Goal: Task Accomplishment & Management: Manage account settings

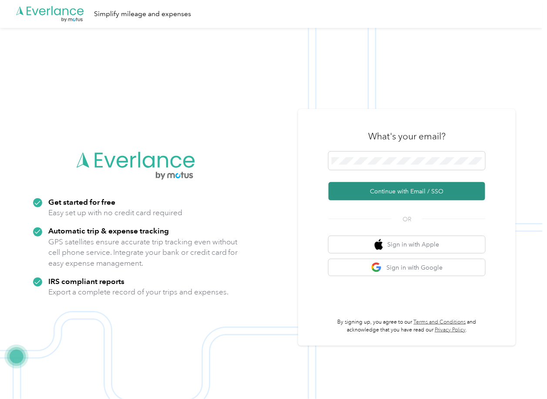
click at [358, 188] on button "Continue with Email / SSO" at bounding box center [407, 191] width 157 height 18
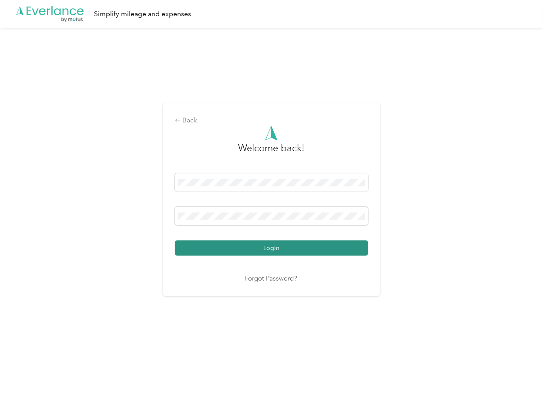
click at [207, 244] on button "Login" at bounding box center [271, 247] width 193 height 15
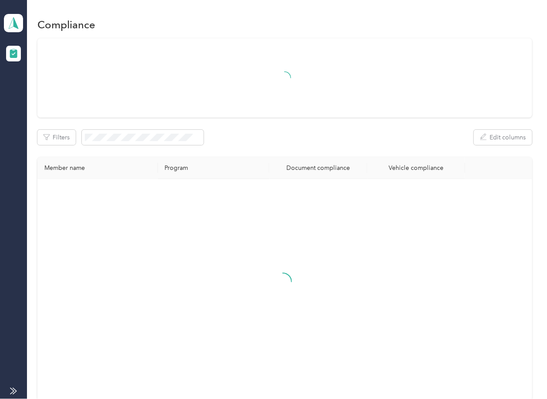
click at [281, 136] on div "Filters Edit columns" at bounding box center [284, 137] width 494 height 15
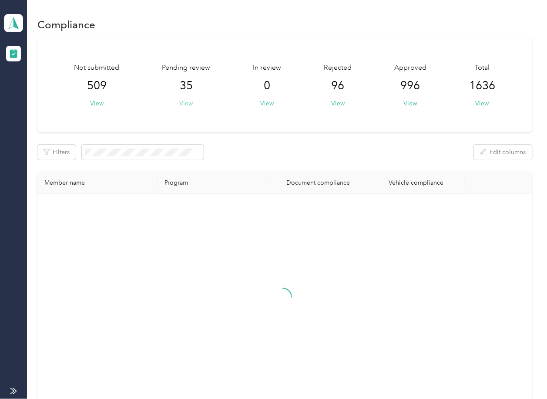
click at [190, 103] on button "View" at bounding box center [185, 103] width 13 height 9
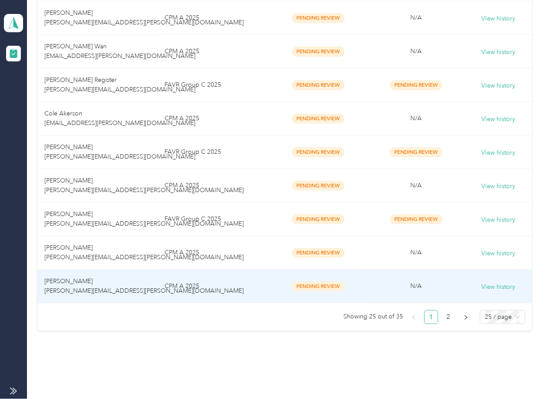
scroll to position [759, 0]
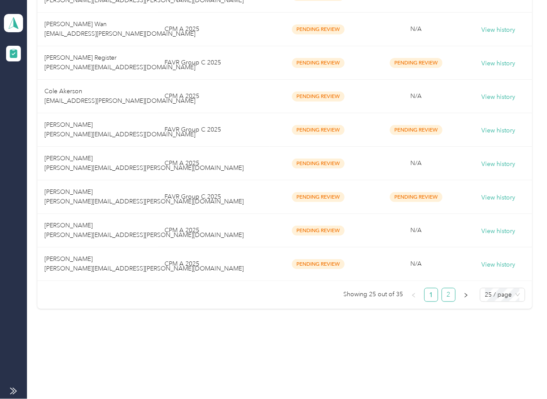
click at [442, 290] on link "2" at bounding box center [448, 294] width 13 height 13
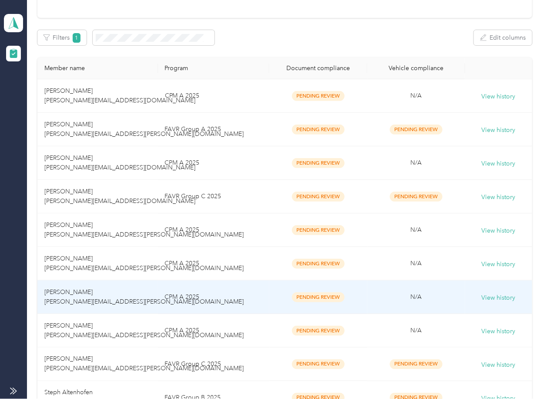
scroll to position [256, 0]
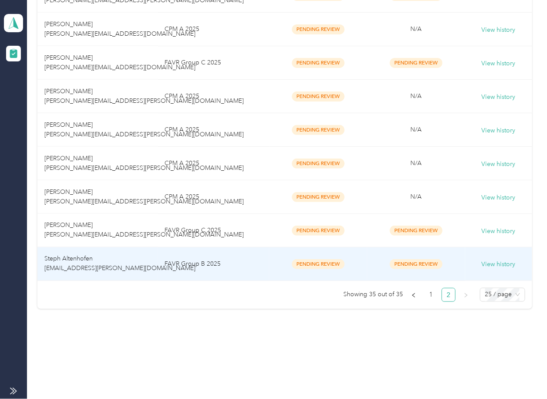
click at [80, 247] on td "Steph Altenhofen [EMAIL_ADDRESS][PERSON_NAME][DOMAIN_NAME]" at bounding box center [97, 264] width 120 height 34
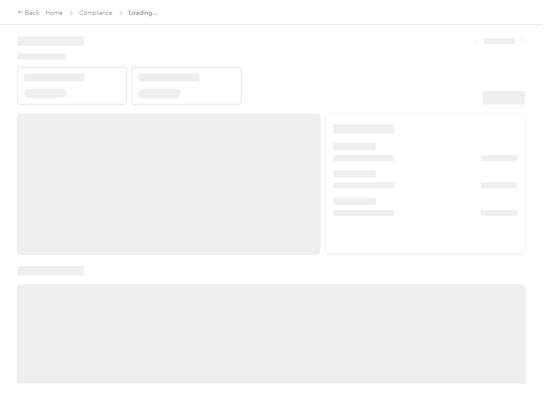
drag, startPoint x: 312, startPoint y: 123, endPoint x: 351, endPoint y: 108, distance: 41.9
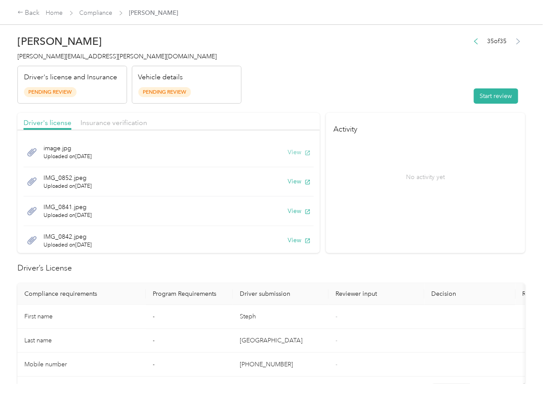
click at [292, 154] on button "View" at bounding box center [299, 152] width 23 height 9
click at [288, 184] on button "View" at bounding box center [299, 181] width 23 height 9
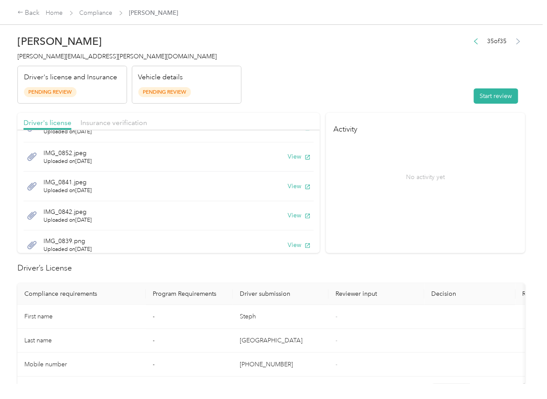
scroll to position [41, 0]
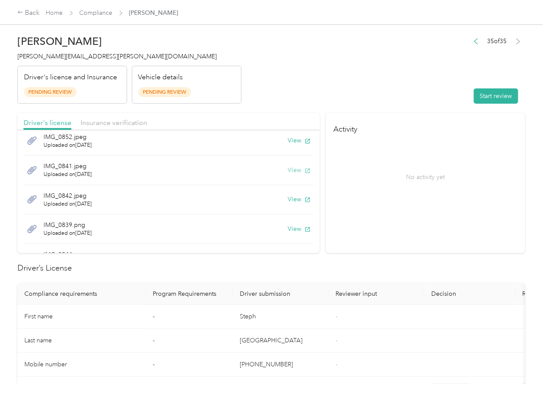
click at [288, 169] on button "View" at bounding box center [299, 169] width 23 height 9
click at [288, 197] on button "View" at bounding box center [299, 199] width 23 height 9
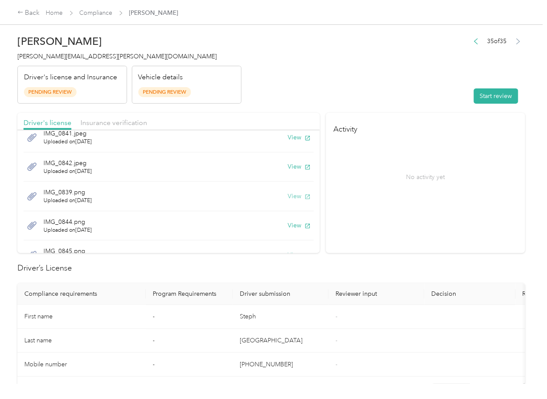
click at [288, 194] on button "View" at bounding box center [299, 195] width 23 height 9
click at [288, 223] on button "View" at bounding box center [299, 225] width 23 height 9
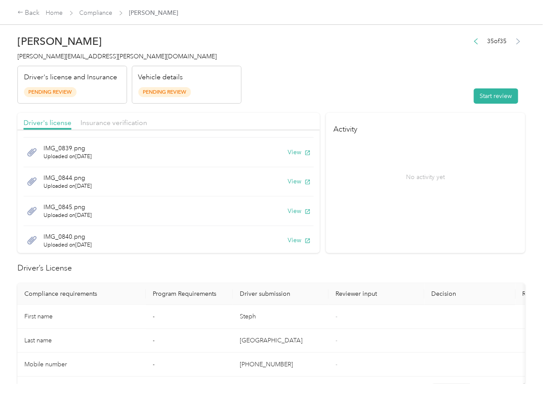
scroll to position [130, 0]
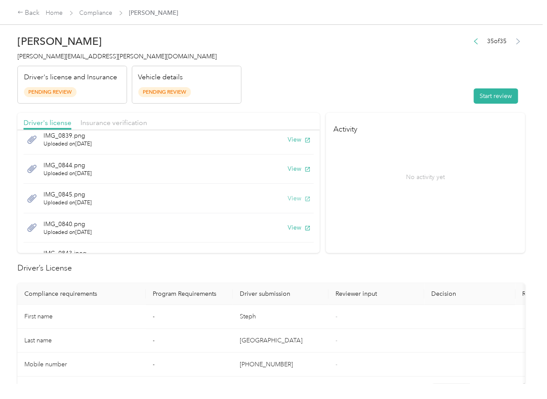
click at [291, 199] on button "View" at bounding box center [299, 198] width 23 height 9
click at [288, 224] on button "View" at bounding box center [299, 227] width 23 height 9
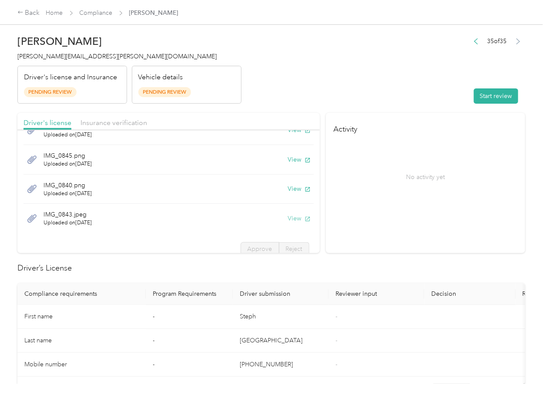
click at [292, 220] on button "View" at bounding box center [299, 218] width 23 height 9
click at [155, 130] on div "Driver's license Insurance verification" at bounding box center [168, 121] width 302 height 17
click at [123, 128] on div "Insurance verification" at bounding box center [114, 123] width 67 height 11
click at [129, 126] on span "Insurance verification" at bounding box center [114, 122] width 67 height 8
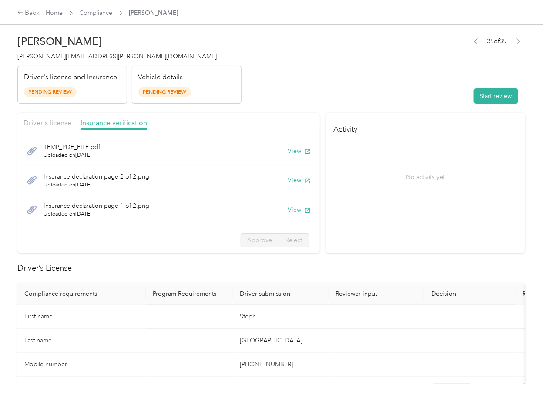
scroll to position [0, 0]
click at [288, 156] on button "View" at bounding box center [299, 152] width 23 height 9
click at [288, 181] on button "View" at bounding box center [299, 181] width 23 height 9
click at [288, 209] on button "View" at bounding box center [299, 210] width 23 height 9
click at [367, 215] on section "Activity No activity yet" at bounding box center [425, 183] width 199 height 140
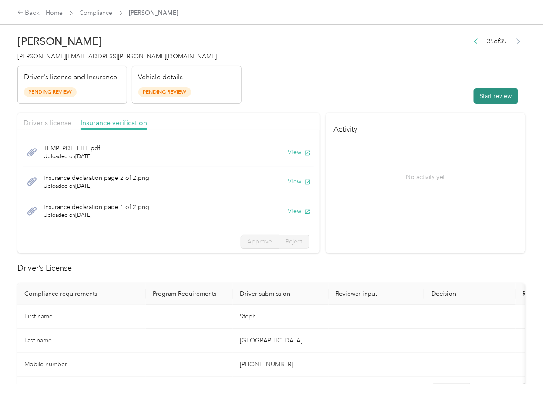
click at [479, 97] on button "Start review" at bounding box center [496, 95] width 44 height 15
click at [65, 115] on div "Driver's license Insurance verification" at bounding box center [168, 121] width 302 height 17
click at [63, 119] on span "Driver's license" at bounding box center [48, 122] width 48 height 8
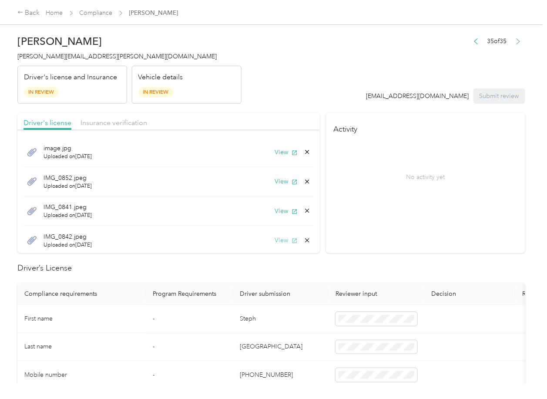
scroll to position [178, 0]
click at [260, 236] on span "Approve" at bounding box center [260, 239] width 25 height 7
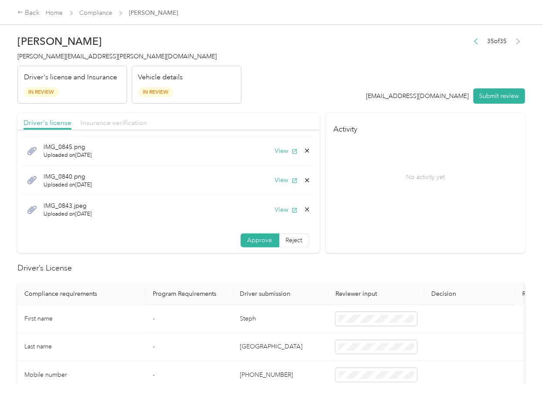
click at [131, 121] on span "Insurance verification" at bounding box center [114, 122] width 67 height 8
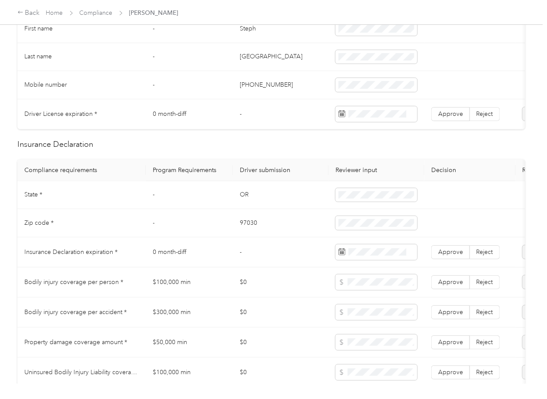
scroll to position [58, 0]
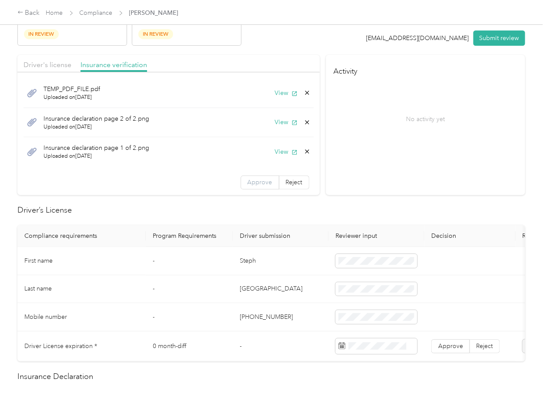
click at [250, 183] on span "Approve" at bounding box center [260, 181] width 25 height 7
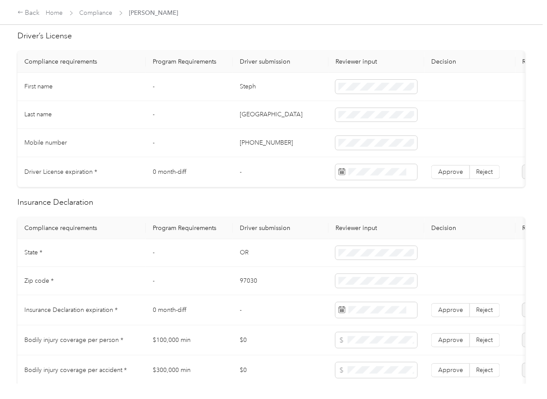
scroll to position [174, 0]
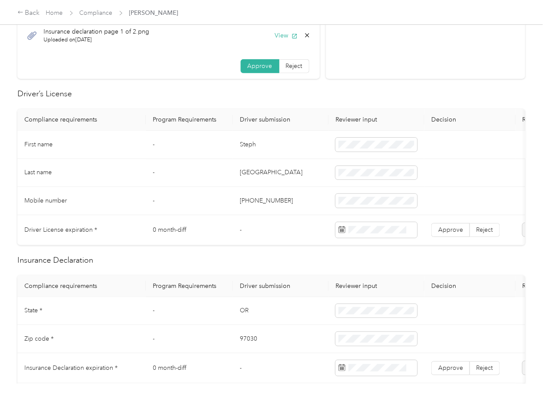
click at [252, 146] on td "Steph" at bounding box center [281, 145] width 96 height 28
copy td "Steph"
drag, startPoint x: 453, startPoint y: 227, endPoint x: 322, endPoint y: 327, distance: 164.6
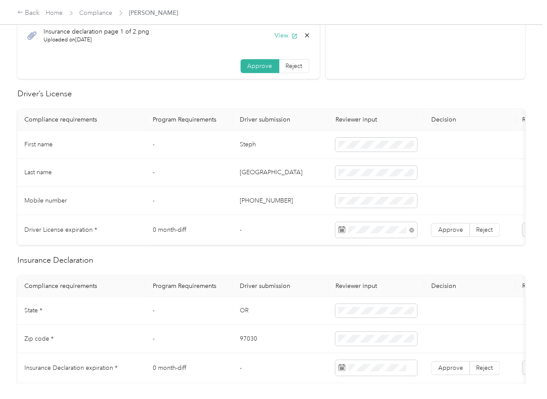
click at [453, 227] on span "Approve" at bounding box center [450, 229] width 25 height 7
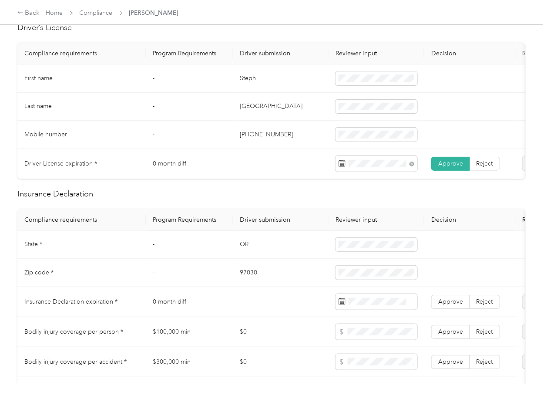
scroll to position [290, 0]
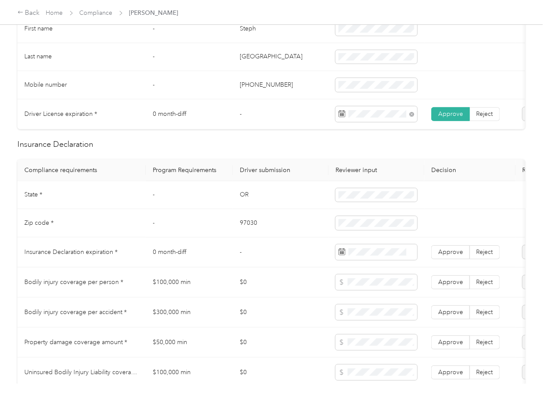
click at [245, 199] on td "OR" at bounding box center [281, 195] width 96 height 28
copy td "OR"
click at [286, 235] on td "97030" at bounding box center [281, 223] width 96 height 28
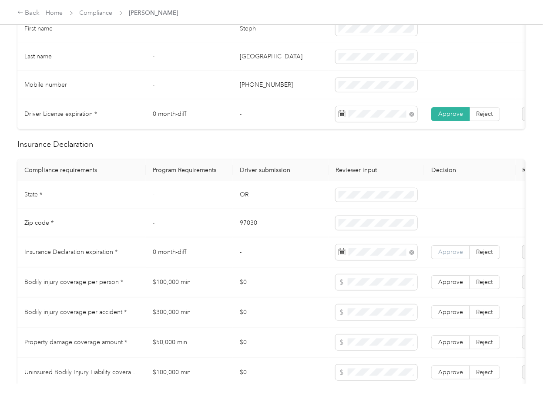
click at [452, 255] on label "Approve" at bounding box center [450, 252] width 39 height 14
click at [312, 255] on td "-" at bounding box center [281, 252] width 96 height 30
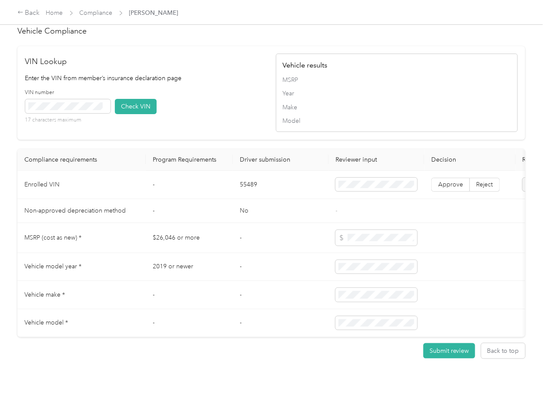
scroll to position [812, 0]
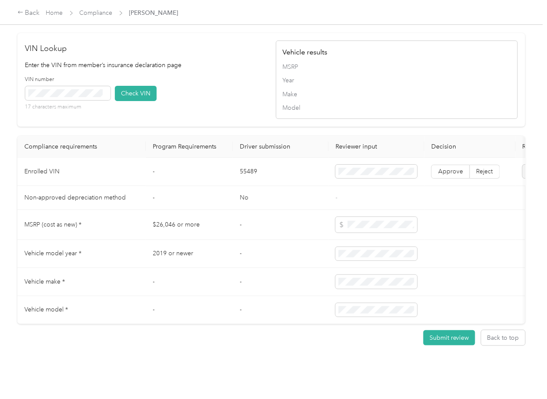
click at [247, 186] on td "55489" at bounding box center [281, 172] width 96 height 28
copy td "55489"
click at [266, 206] on td "No" at bounding box center [281, 198] width 96 height 24
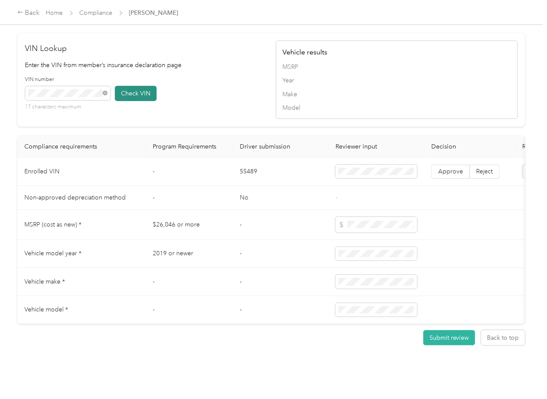
click at [145, 101] on button "Check VIN" at bounding box center [136, 93] width 42 height 15
click at [443, 178] on label "Approve" at bounding box center [450, 172] width 39 height 14
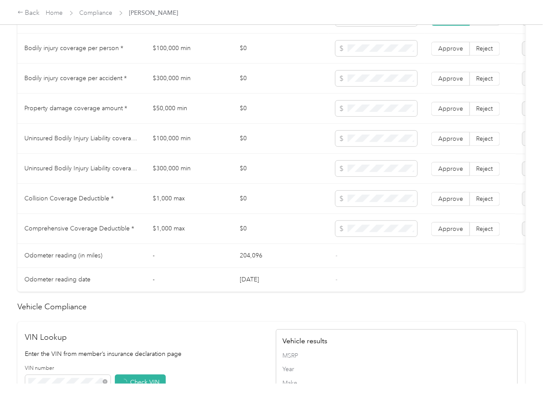
scroll to position [522, 0]
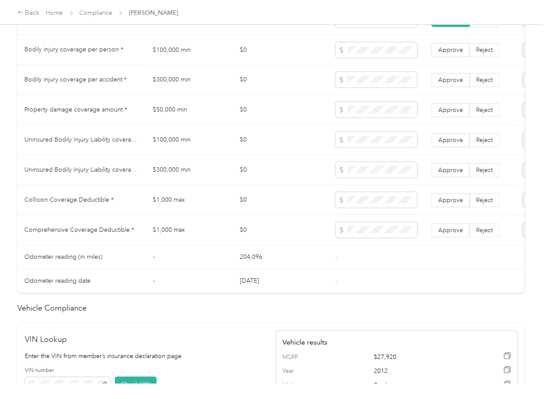
click at [168, 57] on td "$100,000 min" at bounding box center [189, 50] width 87 height 30
copy td "$100,000 min"
click at [175, 87] on td "$300,000 min" at bounding box center [189, 80] width 87 height 30
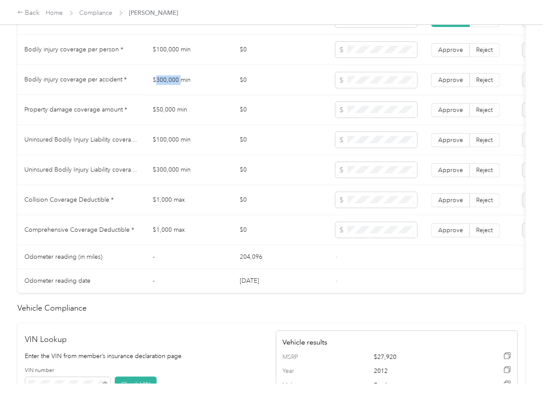
click at [175, 87] on td "$300,000 min" at bounding box center [189, 80] width 87 height 30
copy td "$300,000 min"
click at [162, 118] on td "$50,000 min" at bounding box center [189, 110] width 87 height 30
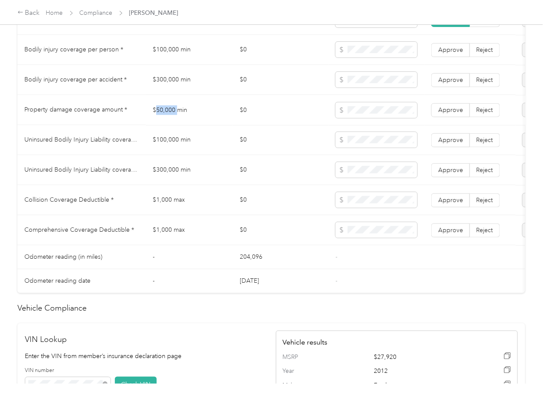
click at [162, 118] on td "$50,000 min" at bounding box center [189, 110] width 87 height 30
copy td "$50,000 min"
click at [363, 233] on span at bounding box center [377, 230] width 82 height 16
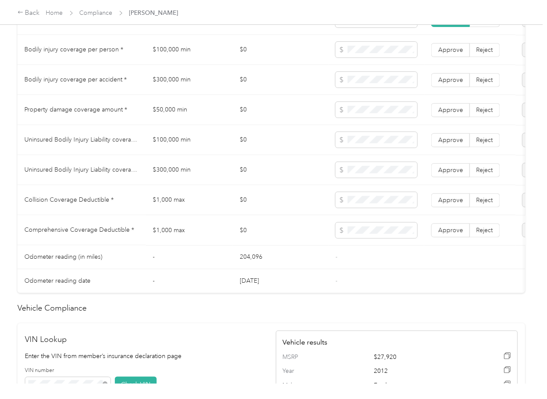
click at [456, 233] on span "Approve" at bounding box center [450, 229] width 25 height 7
click at [452, 203] on span "Approve" at bounding box center [450, 199] width 25 height 7
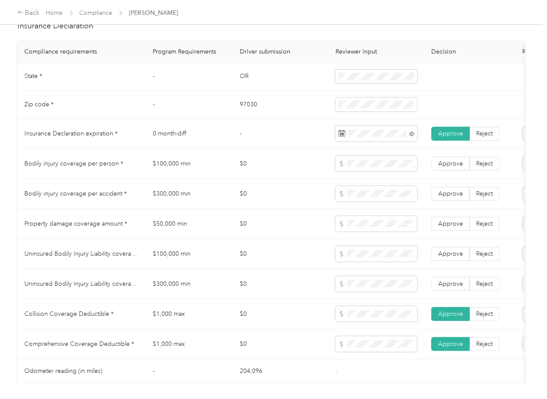
scroll to position [406, 0]
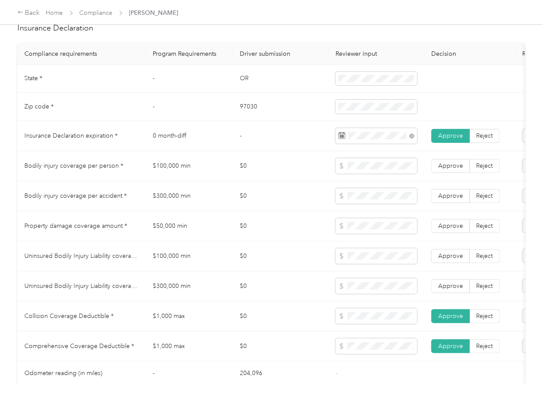
click at [186, 269] on td "$100,000 min" at bounding box center [189, 256] width 87 height 30
copy td "$100,000 min"
click at [182, 293] on td "$300,000 min" at bounding box center [189, 286] width 87 height 30
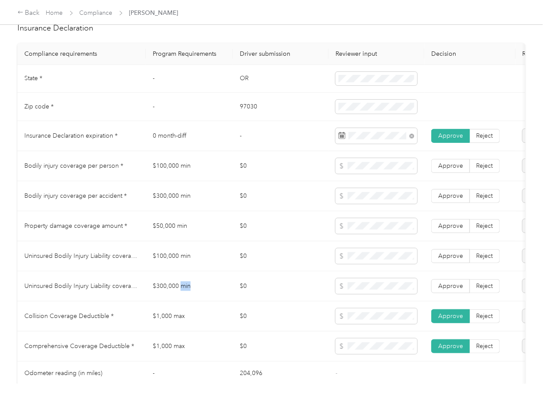
click at [182, 293] on td "$300,000 min" at bounding box center [189, 286] width 87 height 30
copy td "$300,000 min"
click at [368, 289] on span at bounding box center [377, 286] width 82 height 16
click at [447, 285] on td "Approve Reject" at bounding box center [469, 286] width 91 height 30
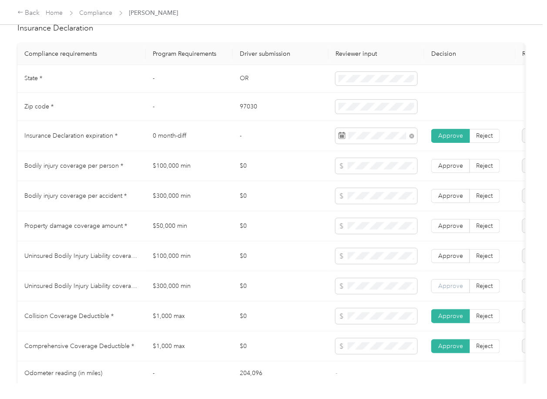
click at [449, 289] on span "Approve" at bounding box center [450, 285] width 25 height 7
click at [453, 259] on span "Approve" at bounding box center [450, 255] width 25 height 7
click at [452, 229] on span "Approve" at bounding box center [450, 225] width 25 height 7
click at [447, 199] on span "Approve" at bounding box center [450, 195] width 25 height 7
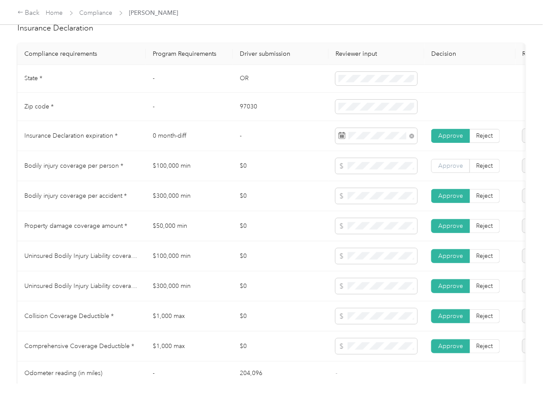
click at [447, 169] on span "Approve" at bounding box center [450, 165] width 25 height 7
click at [243, 208] on td "$0" at bounding box center [281, 196] width 96 height 30
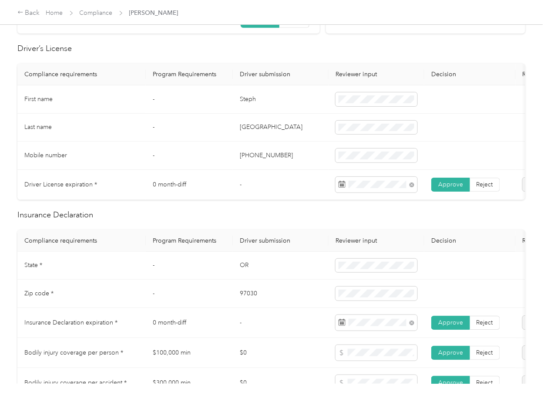
scroll to position [290, 0]
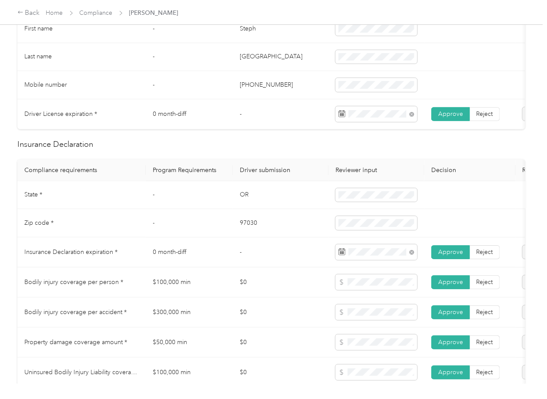
click at [293, 197] on td "OR" at bounding box center [281, 195] width 96 height 28
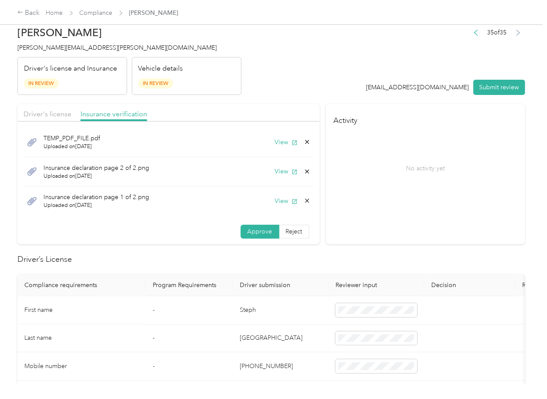
scroll to position [0, 0]
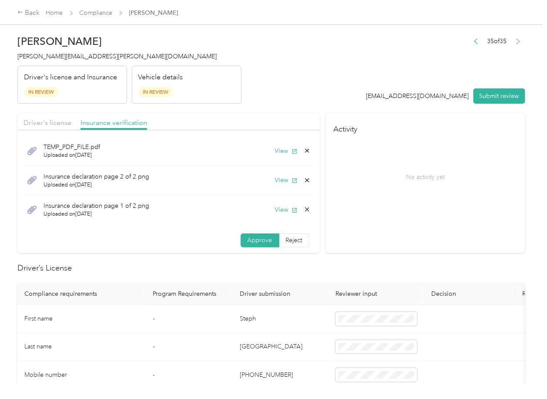
click at [304, 209] on icon at bounding box center [307, 209] width 7 height 7
click at [277, 214] on button "Yes" at bounding box center [273, 216] width 17 height 14
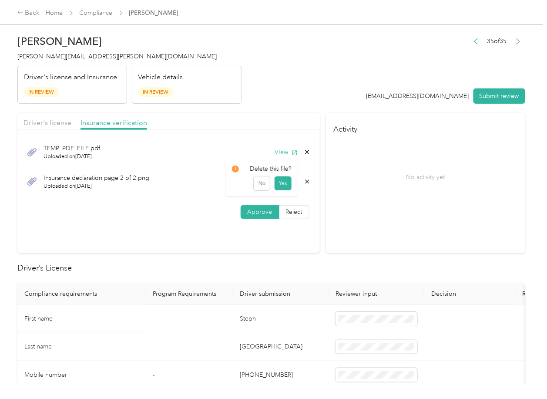
click at [304, 183] on icon at bounding box center [307, 181] width 7 height 7
click at [287, 188] on button "Yes" at bounding box center [282, 188] width 17 height 14
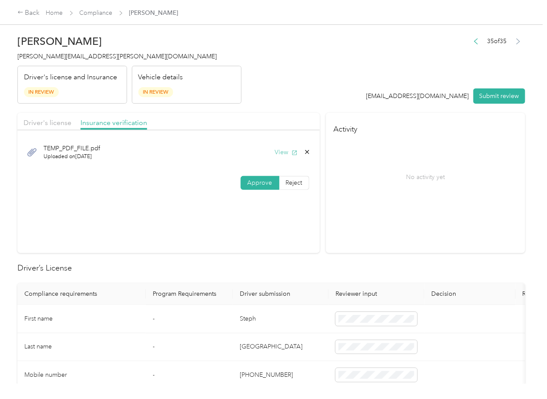
click at [286, 153] on button "View" at bounding box center [286, 152] width 23 height 9
click at [56, 122] on span "Driver's license" at bounding box center [48, 122] width 48 height 8
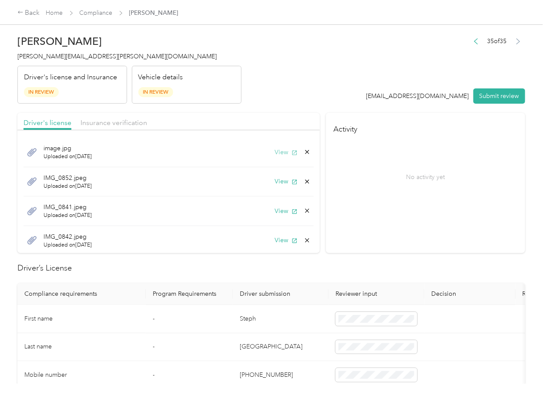
click at [277, 153] on button "View" at bounding box center [286, 152] width 23 height 9
click at [304, 181] on icon at bounding box center [307, 181] width 7 height 7
click at [279, 186] on button "Yes" at bounding box center [273, 188] width 17 height 14
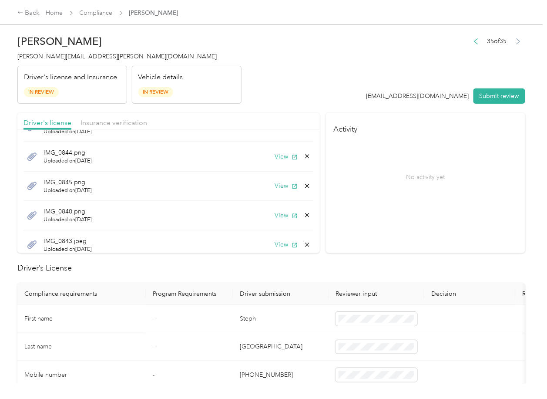
scroll to position [116, 0]
click at [305, 212] on icon at bounding box center [307, 213] width 4 height 4
click at [277, 219] on button "Yes" at bounding box center [273, 219] width 17 height 14
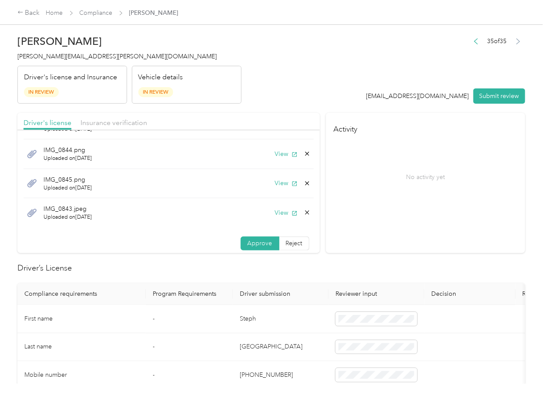
click at [299, 212] on div "IMG_0843.jpeg Uploaded on [DATE] View" at bounding box center [169, 212] width 290 height 29
click at [276, 213] on button "View" at bounding box center [286, 212] width 23 height 9
click at [304, 215] on icon at bounding box center [307, 212] width 7 height 7
click at [278, 220] on button "Yes" at bounding box center [273, 219] width 17 height 14
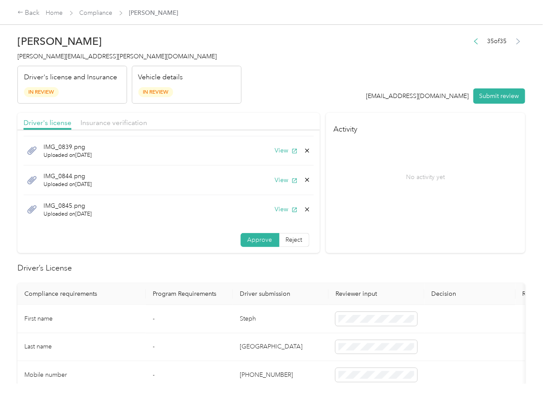
scroll to position [89, 0]
click at [299, 208] on div "IMG_0845.png Uploaded on [DATE] View" at bounding box center [169, 209] width 290 height 29
click at [305, 208] on icon at bounding box center [307, 210] width 4 height 4
click at [279, 216] on button "Yes" at bounding box center [273, 216] width 17 height 14
click at [305, 209] on icon at bounding box center [307, 210] width 4 height 4
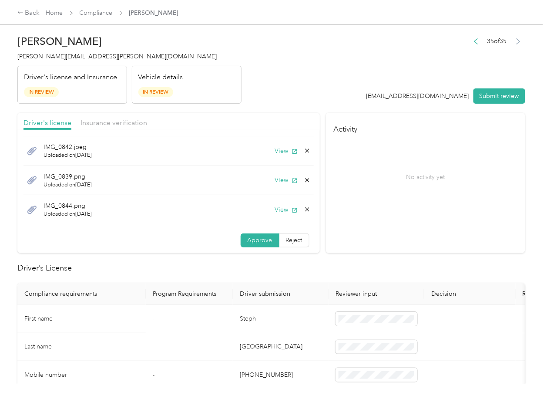
click at [280, 215] on button "Yes" at bounding box center [273, 216] width 17 height 14
click at [299, 208] on div "IMG_0839.png Uploaded on [DATE] View" at bounding box center [169, 209] width 290 height 29
click at [304, 209] on icon at bounding box center [307, 209] width 7 height 7
click at [278, 216] on button "Yes" at bounding box center [273, 216] width 17 height 14
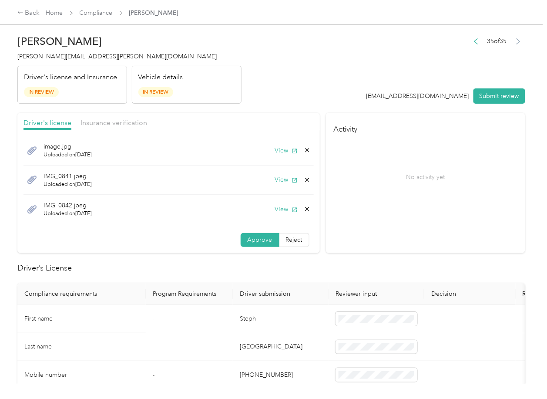
scroll to position [1, 0]
click at [304, 209] on icon at bounding box center [307, 209] width 7 height 7
click at [279, 214] on button "Yes" at bounding box center [273, 216] width 17 height 14
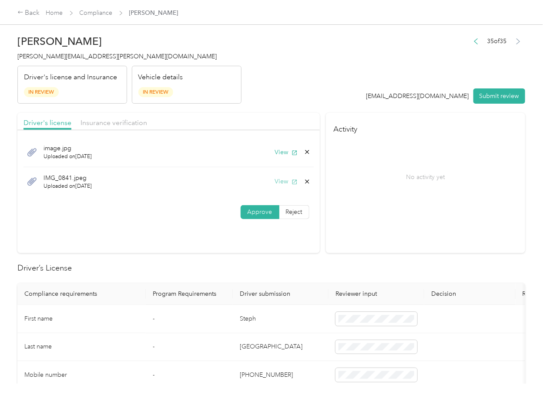
click at [287, 180] on button "View" at bounding box center [286, 181] width 23 height 9
click at [308, 181] on icon at bounding box center [307, 181] width 7 height 7
drag, startPoint x: 286, startPoint y: 185, endPoint x: 284, endPoint y: 180, distance: 5.1
click at [285, 185] on button "Yes" at bounding box center [282, 188] width 17 height 14
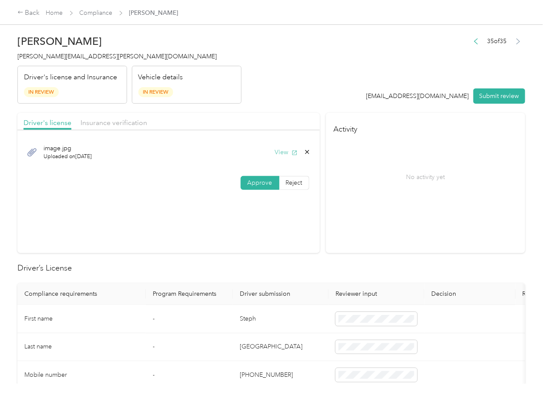
click at [285, 153] on button "View" at bounding box center [286, 152] width 23 height 9
click at [502, 94] on button "Submit review" at bounding box center [500, 95] width 52 height 15
click at [99, 55] on span "[PERSON_NAME][EMAIL_ADDRESS][PERSON_NAME][DOMAIN_NAME]" at bounding box center [116, 56] width 199 height 7
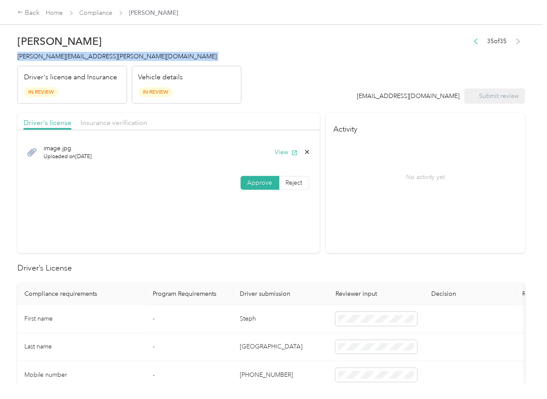
click at [99, 55] on span "[PERSON_NAME][EMAIL_ADDRESS][PERSON_NAME][DOMAIN_NAME]" at bounding box center [116, 56] width 199 height 7
copy span "[PERSON_NAME][EMAIL_ADDRESS][PERSON_NAME][DOMAIN_NAME]"
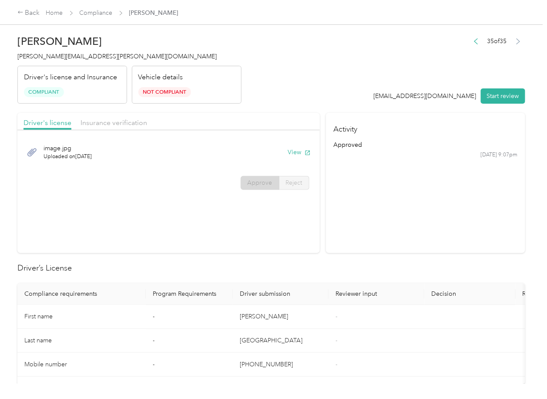
click at [303, 241] on section "Driver's license Insurance verification image.jpg Uploaded on [DATE] View Appro…" at bounding box center [168, 183] width 302 height 140
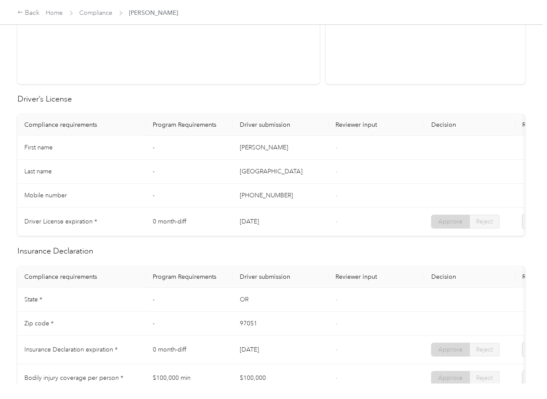
scroll to position [348, 0]
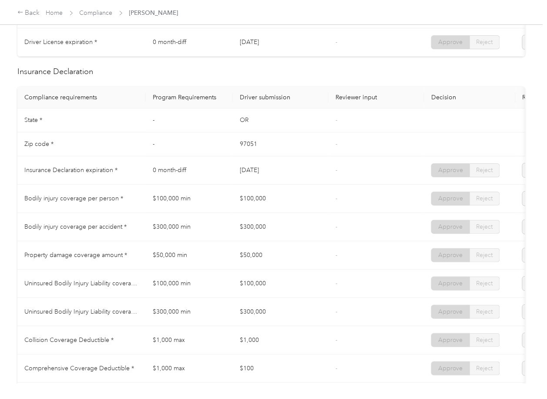
drag, startPoint x: 277, startPoint y: 180, endPoint x: 254, endPoint y: 192, distance: 25.9
click at [304, 180] on td "[DATE]" at bounding box center [281, 170] width 96 height 28
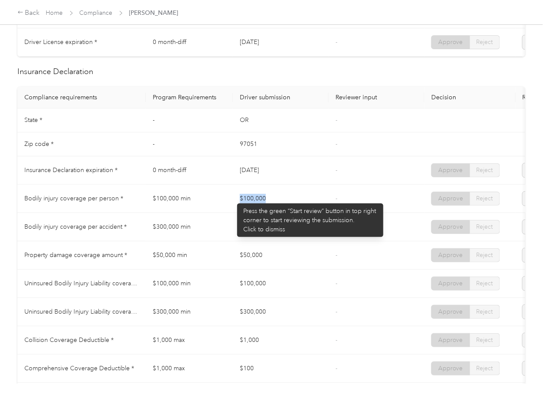
drag, startPoint x: 259, startPoint y: 202, endPoint x: 267, endPoint y: 212, distance: 12.7
click at [289, 203] on td "$100,000" at bounding box center [281, 199] width 96 height 28
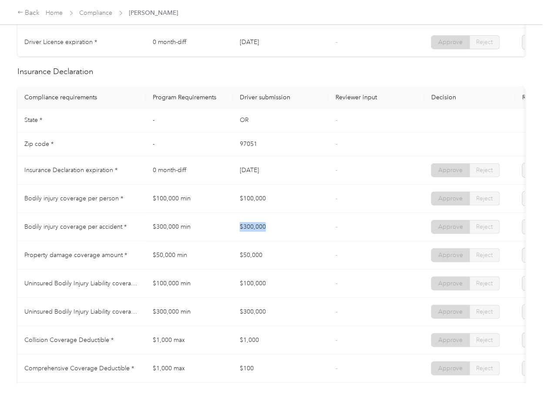
drag, startPoint x: 289, startPoint y: 234, endPoint x: 314, endPoint y: 208, distance: 35.7
click at [327, 232] on td "$300,000" at bounding box center [281, 227] width 96 height 28
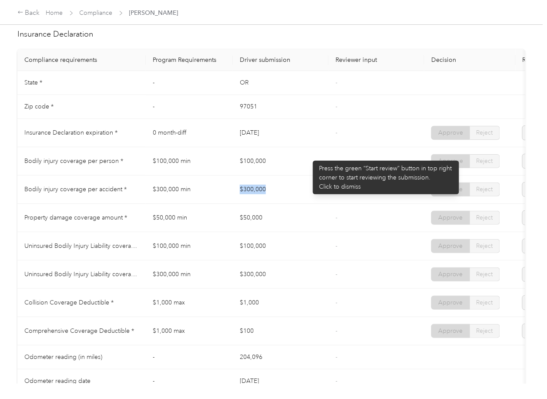
scroll to position [406, 0]
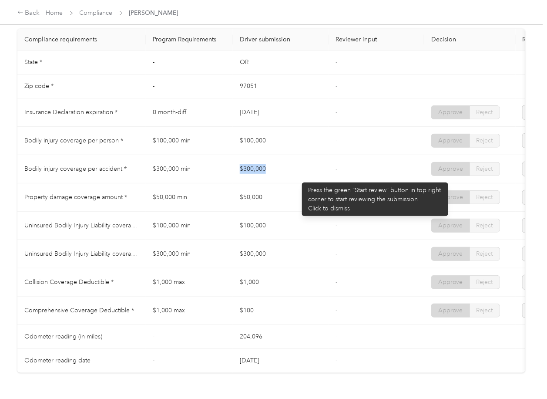
click at [296, 179] on td "$300,000" at bounding box center [281, 169] width 96 height 28
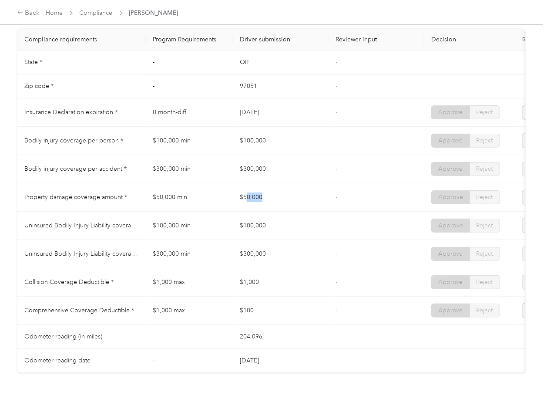
click at [295, 202] on td "$50,000" at bounding box center [281, 197] width 96 height 28
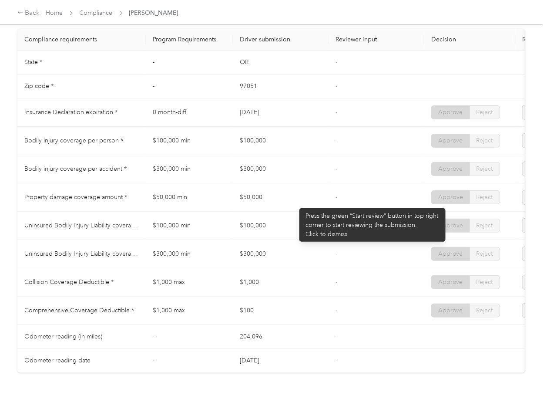
click at [274, 232] on tr "Uninsured Bodily Injury Liability coverage per person * $100,000 min $100,000 -…" at bounding box center [324, 226] width 614 height 28
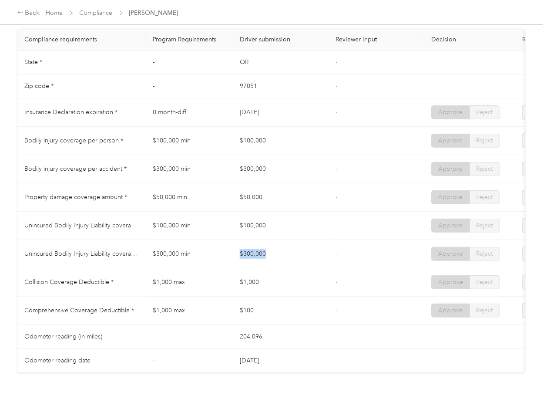
drag, startPoint x: 233, startPoint y: 257, endPoint x: 279, endPoint y: 262, distance: 46.4
click at [279, 262] on td "$300,000" at bounding box center [281, 254] width 96 height 28
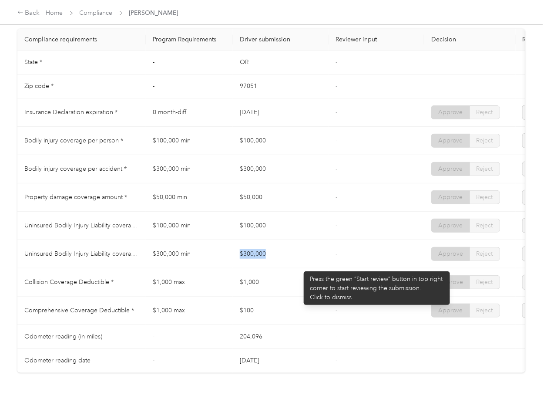
click at [299, 267] on td "$300,000" at bounding box center [281, 254] width 96 height 28
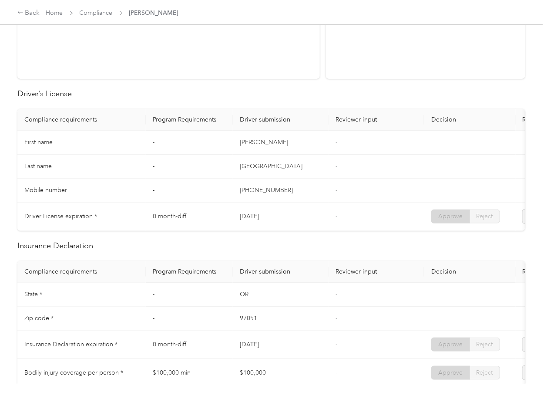
scroll to position [0, 0]
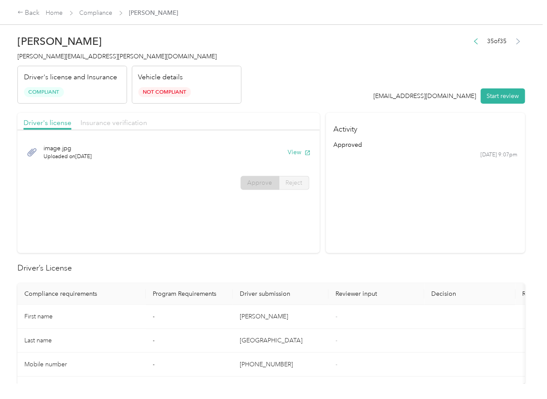
click at [121, 121] on span "Insurance verification" at bounding box center [114, 122] width 67 height 8
click at [472, 44] on button "button" at bounding box center [476, 41] width 14 height 12
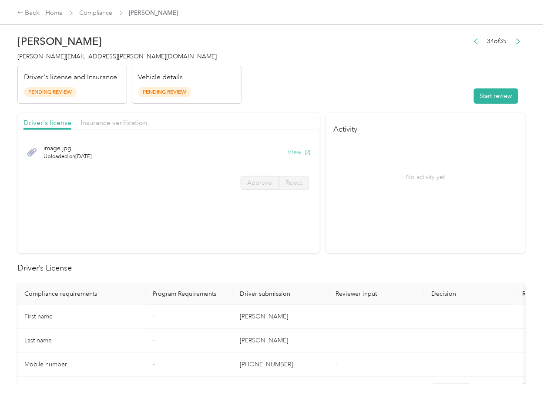
click at [293, 151] on button "View" at bounding box center [299, 152] width 23 height 9
click at [273, 103] on header "[PERSON_NAME] [PERSON_NAME][EMAIL_ADDRESS][PERSON_NAME][DOMAIN_NAME] Driver's l…" at bounding box center [271, 66] width 508 height 73
click at [119, 124] on span "Insurance verification" at bounding box center [114, 122] width 67 height 8
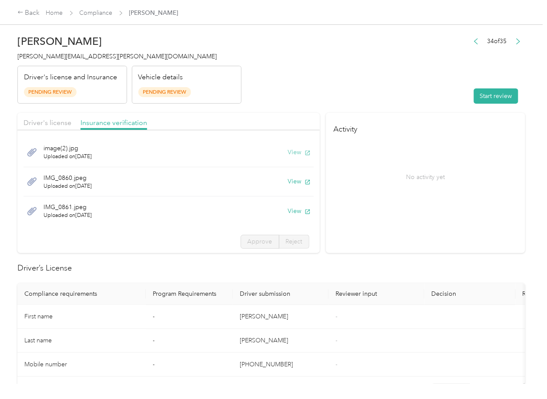
click at [289, 151] on button "View" at bounding box center [299, 152] width 23 height 9
click at [288, 179] on button "View" at bounding box center [299, 181] width 23 height 9
click at [288, 209] on button "View" at bounding box center [299, 210] width 23 height 9
drag, startPoint x: 474, startPoint y: 101, endPoint x: 465, endPoint y: 103, distance: 9.4
click at [474, 101] on button "Start review" at bounding box center [496, 95] width 44 height 15
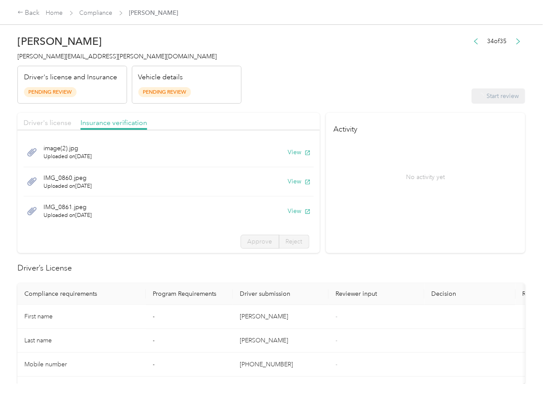
click at [53, 122] on span "Driver's license" at bounding box center [48, 122] width 48 height 8
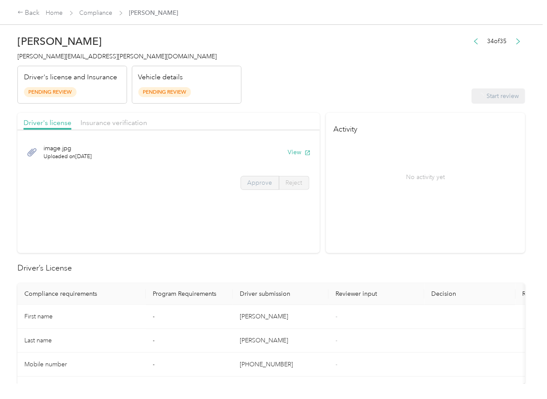
click at [262, 188] on label "Approve" at bounding box center [260, 183] width 39 height 14
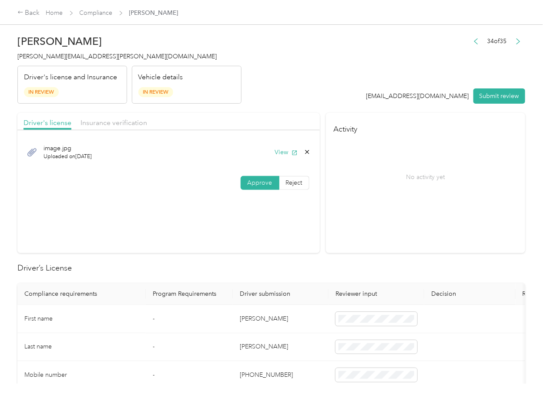
click at [261, 183] on span "Approve" at bounding box center [260, 182] width 25 height 7
click at [120, 124] on span "Insurance verification" at bounding box center [114, 122] width 67 height 8
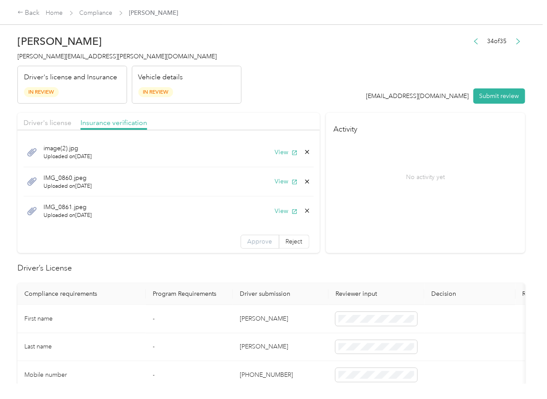
click at [248, 240] on span "Approve" at bounding box center [260, 241] width 25 height 7
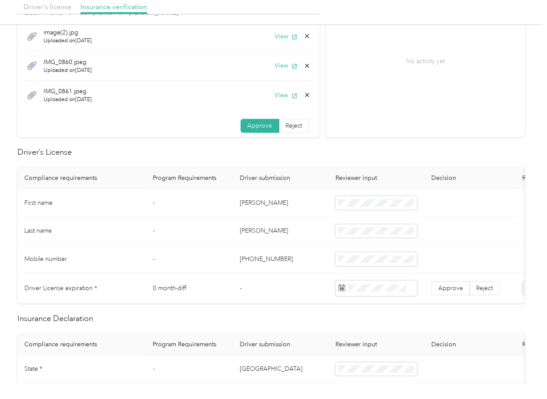
click at [248, 205] on td "[PERSON_NAME]" at bounding box center [281, 203] width 96 height 28
copy td "[PERSON_NAME]"
click at [270, 222] on td "[PERSON_NAME]" at bounding box center [281, 231] width 96 height 28
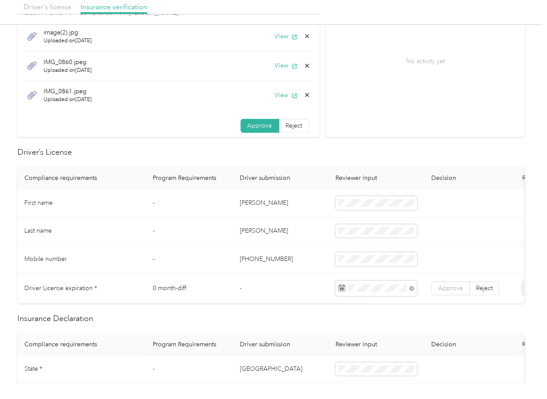
click at [451, 284] on span "Approve" at bounding box center [450, 287] width 25 height 7
click at [214, 202] on td "-" at bounding box center [189, 203] width 87 height 28
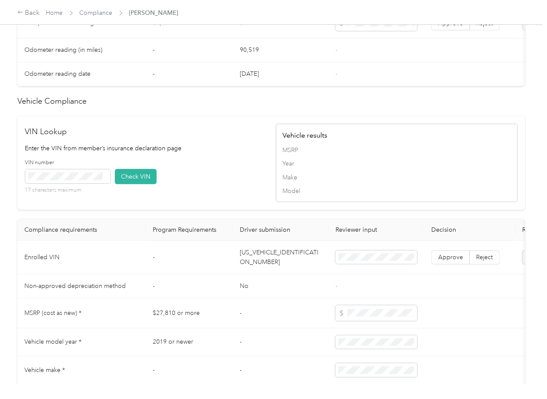
scroll to position [851, 0]
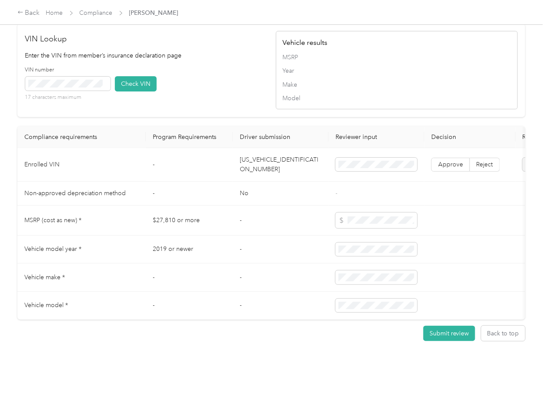
click at [271, 149] on td "[US_VEHICLE_IDENTIFICATION_NUMBER]" at bounding box center [281, 165] width 96 height 34
click at [211, 76] on div "VIN number 17 characters maximum Check VIN" at bounding box center [146, 86] width 242 height 41
drag, startPoint x: 121, startPoint y: 69, endPoint x: 302, endPoint y: 138, distance: 193.3
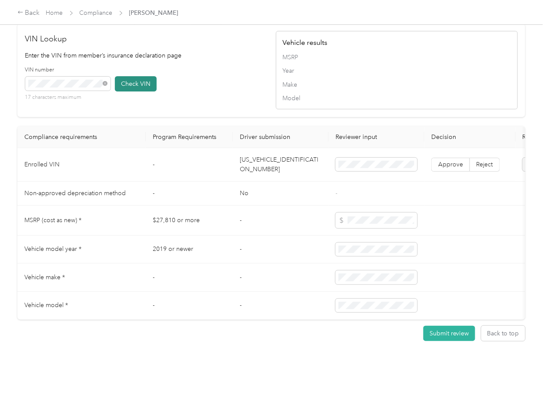
click at [121, 76] on button "Check VIN" at bounding box center [136, 83] width 42 height 15
click at [449, 161] on span "Approve" at bounding box center [450, 164] width 25 height 7
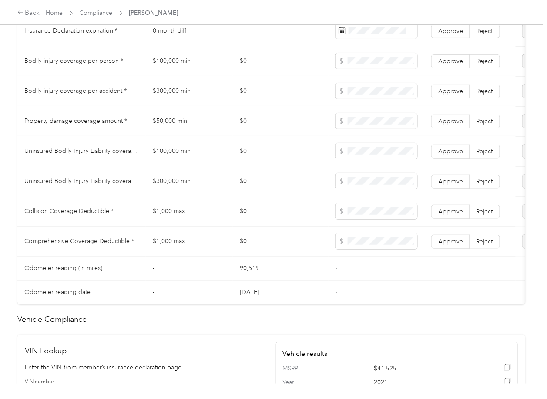
scroll to position [503, 0]
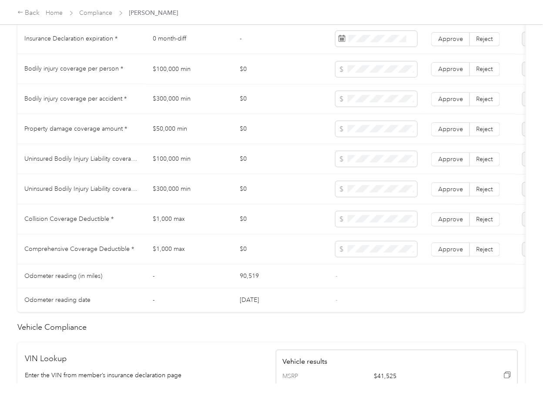
click at [173, 80] on td "$100,000 min" at bounding box center [189, 69] width 87 height 30
click at [179, 108] on td "$300,000 min" at bounding box center [189, 99] width 87 height 30
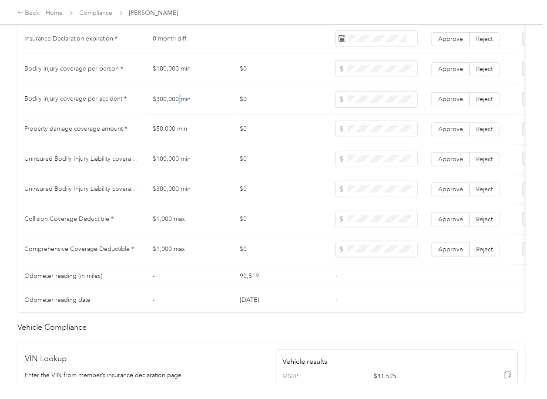
click at [179, 108] on td "$300,000 min" at bounding box center [189, 99] width 87 height 30
click at [445, 102] on span "Approve" at bounding box center [450, 98] width 25 height 7
click at [451, 72] on label "Approve" at bounding box center [450, 69] width 39 height 14
click at [451, 132] on span "Approve" at bounding box center [450, 128] width 25 height 7
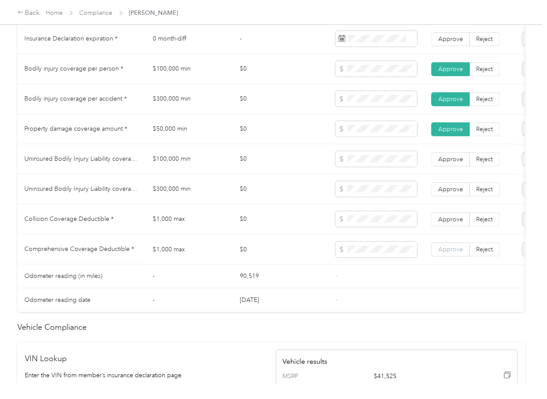
click at [449, 252] on span "Approve" at bounding box center [450, 248] width 25 height 7
click at [455, 226] on label "Approve" at bounding box center [450, 219] width 39 height 14
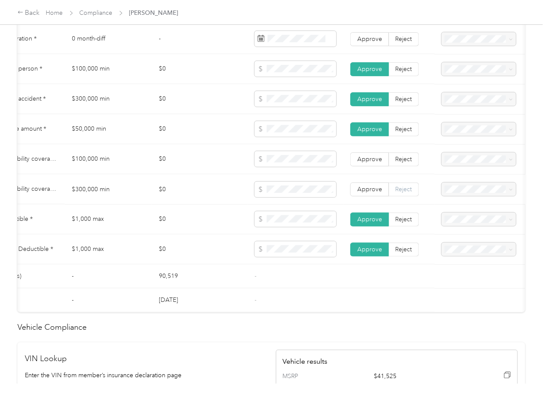
click at [396, 192] on span "Reject" at bounding box center [404, 188] width 17 height 7
click at [406, 166] on label "Reject" at bounding box center [404, 159] width 30 height 14
click at [497, 174] on td at bounding box center [492, 159] width 115 height 30
click at [484, 166] on span at bounding box center [479, 159] width 74 height 14
click at [470, 232] on span "Uninsured motorist bodily injury coverage per person below the minimum value re…" at bounding box center [478, 243] width 62 height 44
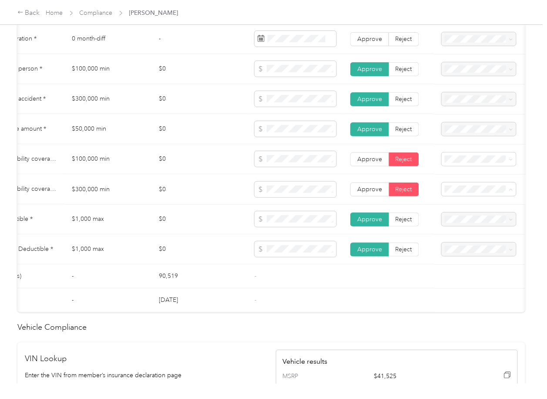
click at [481, 272] on span "Uninsured motorist bodily injury coverage per accident below the minimum value …" at bounding box center [478, 282] width 62 height 44
click at [193, 165] on td "$0" at bounding box center [200, 159] width 96 height 30
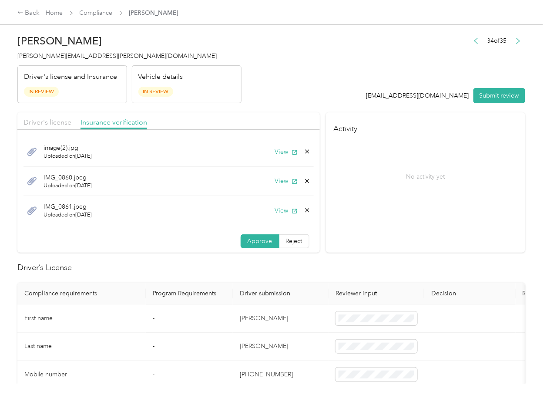
scroll to position [0, 0]
click at [286, 240] on span "Reject" at bounding box center [294, 241] width 17 height 7
click at [178, 328] on span "Name not shown as insured driver" at bounding box center [182, 319] width 54 height 17
click at [275, 151] on button "View" at bounding box center [286, 152] width 23 height 9
click at [275, 183] on button "View" at bounding box center [286, 181] width 23 height 9
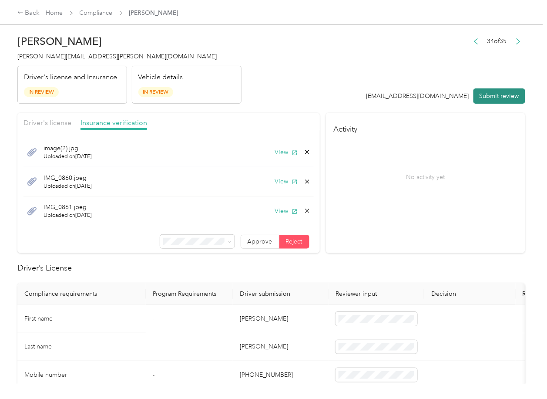
click at [491, 95] on button "Submit review" at bounding box center [500, 95] width 52 height 15
click at [47, 56] on span "[PERSON_NAME][EMAIL_ADDRESS][PERSON_NAME][DOMAIN_NAME]" at bounding box center [116, 56] width 199 height 7
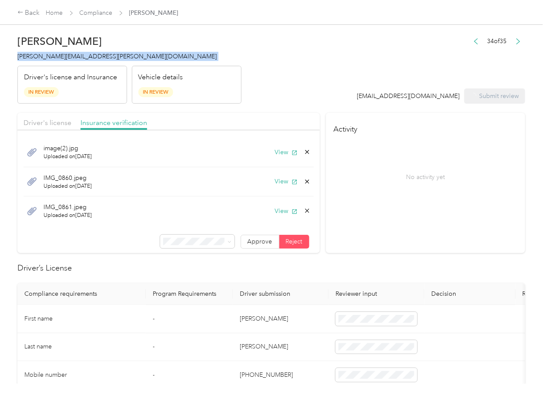
click at [47, 56] on span "[PERSON_NAME][EMAIL_ADDRESS][PERSON_NAME][DOMAIN_NAME]" at bounding box center [116, 56] width 199 height 7
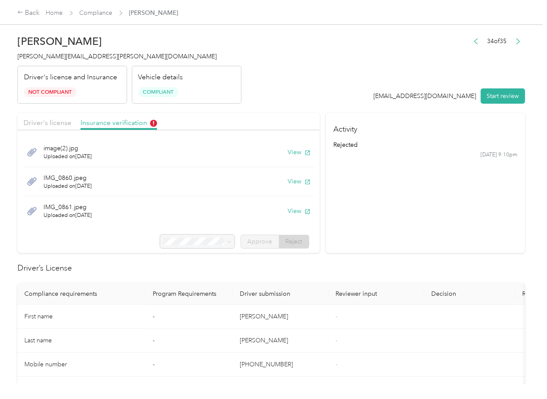
click at [262, 292] on th "Driver submission" at bounding box center [281, 294] width 96 height 22
click at [94, 7] on div "Back Home Compliance [PERSON_NAME]" at bounding box center [273, 12] width 547 height 24
click at [94, 14] on link "Compliance" at bounding box center [96, 12] width 33 height 7
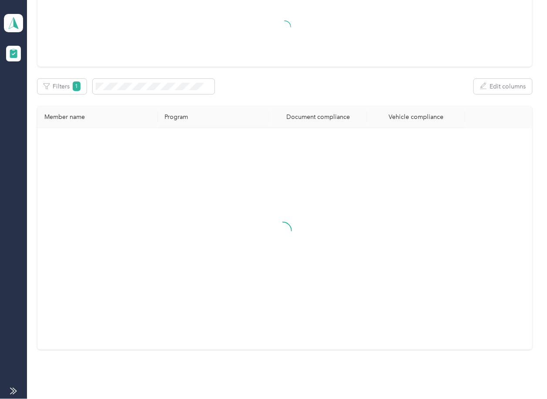
scroll to position [100, 0]
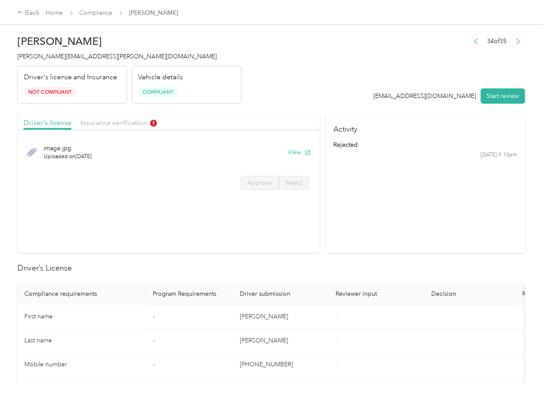
click at [476, 42] on div "34 of 35" at bounding box center [497, 41] width 56 height 12
click at [472, 41] on button "button" at bounding box center [476, 41] width 14 height 12
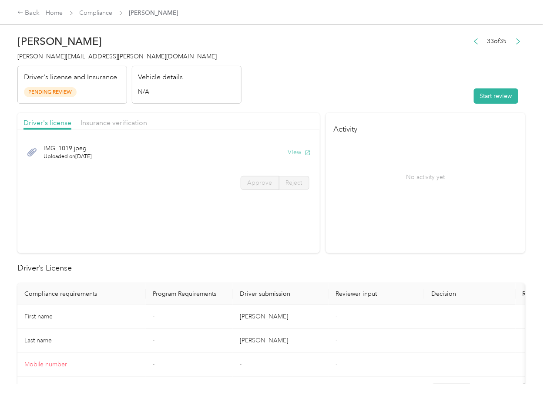
click at [294, 153] on button "View" at bounding box center [299, 152] width 23 height 9
click at [279, 117] on div "Driver's license Insurance verification" at bounding box center [168, 121] width 302 height 17
click at [119, 118] on span "Insurance verification" at bounding box center [114, 122] width 67 height 8
click at [114, 121] on span "Insurance verification" at bounding box center [114, 122] width 67 height 8
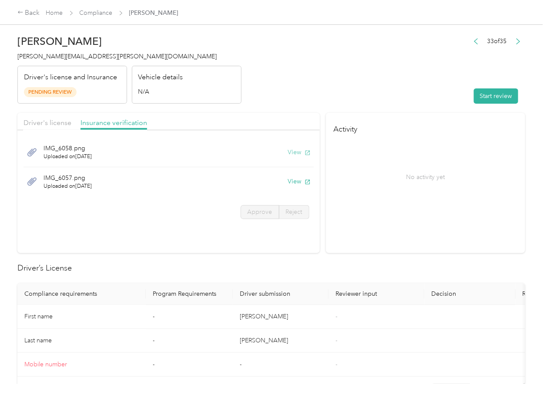
click at [296, 151] on button "View" at bounding box center [299, 152] width 23 height 9
click at [289, 179] on button "View" at bounding box center [299, 181] width 23 height 9
click at [365, 103] on header "[PERSON_NAME] [PERSON_NAME][EMAIL_ADDRESS][PERSON_NAME][DOMAIN_NAME] Driver's l…" at bounding box center [271, 66] width 508 height 73
click at [491, 95] on button "Start review" at bounding box center [496, 95] width 44 height 15
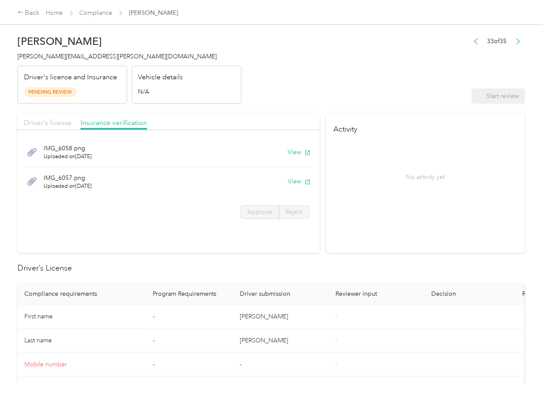
click at [47, 122] on span "Driver's license" at bounding box center [48, 122] width 48 height 8
drag, startPoint x: 47, startPoint y: 122, endPoint x: 52, endPoint y: 131, distance: 10.3
click at [47, 122] on span "Driver's license" at bounding box center [48, 122] width 48 height 8
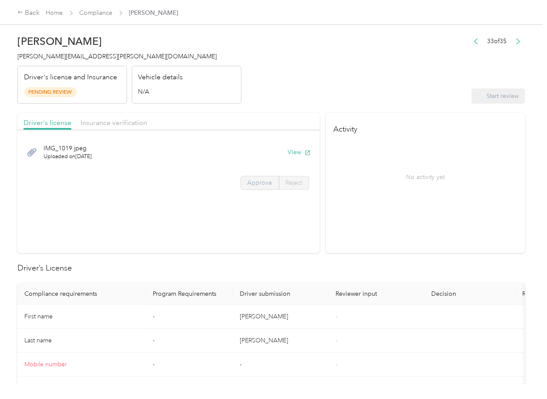
click at [255, 188] on label "Approve" at bounding box center [260, 183] width 39 height 14
click at [260, 185] on span "Approve" at bounding box center [260, 182] width 25 height 7
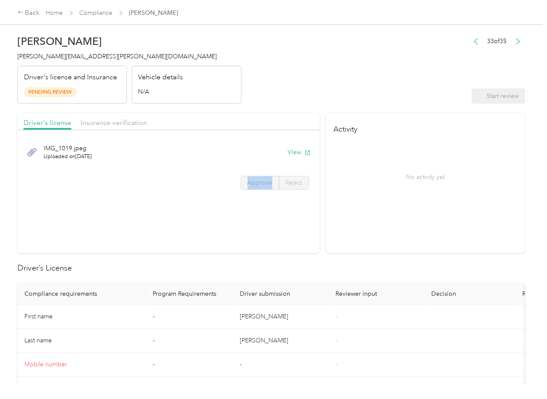
click at [260, 185] on span "Approve" at bounding box center [260, 182] width 25 height 7
click at [108, 125] on span "Insurance verification" at bounding box center [114, 122] width 67 height 8
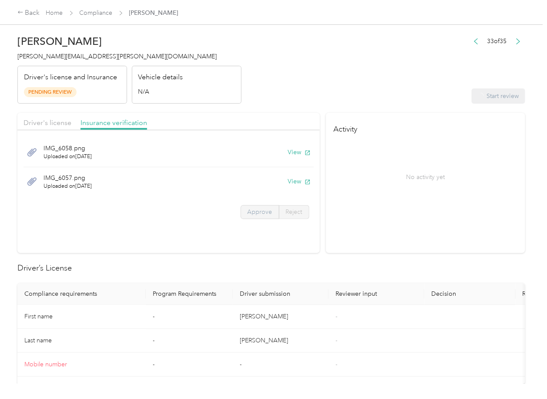
click at [265, 210] on span "Approve" at bounding box center [260, 211] width 25 height 7
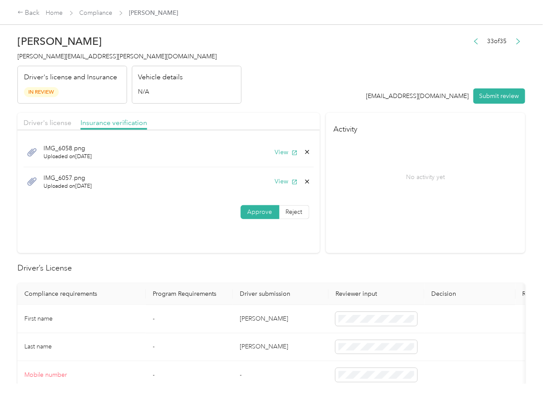
click at [255, 212] on span "Approve" at bounding box center [260, 211] width 25 height 7
click at [53, 123] on span "Driver's license" at bounding box center [48, 122] width 48 height 8
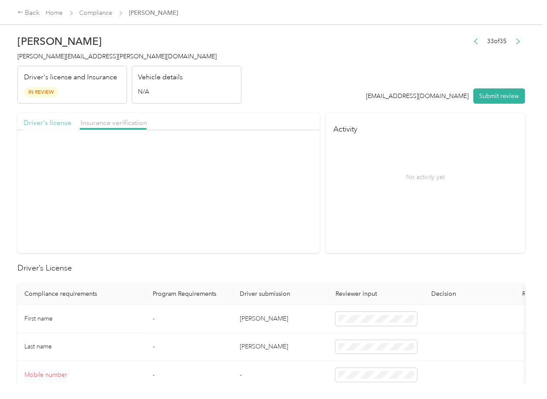
click at [59, 123] on span "Driver's license" at bounding box center [48, 122] width 48 height 8
click at [248, 185] on span "Approve" at bounding box center [260, 182] width 25 height 7
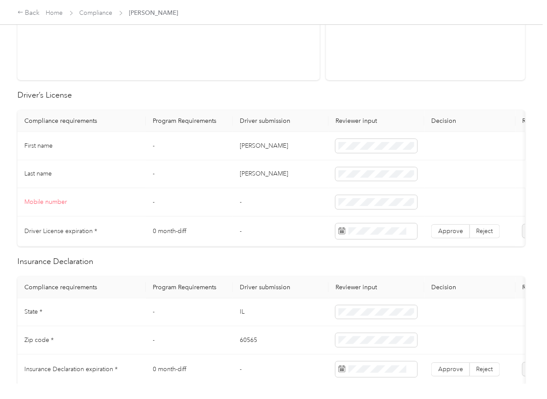
scroll to position [174, 0]
click at [251, 145] on td "[PERSON_NAME]" at bounding box center [281, 145] width 96 height 28
click at [440, 227] on span "Approve" at bounding box center [450, 229] width 25 height 7
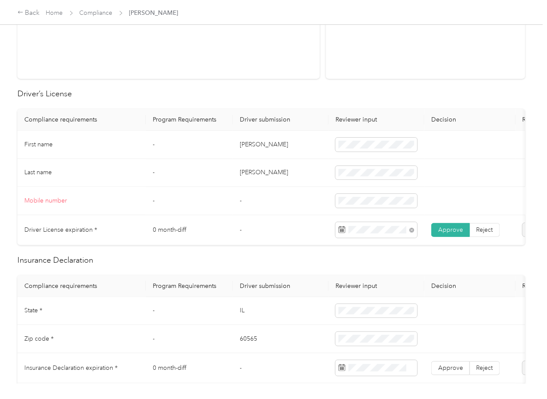
click at [288, 210] on td "-" at bounding box center [281, 201] width 96 height 28
click at [336, 205] on span at bounding box center [377, 201] width 82 height 14
click at [298, 204] on td "-" at bounding box center [281, 201] width 96 height 28
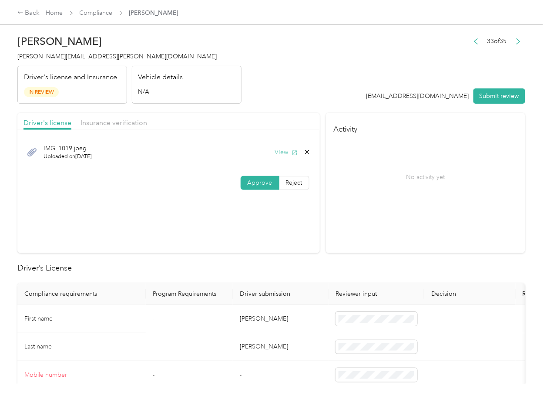
click at [283, 155] on button "View" at bounding box center [286, 152] width 23 height 9
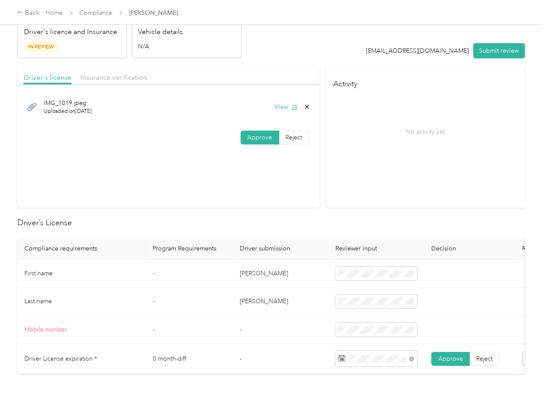
scroll to position [116, 0]
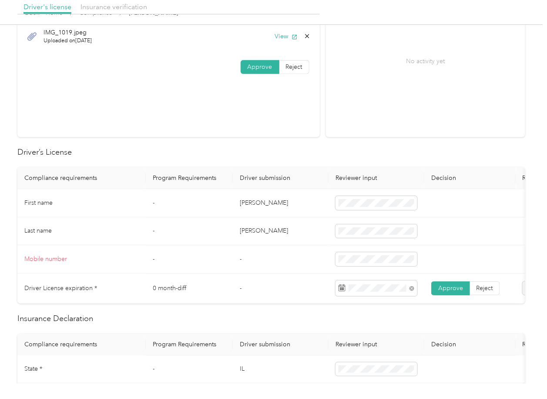
click at [245, 229] on td "[PERSON_NAME]" at bounding box center [281, 231] width 96 height 28
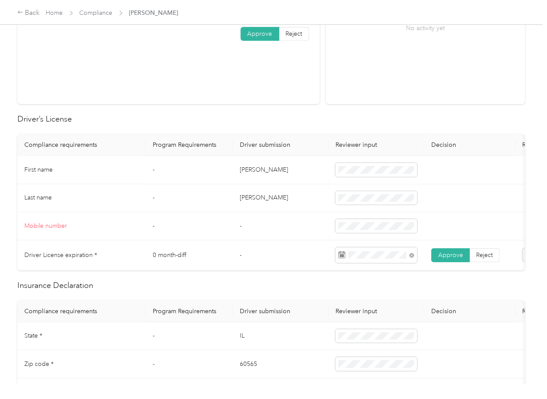
scroll to position [348, 0]
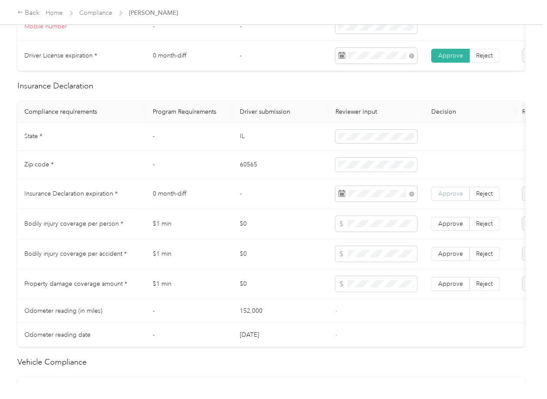
click at [461, 197] on span "Approve" at bounding box center [450, 193] width 25 height 7
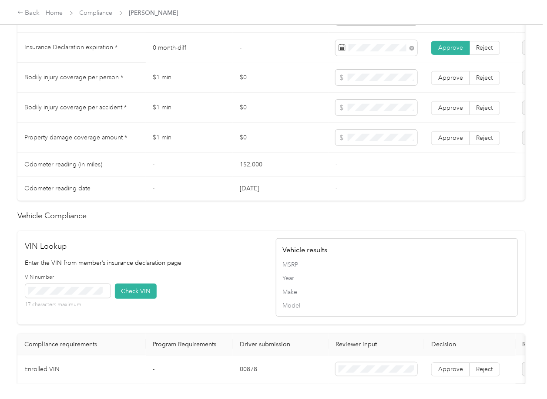
scroll to position [731, 0]
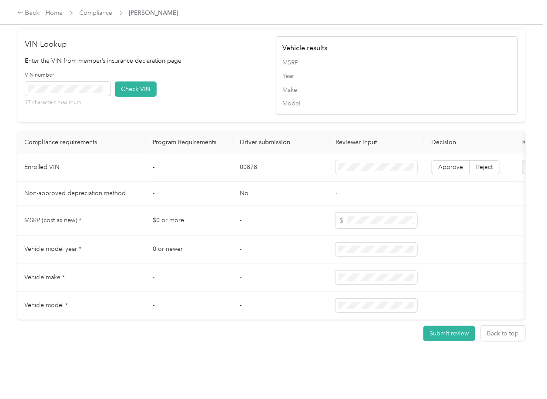
click at [244, 153] on td "00878" at bounding box center [281, 167] width 96 height 28
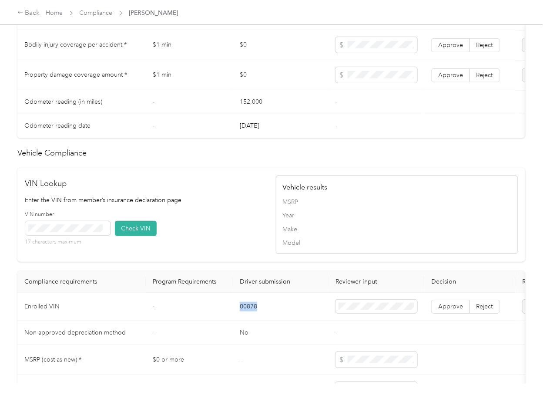
scroll to position [383, 0]
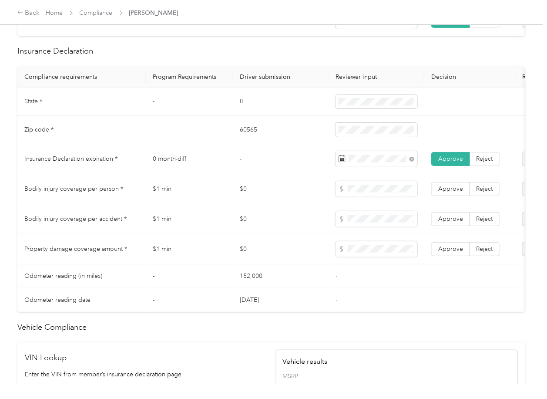
click at [250, 106] on td "IL" at bounding box center [281, 102] width 96 height 28
click at [242, 139] on td "60565" at bounding box center [281, 130] width 96 height 28
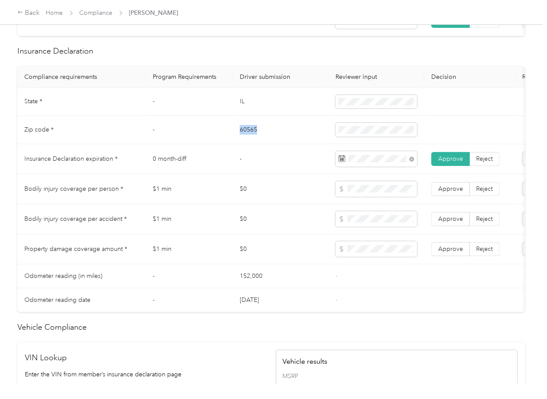
click at [242, 139] on td "60565" at bounding box center [281, 130] width 96 height 28
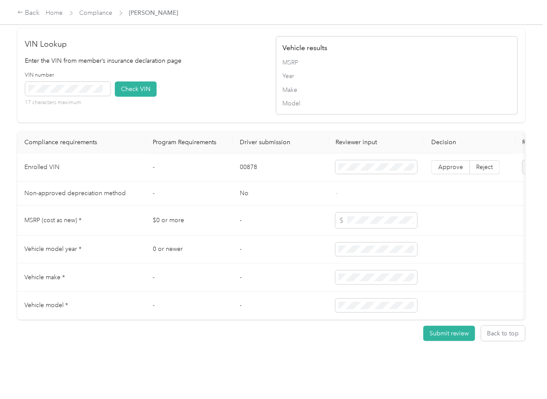
click at [221, 82] on div "VIN number 17 characters maximum Check VIN" at bounding box center [146, 91] width 242 height 41
click at [149, 81] on button "Check VIN" at bounding box center [136, 88] width 42 height 15
drag, startPoint x: 443, startPoint y: 148, endPoint x: 414, endPoint y: 156, distance: 30.2
click at [444, 163] on span "Approve" at bounding box center [450, 166] width 25 height 7
click at [441, 160] on label "Approve" at bounding box center [450, 167] width 39 height 14
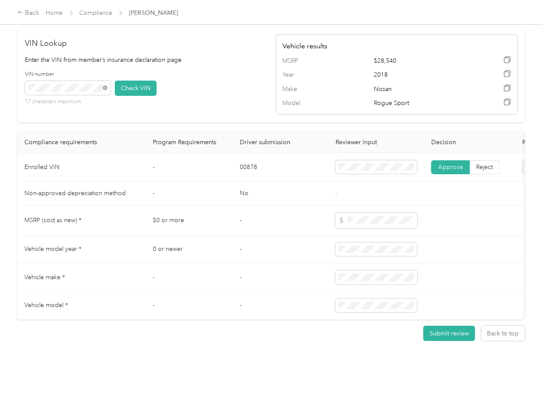
click at [446, 163] on span "Approve" at bounding box center [450, 166] width 25 height 7
click at [259, 214] on td "-" at bounding box center [281, 220] width 96 height 30
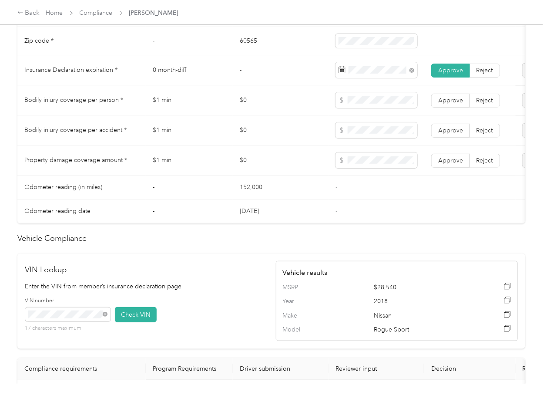
scroll to position [441, 0]
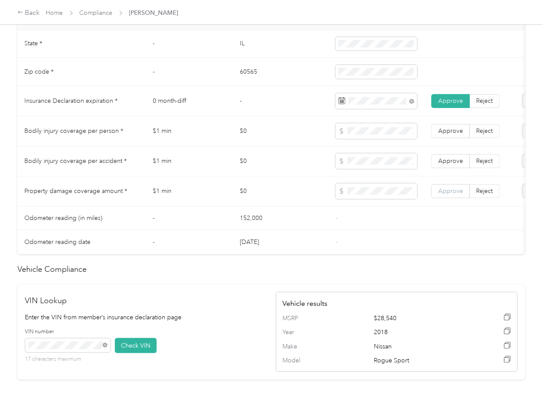
click at [442, 195] on span "Approve" at bounding box center [450, 190] width 25 height 7
click at [447, 168] on label "Approve" at bounding box center [450, 161] width 39 height 14
click at [446, 134] on span "Approve" at bounding box center [450, 130] width 25 height 7
click at [218, 188] on td "$1 min" at bounding box center [189, 191] width 87 height 30
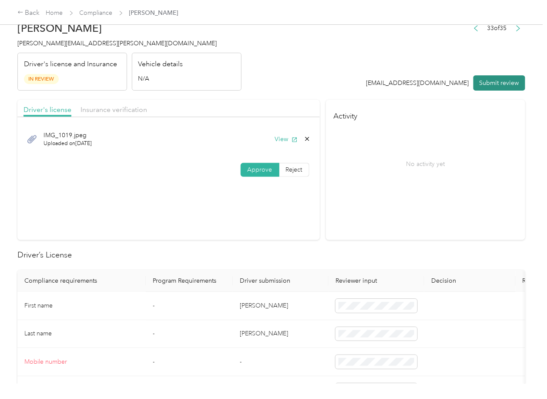
scroll to position [0, 0]
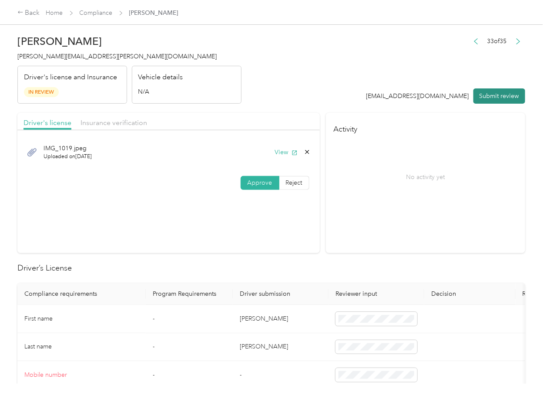
click at [479, 95] on button "Submit review" at bounding box center [500, 95] width 52 height 15
click at [64, 53] on span "[PERSON_NAME][EMAIL_ADDRESS][PERSON_NAME][DOMAIN_NAME]" at bounding box center [116, 56] width 199 height 7
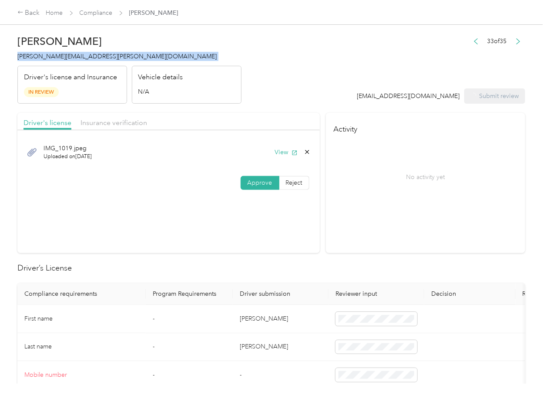
click at [64, 53] on span "[PERSON_NAME][EMAIL_ADDRESS][PERSON_NAME][DOMAIN_NAME]" at bounding box center [116, 56] width 199 height 7
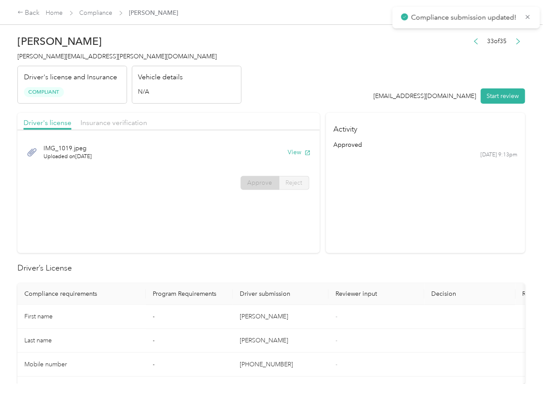
click at [335, 270] on h2 "Driver’s License" at bounding box center [271, 268] width 508 height 12
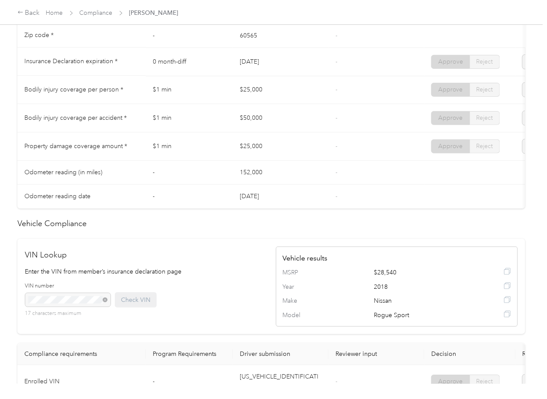
scroll to position [464, 0]
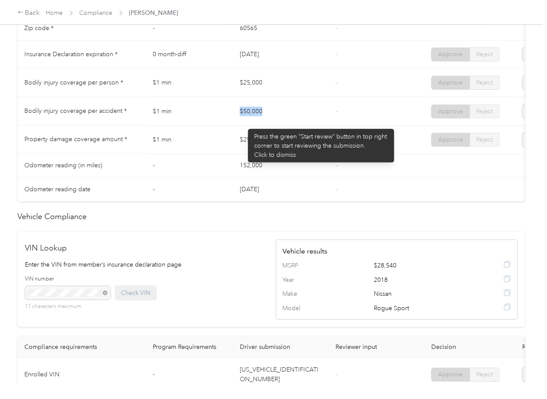
drag, startPoint x: 244, startPoint y: 124, endPoint x: 264, endPoint y: 150, distance: 32.2
click at [284, 124] on tr "Bodily injury coverage per accident * $1 min $50,000 - Approve Reject" at bounding box center [324, 111] width 614 height 28
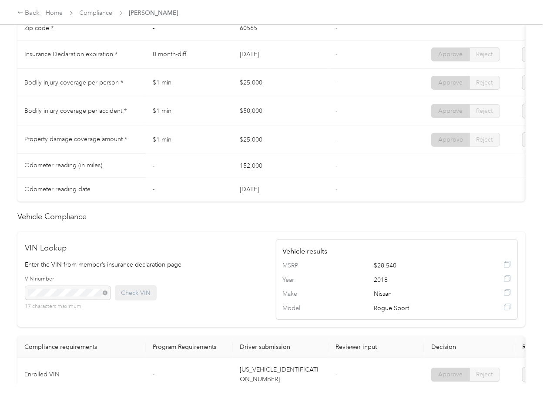
click at [259, 152] on td "$25,000" at bounding box center [281, 139] width 96 height 28
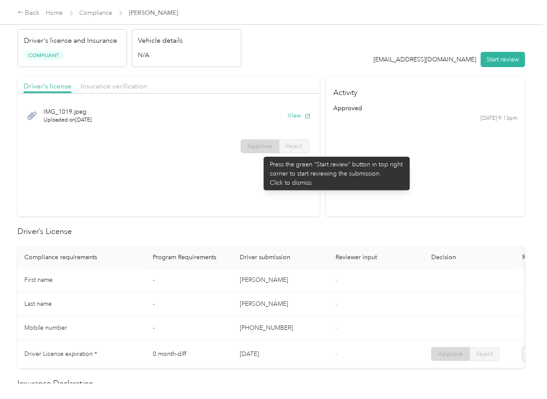
scroll to position [0, 0]
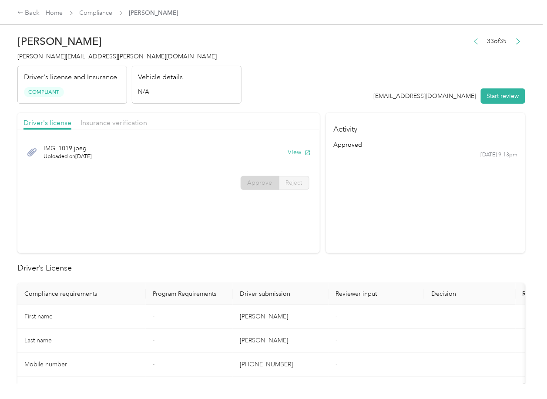
click at [473, 40] on icon "button" at bounding box center [476, 41] width 6 height 6
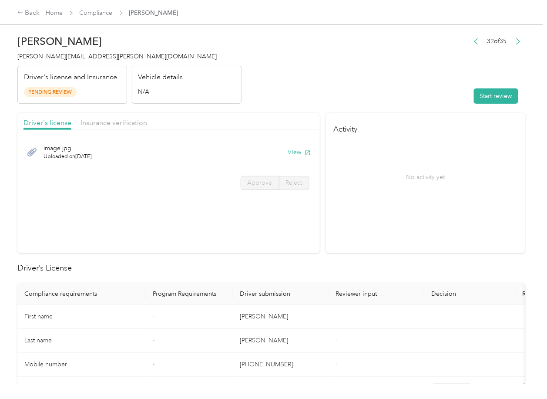
drag, startPoint x: 388, startPoint y: 225, endPoint x: 329, endPoint y: 192, distance: 67.6
click at [388, 225] on section "Activity No activity yet" at bounding box center [425, 183] width 199 height 140
click at [297, 151] on button "View" at bounding box center [299, 152] width 23 height 9
click at [118, 124] on span "Insurance verification" at bounding box center [114, 122] width 67 height 8
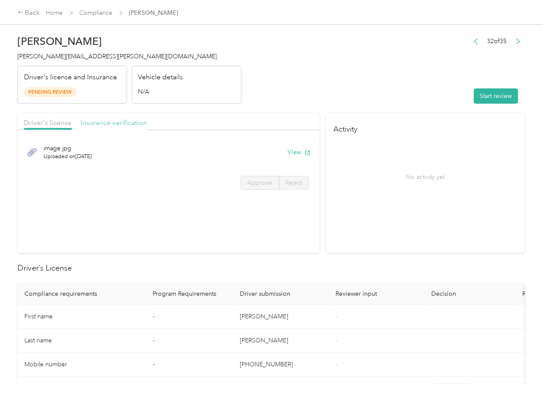
click at [110, 124] on span "Insurance verification" at bounding box center [114, 122] width 67 height 8
click at [289, 151] on button "View" at bounding box center [299, 152] width 23 height 9
drag, startPoint x: 353, startPoint y: 100, endPoint x: 463, endPoint y: 104, distance: 110.2
click at [353, 100] on header "[PERSON_NAME] [PERSON_NAME][EMAIL_ADDRESS][PERSON_NAME][DOMAIN_NAME] Driver's l…" at bounding box center [271, 66] width 508 height 73
click at [474, 97] on button "Start review" at bounding box center [496, 95] width 44 height 15
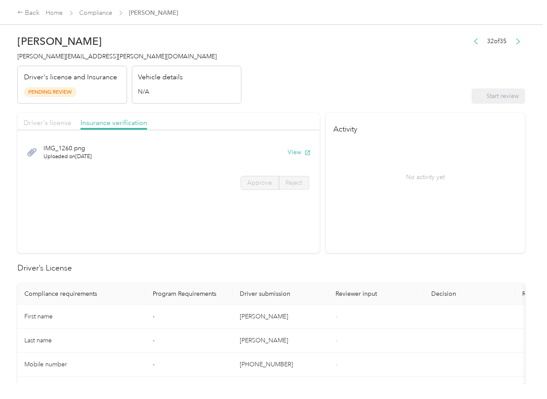
click at [53, 122] on span "Driver's license" at bounding box center [48, 122] width 48 height 8
click at [46, 122] on span "Driver's license" at bounding box center [48, 122] width 48 height 8
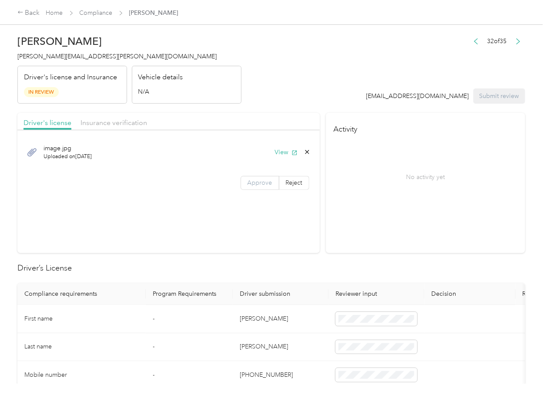
click at [255, 184] on span "Approve" at bounding box center [260, 182] width 25 height 7
click at [254, 184] on span "Approve" at bounding box center [260, 182] width 25 height 7
click at [110, 123] on span "Insurance verification" at bounding box center [114, 122] width 67 height 8
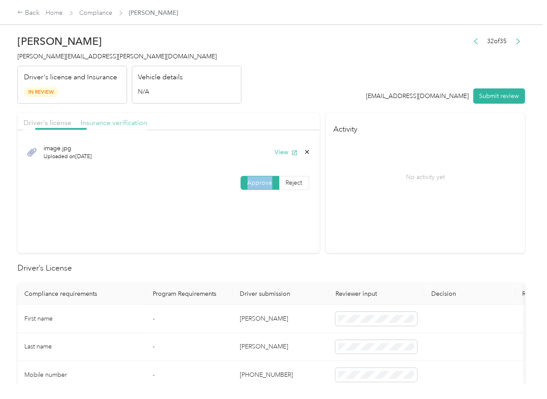
click at [110, 123] on span "Insurance verification" at bounding box center [114, 122] width 67 height 8
click at [262, 181] on span "Approve" at bounding box center [260, 182] width 25 height 7
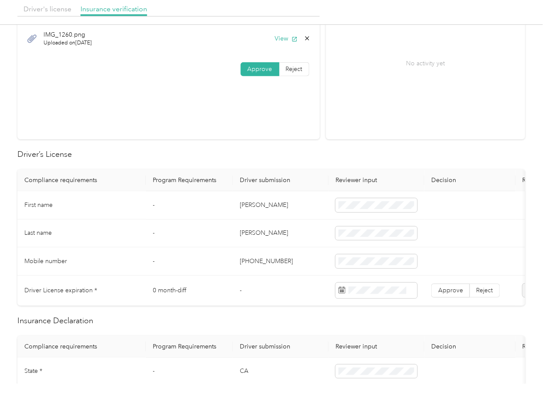
scroll to position [116, 0]
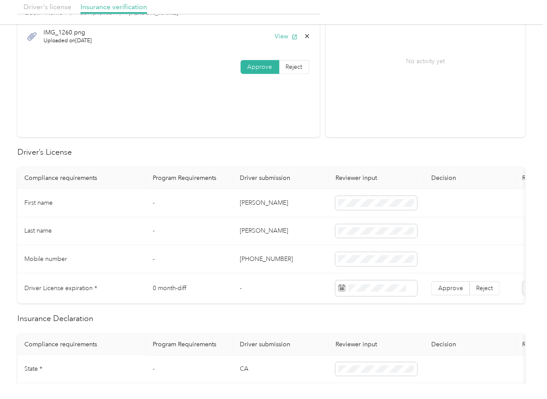
click at [244, 199] on td "[PERSON_NAME]" at bounding box center [281, 203] width 96 height 28
click at [272, 239] on td "[PERSON_NAME]" at bounding box center [281, 231] width 96 height 28
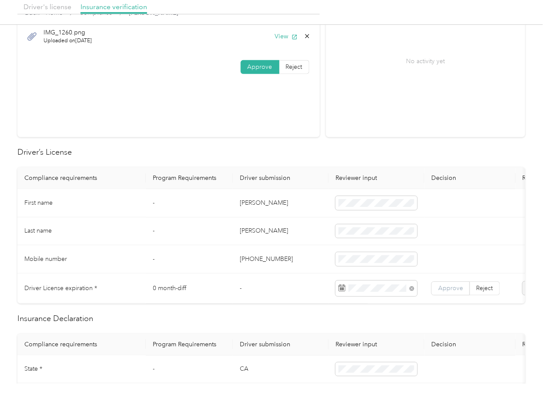
click at [460, 286] on span "Approve" at bounding box center [450, 287] width 25 height 7
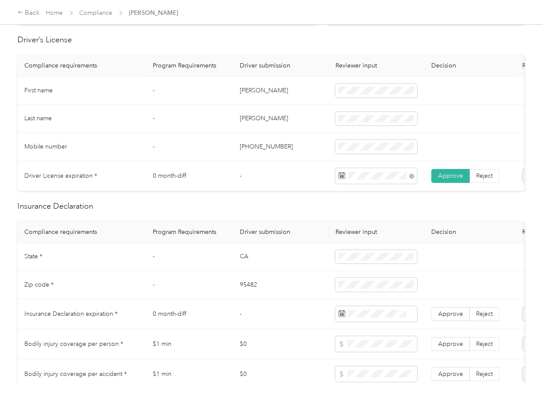
scroll to position [290, 0]
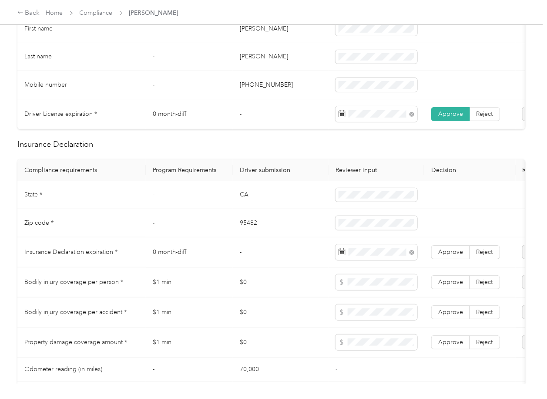
click at [447, 251] on td "Approve Reject" at bounding box center [469, 252] width 91 height 30
click at [437, 259] on label "Approve" at bounding box center [450, 252] width 39 height 14
click at [370, 320] on span at bounding box center [377, 312] width 82 height 16
click at [364, 350] on span at bounding box center [377, 342] width 82 height 16
click at [453, 346] on span "Approve" at bounding box center [450, 341] width 25 height 7
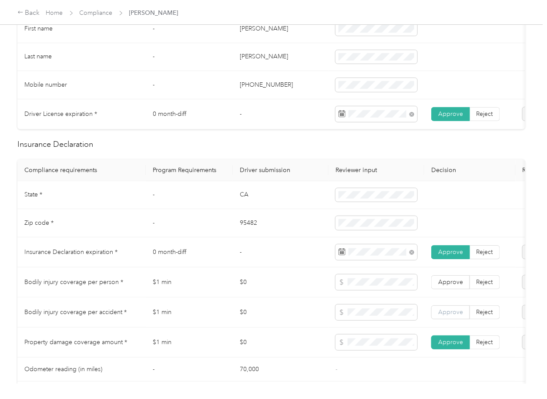
click at [450, 315] on label "Approve" at bounding box center [450, 312] width 39 height 14
click at [453, 286] on span "Approve" at bounding box center [450, 281] width 25 height 7
click at [246, 204] on td "CA" at bounding box center [281, 195] width 96 height 28
click at [245, 204] on td "CA" at bounding box center [281, 195] width 96 height 28
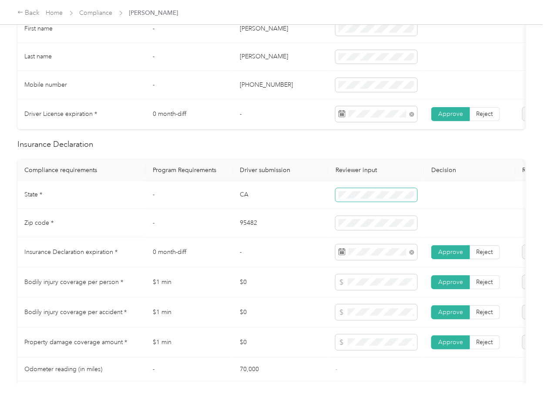
click at [353, 202] on span at bounding box center [377, 195] width 82 height 14
click at [255, 233] on td "95482" at bounding box center [281, 223] width 96 height 28
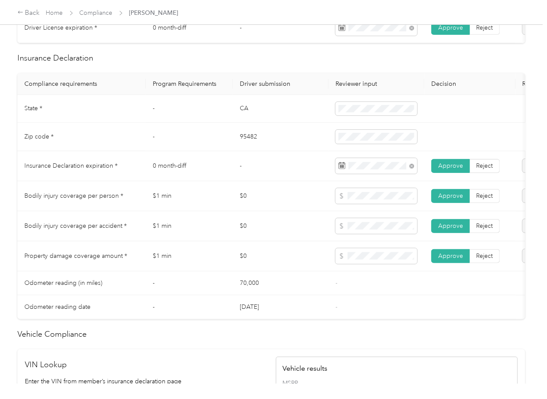
scroll to position [638, 0]
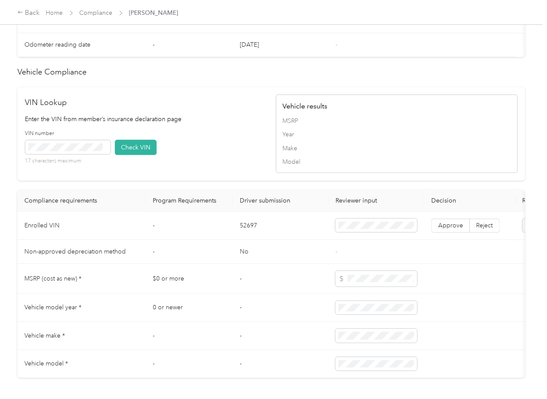
click at [187, 153] on div "VIN number 17 characters maximum Check VIN" at bounding box center [146, 150] width 242 height 41
click at [91, 154] on span at bounding box center [67, 147] width 85 height 14
click at [137, 155] on button "Check VIN" at bounding box center [136, 147] width 42 height 15
click at [199, 124] on p "Enter the VIN from member’s insurance declaration page" at bounding box center [146, 118] width 242 height 9
click at [83, 154] on span at bounding box center [67, 147] width 85 height 14
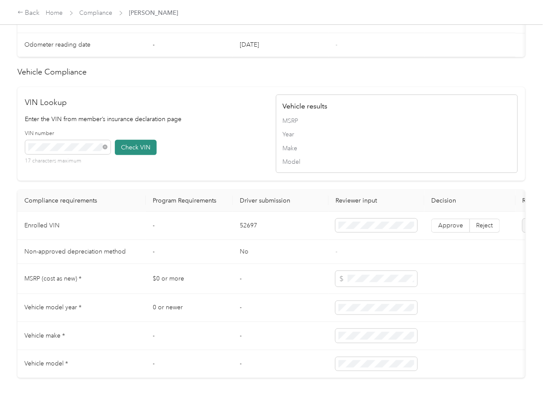
click at [138, 155] on button "Check VIN" at bounding box center [136, 147] width 42 height 15
click at [464, 232] on label "Approve" at bounding box center [450, 225] width 39 height 14
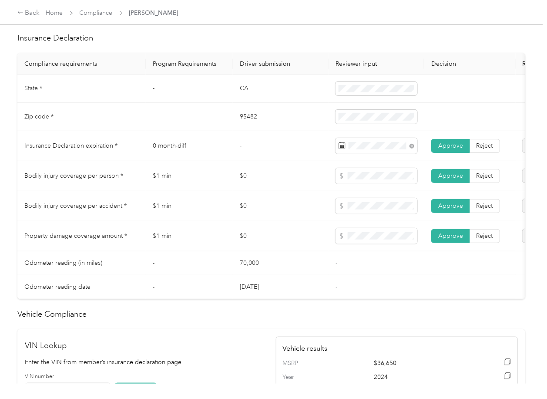
scroll to position [348, 0]
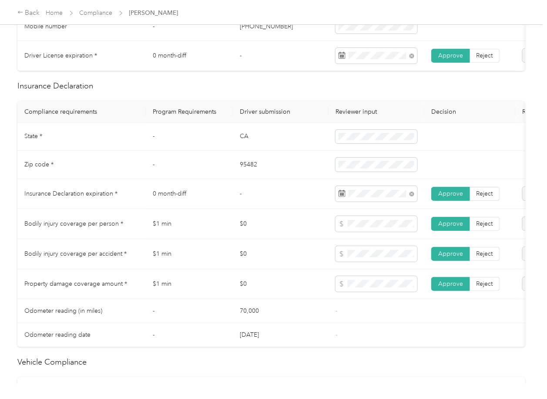
click at [250, 239] on td "$0" at bounding box center [281, 224] width 96 height 30
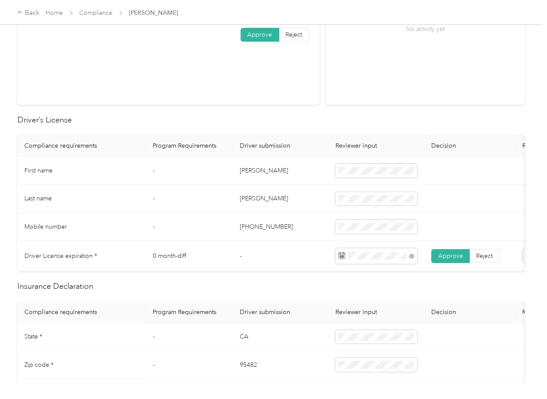
scroll to position [0, 0]
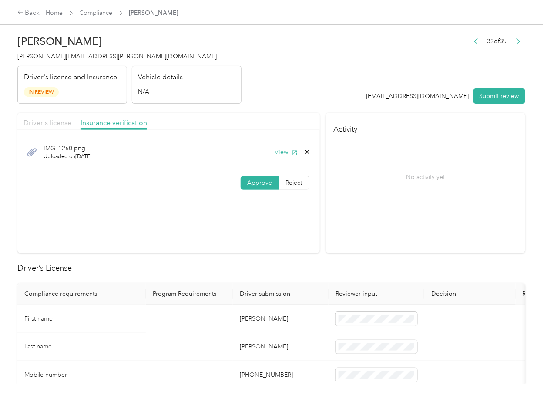
click at [65, 121] on span "Driver's license" at bounding box center [48, 122] width 48 height 8
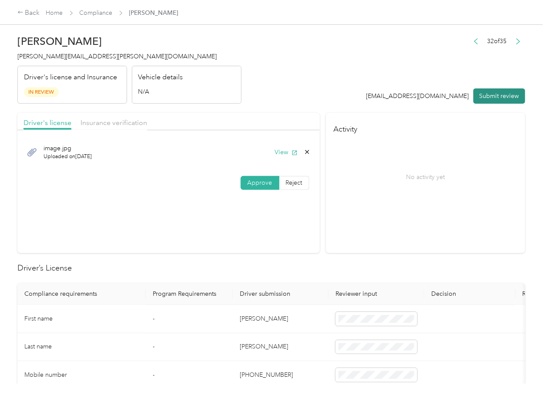
click at [484, 95] on button "Submit review" at bounding box center [500, 95] width 52 height 15
click at [86, 60] on h4 "[PERSON_NAME][EMAIL_ADDRESS][PERSON_NAME][DOMAIN_NAME]" at bounding box center [129, 56] width 224 height 9
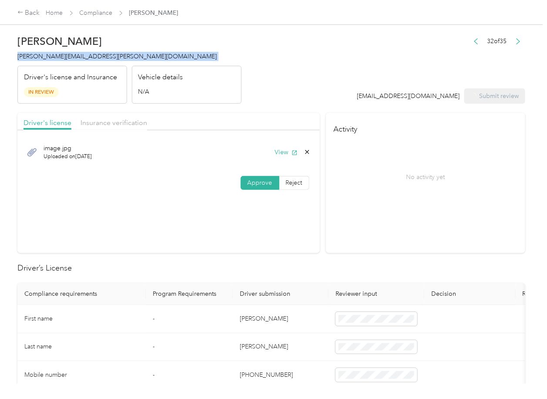
click at [86, 60] on h4 "[PERSON_NAME][EMAIL_ADDRESS][PERSON_NAME][DOMAIN_NAME]" at bounding box center [129, 56] width 224 height 9
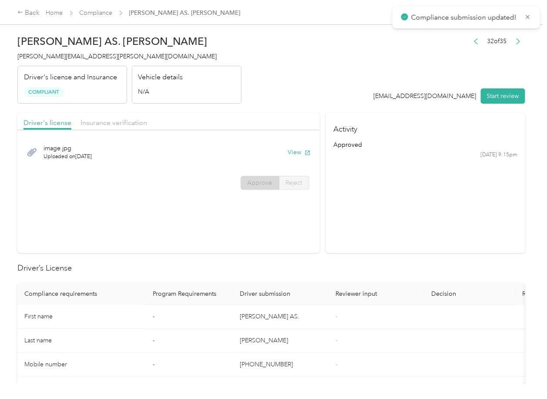
click at [285, 240] on section "Driver's license Insurance verification image.jpg Uploaded on [DATE] View Appro…" at bounding box center [168, 183] width 302 height 140
click at [469, 35] on button "button" at bounding box center [476, 41] width 14 height 12
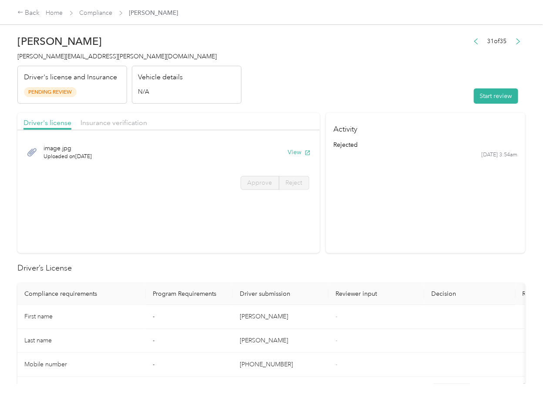
click at [400, 241] on section "Activity rejected [DATE] 3:54am" at bounding box center [425, 183] width 199 height 140
click at [298, 151] on button "View" at bounding box center [299, 152] width 23 height 9
click at [131, 121] on span "Insurance verification" at bounding box center [114, 122] width 67 height 8
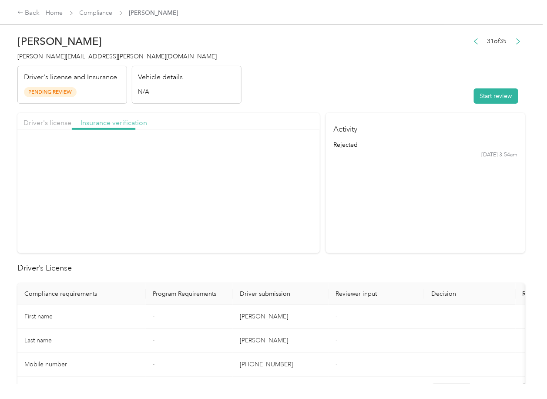
click at [115, 122] on span "Insurance verification" at bounding box center [114, 122] width 67 height 8
click at [295, 150] on button "View" at bounding box center [299, 152] width 23 height 9
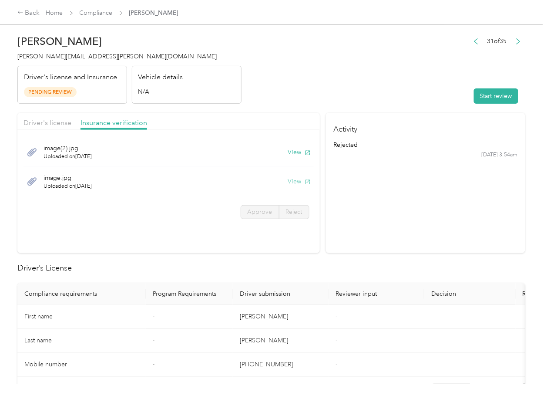
click at [296, 183] on button "View" at bounding box center [299, 181] width 23 height 9
click at [413, 80] on header "[PERSON_NAME] [PERSON_NAME][EMAIL_ADDRESS][PERSON_NAME][DOMAIN_NAME] Driver's l…" at bounding box center [271, 66] width 508 height 73
click at [477, 89] on button "Start review" at bounding box center [496, 95] width 44 height 15
click at [48, 119] on span "Driver's license" at bounding box center [48, 122] width 48 height 8
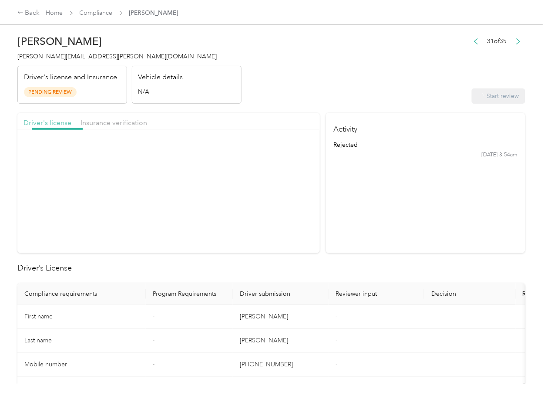
click at [47, 119] on span "Driver's license" at bounding box center [48, 122] width 48 height 8
click at [262, 184] on span "Approve" at bounding box center [260, 182] width 25 height 7
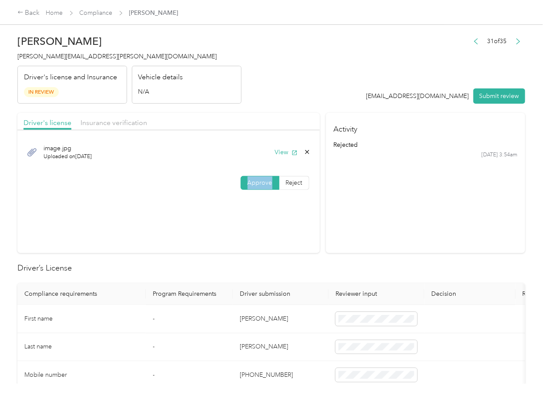
drag, startPoint x: 261, startPoint y: 184, endPoint x: 133, endPoint y: 156, distance: 131.0
click at [261, 184] on span "Approve" at bounding box center [260, 182] width 25 height 7
click at [106, 127] on div "Insurance verification" at bounding box center [114, 123] width 67 height 11
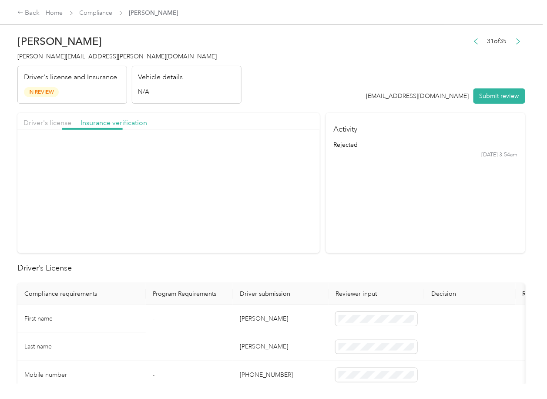
click at [121, 128] on div "Insurance verification" at bounding box center [114, 123] width 67 height 11
click at [259, 213] on span "Approve" at bounding box center [260, 211] width 25 height 7
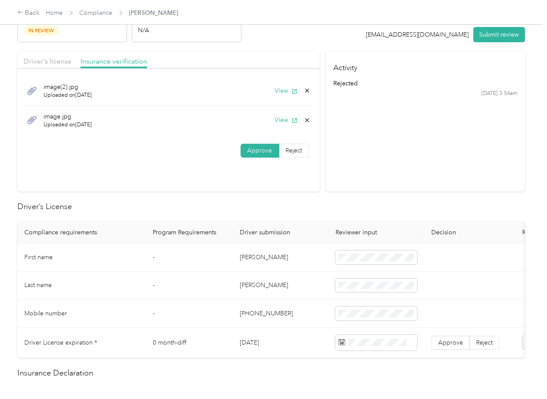
scroll to position [174, 0]
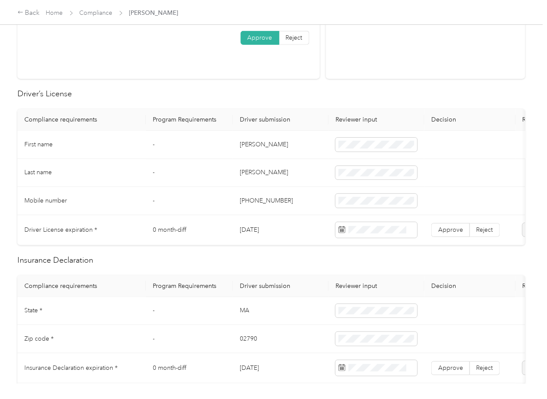
click at [245, 150] on td "[PERSON_NAME]" at bounding box center [281, 145] width 96 height 28
click at [253, 229] on td "[DATE]" at bounding box center [281, 230] width 96 height 30
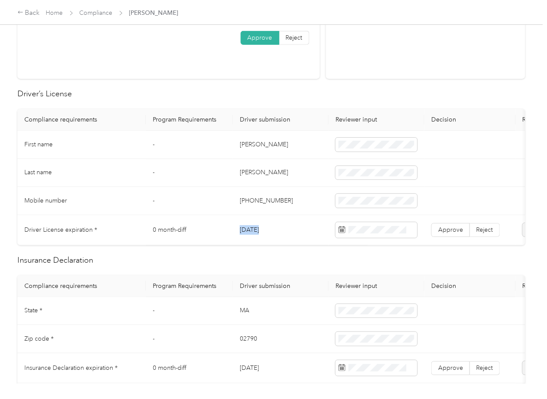
click at [253, 229] on td "[DATE]" at bounding box center [281, 230] width 96 height 30
click at [443, 235] on label "Approve" at bounding box center [450, 230] width 39 height 14
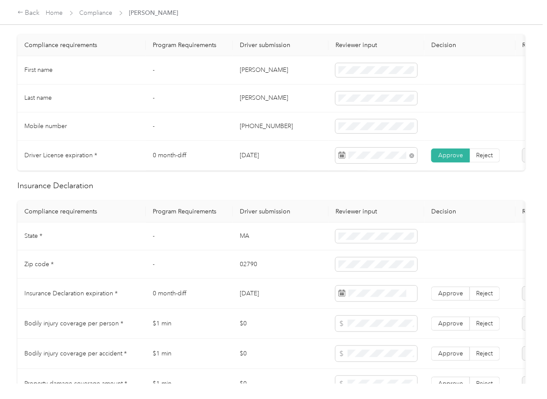
scroll to position [348, 0]
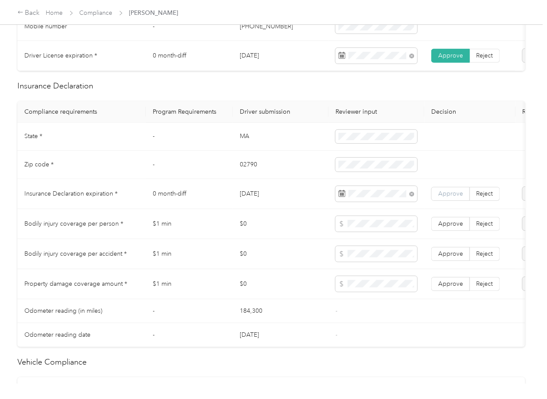
click at [462, 197] on span "Approve" at bounding box center [450, 193] width 25 height 7
click at [237, 142] on td "MA" at bounding box center [281, 137] width 96 height 28
click at [324, 146] on td "MA" at bounding box center [281, 137] width 96 height 28
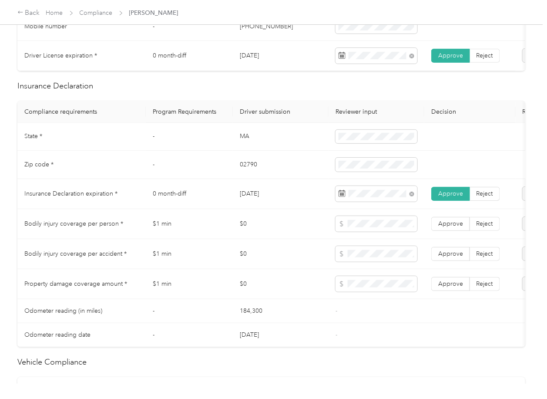
click at [242, 176] on td "02790" at bounding box center [281, 165] width 96 height 28
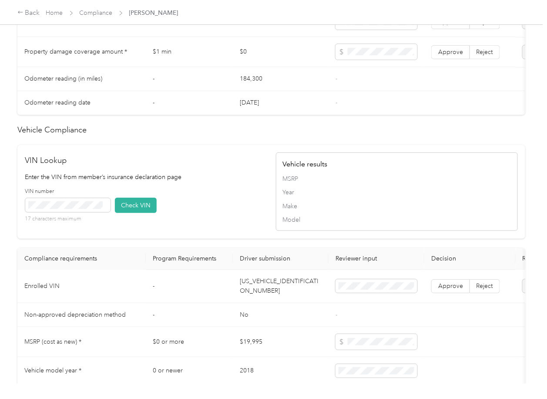
click at [256, 293] on td "[US_VEHICLE_IDENTIFICATION_NUMBER]" at bounding box center [281, 286] width 96 height 34
drag, startPoint x: 218, startPoint y: 192, endPoint x: 148, endPoint y: 213, distance: 73.8
click at [218, 181] on p "Enter the VIN from member’s insurance declaration page" at bounding box center [146, 176] width 242 height 9
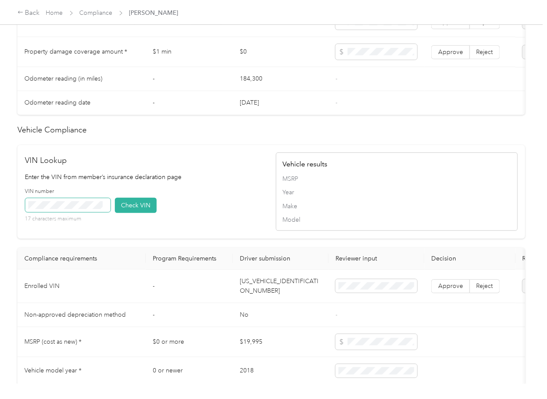
click at [94, 212] on span at bounding box center [67, 205] width 85 height 14
click at [129, 213] on button "Check VIN" at bounding box center [136, 205] width 42 height 15
click at [127, 213] on button "Check VIN" at bounding box center [136, 205] width 42 height 15
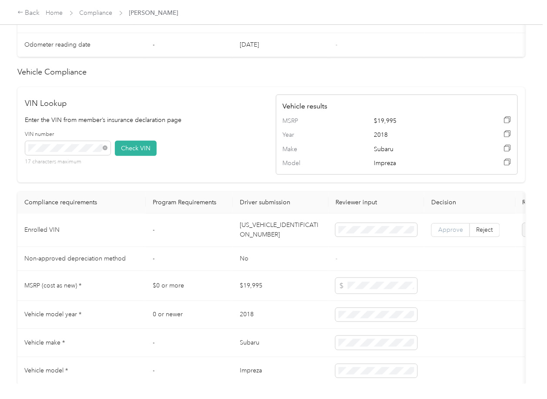
click at [454, 237] on label "Approve" at bounding box center [450, 230] width 39 height 14
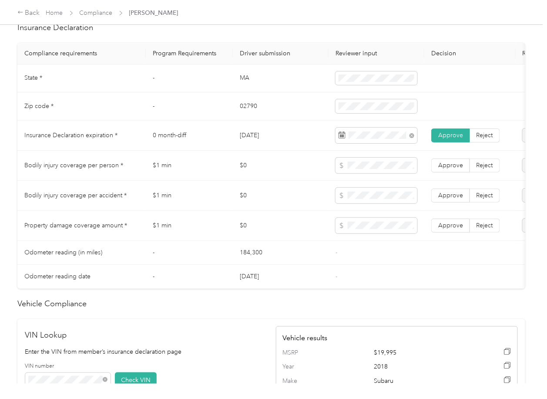
scroll to position [406, 0]
click at [453, 229] on span "Approve" at bounding box center [450, 225] width 25 height 7
click at [457, 199] on span "Approve" at bounding box center [450, 195] width 25 height 7
click at [374, 174] on span at bounding box center [377, 166] width 82 height 16
click at [461, 173] on label "Approve" at bounding box center [450, 166] width 39 height 14
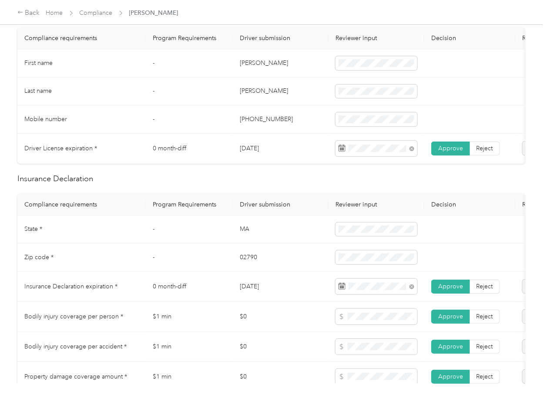
scroll to position [0, 0]
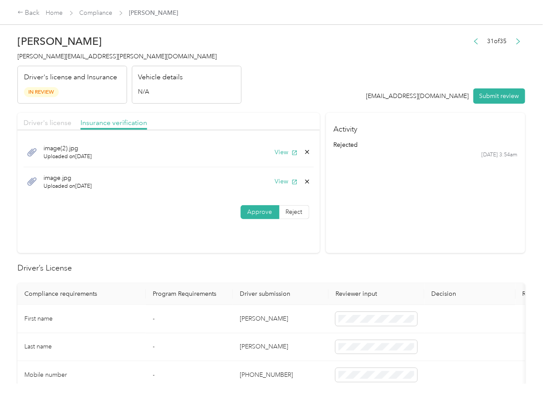
click at [48, 122] on span "Driver's license" at bounding box center [48, 122] width 48 height 8
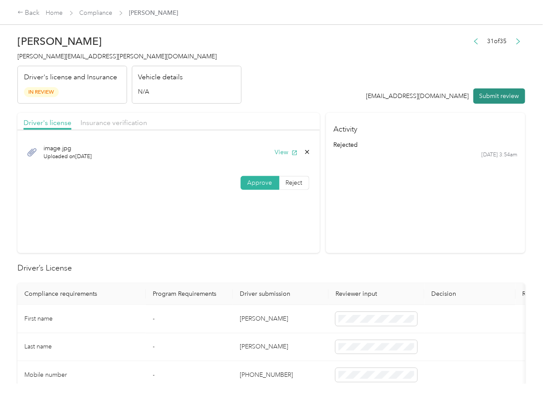
click at [488, 94] on button "Submit review" at bounding box center [500, 95] width 52 height 15
click at [76, 54] on span "[PERSON_NAME][EMAIL_ADDRESS][PERSON_NAME][DOMAIN_NAME]" at bounding box center [116, 56] width 199 height 7
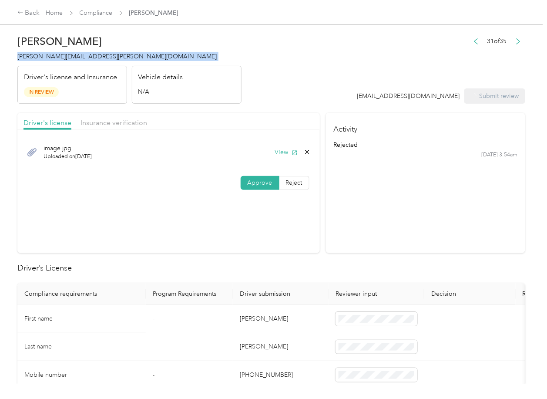
click at [76, 54] on span "[PERSON_NAME][EMAIL_ADDRESS][PERSON_NAME][DOMAIN_NAME]" at bounding box center [116, 56] width 199 height 7
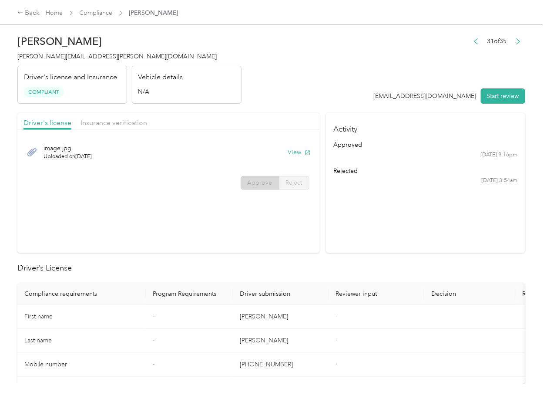
click at [473, 44] on icon "button" at bounding box center [476, 41] width 6 height 6
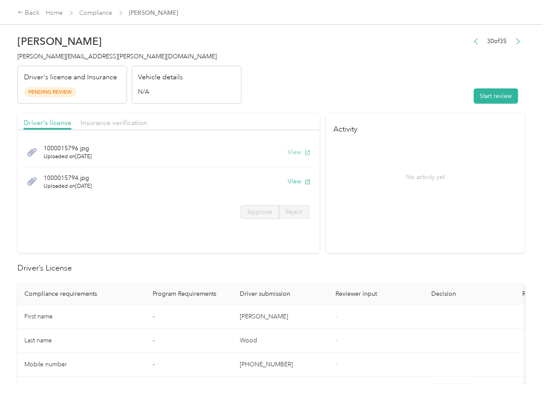
click at [290, 151] on button "View" at bounding box center [299, 152] width 23 height 9
click at [300, 179] on button "View" at bounding box center [299, 181] width 23 height 9
click at [253, 114] on div "Driver's license Insurance verification" at bounding box center [168, 121] width 302 height 17
click at [124, 122] on span "Insurance verification" at bounding box center [114, 122] width 67 height 8
click at [121, 123] on span "Insurance verification" at bounding box center [114, 122] width 67 height 8
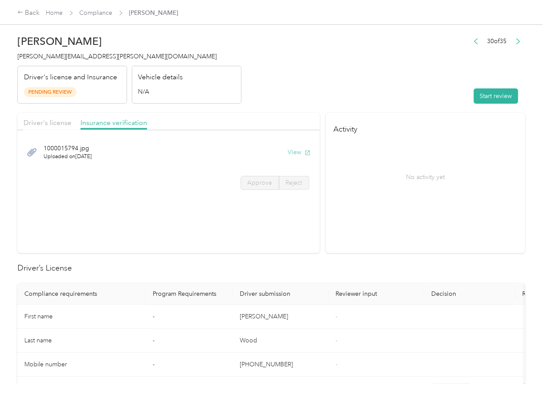
click at [295, 152] on button "View" at bounding box center [299, 152] width 23 height 9
click at [496, 94] on button "Start review" at bounding box center [496, 95] width 44 height 15
click at [45, 121] on span "Driver's license" at bounding box center [48, 122] width 48 height 8
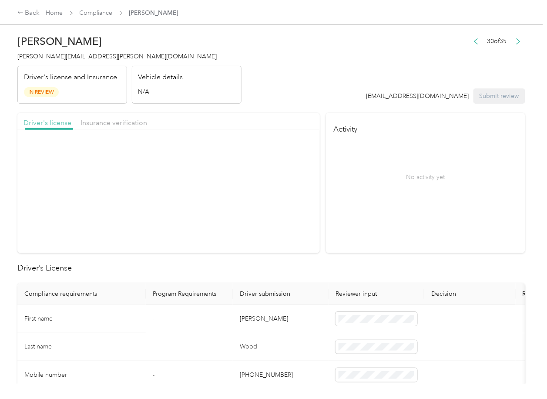
click at [45, 121] on span "Driver's license" at bounding box center [48, 122] width 48 height 8
click at [253, 205] on label "Approve" at bounding box center [260, 212] width 39 height 14
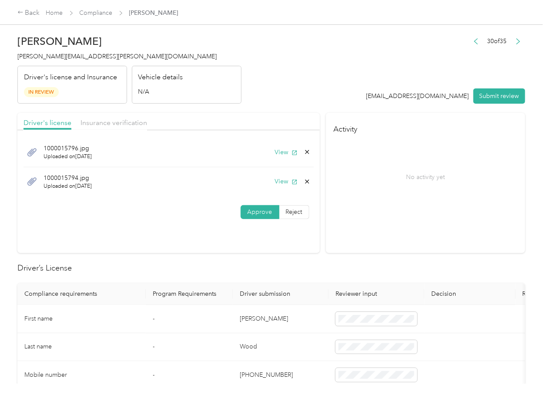
click at [254, 209] on span "Approve" at bounding box center [260, 211] width 25 height 7
click at [111, 122] on span "Insurance verification" at bounding box center [114, 122] width 67 height 8
drag, startPoint x: 98, startPoint y: 121, endPoint x: 127, endPoint y: 132, distance: 31.1
click at [99, 121] on span "Insurance verification" at bounding box center [114, 122] width 67 height 8
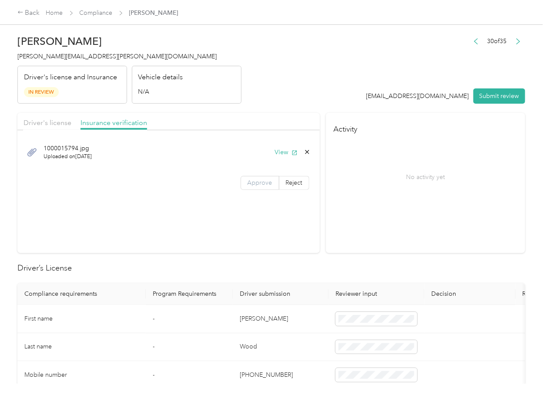
click at [248, 185] on span "Approve" at bounding box center [260, 182] width 25 height 7
click at [198, 117] on div "Driver's license Insurance verification" at bounding box center [168, 121] width 302 height 17
click at [50, 120] on span "Driver's license" at bounding box center [48, 122] width 48 height 8
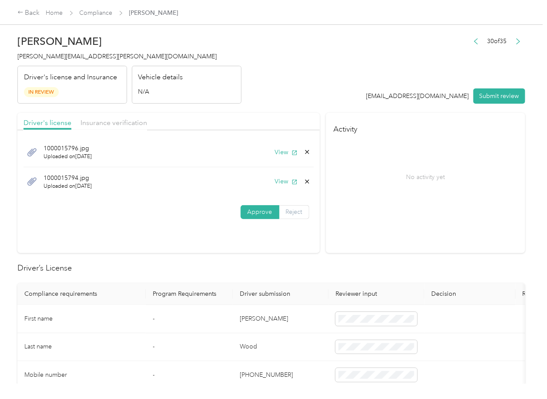
click at [306, 209] on label "Reject" at bounding box center [294, 212] width 30 height 14
click at [190, 306] on span "No Driver's License Upload" at bounding box center [191, 298] width 54 height 17
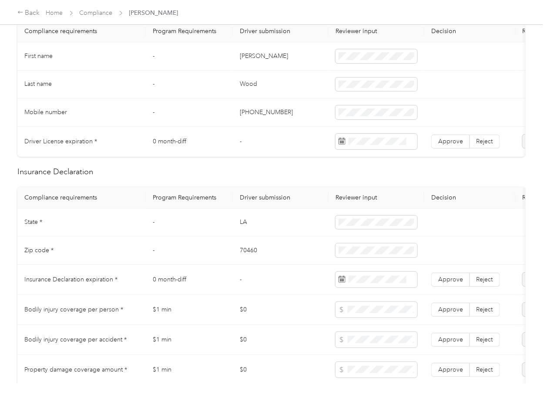
scroll to position [290, 0]
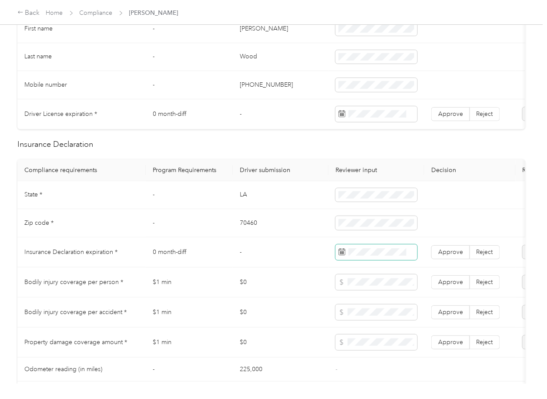
click at [368, 260] on span at bounding box center [377, 252] width 82 height 16
drag, startPoint x: 286, startPoint y: 272, endPoint x: 424, endPoint y: 274, distance: 137.5
click at [286, 267] on td "-" at bounding box center [281, 252] width 96 height 30
click at [454, 255] on span "Approve" at bounding box center [450, 251] width 25 height 7
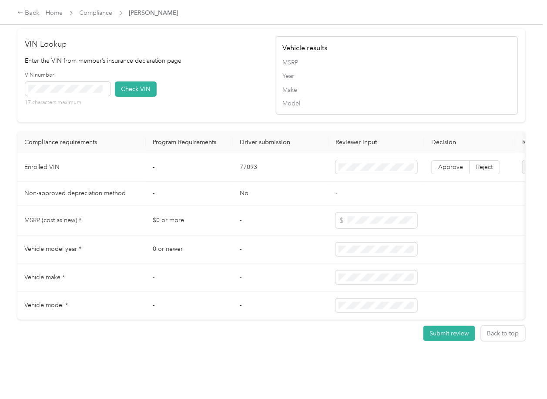
click at [239, 181] on td "77093" at bounding box center [281, 167] width 96 height 28
click at [223, 96] on div "VIN number 17 characters maximum Check VIN" at bounding box center [146, 91] width 242 height 41
click at [142, 113] on div "VIN number 17 characters maximum Check VIN" at bounding box center [146, 91] width 242 height 41
click at [147, 97] on button "Check VIN" at bounding box center [136, 88] width 42 height 15
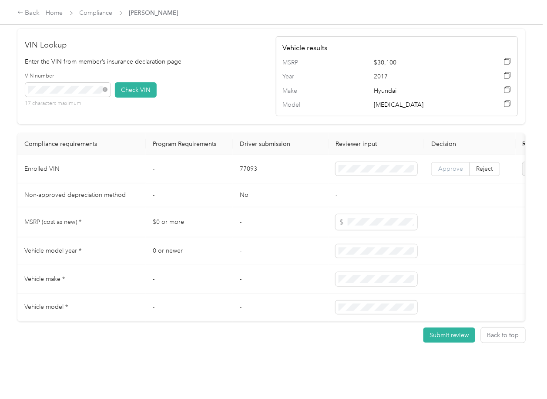
click at [449, 176] on label "Approve" at bounding box center [450, 169] width 39 height 14
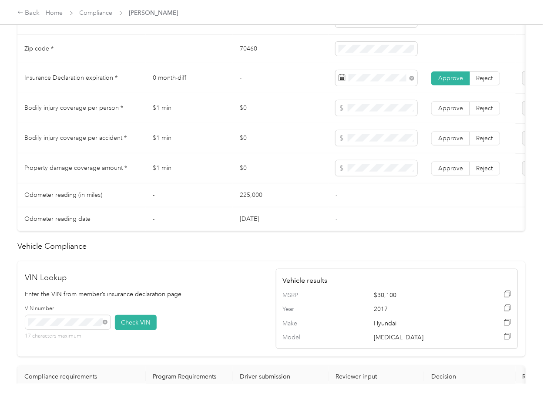
scroll to position [406, 0]
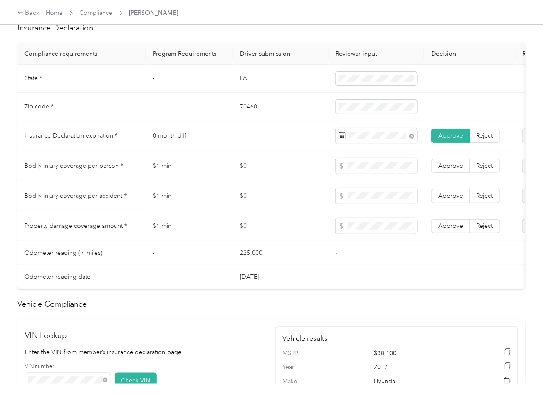
click at [245, 197] on td "$0" at bounding box center [281, 196] width 96 height 30
click at [443, 229] on span "Approve" at bounding box center [450, 225] width 25 height 7
drag, startPoint x: 453, startPoint y: 199, endPoint x: 453, endPoint y: 180, distance: 19.6
click at [453, 199] on label "Approve" at bounding box center [450, 196] width 39 height 14
click at [453, 169] on span "Approve" at bounding box center [450, 165] width 25 height 7
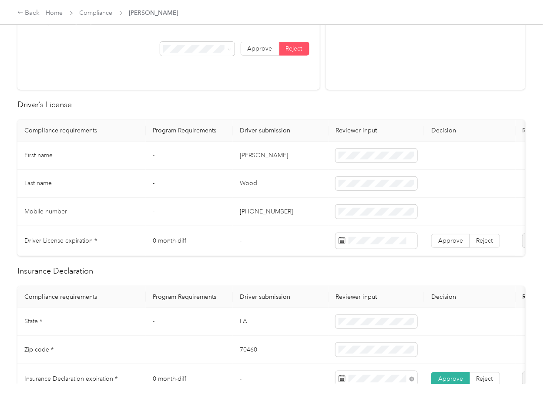
scroll to position [0, 0]
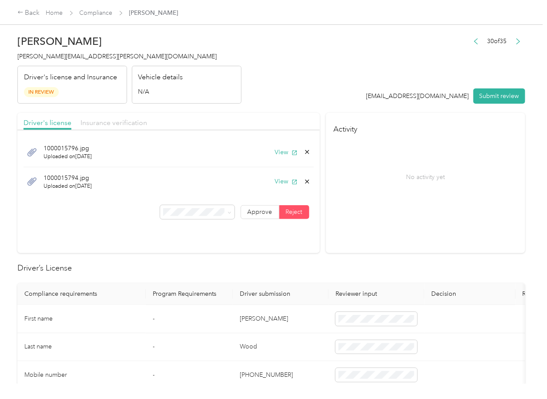
click at [115, 122] on span "Insurance verification" at bounding box center [114, 122] width 67 height 8
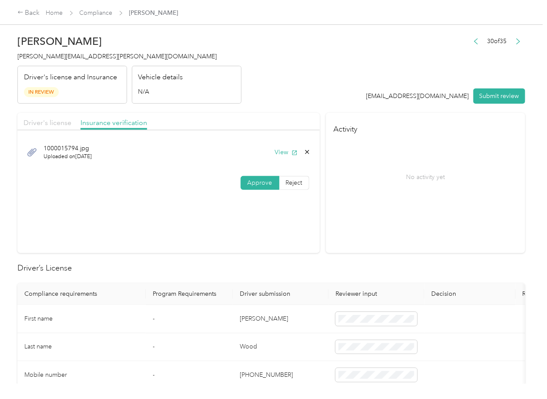
click at [44, 124] on span "Driver's license" at bounding box center [48, 122] width 48 height 8
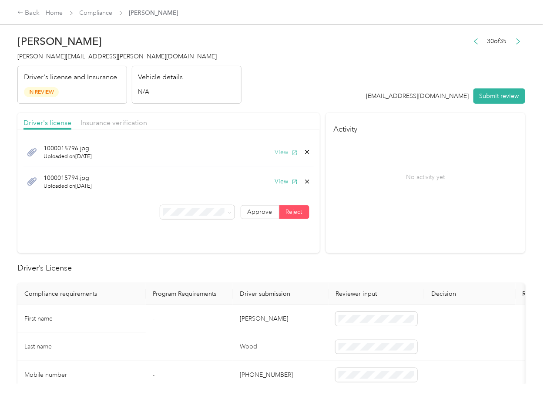
click at [275, 154] on button "View" at bounding box center [286, 152] width 23 height 9
click at [284, 185] on button "View" at bounding box center [286, 181] width 23 height 9
click at [117, 118] on span "Insurance verification" at bounding box center [114, 122] width 67 height 8
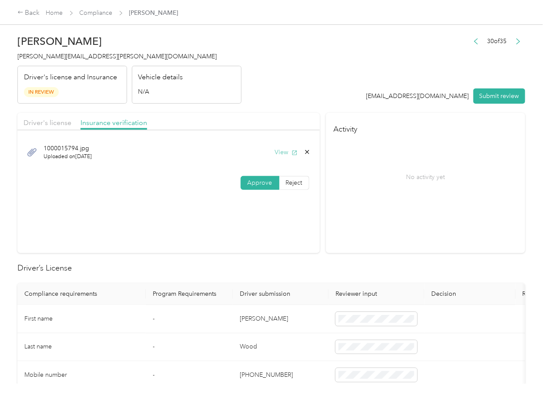
click at [292, 152] on icon "button" at bounding box center [295, 153] width 6 height 6
click at [502, 98] on button "Submit review" at bounding box center [500, 95] width 52 height 15
click at [78, 57] on span "[PERSON_NAME][EMAIL_ADDRESS][PERSON_NAME][DOMAIN_NAME]" at bounding box center [116, 56] width 199 height 7
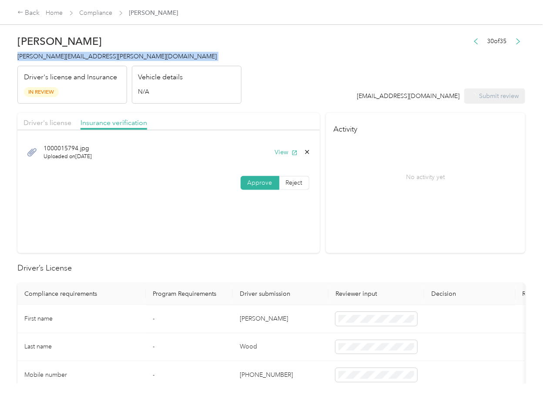
click at [78, 57] on span "[PERSON_NAME][EMAIL_ADDRESS][PERSON_NAME][DOMAIN_NAME]" at bounding box center [116, 56] width 199 height 7
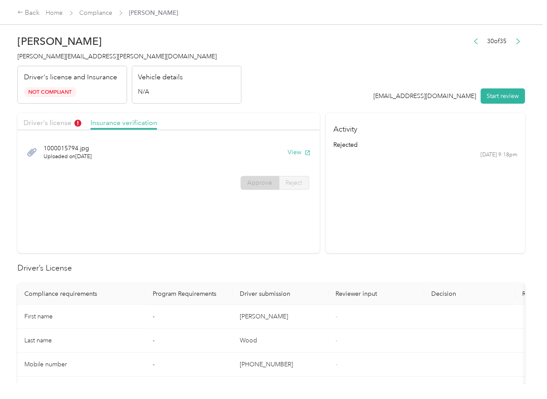
click at [307, 251] on section "Driver's license Insurance verification [DRIVERS_LICENSE_NUMBER].jpg Uploaded o…" at bounding box center [168, 183] width 302 height 140
click at [52, 125] on span "Driver's license" at bounding box center [53, 122] width 58 height 8
click at [52, 122] on span "Driver's license" at bounding box center [53, 122] width 58 height 8
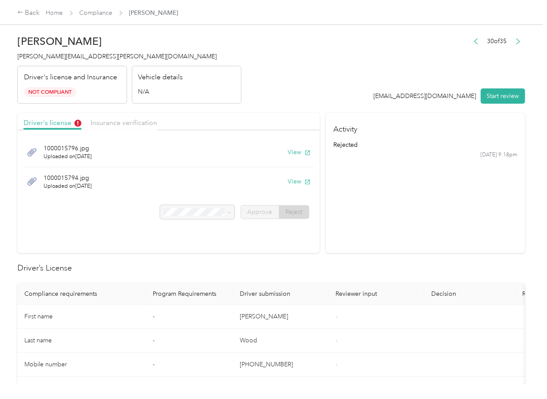
click at [199, 214] on div at bounding box center [197, 212] width 74 height 14
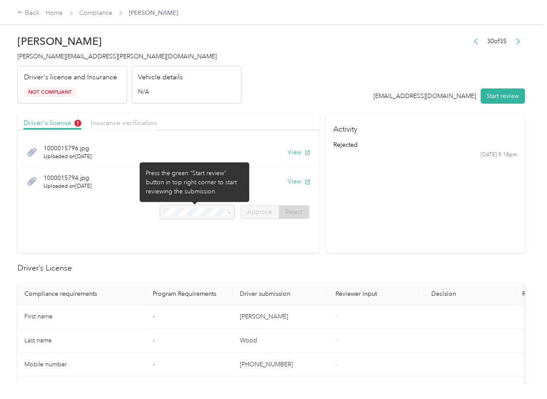
click at [199, 214] on div at bounding box center [197, 212] width 74 height 14
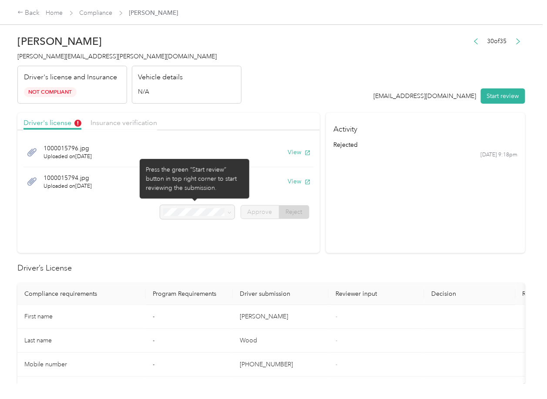
click at [171, 216] on div at bounding box center [197, 212] width 74 height 14
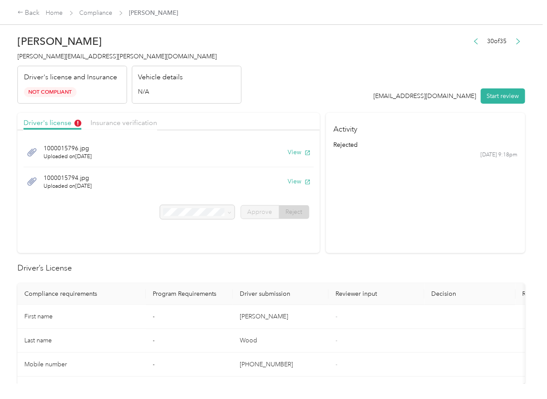
click at [171, 216] on div at bounding box center [197, 212] width 74 height 14
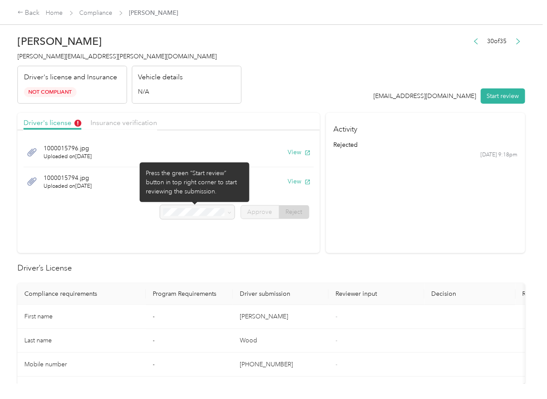
click at [171, 216] on div at bounding box center [197, 212] width 74 height 14
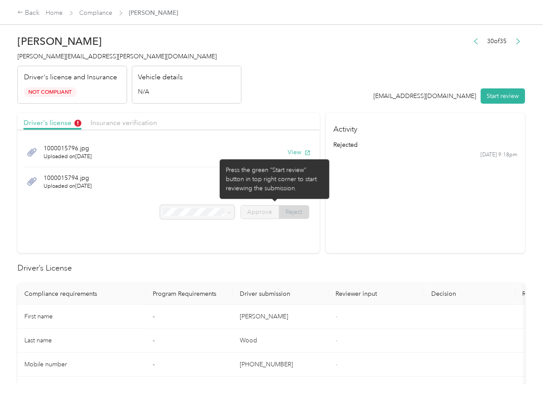
drag, startPoint x: 314, startPoint y: 249, endPoint x: 289, endPoint y: 219, distance: 39.0
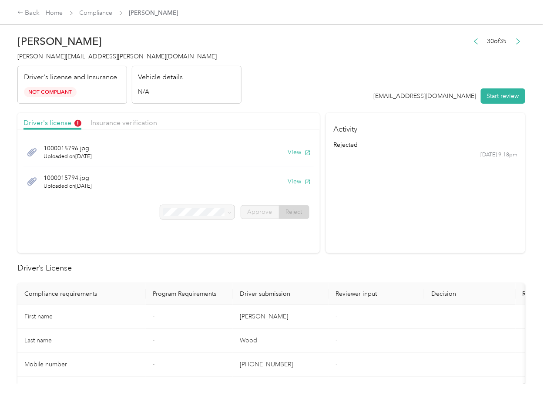
click at [410, 215] on section "Activity rejected [DATE] 9:18pm" at bounding box center [425, 183] width 199 height 140
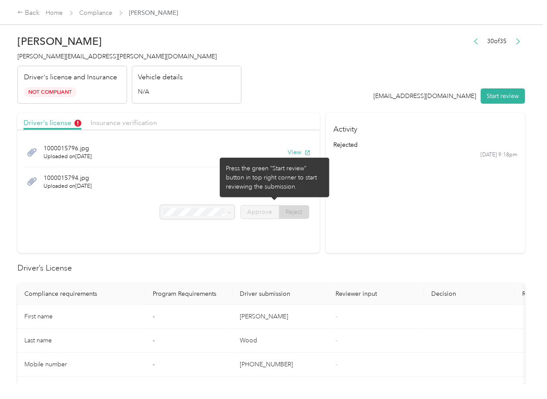
click at [383, 208] on section "Activity rejected [DATE] 9:18pm" at bounding box center [425, 183] width 199 height 140
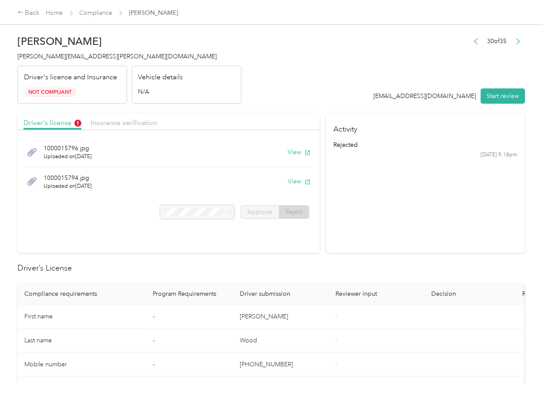
drag, startPoint x: 392, startPoint y: 200, endPoint x: 392, endPoint y: 195, distance: 4.8
click at [392, 195] on section "Activity rejected [DATE] 9:18pm" at bounding box center [425, 183] width 199 height 140
click at [473, 39] on icon "button" at bounding box center [476, 41] width 6 height 6
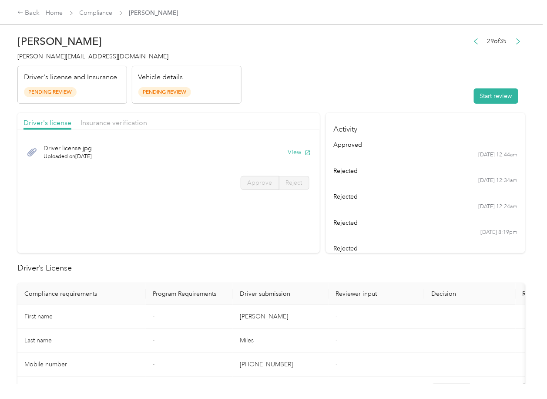
drag, startPoint x: 382, startPoint y: 258, endPoint x: 312, endPoint y: 193, distance: 95.5
click at [300, 157] on div "Driver license.jpg Uploaded on [DATE] View" at bounding box center [169, 152] width 290 height 29
click at [297, 156] on button "View" at bounding box center [299, 152] width 23 height 9
drag, startPoint x: 267, startPoint y: 117, endPoint x: 183, endPoint y: 127, distance: 85.1
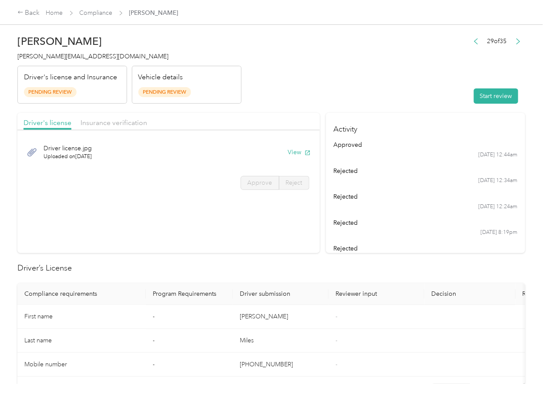
click at [267, 117] on div "Driver's license Insurance verification" at bounding box center [168, 121] width 302 height 17
click at [134, 128] on div "Insurance verification" at bounding box center [114, 123] width 67 height 11
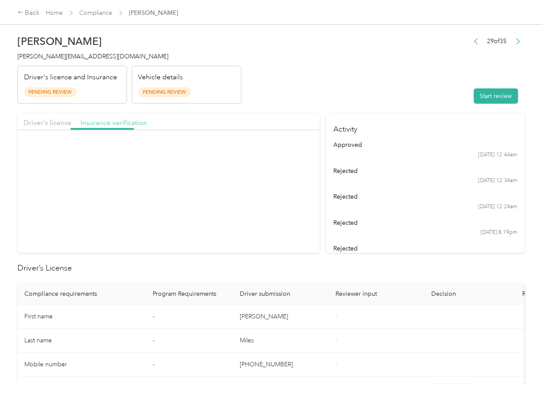
click at [112, 121] on span "Insurance verification" at bounding box center [114, 122] width 67 height 8
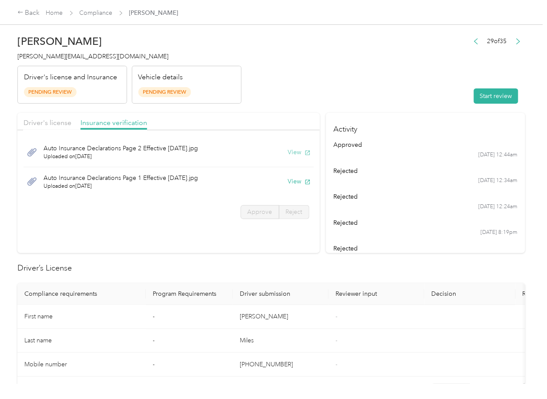
click at [293, 154] on button "View" at bounding box center [299, 152] width 23 height 9
click at [299, 181] on button "View" at bounding box center [299, 181] width 23 height 9
click at [381, 86] on header "[PERSON_NAME] [PERSON_NAME][EMAIL_ADDRESS][DOMAIN_NAME] Driver's license and In…" at bounding box center [271, 66] width 508 height 73
click at [475, 96] on button "Start review" at bounding box center [496, 95] width 44 height 15
click at [38, 113] on div "Driver's license Insurance verification" at bounding box center [168, 121] width 302 height 17
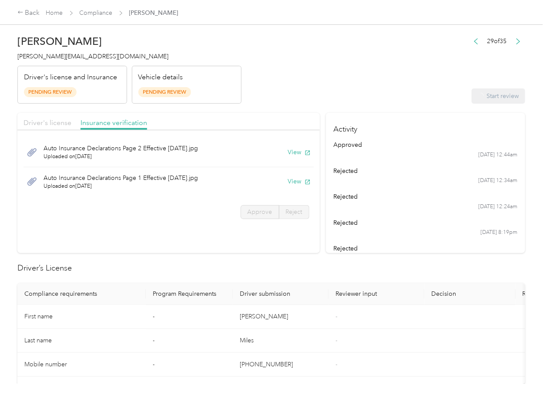
click at [38, 120] on span "Driver's license" at bounding box center [48, 122] width 48 height 8
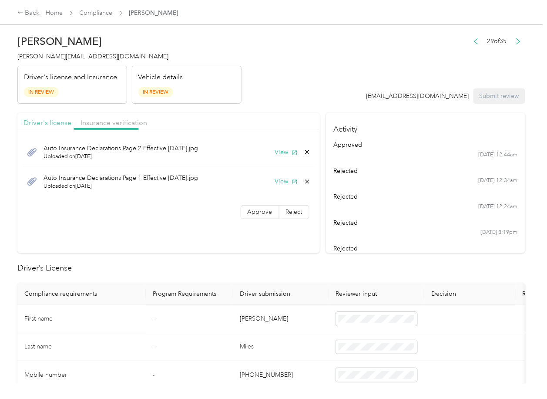
click at [38, 120] on span "Driver's license" at bounding box center [48, 122] width 48 height 8
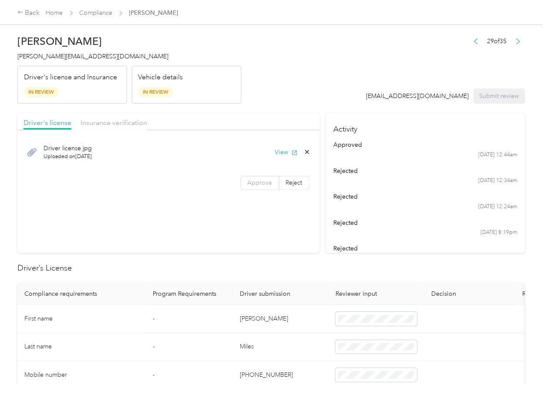
click at [265, 185] on span "Approve" at bounding box center [260, 182] width 25 height 7
click at [109, 125] on span "Insurance verification" at bounding box center [114, 122] width 67 height 8
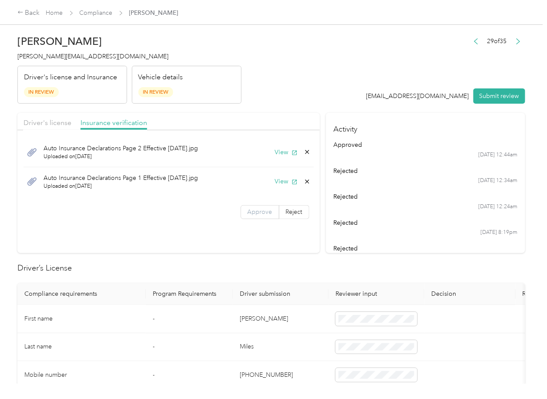
click at [264, 212] on span "Approve" at bounding box center [260, 211] width 25 height 7
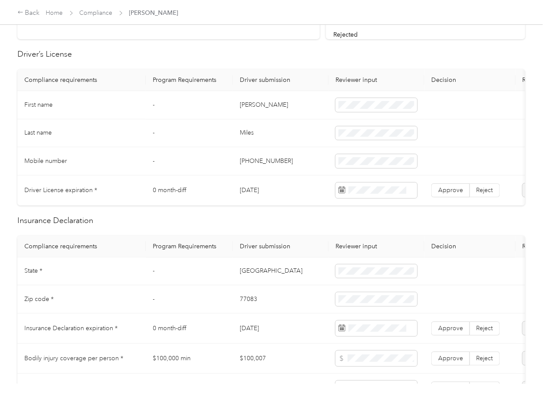
scroll to position [232, 0]
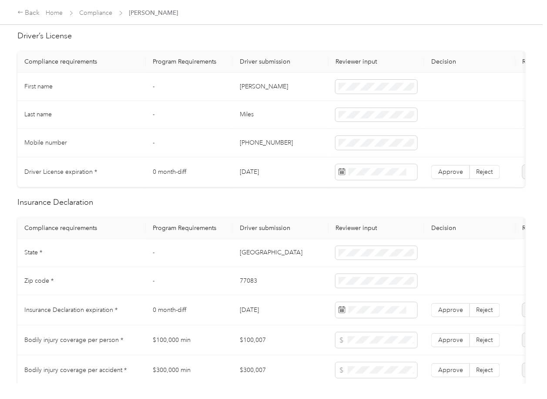
click at [254, 82] on td "[PERSON_NAME]" at bounding box center [281, 87] width 96 height 28
click at [265, 173] on td "[DATE]" at bounding box center [281, 172] width 96 height 30
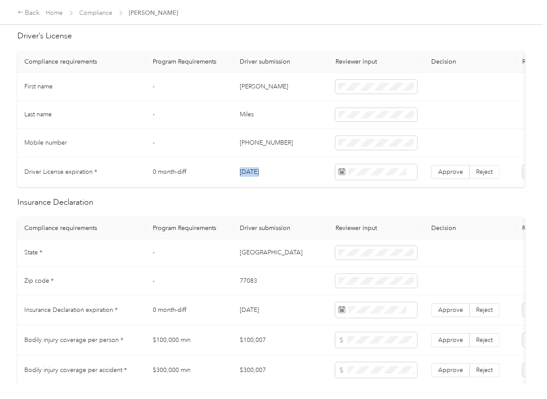
click at [265, 173] on td "[DATE]" at bounding box center [281, 172] width 96 height 30
click at [367, 166] on span at bounding box center [377, 172] width 82 height 16
click at [456, 171] on span "Approve" at bounding box center [450, 171] width 25 height 7
click at [274, 255] on td "[GEOGRAPHIC_DATA]" at bounding box center [281, 253] width 96 height 28
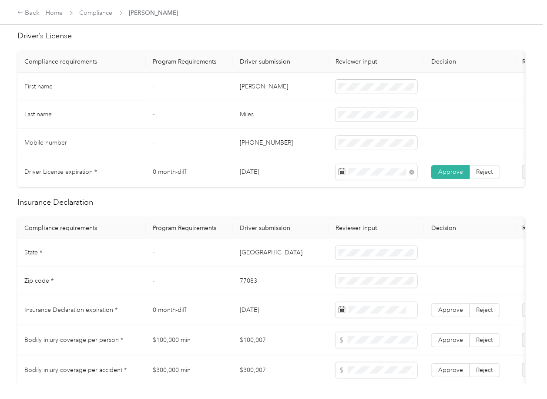
scroll to position [348, 0]
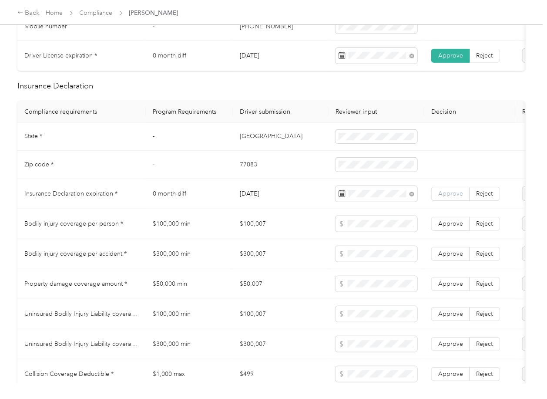
click at [443, 197] on span "Approve" at bounding box center [450, 193] width 25 height 7
click at [249, 147] on td "[GEOGRAPHIC_DATA]" at bounding box center [281, 137] width 96 height 28
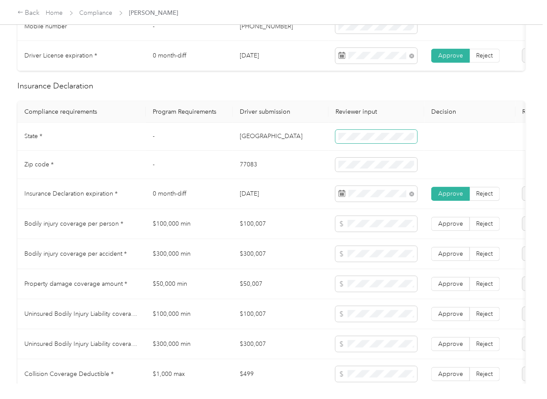
click at [362, 144] on span at bounding box center [377, 137] width 82 height 14
click at [253, 176] on td "77083" at bounding box center [281, 165] width 96 height 28
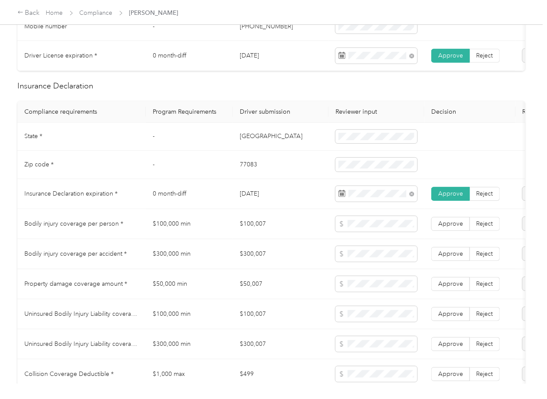
click at [276, 226] on td "$100,007" at bounding box center [281, 224] width 96 height 30
click at [263, 299] on td "$50,007" at bounding box center [281, 284] width 96 height 30
click at [272, 269] on td "$300,007" at bounding box center [281, 254] width 96 height 30
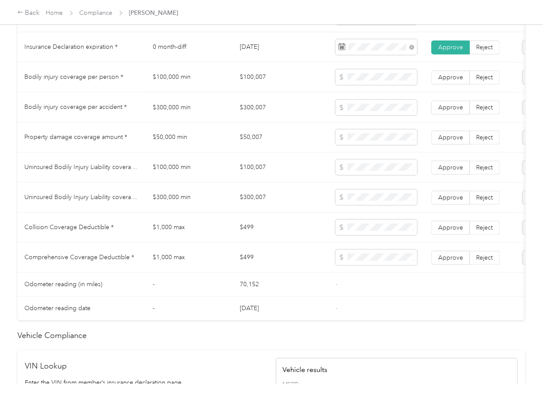
scroll to position [812, 0]
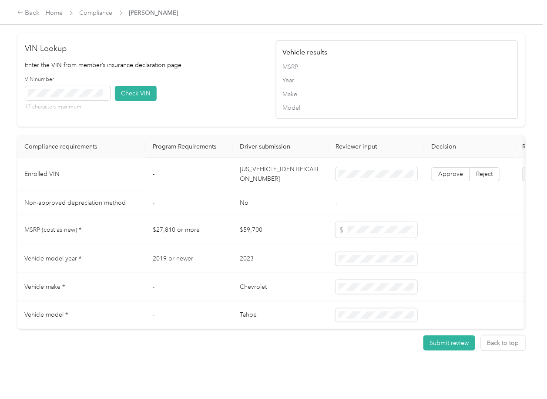
click at [273, 191] on td "[US_VEHICLE_IDENTIFICATION_NUMBER]" at bounding box center [281, 175] width 96 height 34
drag, startPoint x: 210, startPoint y: 121, endPoint x: 201, endPoint y: 120, distance: 8.7
click at [210, 117] on div "VIN number 17 characters maximum Check VIN" at bounding box center [146, 96] width 242 height 41
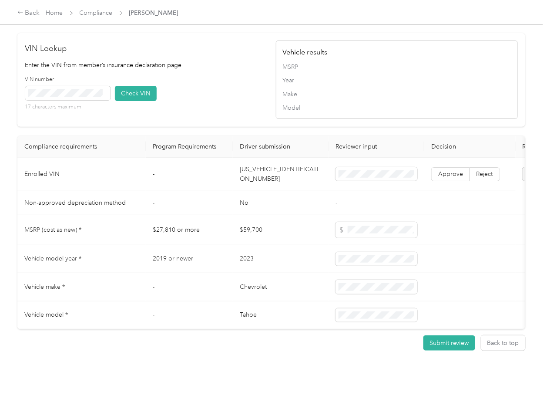
click at [206, 117] on div "VIN number 17 characters maximum Check VIN" at bounding box center [146, 96] width 242 height 41
click at [121, 101] on button "Check VIN" at bounding box center [136, 93] width 42 height 15
click at [456, 178] on span "Approve" at bounding box center [450, 173] width 25 height 7
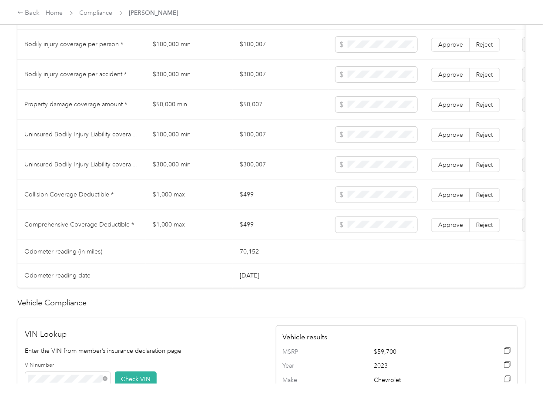
scroll to position [522, 0]
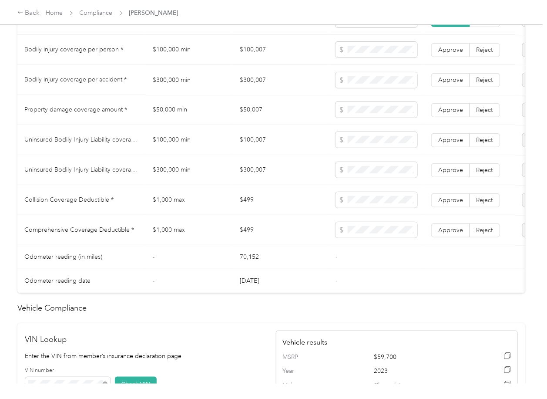
click at [255, 57] on td "$100,007" at bounding box center [281, 50] width 96 height 30
click at [256, 83] on td "$300,007" at bounding box center [281, 80] width 96 height 30
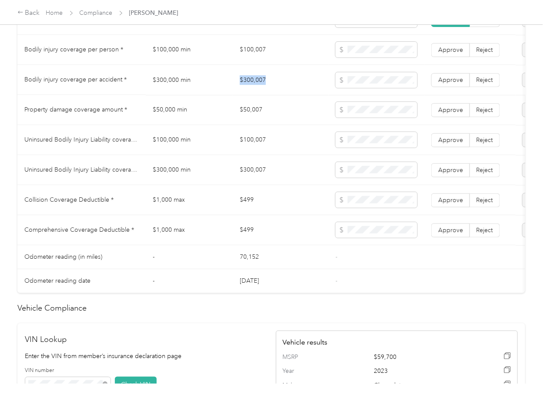
click at [256, 83] on td "$300,007" at bounding box center [281, 80] width 96 height 30
click at [277, 114] on td "$50,007" at bounding box center [281, 110] width 96 height 30
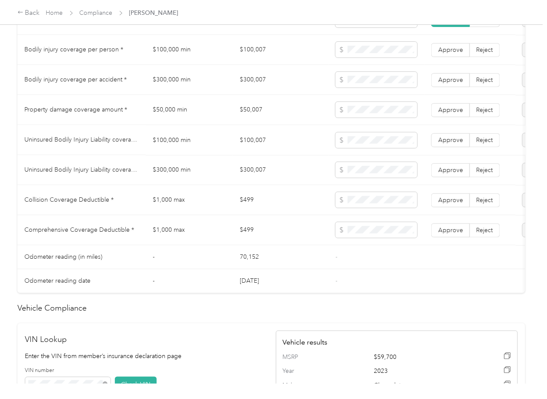
click at [259, 145] on td "$100,007" at bounding box center [281, 140] width 96 height 30
click at [265, 176] on td "$300,007" at bounding box center [281, 170] width 96 height 30
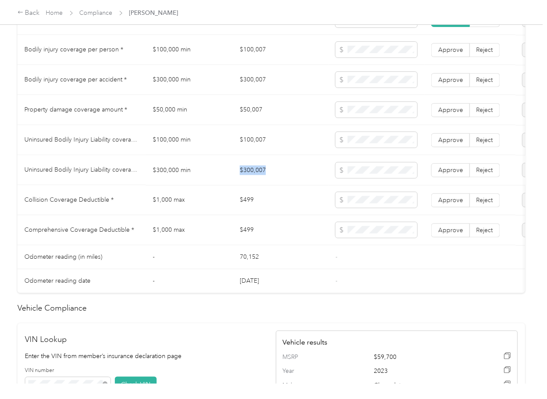
click at [265, 176] on td "$300,007" at bounding box center [281, 170] width 96 height 30
click at [242, 208] on td "$499" at bounding box center [281, 200] width 96 height 30
click at [359, 208] on span at bounding box center [377, 200] width 82 height 16
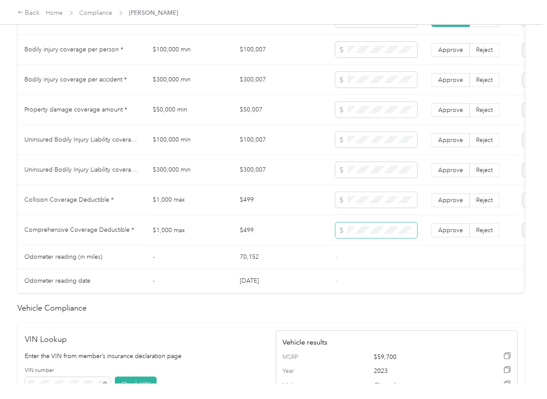
click at [372, 238] on span at bounding box center [377, 230] width 82 height 16
click at [443, 233] on span "Approve" at bounding box center [450, 229] width 25 height 7
click at [450, 201] on label "Approve" at bounding box center [450, 200] width 39 height 14
click at [454, 173] on label "Approve" at bounding box center [450, 170] width 39 height 14
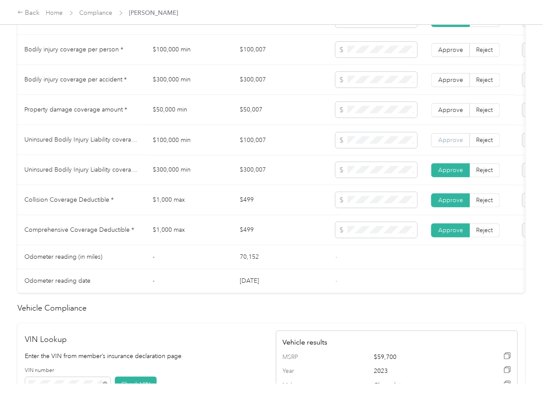
click at [455, 143] on span "Approve" at bounding box center [450, 139] width 25 height 7
click at [454, 111] on label "Approve" at bounding box center [450, 110] width 39 height 14
click at [450, 83] on span "Approve" at bounding box center [450, 79] width 25 height 7
click at [449, 57] on label "Approve" at bounding box center [450, 50] width 39 height 14
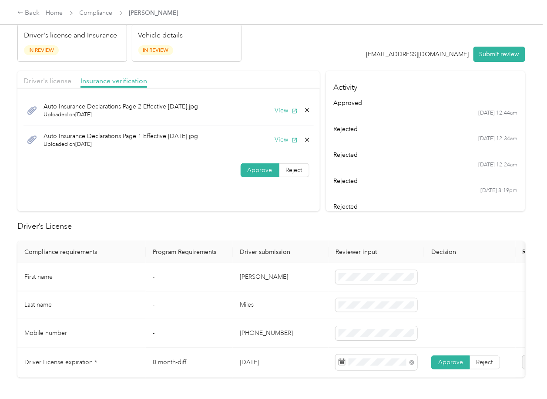
scroll to position [0, 0]
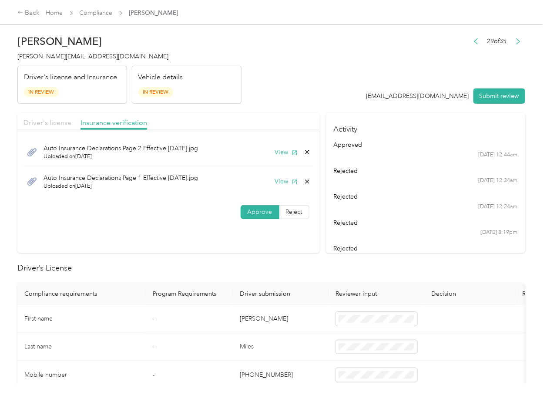
click at [51, 124] on span "Driver's license" at bounding box center [48, 122] width 48 height 8
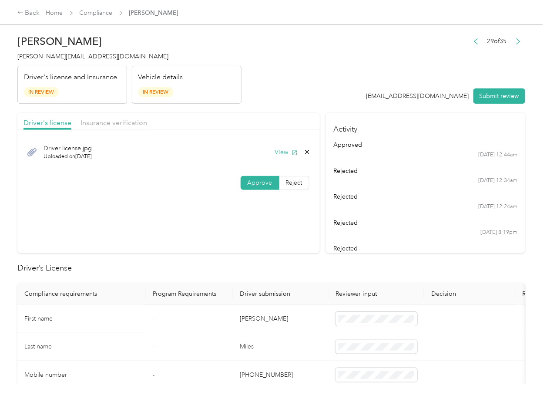
click at [498, 92] on button "Submit review" at bounding box center [500, 95] width 52 height 15
click at [84, 56] on span "[PERSON_NAME][EMAIL_ADDRESS][DOMAIN_NAME]" at bounding box center [92, 56] width 151 height 7
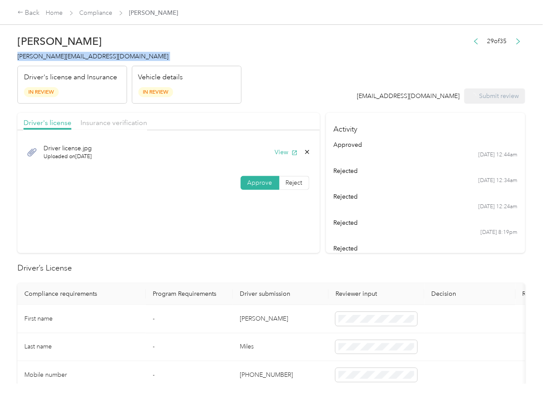
click at [84, 56] on span "[PERSON_NAME][EMAIL_ADDRESS][DOMAIN_NAME]" at bounding box center [92, 56] width 151 height 7
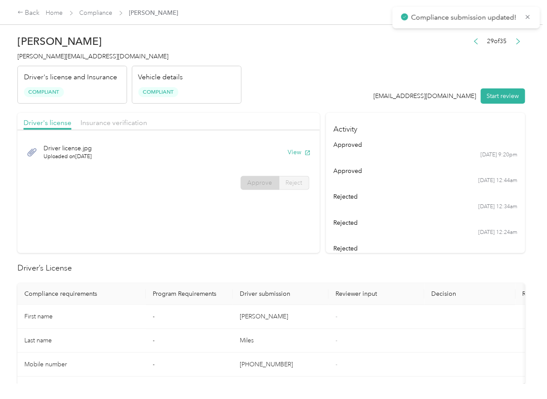
click at [368, 220] on div "rejected" at bounding box center [425, 222] width 184 height 9
click at [473, 38] on icon "button" at bounding box center [476, 41] width 6 height 6
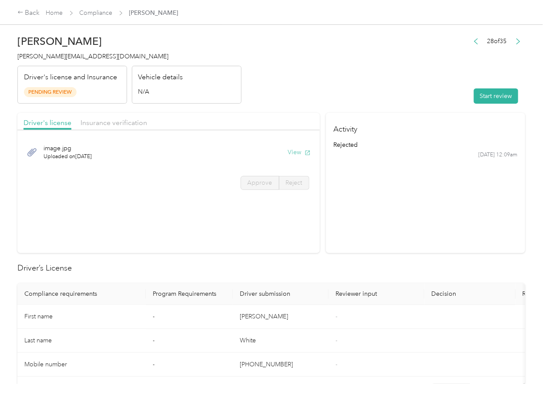
click at [292, 153] on button "View" at bounding box center [299, 152] width 23 height 9
click at [283, 118] on div "Driver's license Insurance verification" at bounding box center [168, 121] width 302 height 17
click at [110, 127] on div "Insurance verification" at bounding box center [114, 123] width 67 height 11
click at [111, 122] on span "Insurance verification" at bounding box center [114, 122] width 67 height 8
click at [295, 152] on button "View" at bounding box center [299, 152] width 23 height 9
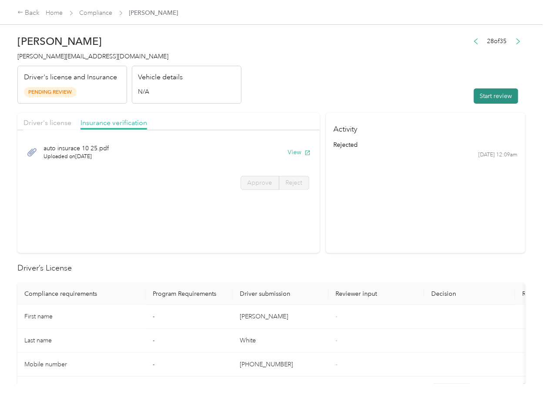
click at [482, 97] on button "Start review" at bounding box center [496, 95] width 44 height 15
click at [58, 124] on span "Driver's license" at bounding box center [48, 122] width 48 height 8
click at [57, 124] on span "Driver's license" at bounding box center [48, 122] width 48 height 8
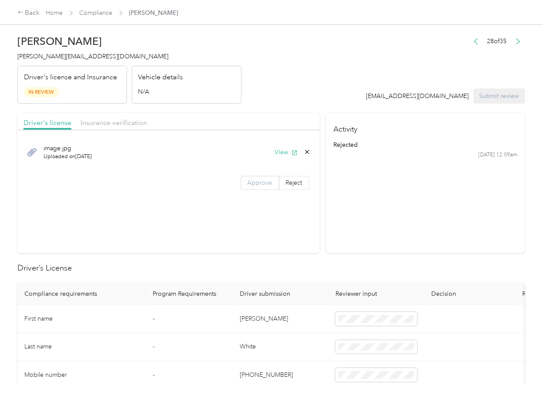
click at [256, 185] on span "Approve" at bounding box center [260, 182] width 25 height 7
click at [113, 124] on span "Insurance verification" at bounding box center [114, 122] width 67 height 8
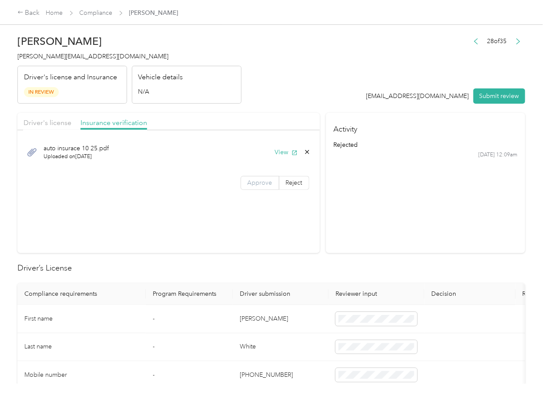
click at [252, 181] on span "Approve" at bounding box center [260, 182] width 25 height 7
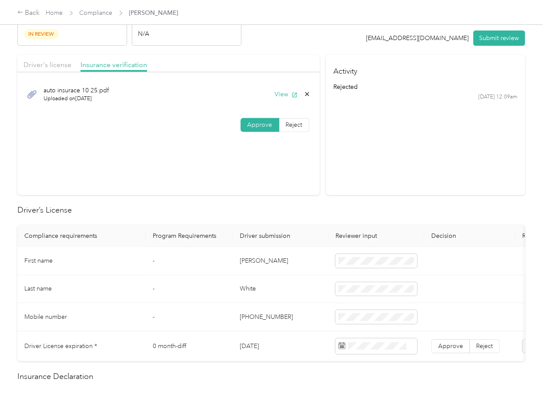
click at [248, 261] on td "[PERSON_NAME]" at bounding box center [281, 261] width 96 height 28
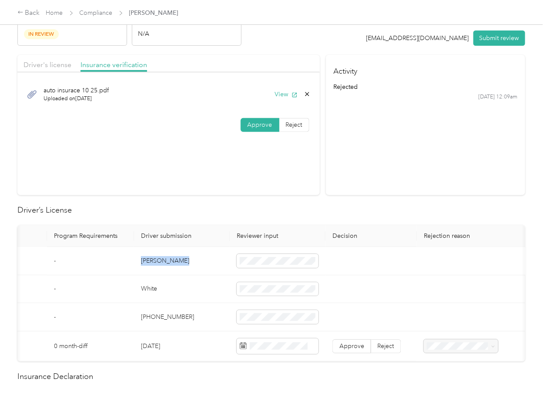
scroll to position [0, 109]
drag, startPoint x: 248, startPoint y: 261, endPoint x: 325, endPoint y: 205, distance: 94.7
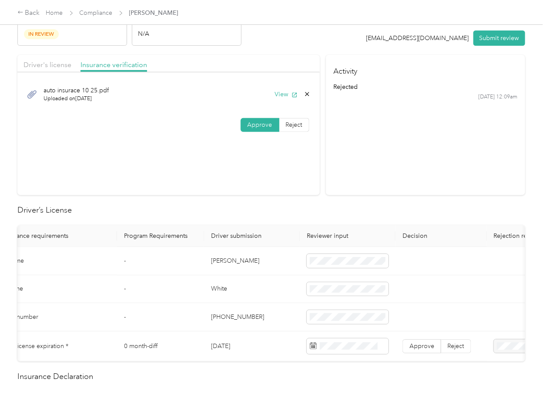
click at [270, 185] on section "Driver's license Insurance verification auto insurace 10 25.pdf Uploaded on [DA…" at bounding box center [168, 125] width 302 height 140
click at [221, 260] on td "[PERSON_NAME]" at bounding box center [252, 261] width 96 height 28
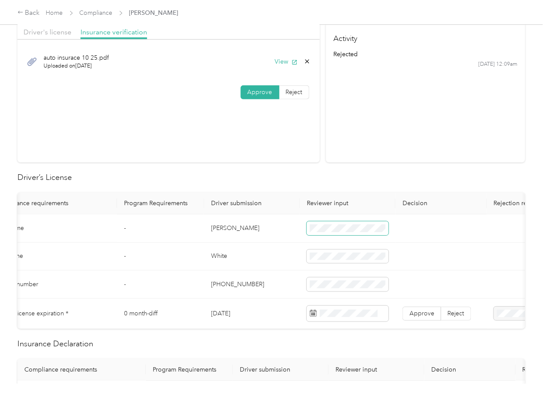
scroll to position [116, 0]
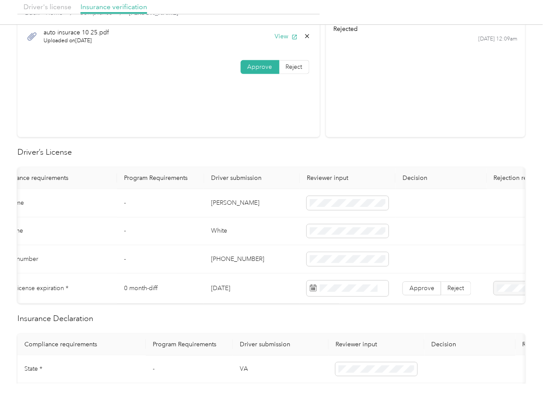
click at [228, 282] on td "[DATE]" at bounding box center [252, 288] width 96 height 30
click at [423, 285] on span "Approve" at bounding box center [422, 287] width 25 height 7
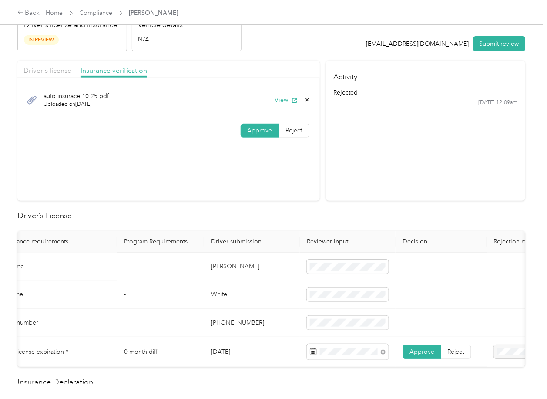
scroll to position [0, 0]
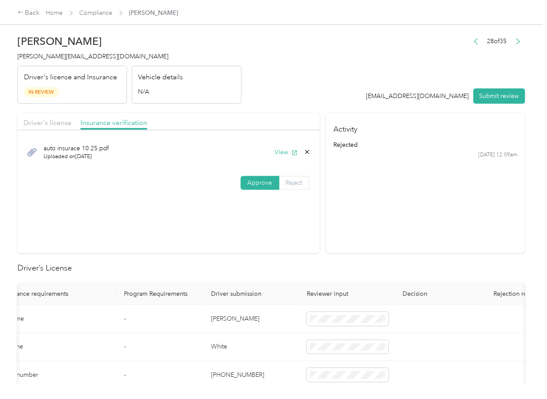
click at [298, 181] on span "Reject" at bounding box center [294, 182] width 17 height 7
click at [191, 218] on div "Uploaded insurance document is blurry or cut off image" at bounding box center [195, 205] width 62 height 27
click at [504, 100] on button "Submit review" at bounding box center [500, 95] width 52 height 15
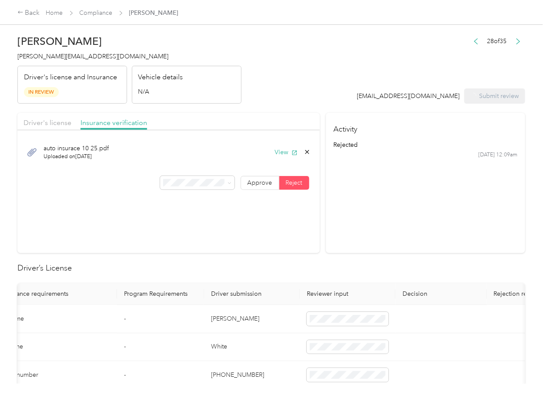
click at [46, 61] on div "[PERSON_NAME] [PERSON_NAME][EMAIL_ADDRESS][DOMAIN_NAME] Driver's license and In…" at bounding box center [129, 66] width 224 height 73
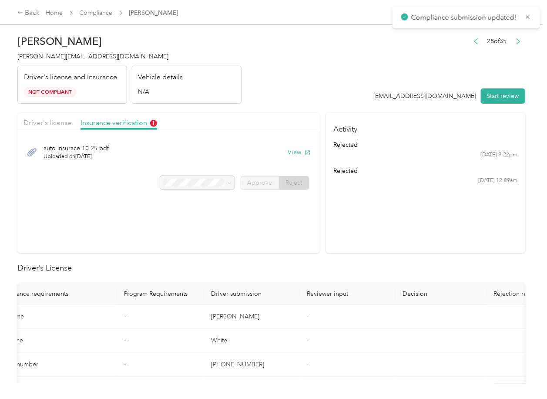
click at [275, 268] on h2 "Driver’s License" at bounding box center [271, 268] width 508 height 12
click at [191, 187] on div at bounding box center [197, 183] width 74 height 14
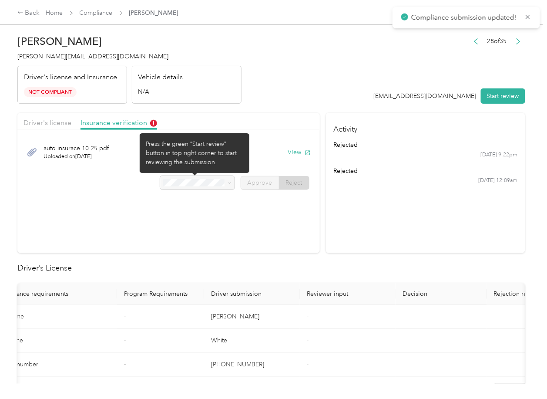
click at [191, 187] on div at bounding box center [197, 183] width 74 height 14
drag, startPoint x: 191, startPoint y: 187, endPoint x: 57, endPoint y: 225, distance: 140.0
click at [191, 187] on div at bounding box center [197, 183] width 74 height 14
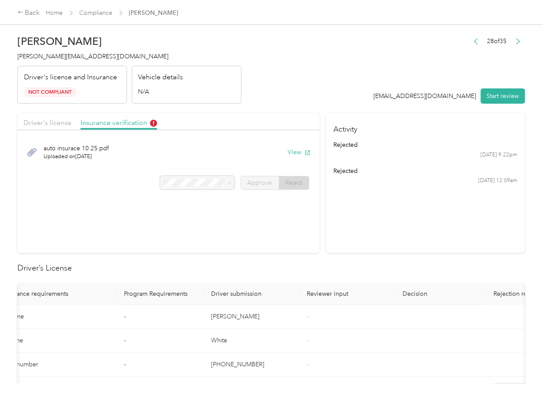
click at [239, 244] on section "Driver's license Insurance verification auto insurace 10 25.pdf Uploaded on [DA…" at bounding box center [168, 183] width 302 height 140
click at [469, 39] on button "button" at bounding box center [476, 41] width 14 height 12
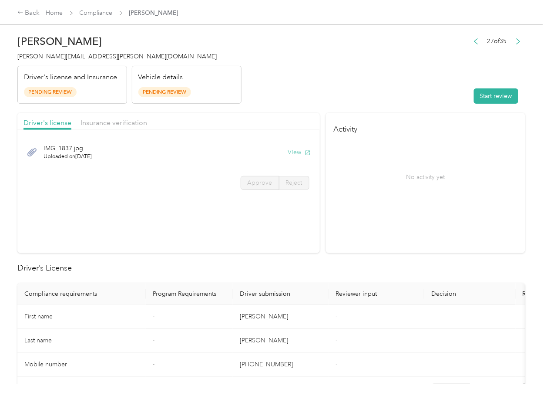
click at [291, 155] on button "View" at bounding box center [299, 152] width 23 height 9
click at [128, 128] on div "Insurance verification" at bounding box center [114, 123] width 67 height 11
click at [119, 125] on span "Insurance verification" at bounding box center [114, 122] width 67 height 8
click at [288, 152] on button "View" at bounding box center [299, 152] width 23 height 9
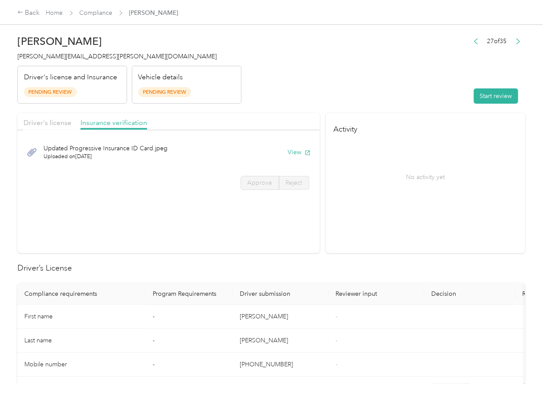
click at [507, 89] on button "Start review" at bounding box center [496, 95] width 44 height 15
click at [48, 122] on span "Driver's license" at bounding box center [48, 122] width 48 height 8
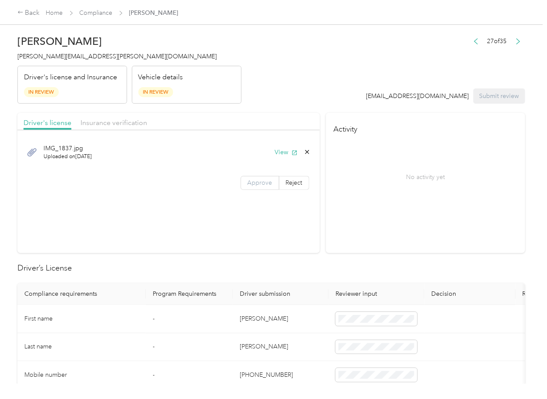
click at [257, 179] on span "Approve" at bounding box center [260, 182] width 25 height 7
click at [259, 181] on span "Approve" at bounding box center [260, 182] width 25 height 7
click at [131, 121] on span "Insurance verification" at bounding box center [114, 122] width 67 height 8
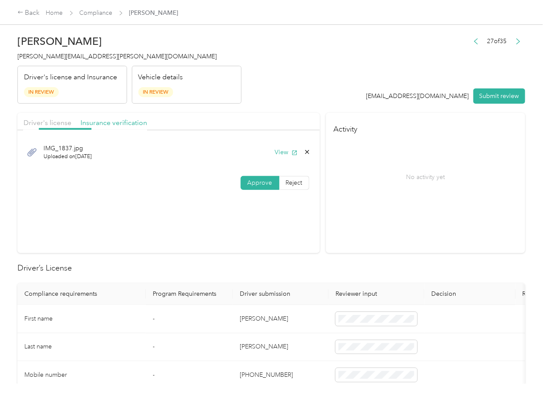
click at [101, 118] on div "Insurance verification" at bounding box center [114, 123] width 67 height 11
click at [254, 180] on span "Approve" at bounding box center [260, 182] width 25 height 7
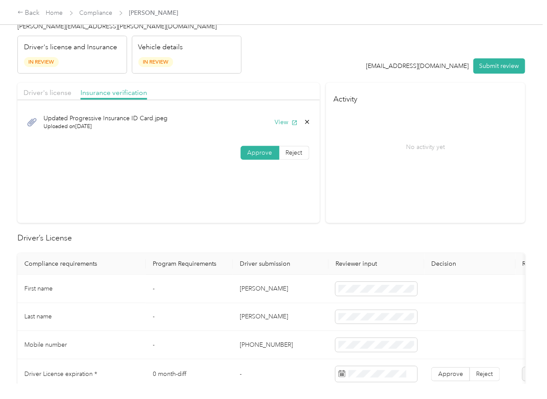
scroll to position [58, 0]
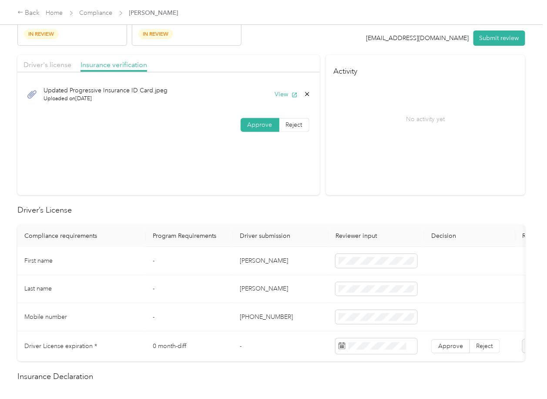
click at [254, 262] on td "[PERSON_NAME]" at bounding box center [281, 261] width 96 height 28
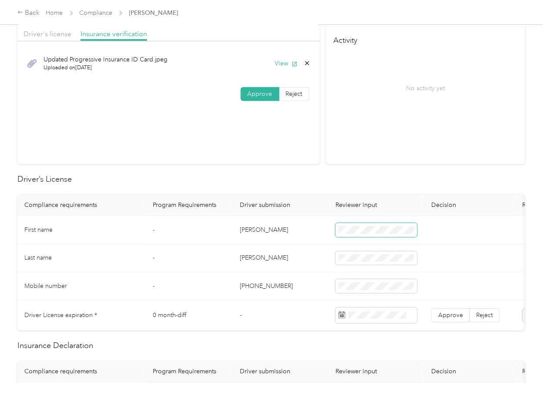
scroll to position [116, 0]
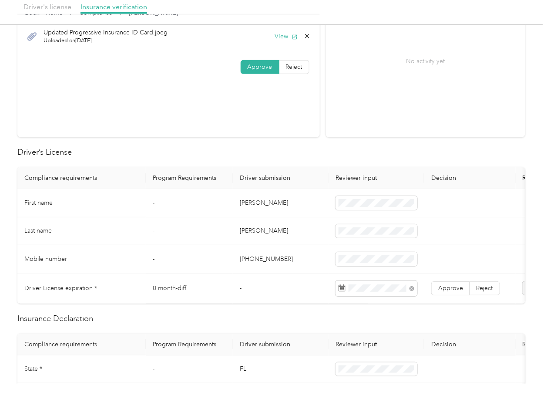
click at [270, 233] on td "[PERSON_NAME]" at bounding box center [281, 231] width 96 height 28
click at [448, 290] on span "Approve" at bounding box center [450, 287] width 25 height 7
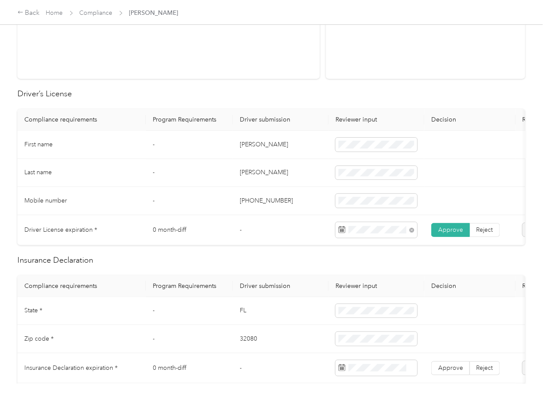
scroll to position [290, 0]
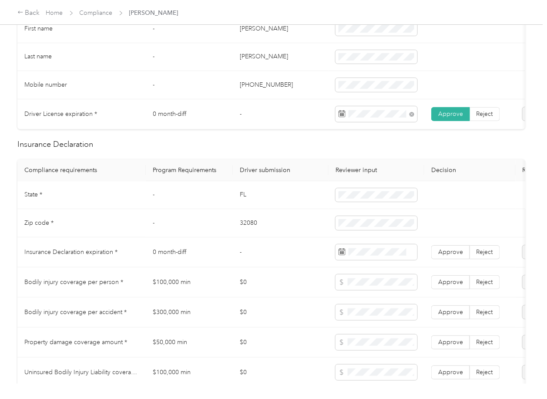
click at [242, 201] on td "FL" at bounding box center [281, 195] width 96 height 28
click at [248, 232] on td "32080" at bounding box center [281, 223] width 96 height 28
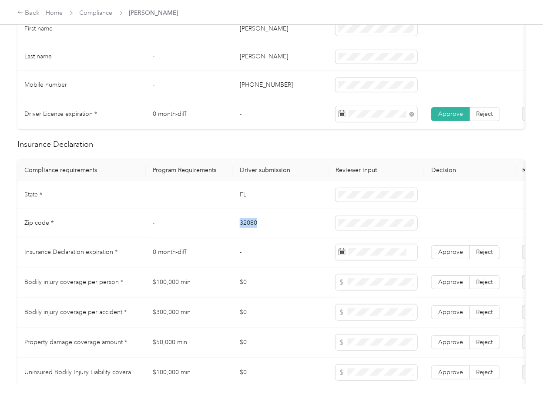
click at [248, 232] on td "32080" at bounding box center [281, 223] width 96 height 28
click at [372, 237] on td at bounding box center [377, 223] width 96 height 28
click at [372, 230] on span at bounding box center [377, 223] width 82 height 14
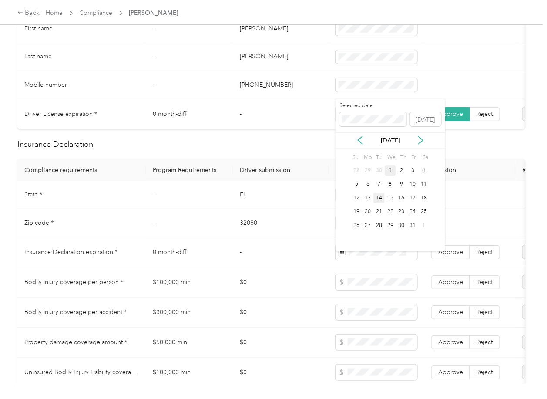
click at [373, 195] on div "14" at bounding box center [378, 197] width 11 height 11
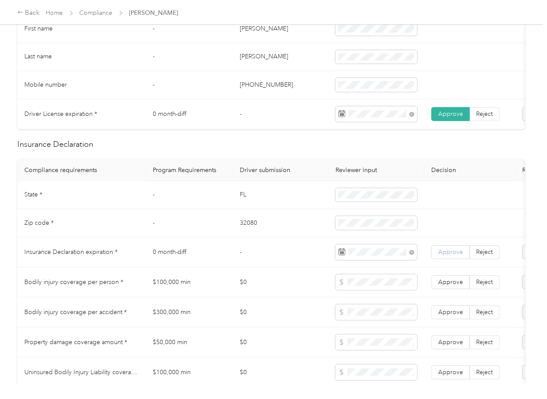
click at [440, 255] on span "Approve" at bounding box center [450, 251] width 25 height 7
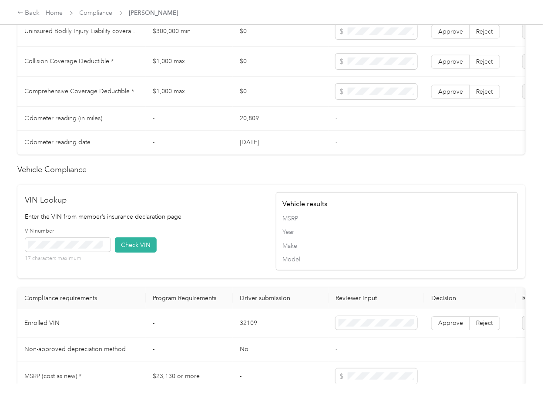
scroll to position [754, 0]
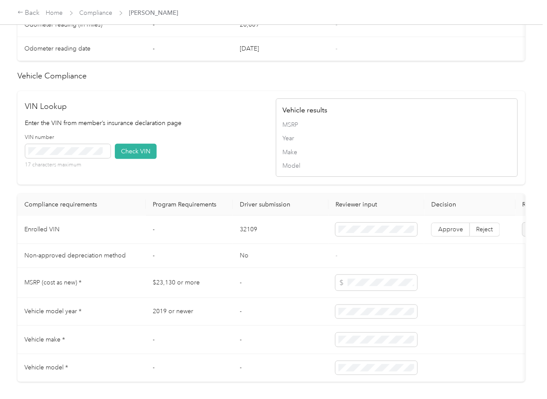
click at [245, 244] on td "32109" at bounding box center [281, 229] width 96 height 28
drag, startPoint x: 236, startPoint y: 178, endPoint x: 117, endPoint y: 170, distance: 119.1
click at [236, 175] on div "VIN number 17 characters maximum Check VIN" at bounding box center [146, 154] width 242 height 41
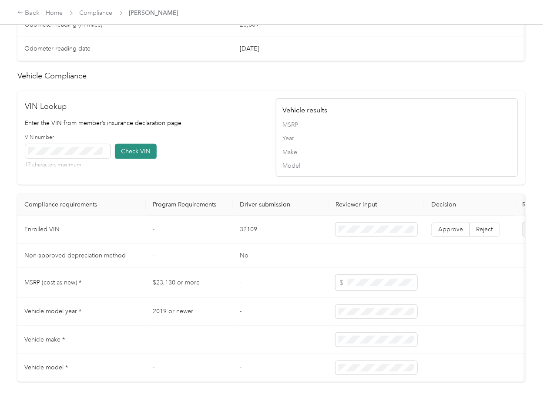
click at [135, 159] on button "Check VIN" at bounding box center [136, 151] width 42 height 15
click at [449, 236] on label "Approve" at bounding box center [450, 229] width 39 height 14
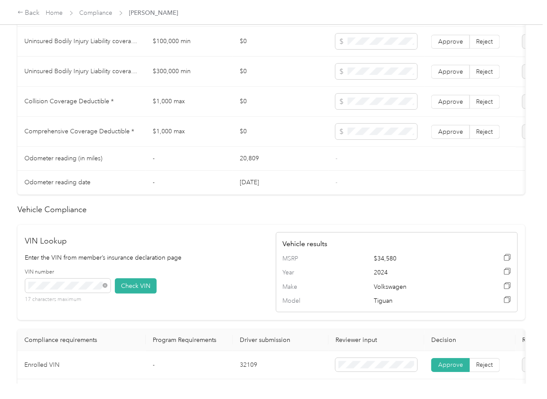
scroll to position [464, 0]
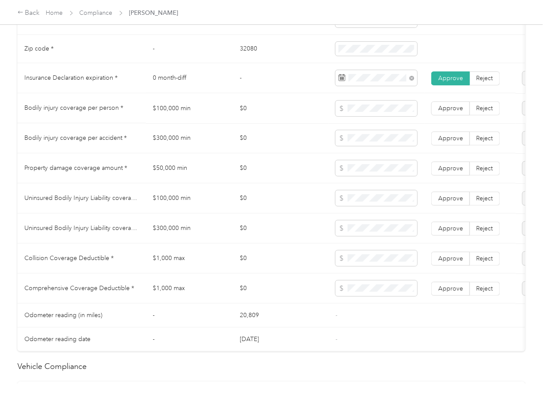
click at [180, 109] on td "$100,000 min" at bounding box center [189, 108] width 87 height 30
click at [177, 141] on td "$300,000 min" at bounding box center [189, 138] width 87 height 30
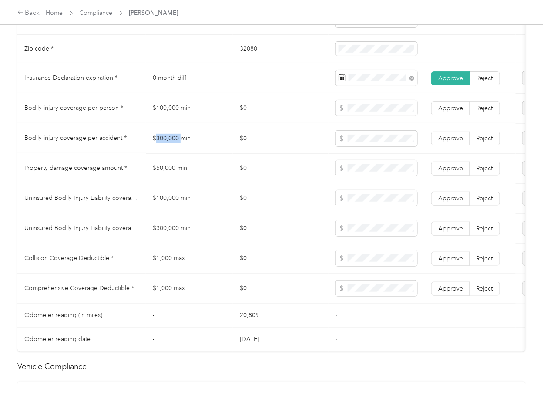
click at [177, 141] on td "$300,000 min" at bounding box center [189, 138] width 87 height 30
click at [325, 145] on td "$0" at bounding box center [281, 138] width 96 height 30
click at [363, 171] on span at bounding box center [377, 168] width 82 height 16
click at [180, 205] on td "$100,000 min" at bounding box center [189, 198] width 87 height 30
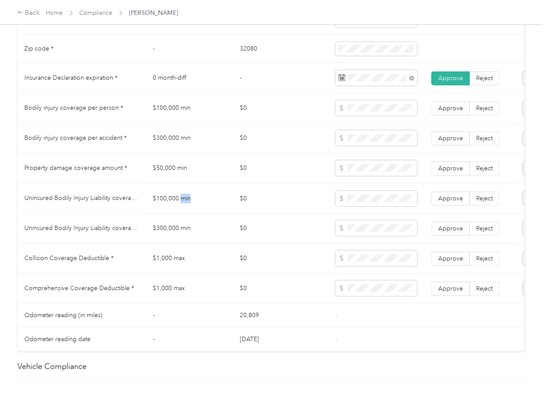
click at [180, 205] on td "$100,000 min" at bounding box center [189, 198] width 87 height 30
click at [167, 237] on td "$300,000 min" at bounding box center [189, 228] width 87 height 30
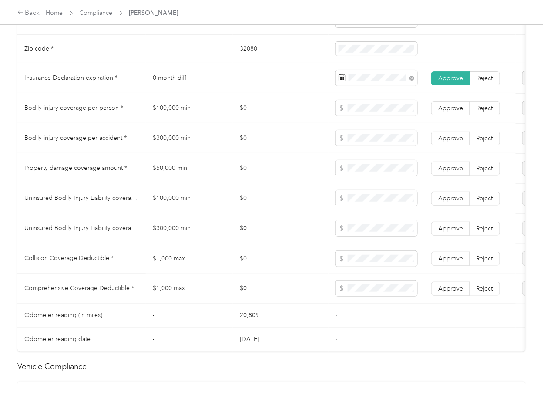
click at [177, 267] on td "$1,000 max" at bounding box center [189, 258] width 87 height 30
click at [448, 292] on span "Approve" at bounding box center [450, 287] width 25 height 7
click at [449, 262] on span "Approve" at bounding box center [450, 257] width 25 height 7
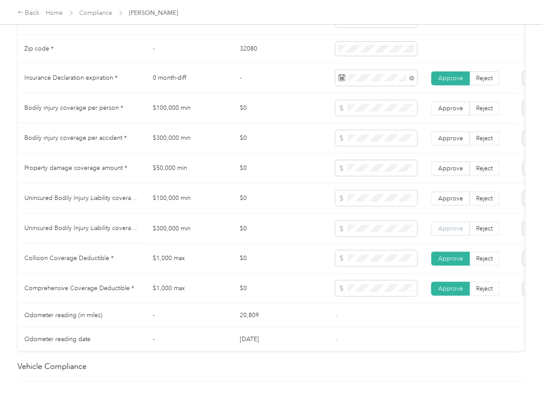
click at [447, 235] on label "Approve" at bounding box center [450, 228] width 39 height 14
click at [448, 200] on label "Approve" at bounding box center [450, 198] width 39 height 14
drag, startPoint x: 448, startPoint y: 178, endPoint x: 448, endPoint y: 154, distance: 24.8
click at [448, 171] on span "Approve" at bounding box center [450, 167] width 25 height 7
click at [448, 145] on label "Approve" at bounding box center [450, 138] width 39 height 14
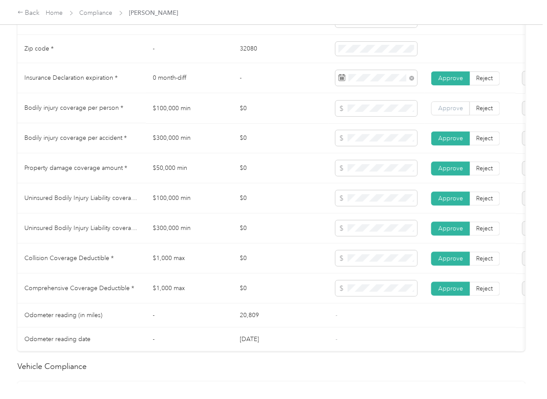
click at [447, 115] on label "Approve" at bounding box center [450, 108] width 39 height 14
click at [262, 196] on td "$0" at bounding box center [281, 198] width 96 height 30
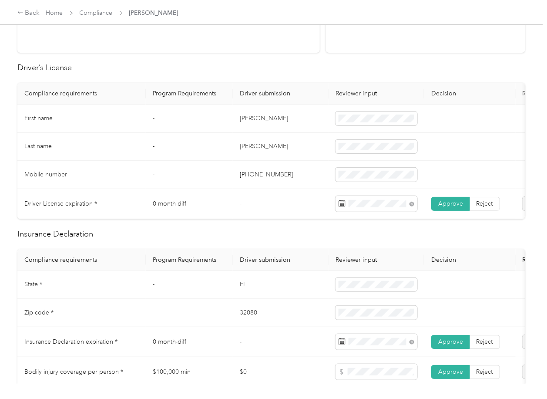
scroll to position [0, 0]
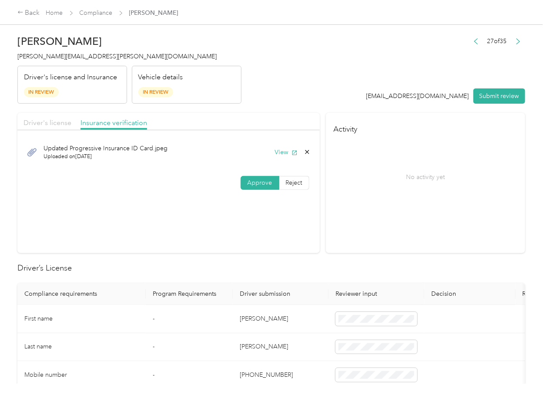
click at [47, 126] on span "Driver's license" at bounding box center [48, 122] width 48 height 8
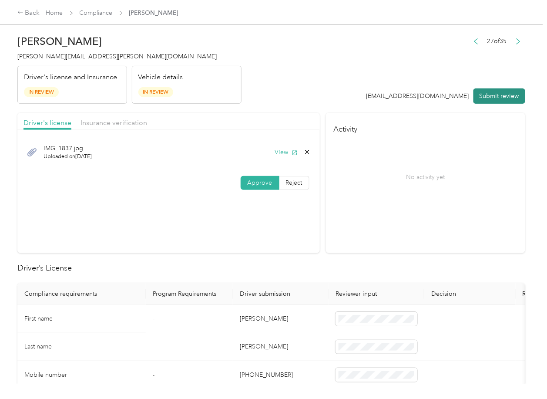
click at [482, 97] on button "Submit review" at bounding box center [500, 95] width 52 height 15
click at [74, 61] on div "[PERSON_NAME] [PERSON_NAME][EMAIL_ADDRESS][PERSON_NAME][DOMAIN_NAME] Driver's l…" at bounding box center [129, 66] width 224 height 73
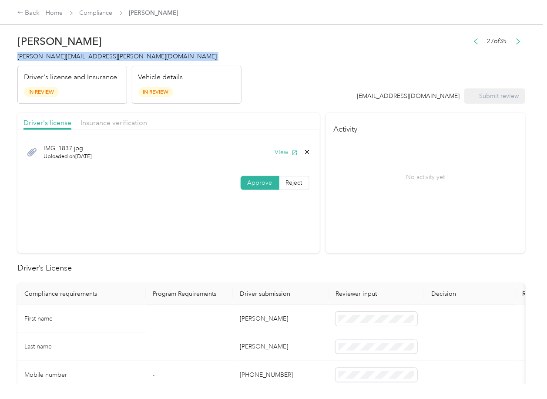
click at [74, 61] on div "[PERSON_NAME] [PERSON_NAME][EMAIL_ADDRESS][PERSON_NAME][DOMAIN_NAME] Driver's l…" at bounding box center [129, 66] width 224 height 73
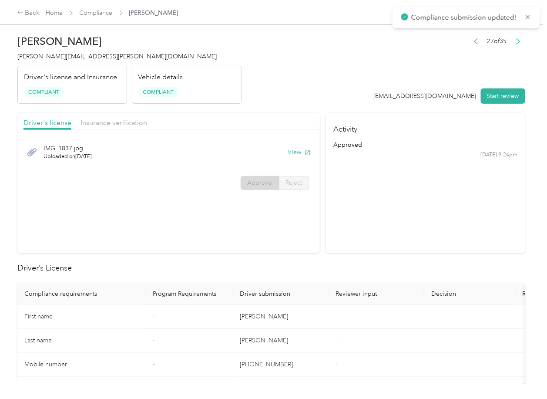
click at [98, 9] on span "Compliance" at bounding box center [96, 12] width 33 height 9
click at [472, 41] on button "button" at bounding box center [476, 41] width 14 height 12
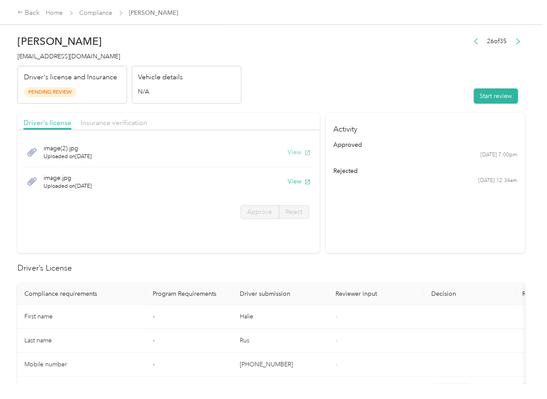
click at [296, 152] on button "View" at bounding box center [299, 152] width 23 height 9
click at [290, 183] on button "View" at bounding box center [299, 181] width 23 height 9
click at [237, 125] on div "Driver's license Insurance verification" at bounding box center [168, 121] width 302 height 17
click at [107, 121] on span "Insurance verification" at bounding box center [114, 122] width 67 height 8
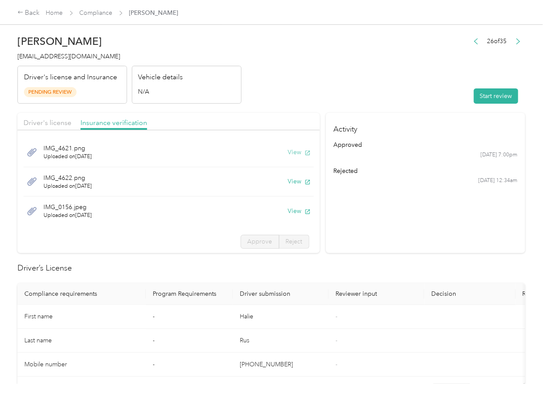
click at [288, 151] on button "View" at bounding box center [299, 152] width 23 height 9
click at [288, 182] on button "View" at bounding box center [299, 181] width 23 height 9
click at [288, 214] on button "View" at bounding box center [299, 210] width 23 height 9
click at [383, 214] on section "Activity approved [DATE] 7:00pm rejected [DATE] 12:34am" at bounding box center [425, 183] width 199 height 140
click at [484, 94] on button "Start review" at bounding box center [496, 95] width 44 height 15
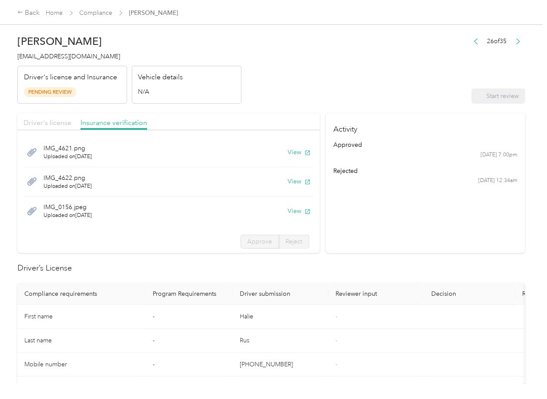
click at [58, 124] on span "Driver's license" at bounding box center [48, 122] width 48 height 8
drag, startPoint x: 57, startPoint y: 123, endPoint x: 64, endPoint y: 126, distance: 7.6
click at [57, 123] on span "Driver's license" at bounding box center [48, 122] width 48 height 8
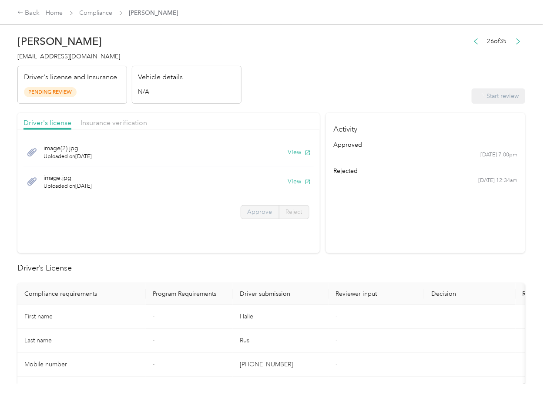
click at [252, 211] on span "Approve" at bounding box center [260, 211] width 25 height 7
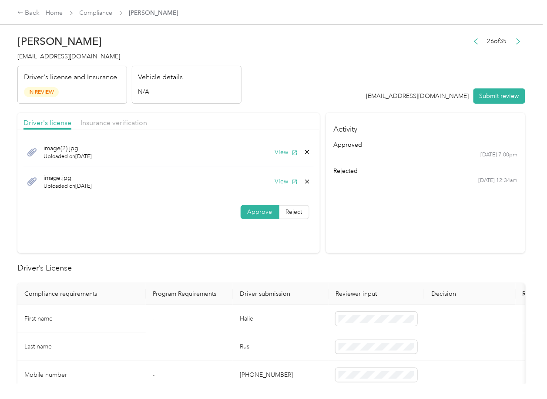
click at [233, 199] on div "image(2).jpg Uploaded on [DATE] View image.jpg Uploaded on [DATE] View Approve …" at bounding box center [168, 179] width 302 height 91
click at [116, 127] on div "Insurance verification" at bounding box center [114, 123] width 67 height 11
click at [111, 124] on span "Insurance verification" at bounding box center [114, 122] width 67 height 8
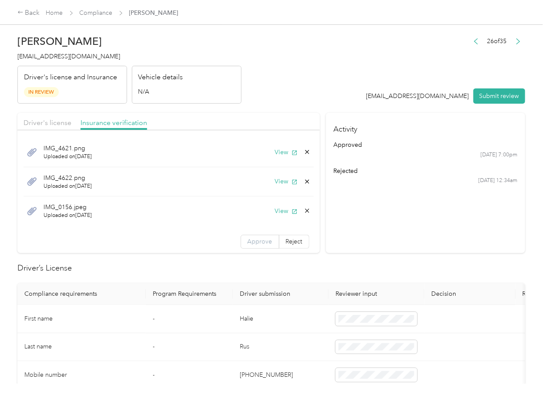
click at [248, 243] on span "Approve" at bounding box center [260, 241] width 25 height 7
click at [359, 222] on section "Activity approved [DATE] 7:00pm rejected [DATE] 12:34am" at bounding box center [425, 183] width 199 height 140
click at [407, 226] on section "Activity approved [DATE] 7:00pm rejected [DATE] 12:34am" at bounding box center [425, 183] width 199 height 140
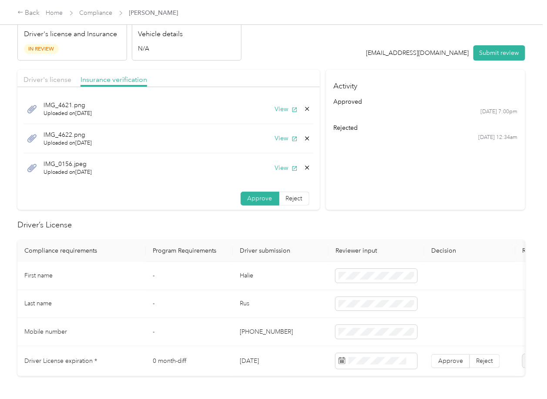
scroll to position [174, 0]
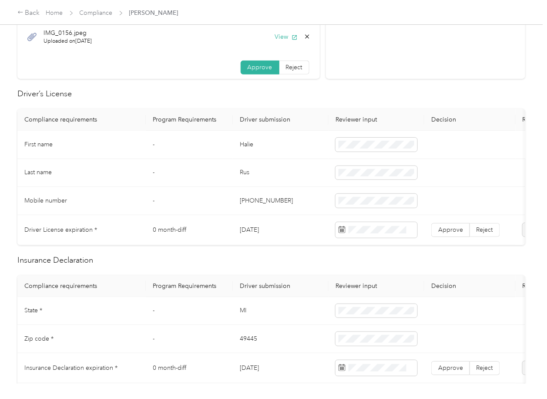
click at [248, 145] on td "Halie" at bounding box center [281, 145] width 96 height 28
drag, startPoint x: 453, startPoint y: 227, endPoint x: 14, endPoint y: 239, distance: 438.9
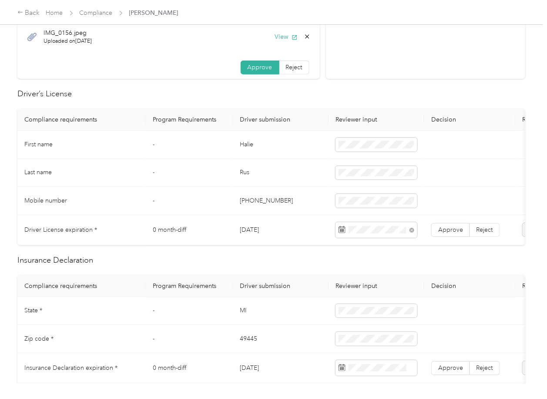
click at [453, 227] on span "Approve" at bounding box center [450, 229] width 25 height 7
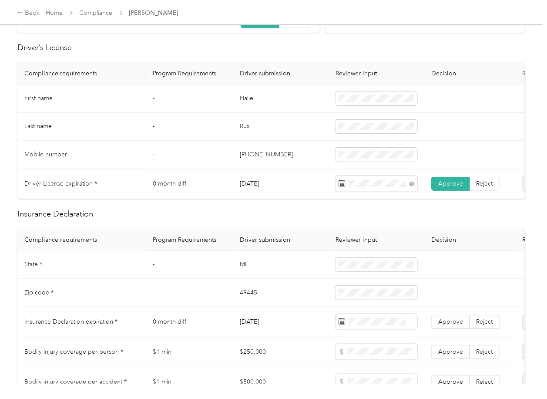
scroll to position [290, 0]
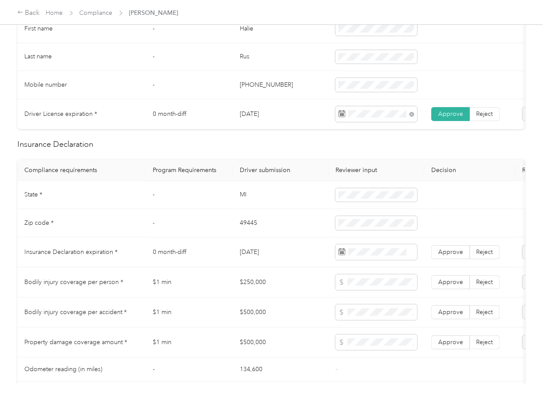
click at [245, 202] on td "MI" at bounding box center [281, 195] width 96 height 28
click at [336, 202] on span at bounding box center [377, 195] width 82 height 14
click at [247, 235] on td "49445" at bounding box center [281, 223] width 96 height 28
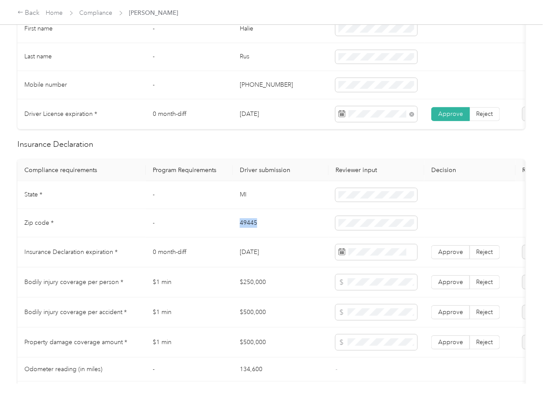
click at [247, 235] on td "49445" at bounding box center [281, 223] width 96 height 28
click at [244, 260] on td "[DATE]" at bounding box center [281, 252] width 96 height 30
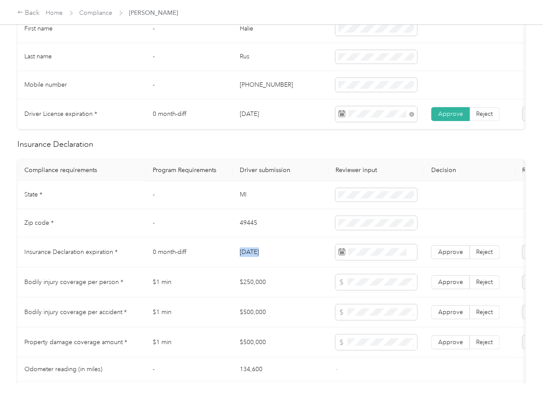
click at [244, 260] on td "[DATE]" at bounding box center [281, 252] width 96 height 30
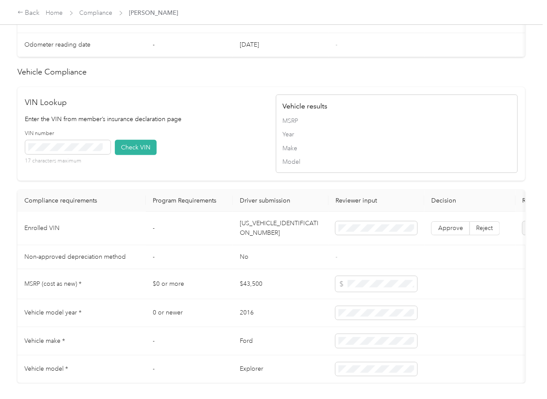
click at [262, 245] on td "[US_VEHICLE_IDENTIFICATION_NUMBER]" at bounding box center [281, 229] width 96 height 34
drag, startPoint x: 203, startPoint y: 146, endPoint x: 131, endPoint y: 158, distance: 72.3
click at [203, 146] on div "VIN Lookup Enter the VIN from member’s insurance declaration page VIN number 17…" at bounding box center [146, 134] width 242 height 74
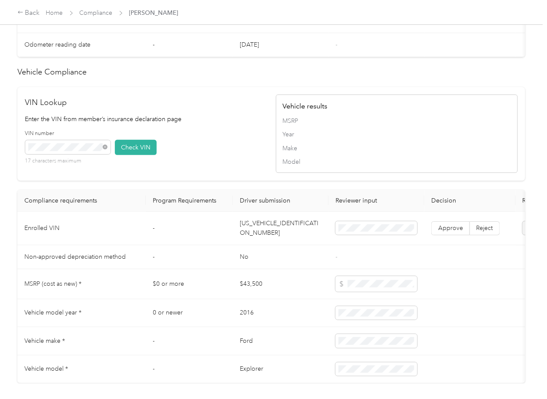
drag, startPoint x: 129, startPoint y: 164, endPoint x: 263, endPoint y: 215, distance: 143.5
click at [130, 155] on button "Check VIN" at bounding box center [136, 147] width 42 height 15
click at [442, 232] on span "Approve" at bounding box center [450, 227] width 25 height 7
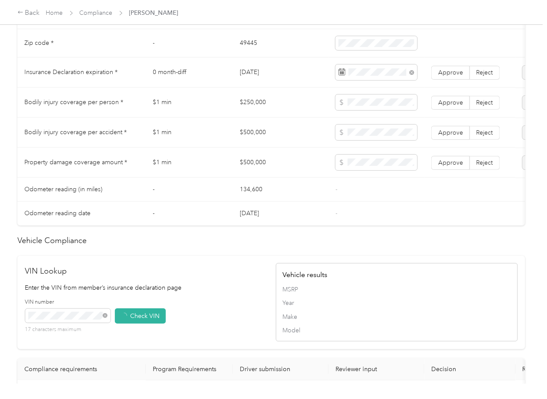
scroll to position [464, 0]
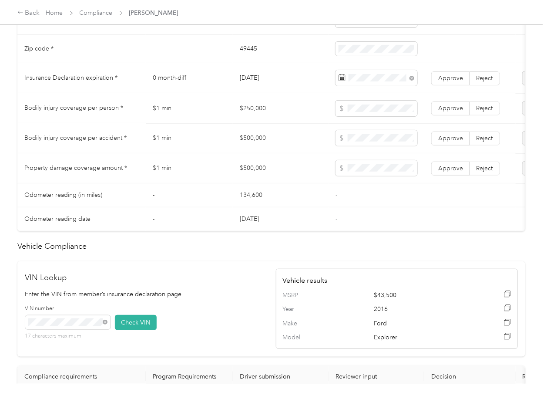
click at [261, 121] on td "$250,000" at bounding box center [281, 108] width 96 height 30
click at [242, 118] on td "$250,000" at bounding box center [281, 108] width 96 height 30
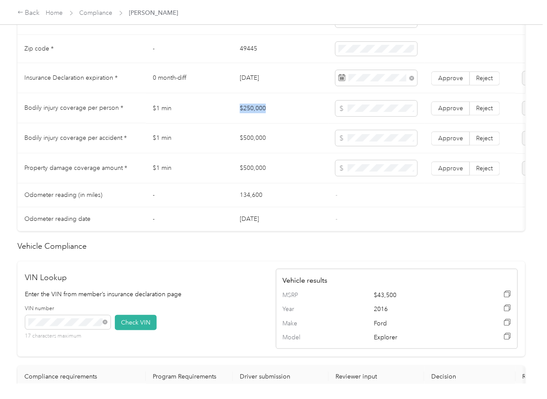
click at [242, 118] on td "$250,000" at bounding box center [281, 108] width 96 height 30
click at [252, 148] on td "$500,000" at bounding box center [281, 138] width 96 height 30
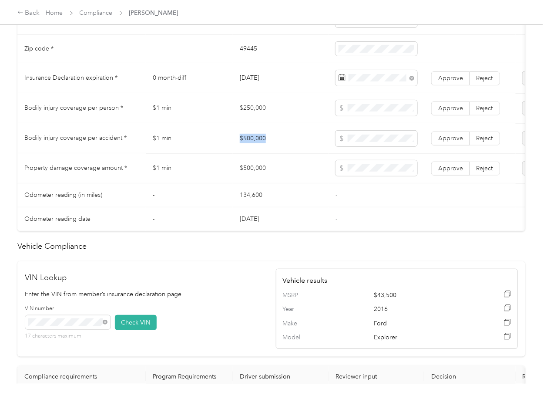
click at [252, 148] on td "$500,000" at bounding box center [281, 138] width 96 height 30
click at [253, 175] on td "$500,000" at bounding box center [281, 168] width 96 height 30
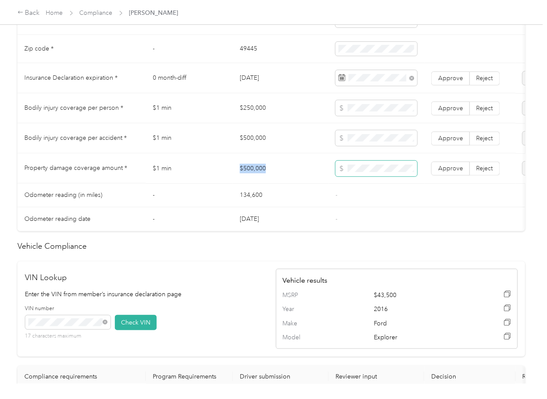
click at [377, 167] on td at bounding box center [377, 168] width 96 height 30
click at [441, 171] on span "Approve" at bounding box center [450, 167] width 25 height 7
click at [449, 141] on span "Approve" at bounding box center [450, 137] width 25 height 7
click at [450, 115] on label "Approve" at bounding box center [450, 108] width 39 height 14
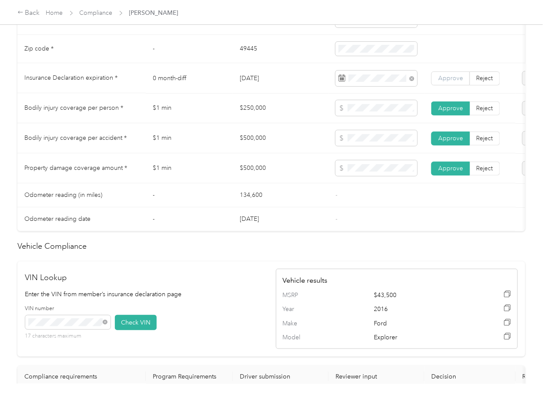
click at [451, 81] on span "Approve" at bounding box center [450, 77] width 25 height 7
click at [225, 133] on td "$1 min" at bounding box center [189, 138] width 87 height 30
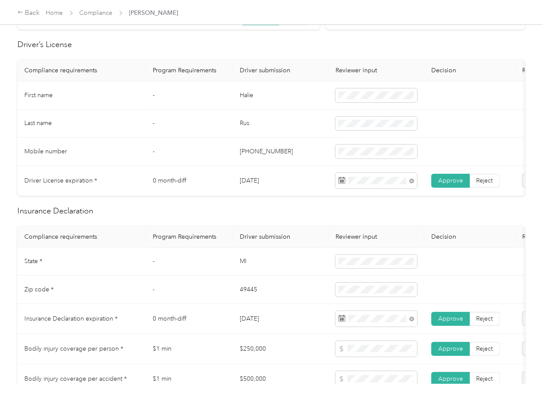
scroll to position [0, 0]
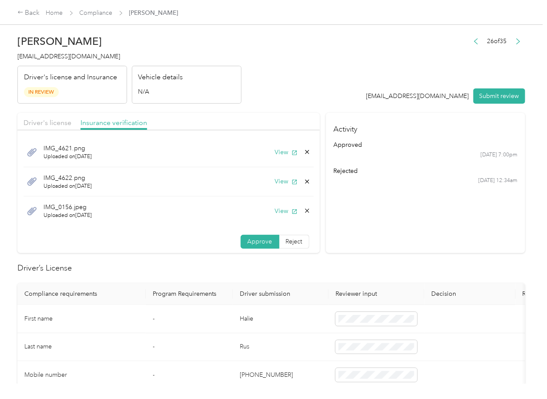
click at [299, 211] on div "IMG_0156.jpeg Uploaded on [DATE] View" at bounding box center [169, 210] width 290 height 29
click at [304, 212] on icon at bounding box center [307, 210] width 7 height 7
click at [276, 215] on button "Yes" at bounding box center [273, 218] width 17 height 14
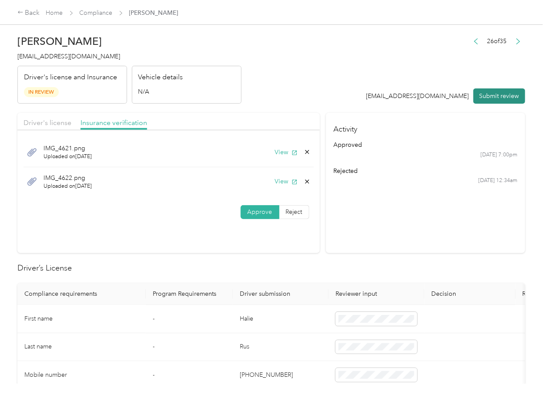
click at [497, 98] on button "Submit review" at bounding box center [500, 95] width 52 height 15
click at [84, 59] on span "[EMAIL_ADDRESS][DOMAIN_NAME]" at bounding box center [68, 56] width 103 height 7
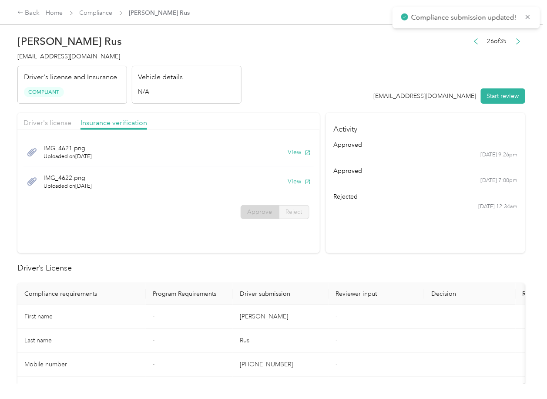
click at [339, 222] on section "Activity approved [DATE] 9:26pm approved [DATE] 7:00pm rejected [DATE] 12:34am" at bounding box center [425, 183] width 199 height 140
click at [86, 61] on div "[PERSON_NAME] Rus [EMAIL_ADDRESS][DOMAIN_NAME] Driver's license and Insurance C…" at bounding box center [129, 66] width 224 height 73
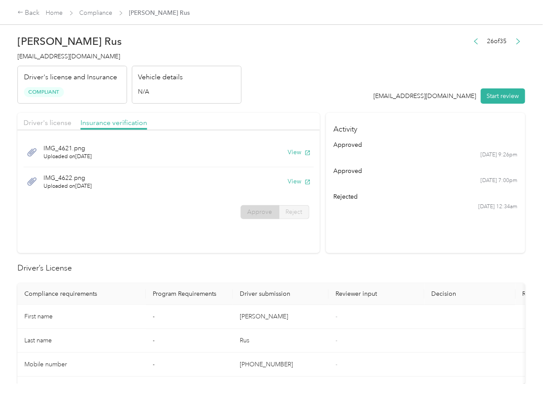
click at [322, 248] on div "Driver's license Insurance verification IMG_4621.png Uploaded on [DATE] View IM…" at bounding box center [271, 183] width 508 height 140
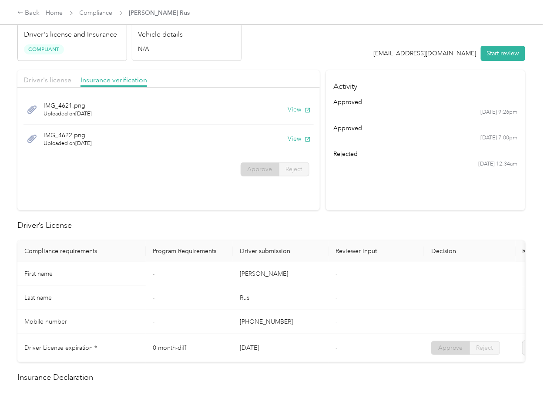
scroll to position [174, 0]
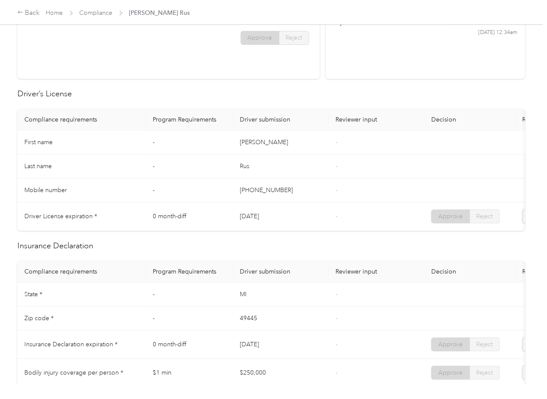
click at [320, 166] on td "Rus" at bounding box center [281, 167] width 96 height 24
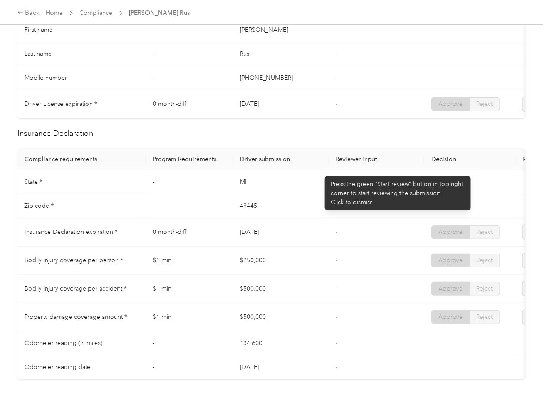
scroll to position [290, 0]
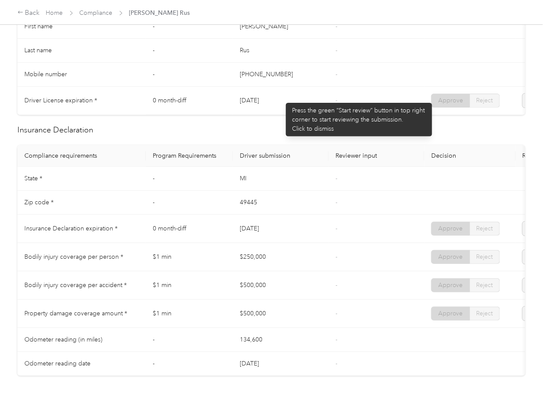
drag, startPoint x: 265, startPoint y: 98, endPoint x: 282, endPoint y: 98, distance: 16.1
click at [282, 98] on tr "Driver License expiration * 0 month-diff [DATE] - Approve Reject" at bounding box center [324, 101] width 614 height 28
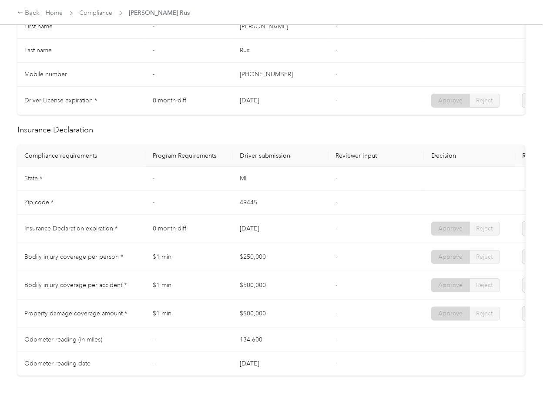
click at [317, 188] on td "MI" at bounding box center [281, 179] width 96 height 24
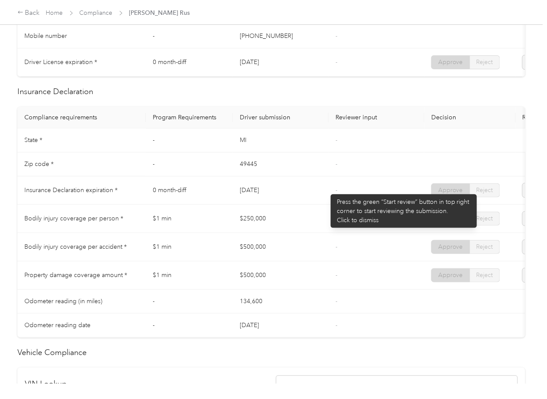
scroll to position [348, 0]
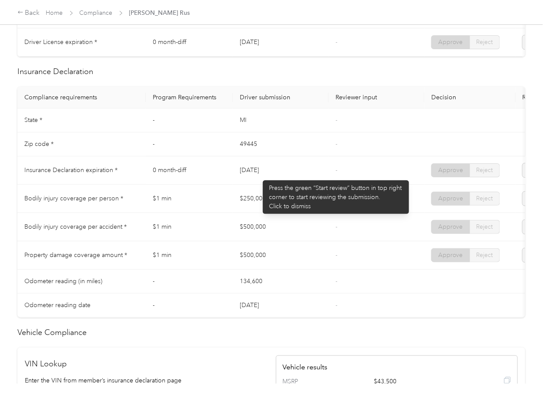
drag, startPoint x: 249, startPoint y: 176, endPoint x: 303, endPoint y: 176, distance: 54.0
click at [303, 176] on td "[DATE]" at bounding box center [281, 170] width 96 height 28
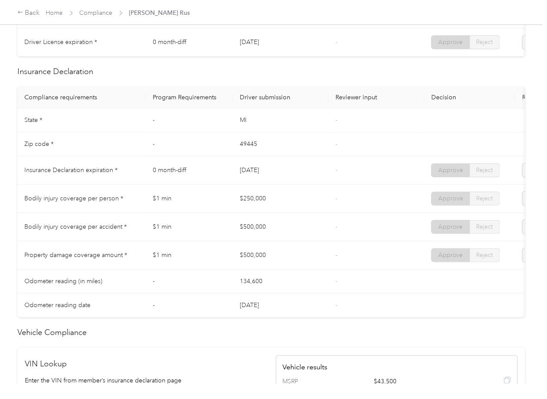
click at [311, 195] on td "$250,000" at bounding box center [281, 199] width 96 height 28
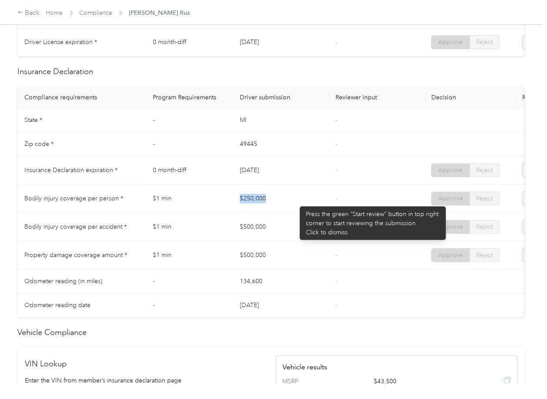
drag, startPoint x: 296, startPoint y: 202, endPoint x: 279, endPoint y: 216, distance: 21.6
click at [300, 202] on tr "Bodily injury coverage per person * $1 min $250,000 - Approve Reject" at bounding box center [324, 199] width 614 height 28
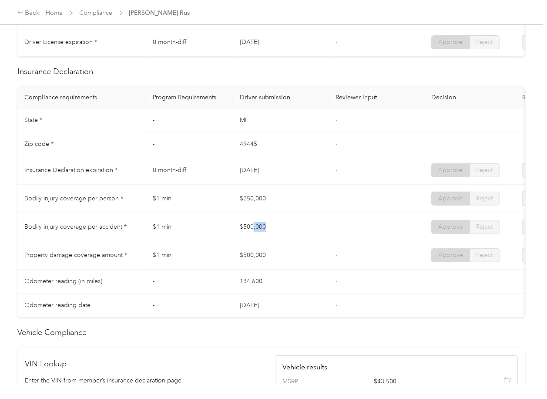
drag, startPoint x: 253, startPoint y: 228, endPoint x: 270, endPoint y: 235, distance: 18.7
click at [272, 227] on td "$500,000" at bounding box center [281, 227] width 96 height 28
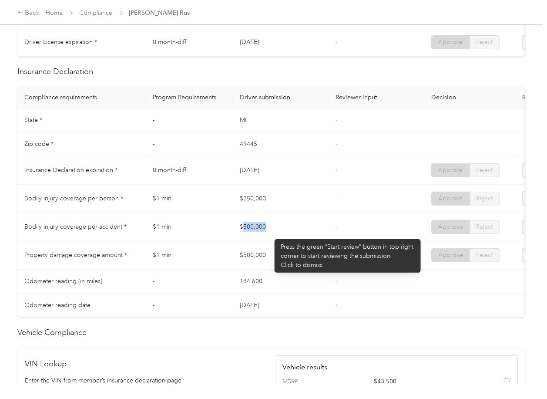
drag, startPoint x: 264, startPoint y: 249, endPoint x: 315, endPoint y: 250, distance: 50.9
click at [298, 249] on tbody "State * - [US_STATE] - Zip code * - 49445 - Insurance Declaration expiration * …" at bounding box center [324, 212] width 614 height 209
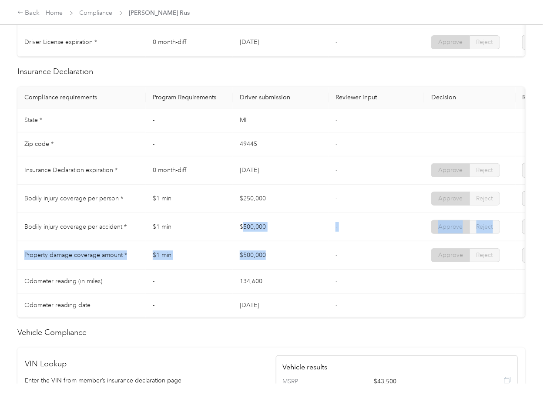
click at [317, 251] on td "$500,000" at bounding box center [281, 255] width 96 height 28
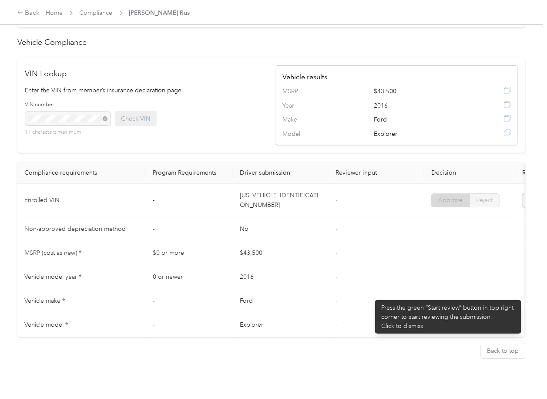
scroll to position [290, 0]
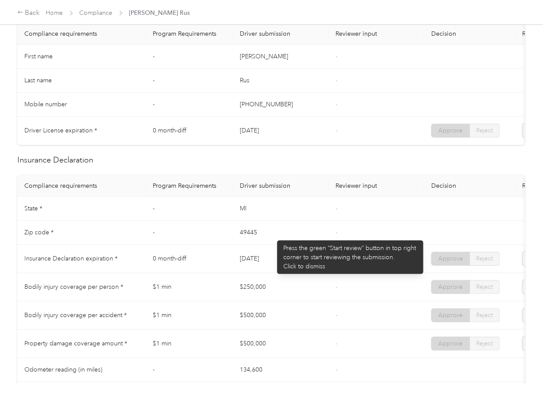
drag, startPoint x: 319, startPoint y: 232, endPoint x: 273, endPoint y: 236, distance: 45.9
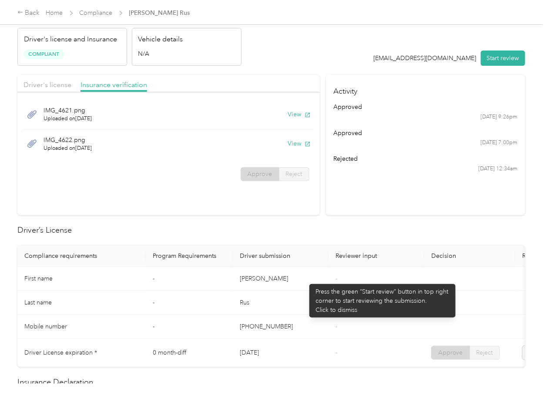
scroll to position [0, 0]
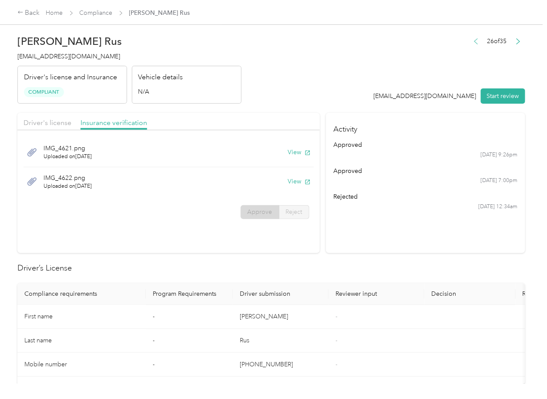
click at [473, 40] on icon "button" at bounding box center [476, 41] width 6 height 6
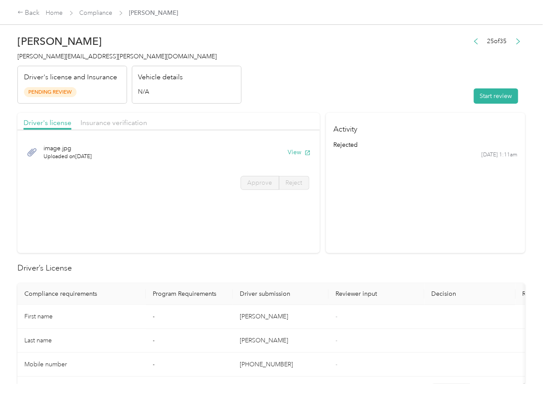
click at [392, 212] on section "Activity rejected [DATE] 1:11am" at bounding box center [425, 183] width 199 height 140
click at [297, 156] on button "View" at bounding box center [299, 152] width 23 height 9
drag, startPoint x: 275, startPoint y: 94, endPoint x: 208, endPoint y: 123, distance: 73.7
click at [275, 94] on header "[PERSON_NAME] [PERSON_NAME][EMAIL_ADDRESS][PERSON_NAME][DOMAIN_NAME] Driver's l…" at bounding box center [271, 66] width 508 height 73
click at [115, 126] on span "Insurance verification" at bounding box center [114, 122] width 67 height 8
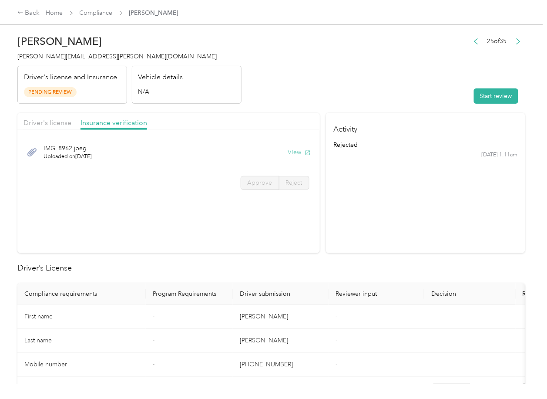
click at [290, 150] on button "View" at bounding box center [299, 152] width 23 height 9
click at [365, 83] on header "[PERSON_NAME] [PERSON_NAME][EMAIL_ADDRESS][PERSON_NAME][DOMAIN_NAME] Driver's l…" at bounding box center [271, 66] width 508 height 73
click at [469, 93] on div "Start review" at bounding box center [497, 95] width 56 height 15
click at [481, 100] on button "Start review" at bounding box center [496, 95] width 44 height 15
click at [59, 122] on span "Driver's license" at bounding box center [48, 122] width 48 height 8
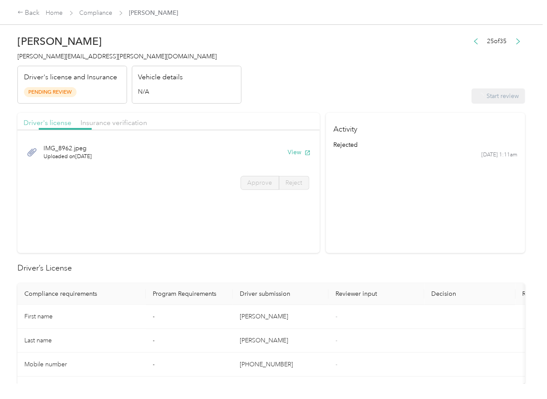
click at [50, 122] on span "Driver's license" at bounding box center [48, 122] width 48 height 8
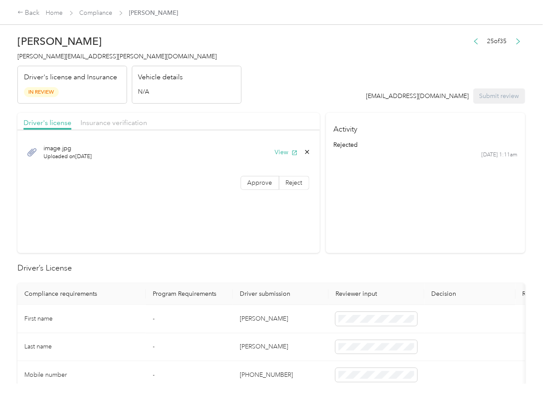
click at [255, 182] on span "Approve" at bounding box center [260, 182] width 25 height 7
click at [120, 124] on span "Insurance verification" at bounding box center [114, 122] width 67 height 8
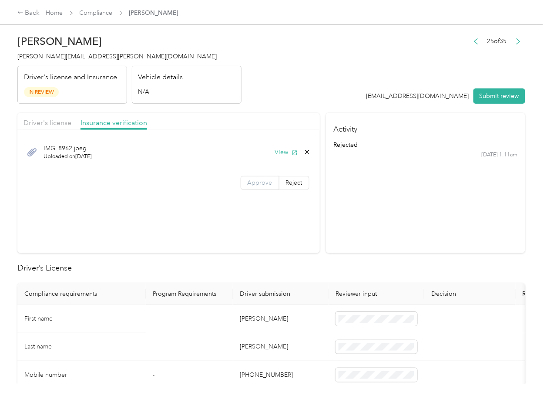
click at [260, 183] on span "Approve" at bounding box center [260, 182] width 25 height 7
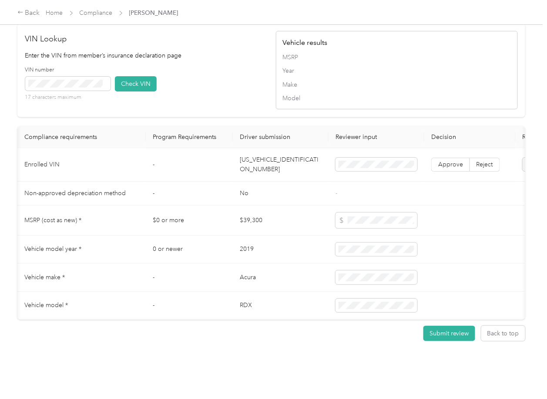
scroll to position [0, 109]
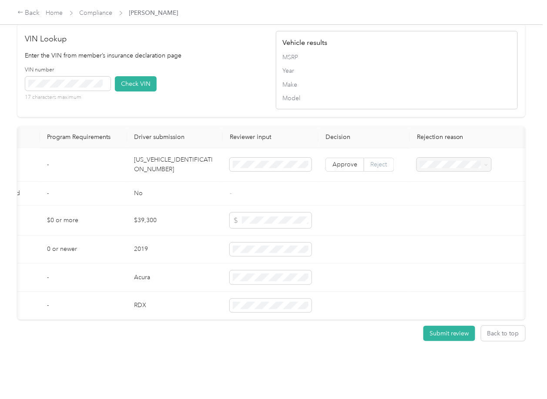
click at [381, 161] on span "Reject" at bounding box center [379, 164] width 17 height 7
click at [412, 150] on td at bounding box center [467, 165] width 115 height 34
click at [442, 173] on span "Vehicle VIN missing from uploaded Insurance Policy doc" at bounding box center [447, 174] width 57 height 26
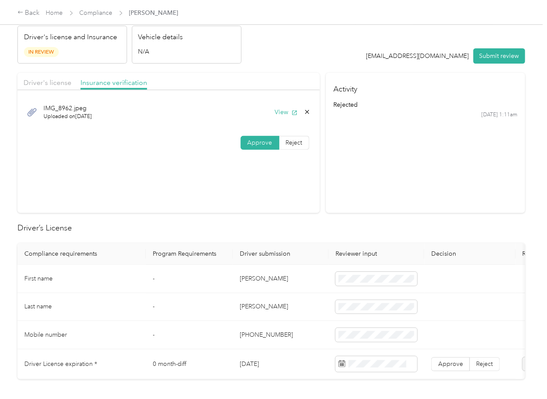
scroll to position [0, 0]
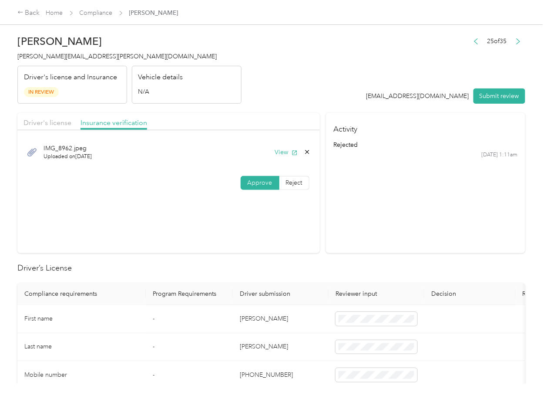
click at [488, 94] on button "Submit review" at bounding box center [500, 95] width 52 height 15
click at [32, 54] on span "[PERSON_NAME][EMAIL_ADDRESS][PERSON_NAME][DOMAIN_NAME]" at bounding box center [116, 56] width 199 height 7
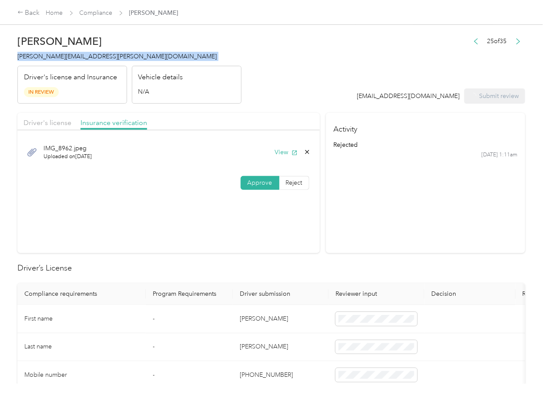
click at [32, 54] on span "[PERSON_NAME][EMAIL_ADDRESS][PERSON_NAME][DOMAIN_NAME]" at bounding box center [116, 56] width 199 height 7
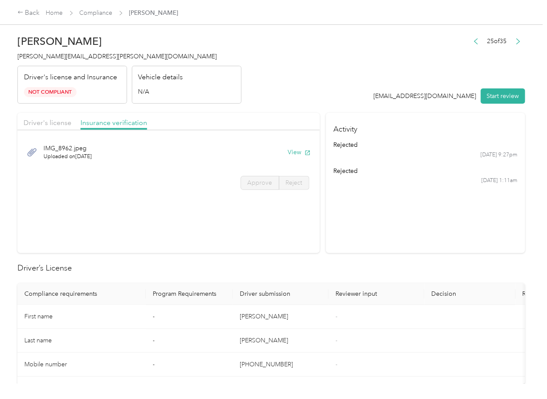
click at [326, 242] on section "Activity rejected [DATE] 9:27pm rejected [DATE] 1:11am" at bounding box center [425, 183] width 199 height 140
click at [96, 12] on link "Compliance" at bounding box center [96, 12] width 33 height 7
click at [469, 46] on button "button" at bounding box center [476, 41] width 14 height 12
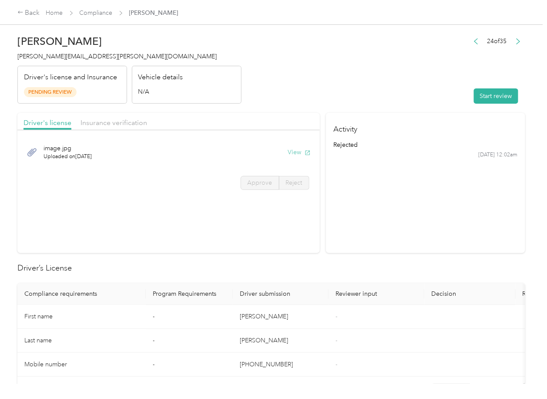
click at [295, 148] on button "View" at bounding box center [299, 152] width 23 height 9
drag, startPoint x: 237, startPoint y: 112, endPoint x: 175, endPoint y: 118, distance: 62.9
click at [135, 121] on span "Insurance verification" at bounding box center [114, 122] width 67 height 8
click at [112, 121] on span "Insurance verification" at bounding box center [114, 122] width 67 height 8
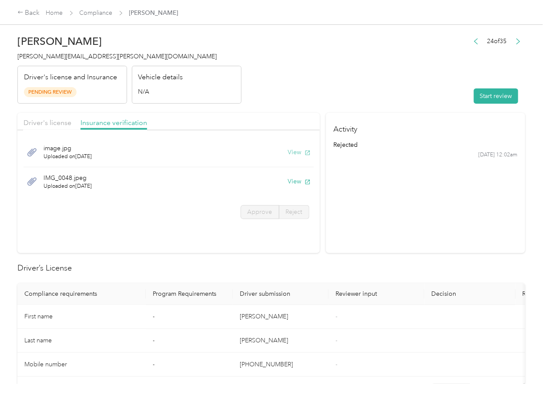
click at [289, 149] on button "View" at bounding box center [299, 152] width 23 height 9
click at [292, 182] on button "View" at bounding box center [299, 181] width 23 height 9
click at [488, 91] on button "Start review" at bounding box center [496, 95] width 44 height 15
click at [56, 121] on span "Driver's license" at bounding box center [48, 122] width 48 height 8
click at [50, 121] on span "Driver's license" at bounding box center [48, 122] width 48 height 8
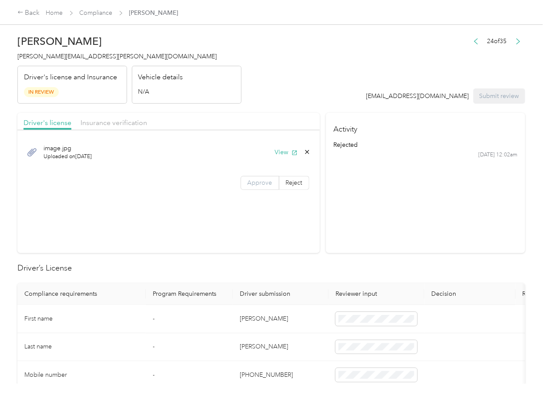
click at [269, 181] on label "Approve" at bounding box center [260, 183] width 39 height 14
click at [126, 122] on span "Insurance verification" at bounding box center [114, 122] width 67 height 8
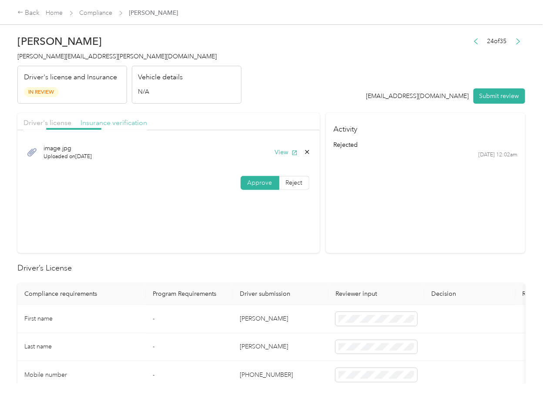
click at [112, 123] on span "Insurance verification" at bounding box center [114, 122] width 67 height 8
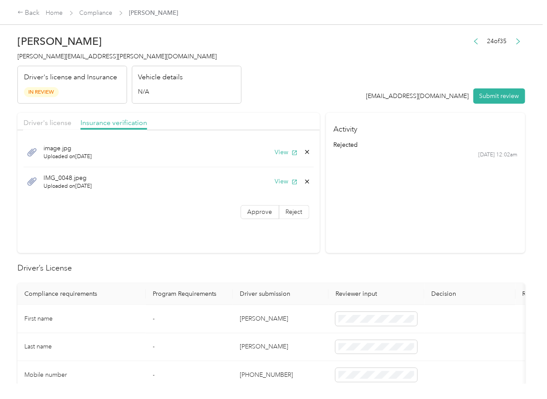
drag, startPoint x: 262, startPoint y: 210, endPoint x: 260, endPoint y: 223, distance: 13.6
click at [262, 211] on span "Approve" at bounding box center [260, 211] width 25 height 7
click at [240, 262] on h2 "Driver’s License" at bounding box center [271, 268] width 508 height 12
click at [286, 150] on button "View" at bounding box center [286, 152] width 23 height 9
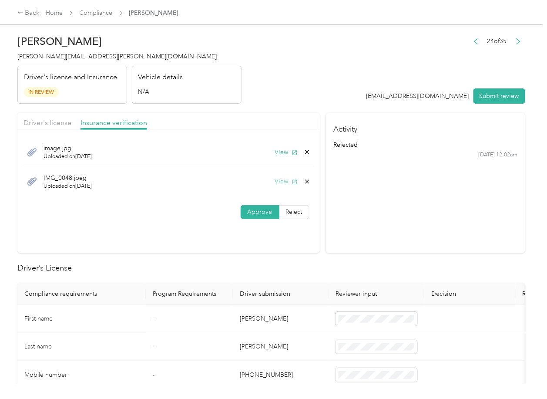
click at [280, 181] on button "View" at bounding box center [286, 181] width 23 height 9
click at [60, 125] on span "Driver's license" at bounding box center [48, 122] width 48 height 8
click at [54, 121] on span "Driver's license" at bounding box center [48, 122] width 48 height 8
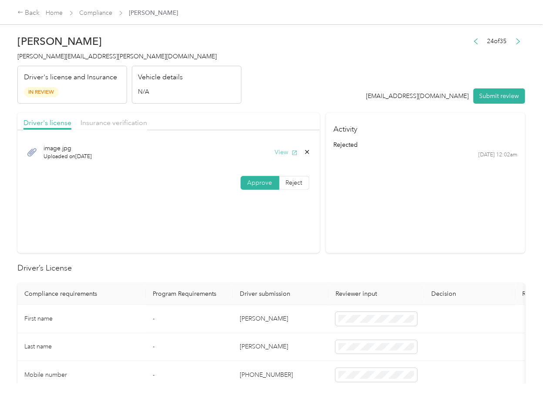
click at [287, 150] on button "View" at bounding box center [286, 152] width 23 height 9
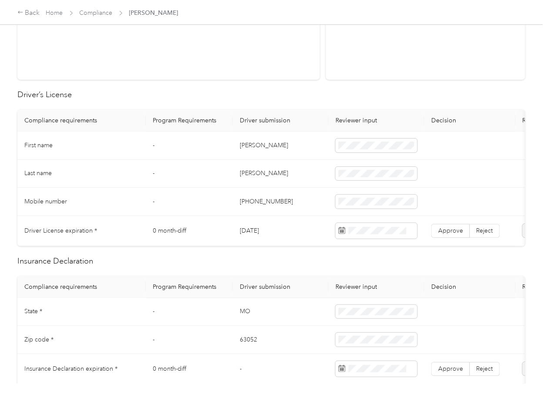
scroll to position [174, 0]
click at [260, 232] on td "[DATE]" at bounding box center [281, 230] width 96 height 30
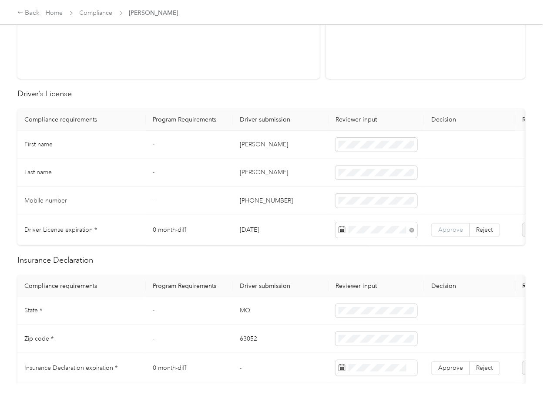
click at [453, 226] on span "Approve" at bounding box center [450, 229] width 25 height 7
click at [249, 145] on td "[PERSON_NAME]" at bounding box center [281, 145] width 96 height 28
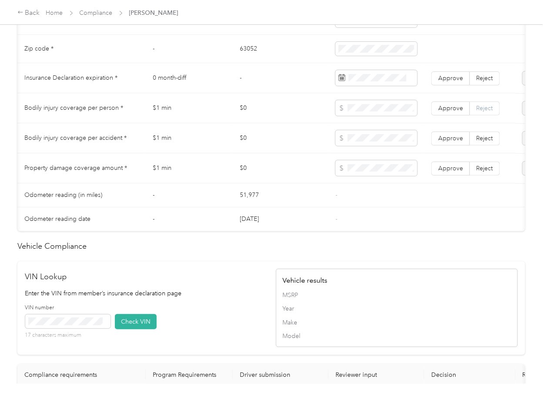
scroll to position [0, 93]
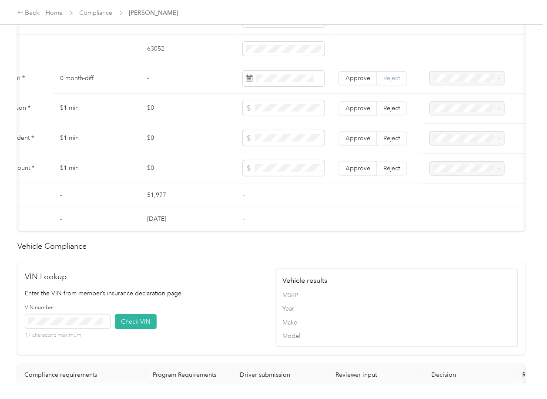
click at [397, 81] on span "Reject" at bounding box center [392, 77] width 17 height 7
click at [478, 93] on td at bounding box center [480, 78] width 115 height 30
click at [462, 112] on div "Insurance expiration missing from uploaded Insurance Policy doc" at bounding box center [467, 115] width 62 height 37
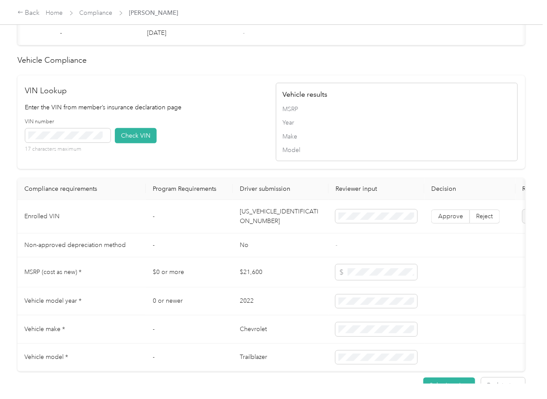
scroll to position [499, 0]
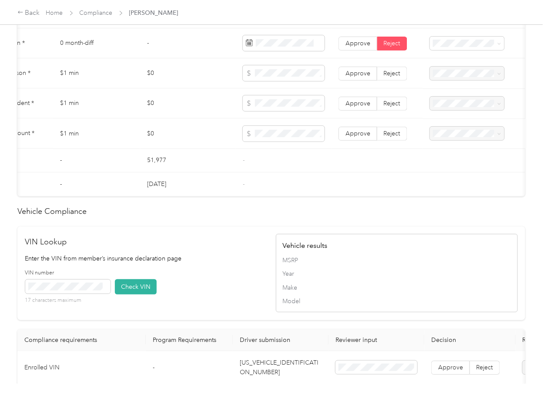
click at [359, 137] on span "Approve" at bounding box center [358, 132] width 25 height 7
click at [353, 107] on span "Approve" at bounding box center [358, 102] width 25 height 7
click at [354, 77] on span "Approve" at bounding box center [358, 72] width 25 height 7
click at [187, 135] on td "$0" at bounding box center [188, 133] width 96 height 30
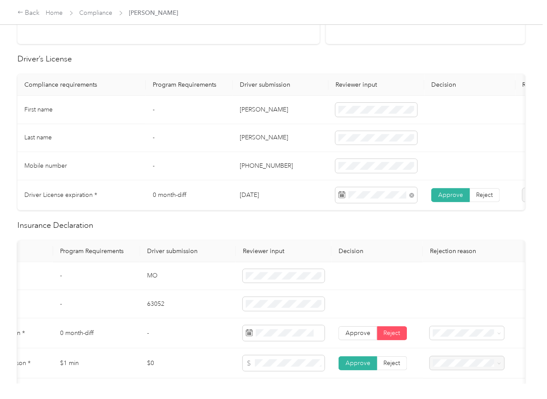
scroll to position [0, 0]
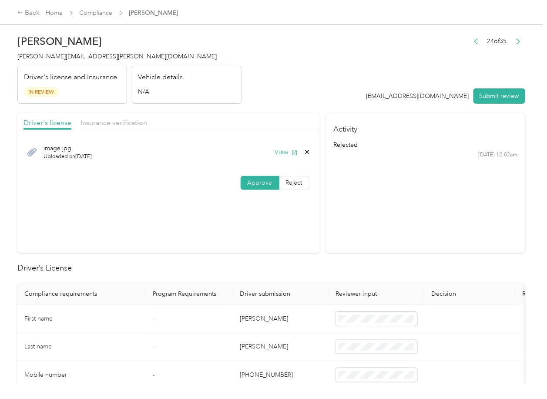
click at [123, 132] on div at bounding box center [168, 132] width 302 height 5
click at [123, 129] on div "Driver's license Insurance verification" at bounding box center [168, 121] width 302 height 17
click at [129, 124] on span "Insurance verification" at bounding box center [114, 122] width 67 height 8
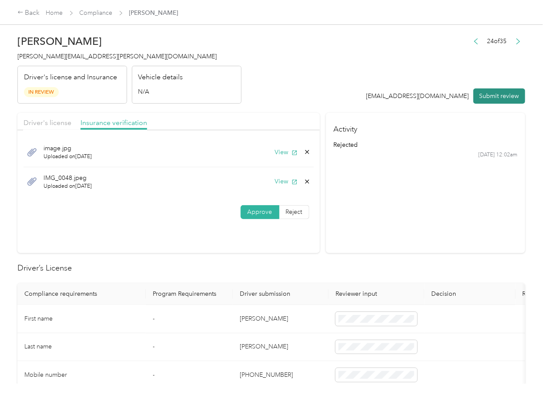
click at [482, 91] on button "Submit review" at bounding box center [500, 95] width 52 height 15
click at [76, 56] on span "[PERSON_NAME][EMAIL_ADDRESS][PERSON_NAME][DOMAIN_NAME]" at bounding box center [116, 56] width 199 height 7
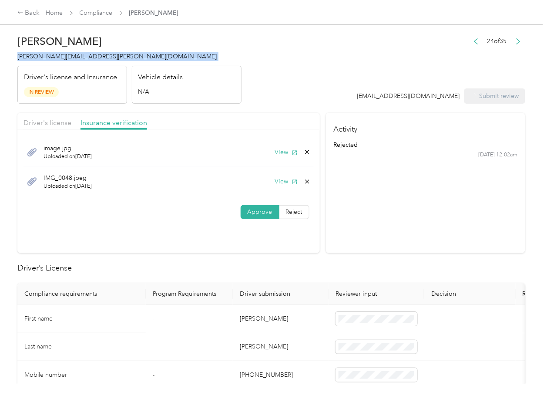
click at [76, 56] on span "[PERSON_NAME][EMAIL_ADDRESS][PERSON_NAME][DOMAIN_NAME]" at bounding box center [116, 56] width 199 height 7
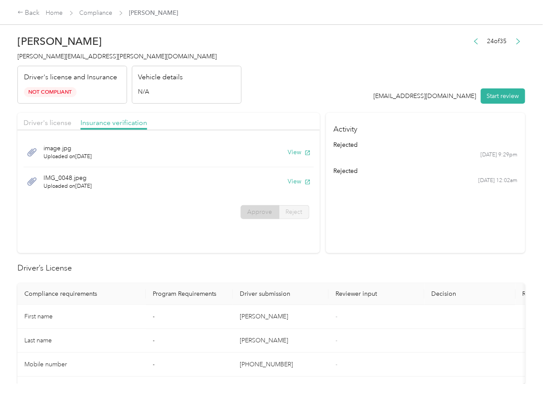
click at [376, 237] on section "Activity rejected [DATE] 9:29pm rejected [DATE] 12:02am" at bounding box center [425, 183] width 199 height 140
click at [473, 41] on icon "button" at bounding box center [476, 41] width 6 height 6
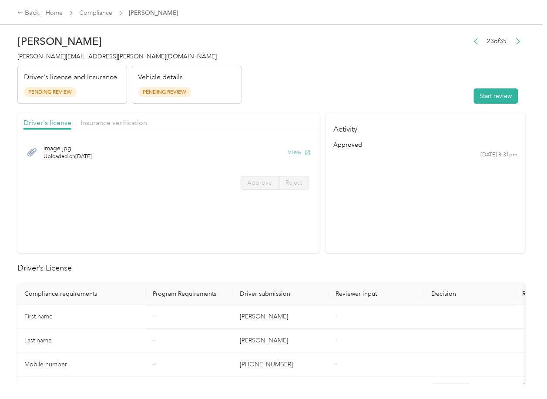
click at [292, 151] on button "View" at bounding box center [299, 152] width 23 height 9
click at [290, 117] on div "Driver's license Insurance verification" at bounding box center [168, 121] width 302 height 17
click at [97, 120] on span "Insurance verification" at bounding box center [114, 122] width 67 height 8
click at [113, 124] on span "Insurance verification" at bounding box center [114, 122] width 67 height 8
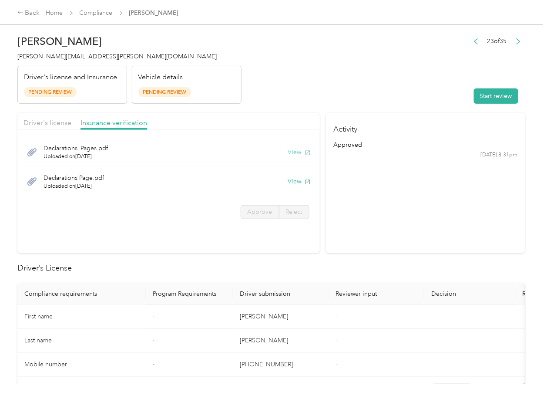
click at [293, 151] on button "View" at bounding box center [299, 152] width 23 height 9
click at [299, 187] on div "Declarations Page.pdf Uploaded on [DATE] View" at bounding box center [169, 181] width 290 height 29
click at [293, 179] on button "View" at bounding box center [299, 181] width 23 height 9
click
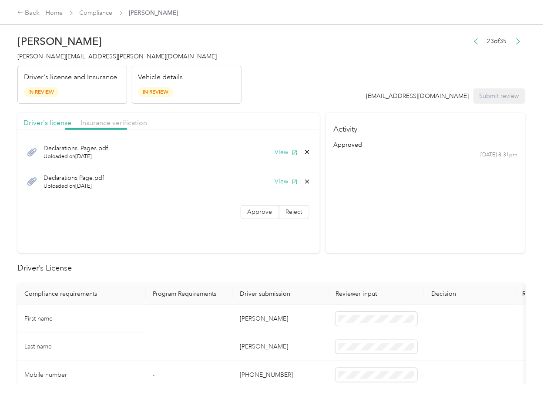
drag, startPoint x: 40, startPoint y: 121, endPoint x: 50, endPoint y: 131, distance: 14.2
drag, startPoint x: 245, startPoint y: 207, endPoint x: 242, endPoint y: 222, distance: 16.0
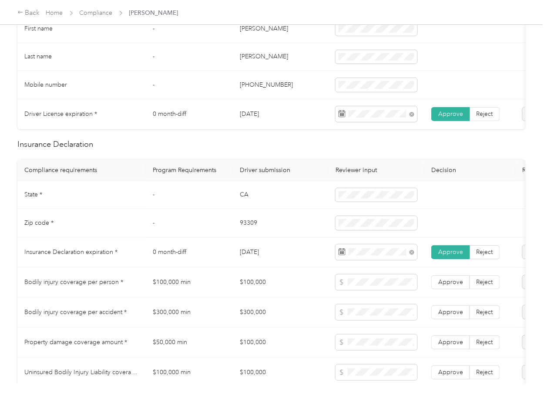
scroll to position [696, 0]
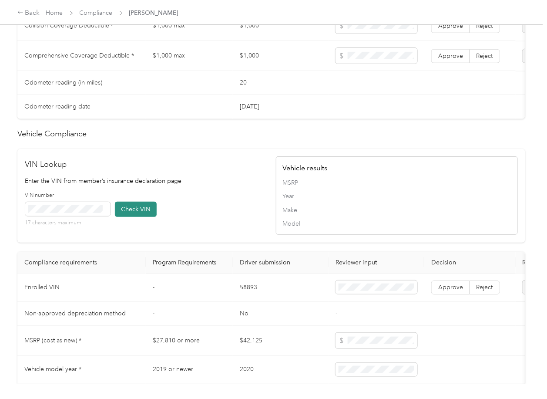
drag, startPoint x: 244, startPoint y: 230, endPoint x: 144, endPoint y: 233, distance: 100.2
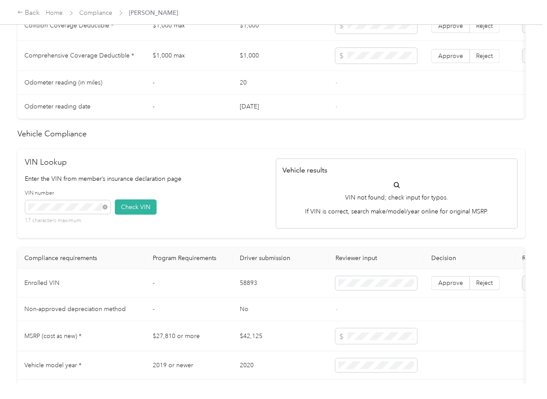
drag, startPoint x: 196, startPoint y: 201, endPoint x: 207, endPoint y: 201, distance: 11.3
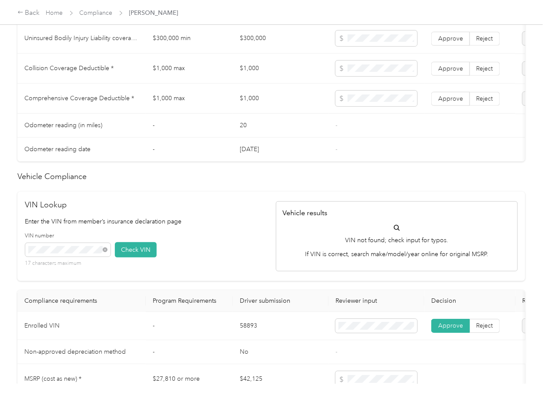
scroll to position [464, 0]
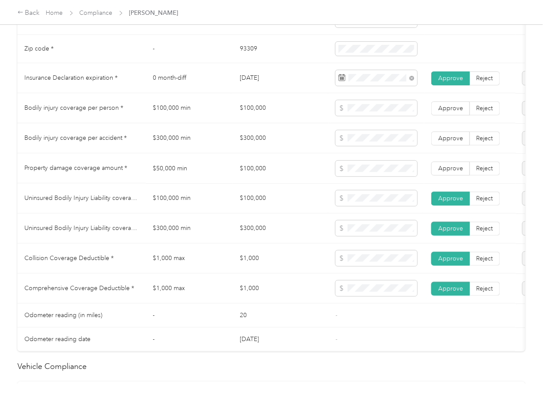
drag, startPoint x: 454, startPoint y: 175, endPoint x: 454, endPoint y: 161, distance: 13.5
drag, startPoint x: 448, startPoint y: 141, endPoint x: 447, endPoint y: 107, distance: 34.0
drag, startPoint x: 447, startPoint y: 113, endPoint x: 447, endPoint y: 129, distance: 15.7
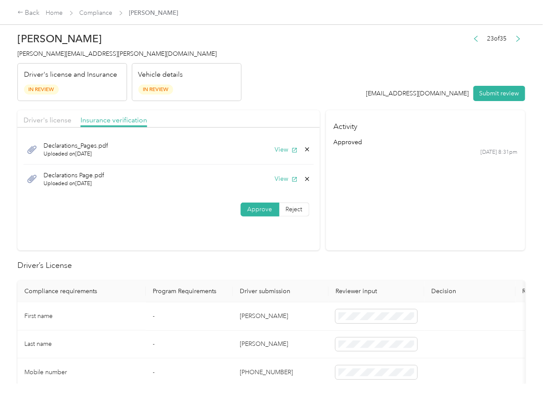
scroll to position [0, 0]
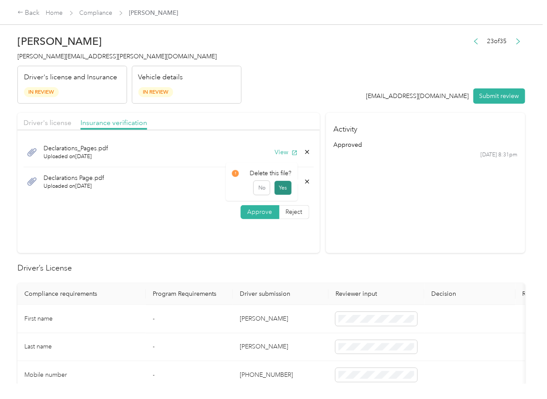
drag, startPoint x: 285, startPoint y: 187, endPoint x: 74, endPoint y: 143, distance: 215.1
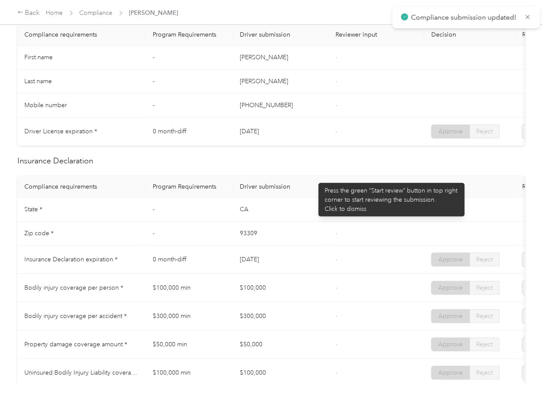
scroll to position [406, 0]
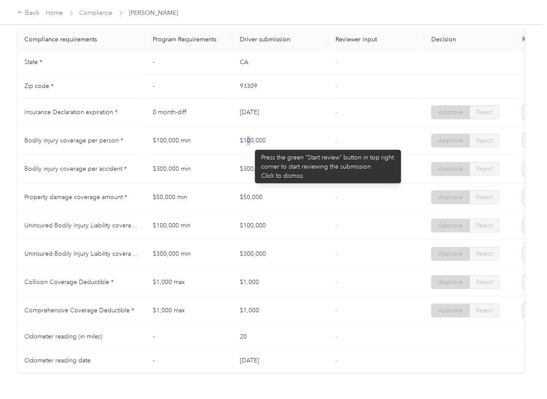
drag, startPoint x: 251, startPoint y: 145, endPoint x: 255, endPoint y: 157, distance: 12.1
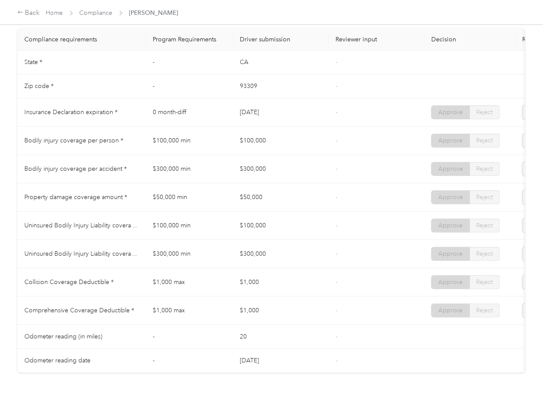
drag, startPoint x: 238, startPoint y: 166, endPoint x: 245, endPoint y: 191, distance: 25.5
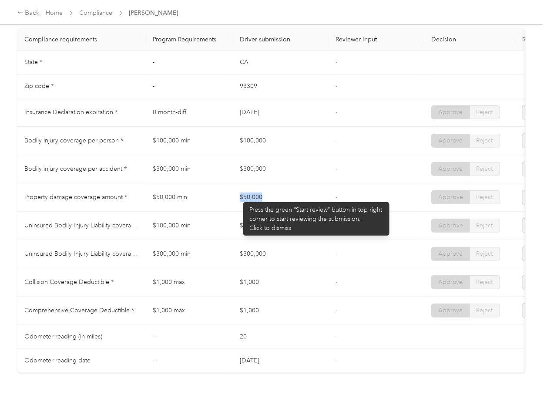
drag, startPoint x: 265, startPoint y: 205, endPoint x: 291, endPoint y: 204, distance: 26.1
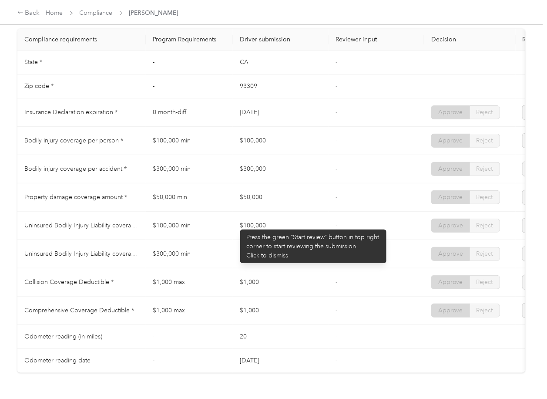
drag, startPoint x: 236, startPoint y: 225, endPoint x: 245, endPoint y: 244, distance: 21.2
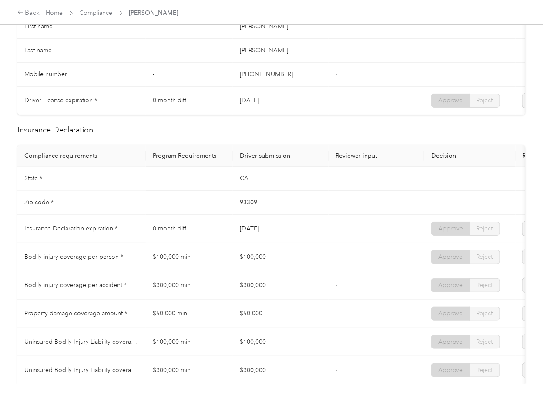
scroll to position [348, 0]
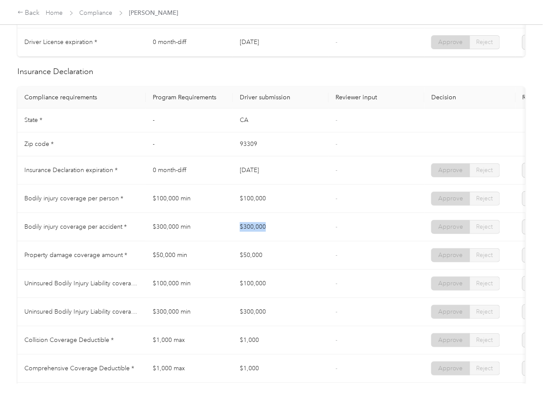
drag, startPoint x: 282, startPoint y: 234, endPoint x: 289, endPoint y: 236, distance: 8.1
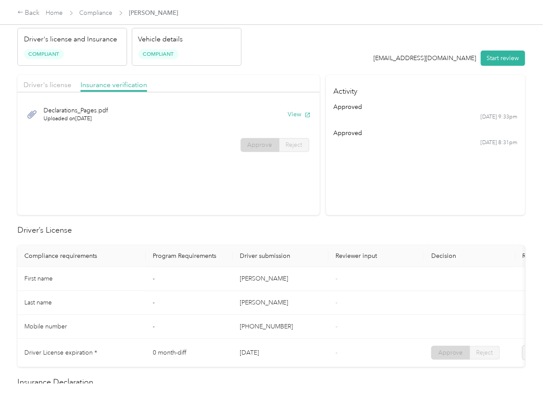
scroll to position [0, 0]
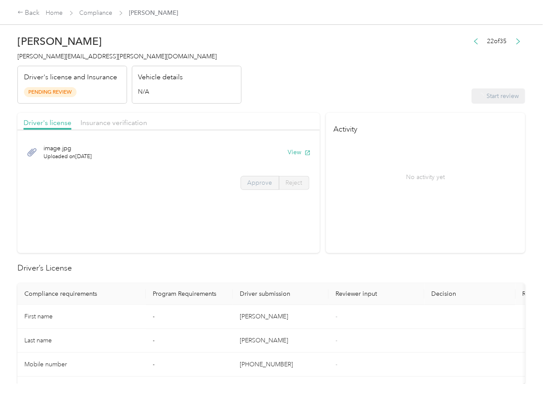
drag, startPoint x: 245, startPoint y: 183, endPoint x: 252, endPoint y: 183, distance: 7.0
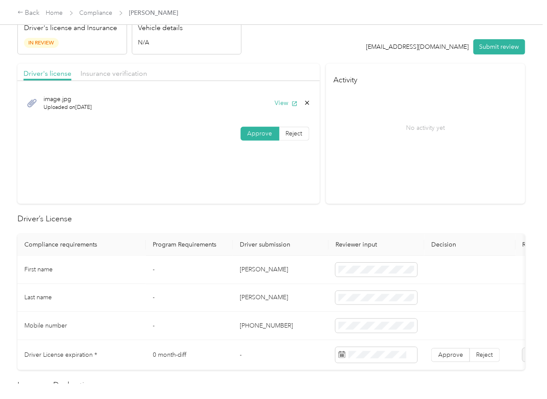
scroll to position [116, 0]
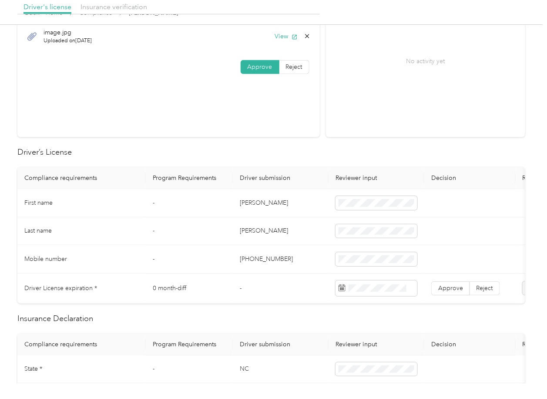
drag, startPoint x: 192, startPoint y: 241, endPoint x: 186, endPoint y: 238, distance: 6.6
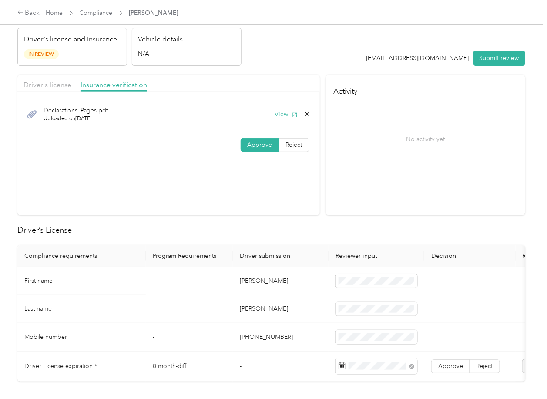
scroll to position [58, 0]
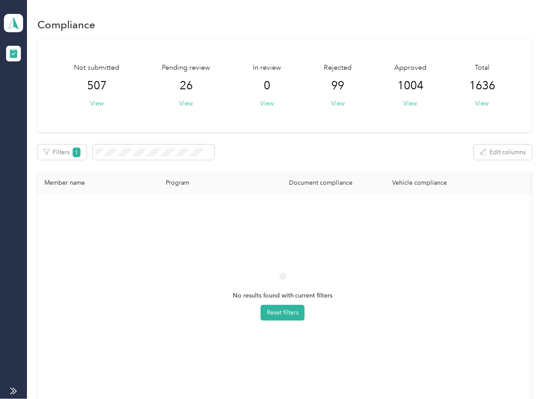
drag, startPoint x: 342, startPoint y: 135, endPoint x: 212, endPoint y: 96, distance: 135.9
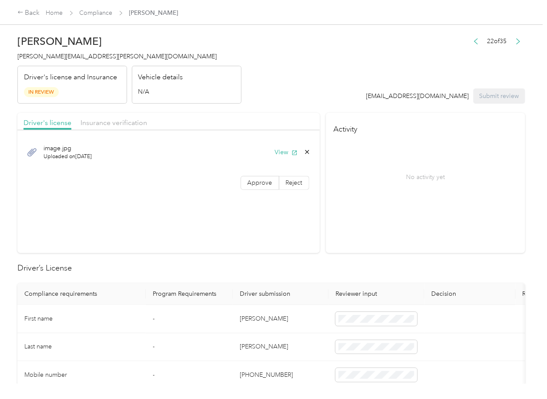
drag, startPoint x: 309, startPoint y: 82, endPoint x: 211, endPoint y: 112, distance: 102.4
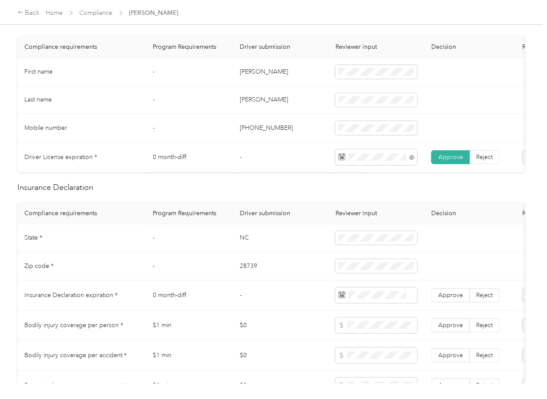
scroll to position [348, 0]
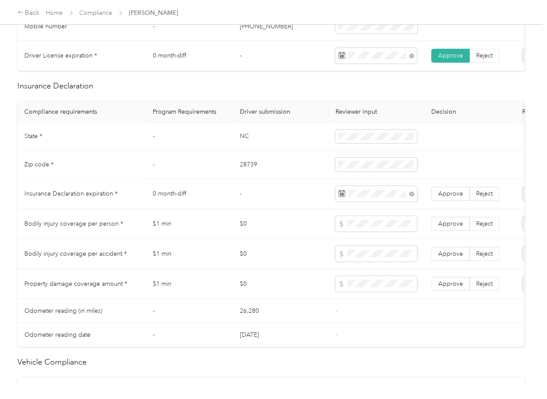
drag, startPoint x: 444, startPoint y: 202, endPoint x: 340, endPoint y: 213, distance: 104.2
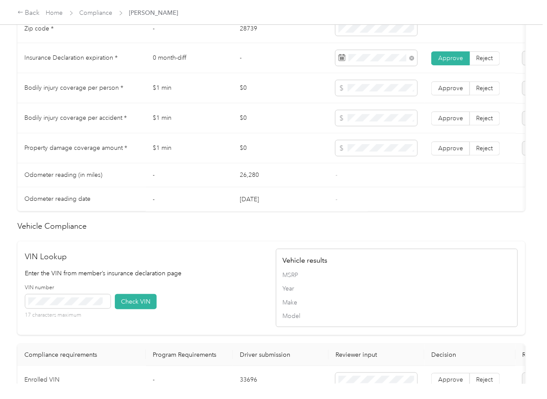
scroll to position [696, 0]
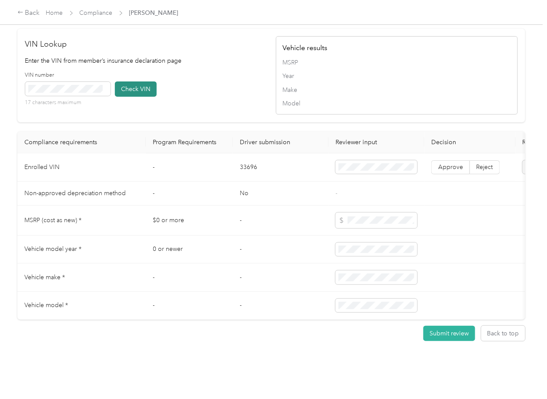
drag, startPoint x: 241, startPoint y: 103, endPoint x: 154, endPoint y: 110, distance: 86.9
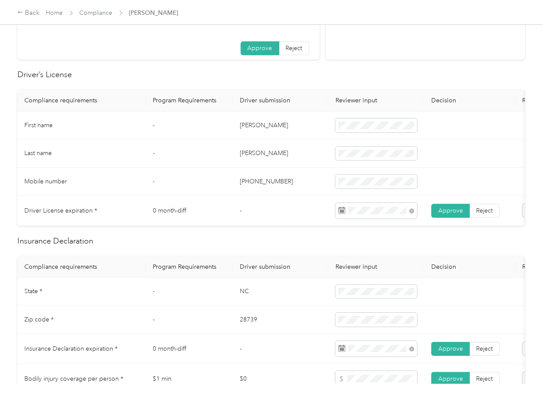
scroll to position [0, 0]
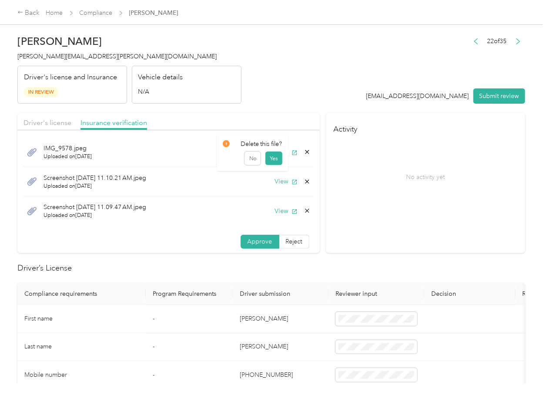
drag, startPoint x: 275, startPoint y: 155, endPoint x: 142, endPoint y: 140, distance: 133.7
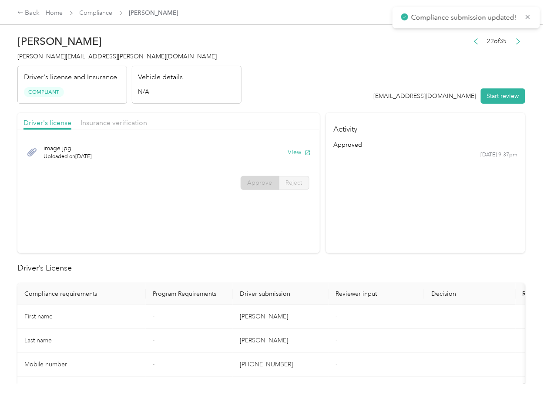
drag, startPoint x: 389, startPoint y: 262, endPoint x: 176, endPoint y: 131, distance: 249.7
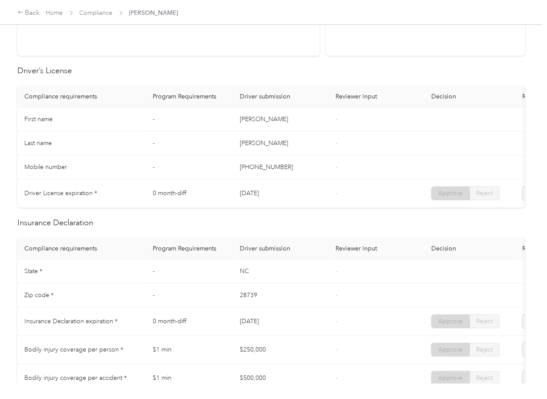
scroll to position [348, 0]
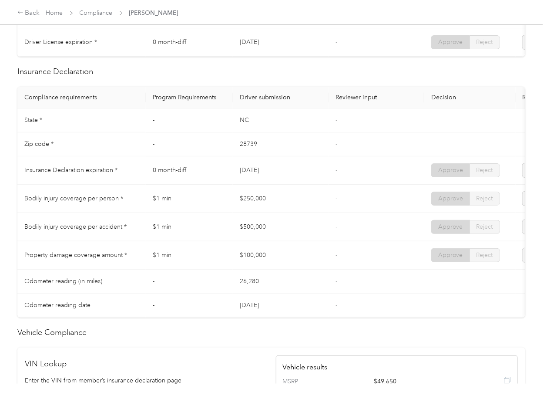
drag, startPoint x: 262, startPoint y: 183, endPoint x: 238, endPoint y: 215, distance: 40.4
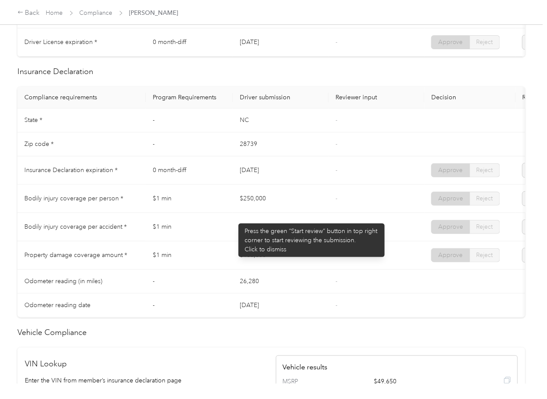
drag, startPoint x: 234, startPoint y: 219, endPoint x: 259, endPoint y: 220, distance: 24.4
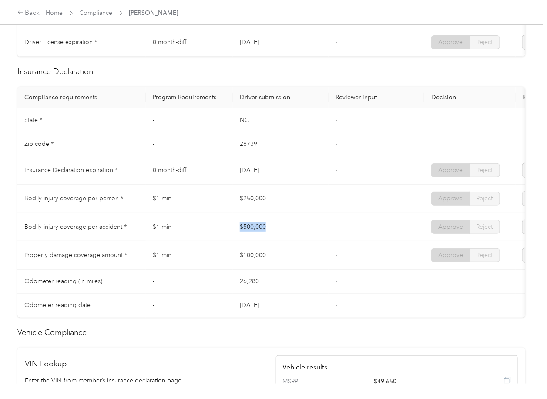
drag, startPoint x: 244, startPoint y: 234, endPoint x: 296, endPoint y: 234, distance: 51.8
drag, startPoint x: 252, startPoint y: 215, endPoint x: 283, endPoint y: 215, distance: 31.3
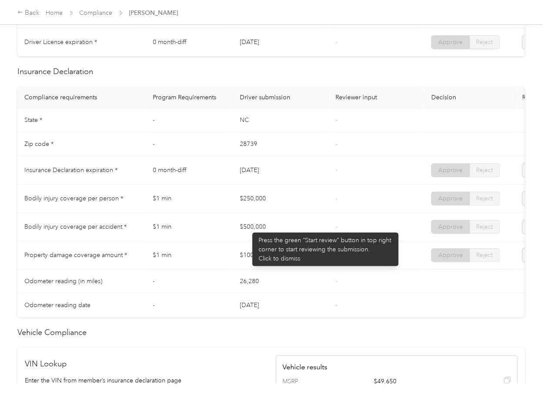
drag, startPoint x: 248, startPoint y: 228, endPoint x: 225, endPoint y: 255, distance: 35.2
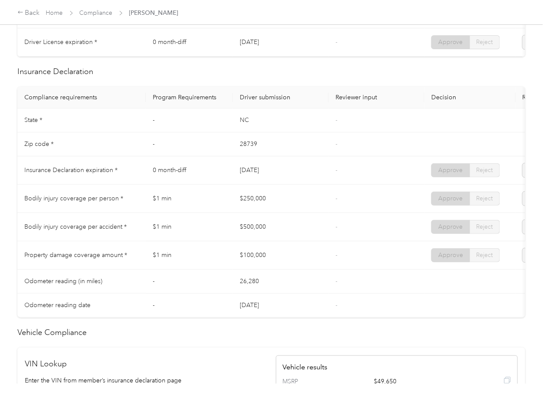
drag, startPoint x: 225, startPoint y: 255, endPoint x: 284, endPoint y: 260, distance: 59.0
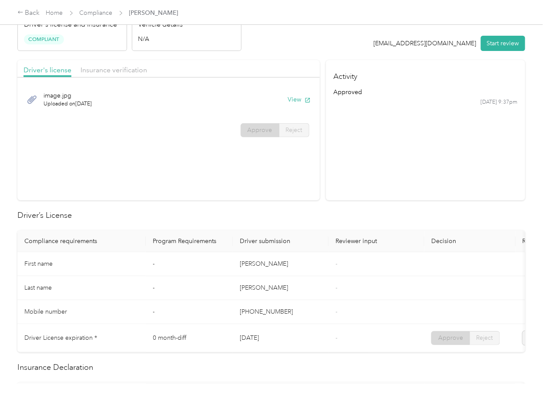
scroll to position [0, 0]
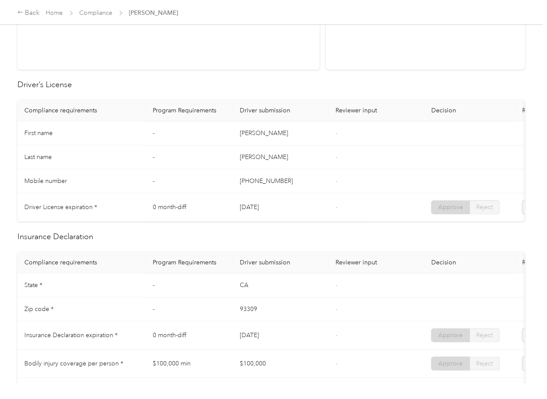
scroll to position [406, 0]
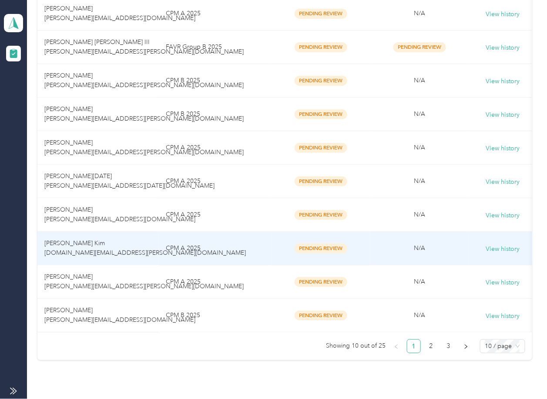
scroll to position [256, 0]
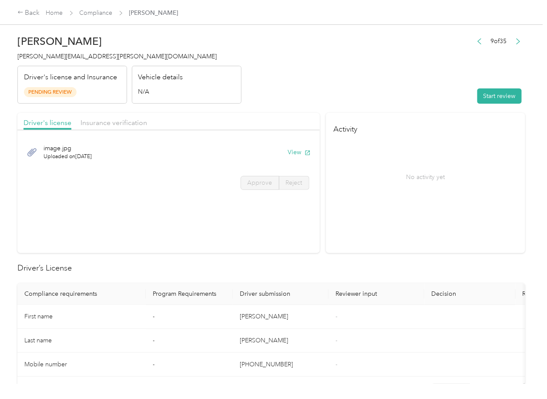
drag, startPoint x: 250, startPoint y: 102, endPoint x: 122, endPoint y: 118, distance: 128.4
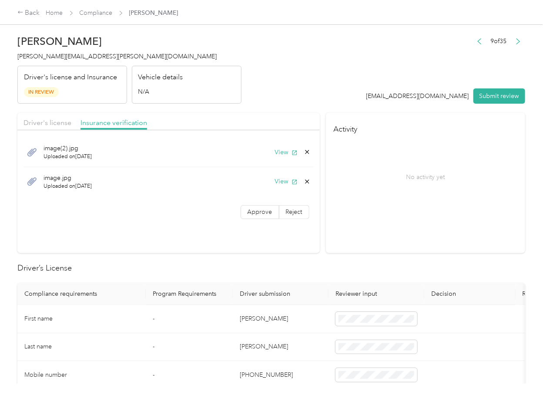
drag, startPoint x: 252, startPoint y: 214, endPoint x: 247, endPoint y: 228, distance: 15.1
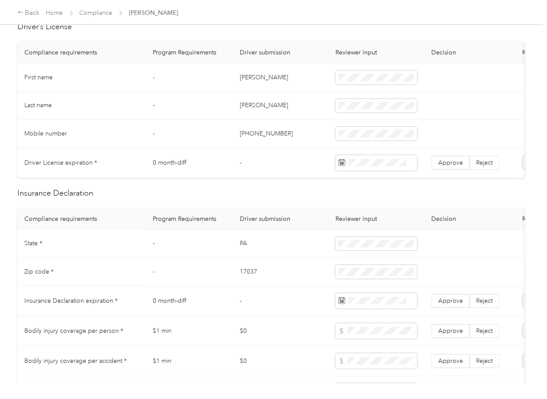
scroll to position [174, 0]
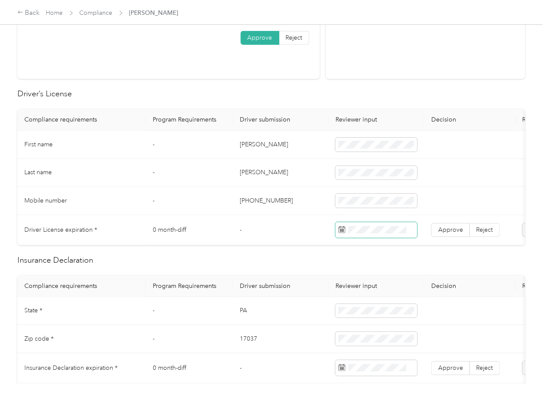
drag, startPoint x: 366, startPoint y: 220, endPoint x: 384, endPoint y: 235, distance: 22.8
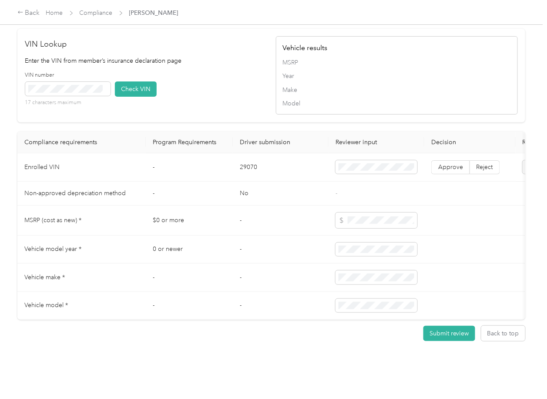
scroll to position [731, 0]
drag, startPoint x: 221, startPoint y: 60, endPoint x: 108, endPoint y: 68, distance: 113.0
drag, startPoint x: 123, startPoint y: 74, endPoint x: 179, endPoint y: 100, distance: 61.9
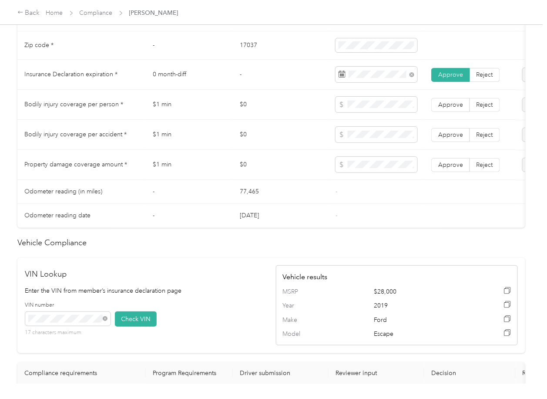
scroll to position [383, 0]
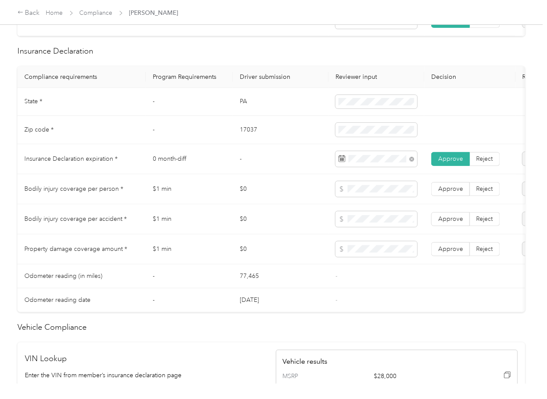
drag, startPoint x: 453, startPoint y: 236, endPoint x: 453, endPoint y: 254, distance: 17.8
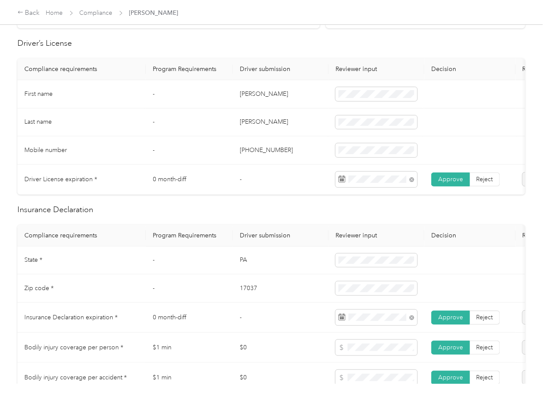
scroll to position [0, 0]
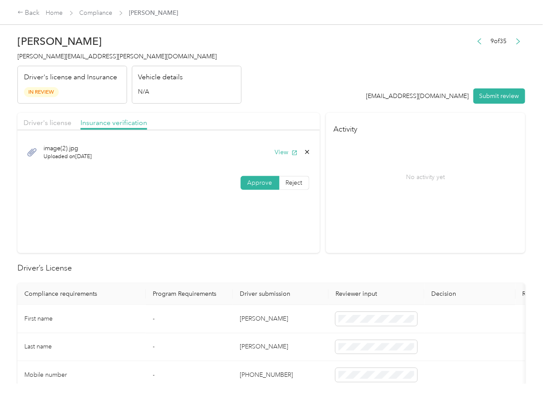
drag, startPoint x: 30, startPoint y: 118, endPoint x: 39, endPoint y: 128, distance: 13.6
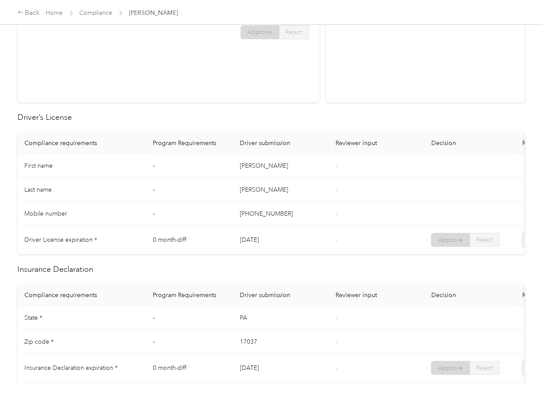
scroll to position [348, 0]
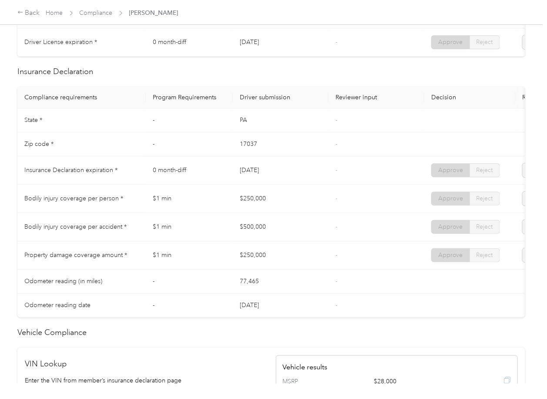
drag, startPoint x: 232, startPoint y: 178, endPoint x: 296, endPoint y: 176, distance: 64.0
drag, startPoint x: 230, startPoint y: 208, endPoint x: 287, endPoint y: 220, distance: 57.7
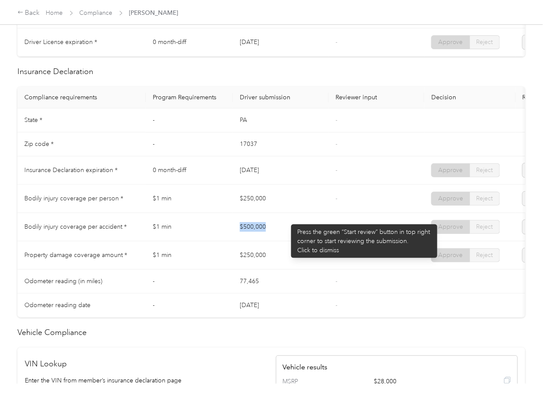
drag, startPoint x: 265, startPoint y: 235, endPoint x: 305, endPoint y: 234, distance: 39.6
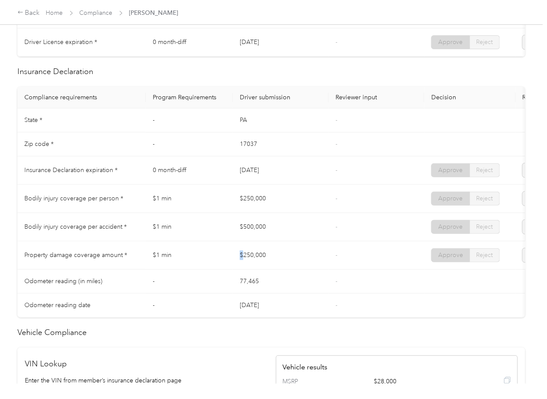
drag, startPoint x: 281, startPoint y: 261, endPoint x: 313, endPoint y: 257, distance: 32.4
drag, startPoint x: 222, startPoint y: 202, endPoint x: 273, endPoint y: 202, distance: 50.9
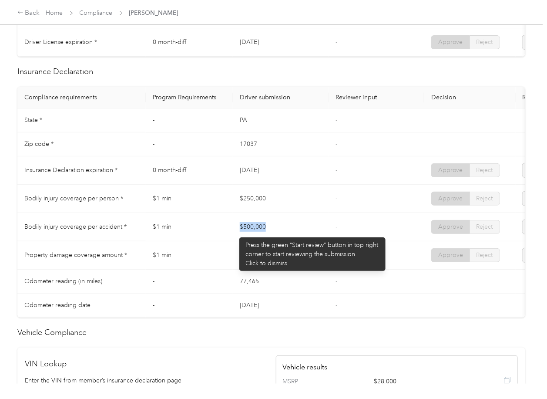
drag, startPoint x: 232, startPoint y: 233, endPoint x: 270, endPoint y: 242, distance: 38.5
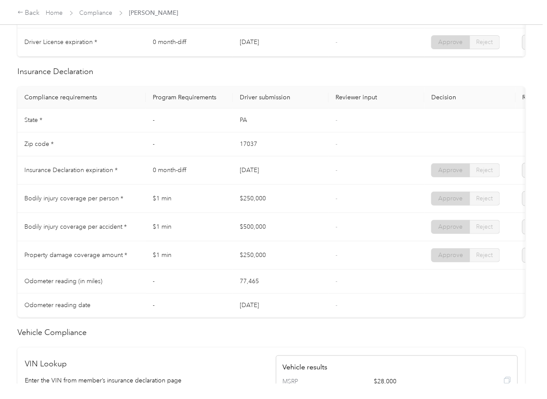
drag, startPoint x: 217, startPoint y: 262, endPoint x: 308, endPoint y: 262, distance: 90.5
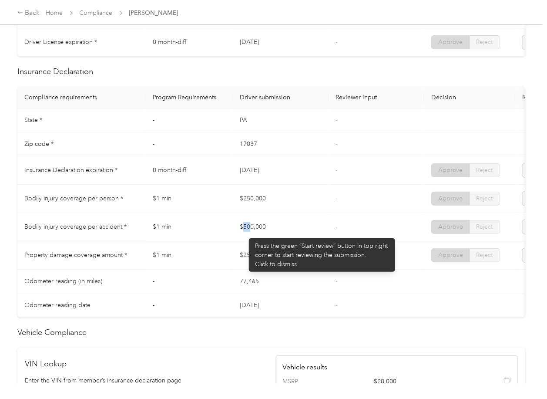
drag, startPoint x: 245, startPoint y: 234, endPoint x: 244, endPoint y: 262, distance: 28.7
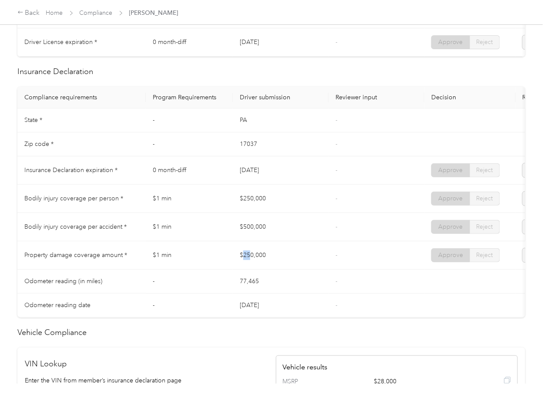
drag, startPoint x: 244, startPoint y: 262, endPoint x: 316, endPoint y: 265, distance: 71.4
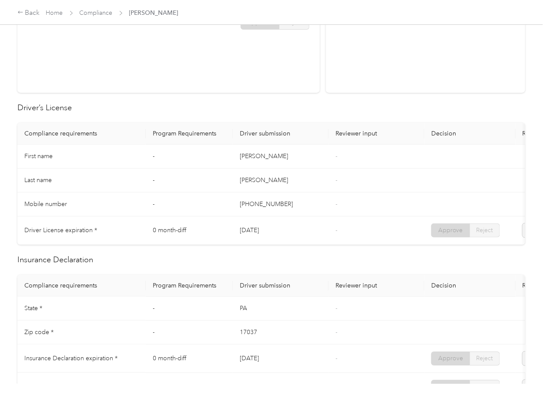
scroll to position [0, 0]
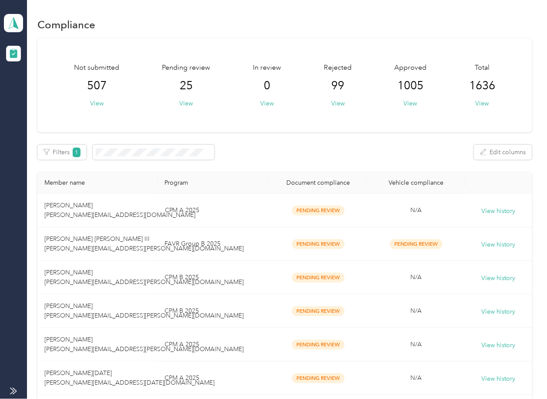
drag, startPoint x: 351, startPoint y: 169, endPoint x: 252, endPoint y: 228, distance: 115.2
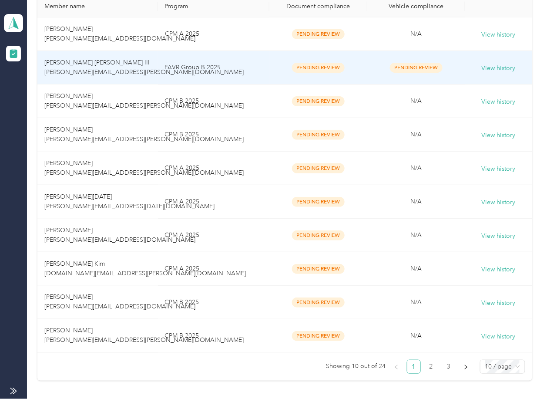
scroll to position [256, 0]
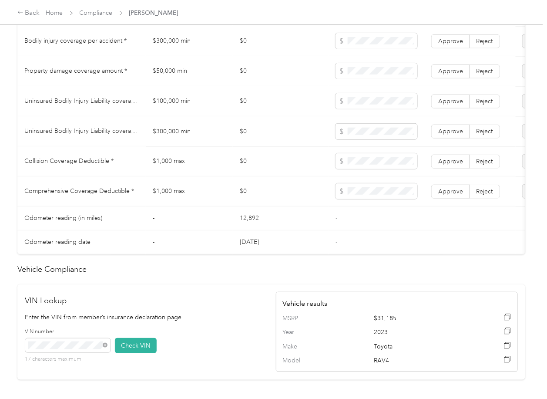
scroll to position [503, 0]
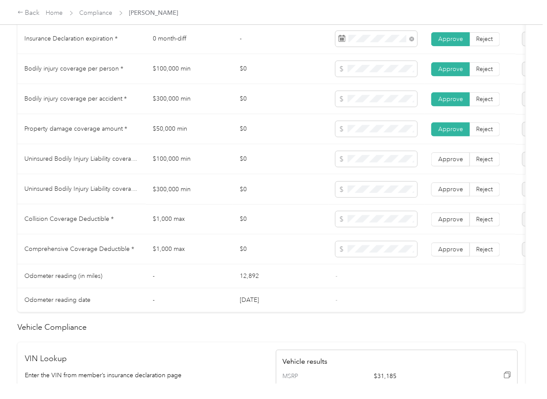
drag, startPoint x: 448, startPoint y: 197, endPoint x: 449, endPoint y: 177, distance: 20.0
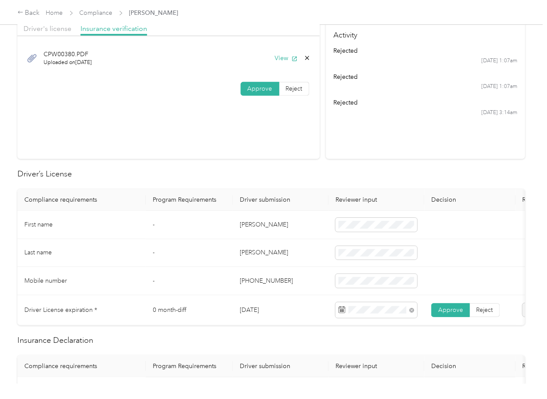
scroll to position [0, 0]
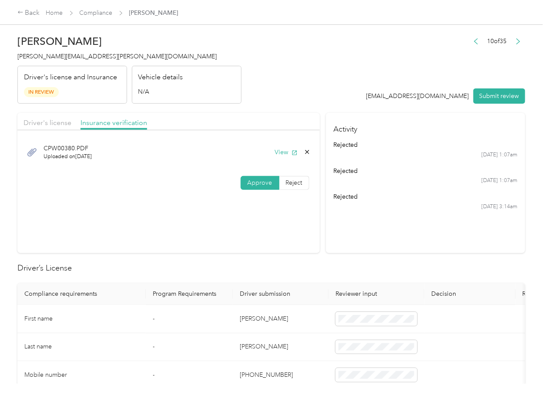
drag, startPoint x: 47, startPoint y: 122, endPoint x: 155, endPoint y: 121, distance: 107.9
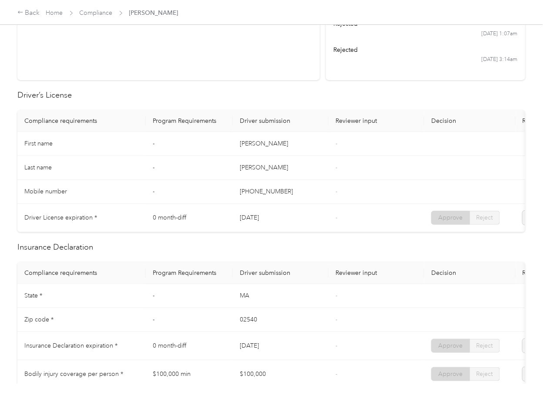
scroll to position [406, 0]
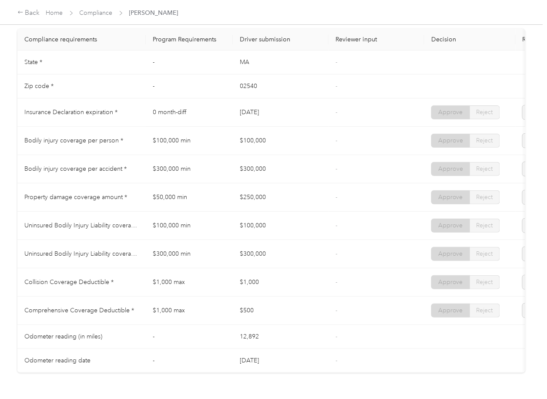
drag, startPoint x: 237, startPoint y: 141, endPoint x: 262, endPoint y: 153, distance: 27.4
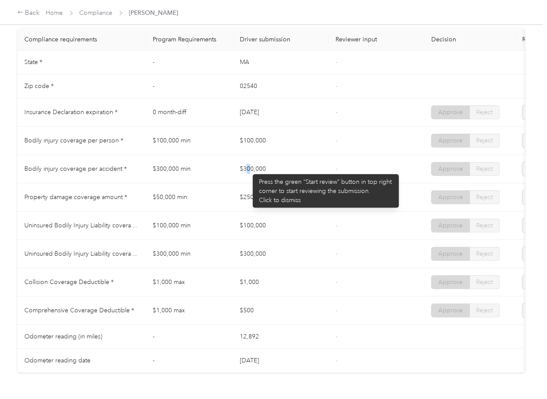
drag, startPoint x: 249, startPoint y: 178, endPoint x: 253, endPoint y: 201, distance: 23.8
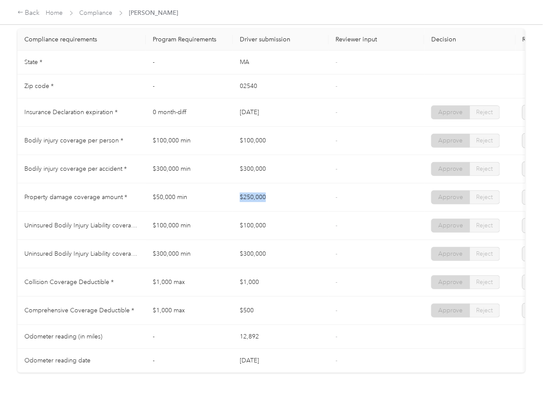
drag, startPoint x: 241, startPoint y: 207, endPoint x: 286, endPoint y: 208, distance: 45.3
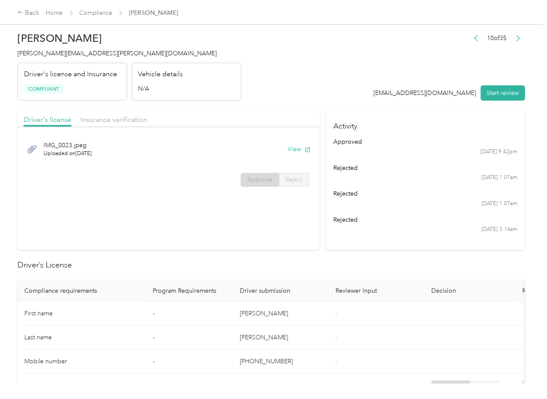
scroll to position [0, 0]
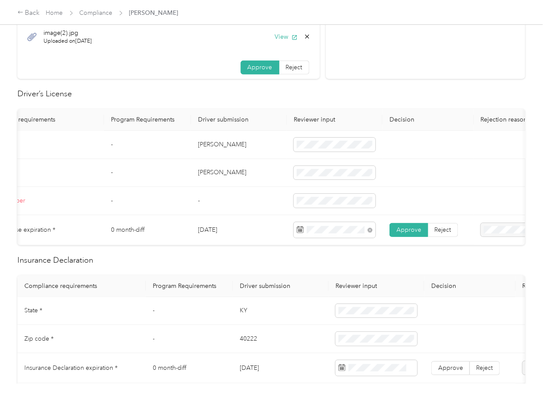
scroll to position [0, 109]
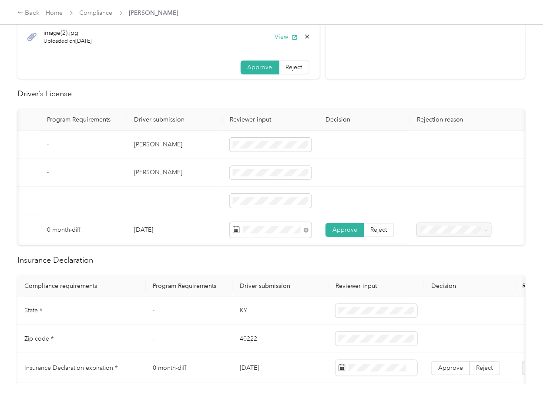
drag, startPoint x: 74, startPoint y: 179, endPoint x: 157, endPoint y: 160, distance: 85.3
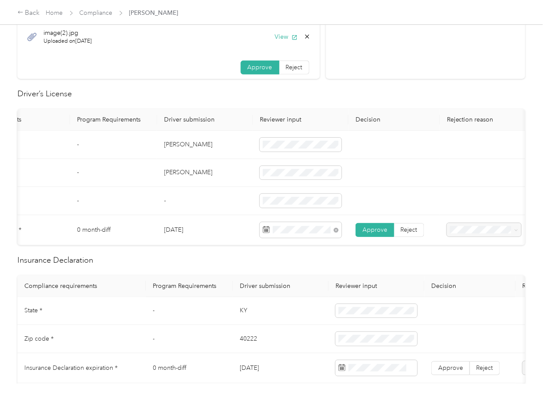
scroll to position [0, 67]
click at [212, 191] on td "-" at bounding box center [213, 201] width 96 height 28
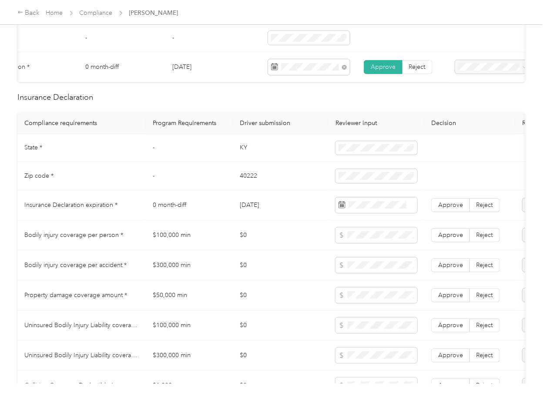
scroll to position [406, 0]
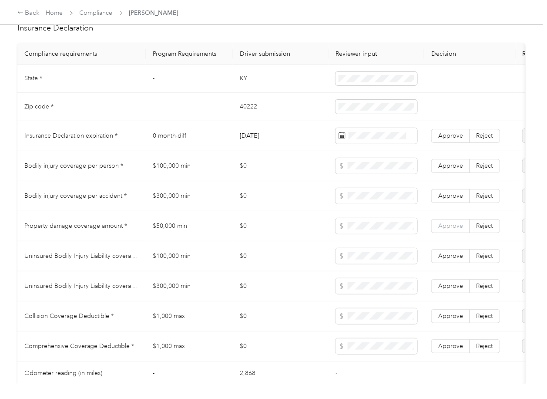
click at [453, 229] on span "Approve" at bounding box center [450, 225] width 25 height 7
click at [451, 199] on span "Approve" at bounding box center [450, 195] width 25 height 7
click at [451, 173] on label "Approve" at bounding box center [450, 166] width 39 height 14
click at [451, 263] on label "Approve" at bounding box center [450, 256] width 39 height 14
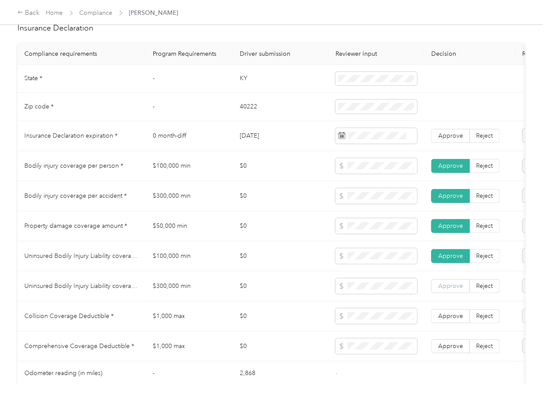
click at [448, 289] on span "Approve" at bounding box center [450, 285] width 25 height 7
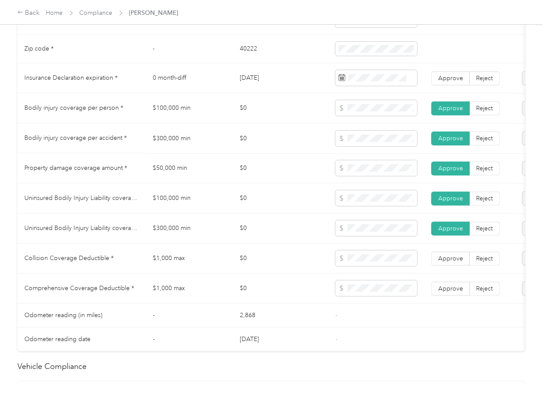
scroll to position [522, 0]
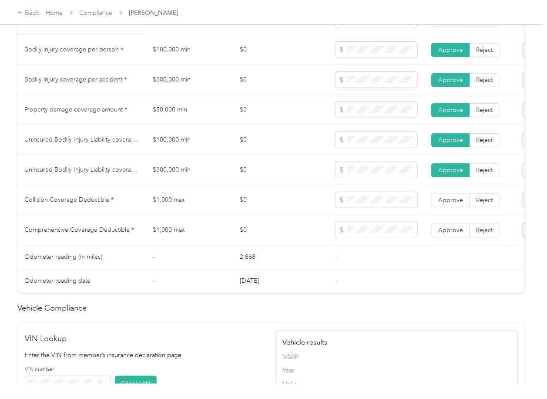
click at [462, 27] on label "Approve" at bounding box center [450, 20] width 39 height 14
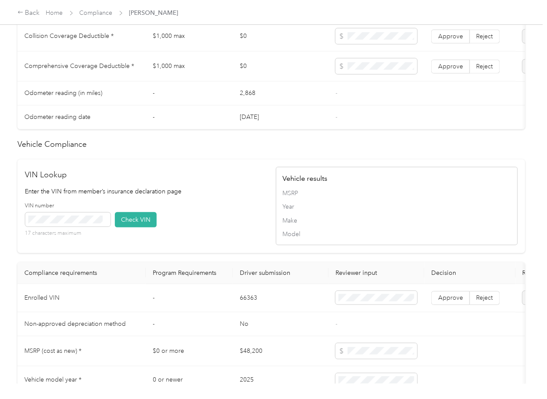
scroll to position [851, 0]
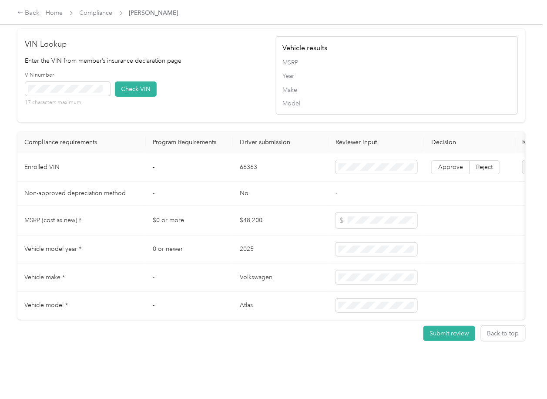
click at [176, 84] on div "VIN number 17 characters maximum Check VIN" at bounding box center [146, 91] width 242 height 41
click at [87, 82] on span at bounding box center [67, 89] width 85 height 14
drag, startPoint x: 138, startPoint y: 69, endPoint x: 376, endPoint y: 141, distance: 248.7
click at [138, 81] on button "Check VIN" at bounding box center [136, 88] width 42 height 15
click at [448, 160] on label "Approve" at bounding box center [450, 167] width 39 height 14
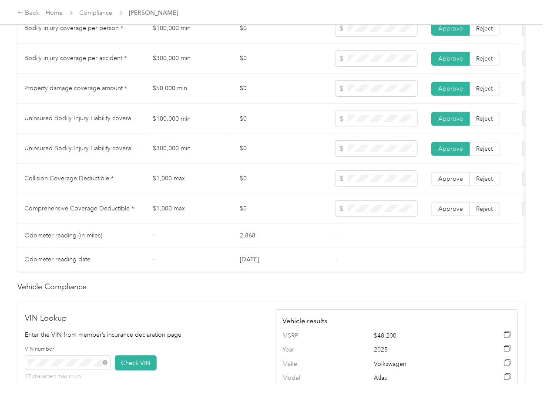
scroll to position [619, 0]
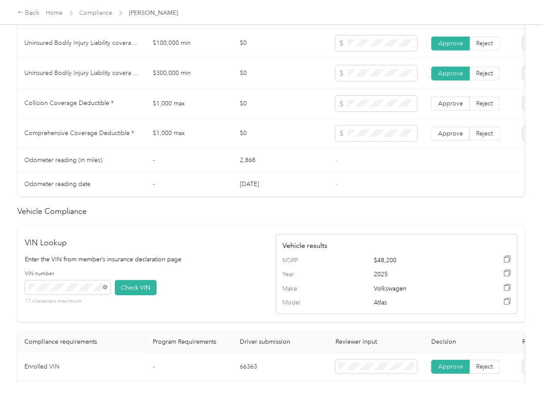
click at [171, 115] on td "$1,000 max" at bounding box center [189, 103] width 87 height 30
click at [454, 137] on span "Approve" at bounding box center [450, 132] width 25 height 7
click at [456, 107] on span "Approve" at bounding box center [450, 102] width 25 height 7
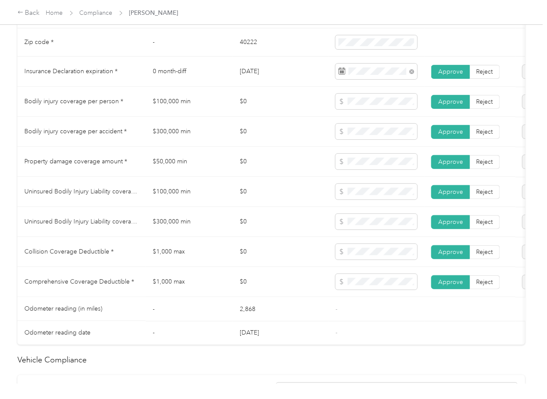
scroll to position [445, 0]
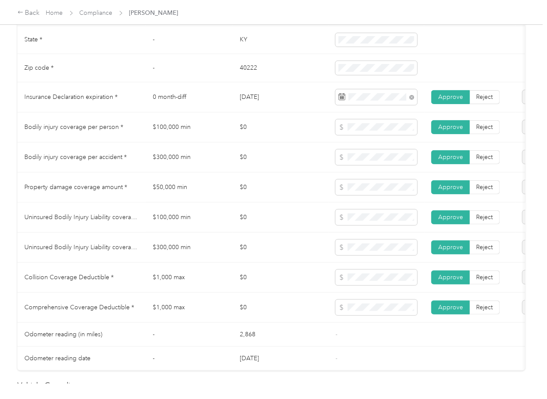
click at [270, 212] on td "$0" at bounding box center [281, 217] width 96 height 30
click at [245, 46] on td "KY" at bounding box center [281, 40] width 96 height 28
click at [249, 76] on td "40222" at bounding box center [281, 68] width 96 height 28
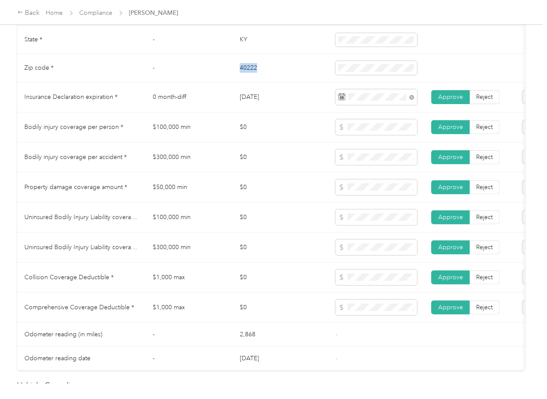
click at [249, 76] on td "40222" at bounding box center [281, 68] width 96 height 28
click at [325, 73] on td "40222" at bounding box center [281, 68] width 96 height 28
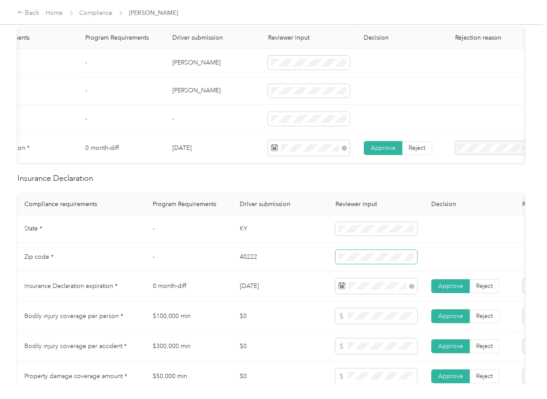
scroll to position [0, 0]
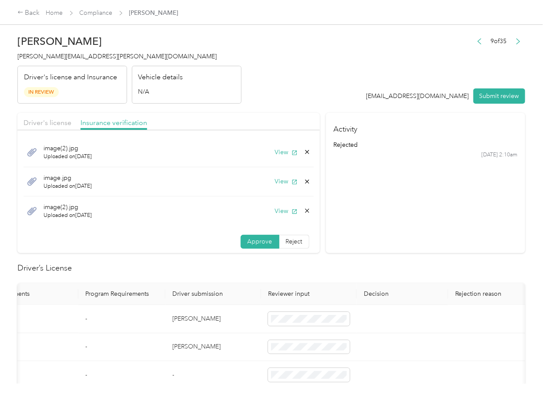
click at [46, 118] on span "Driver's license" at bounding box center [48, 122] width 48 height 8
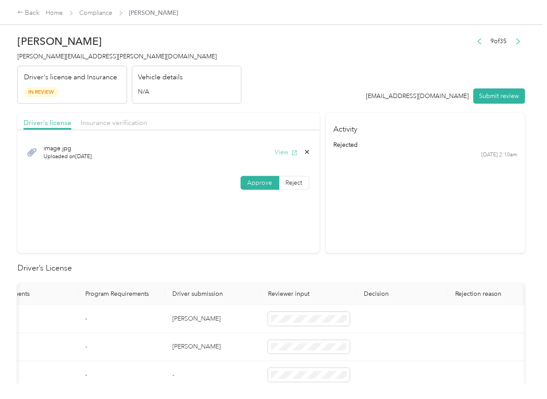
click at [292, 154] on icon "button" at bounding box center [295, 153] width 6 height 6
click at [111, 121] on span "Insurance verification" at bounding box center [114, 122] width 67 height 8
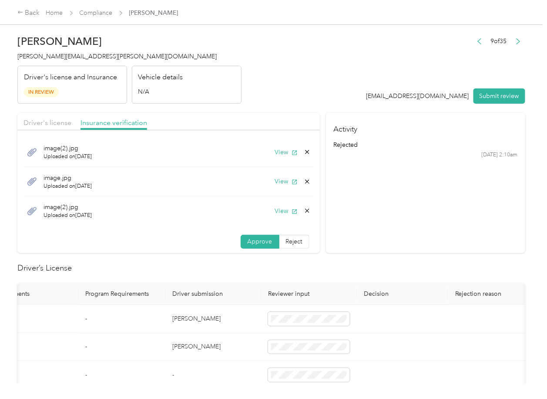
click at [262, 123] on div "Driver's license Insurance verification" at bounding box center [168, 121] width 302 height 17
click at [304, 212] on icon at bounding box center [307, 210] width 7 height 7
drag, startPoint x: 281, startPoint y: 217, endPoint x: 282, endPoint y: 209, distance: 7.4
click at [281, 218] on button "Yes" at bounding box center [273, 217] width 17 height 14
click at [285, 179] on button "View" at bounding box center [286, 181] width 23 height 9
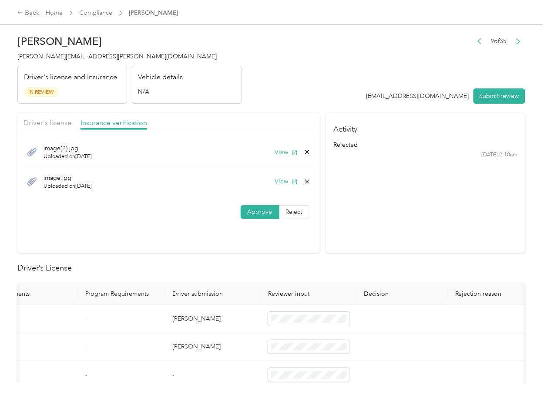
click at [380, 214] on section "Activity rejected [DATE] 2:10am" at bounding box center [425, 183] width 199 height 140
click at [50, 55] on span "[PERSON_NAME][EMAIL_ADDRESS][PERSON_NAME][DOMAIN_NAME]" at bounding box center [116, 56] width 199 height 7
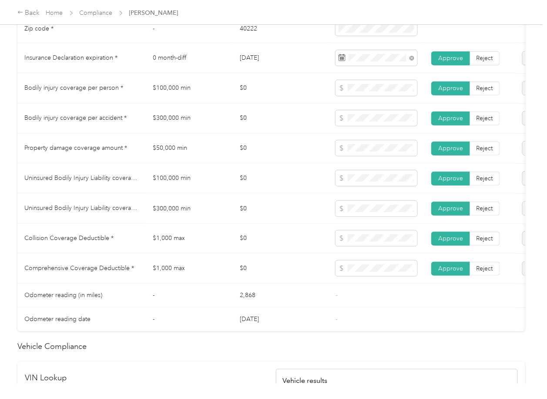
scroll to position [464, 0]
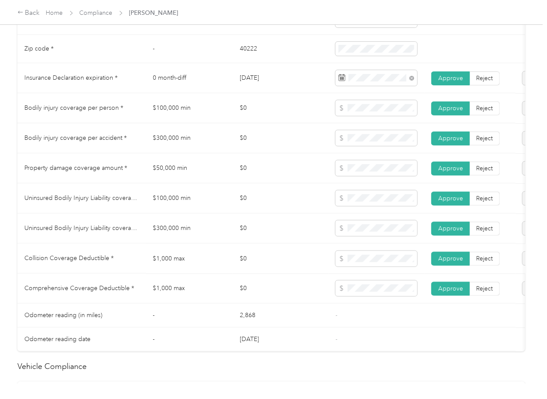
click at [269, 257] on td "$0" at bounding box center [281, 258] width 96 height 30
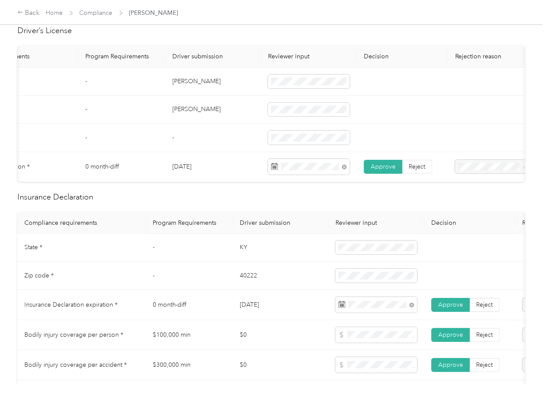
scroll to position [0, 0]
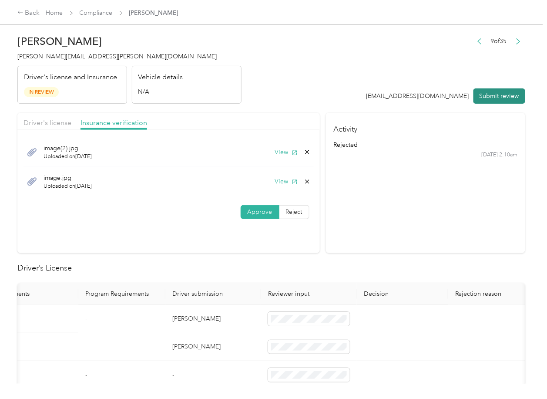
click at [492, 94] on button "Submit review" at bounding box center [500, 95] width 52 height 15
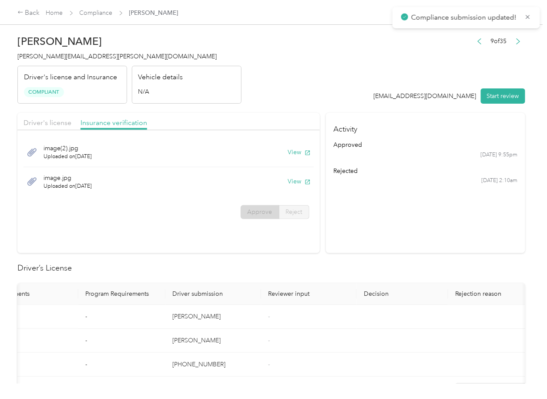
click at [387, 158] on div "[DATE] 9:55pm" at bounding box center [425, 155] width 184 height 8
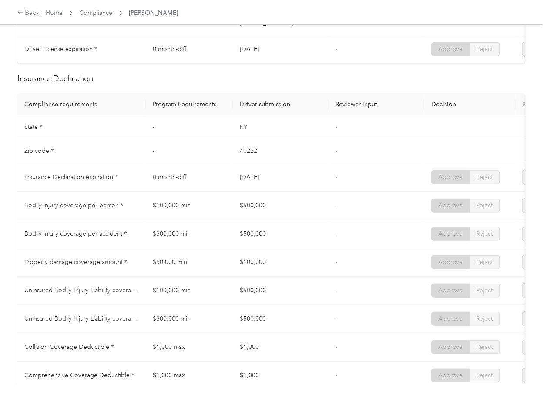
scroll to position [406, 0]
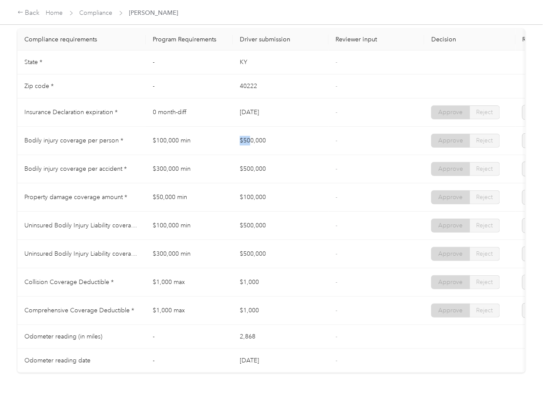
drag, startPoint x: 227, startPoint y: 143, endPoint x: 251, endPoint y: 139, distance: 24.8
click at [251, 139] on tr "Bodily injury coverage per person * $100,000 min $500,000 - Approve Reject" at bounding box center [324, 141] width 614 height 28
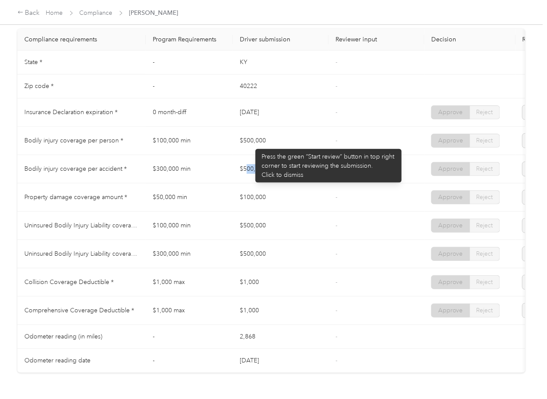
click at [287, 175] on td "$500,000" at bounding box center [281, 169] width 96 height 28
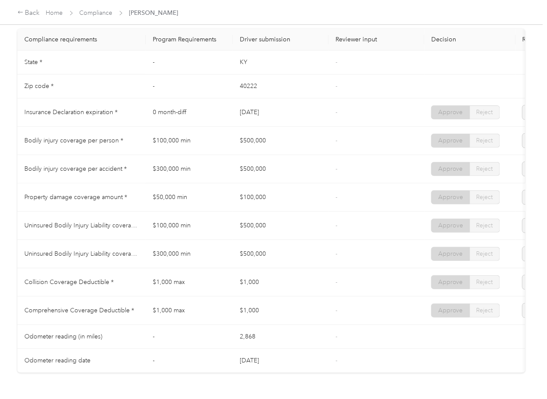
click at [267, 208] on td "$100,000" at bounding box center [281, 197] width 96 height 28
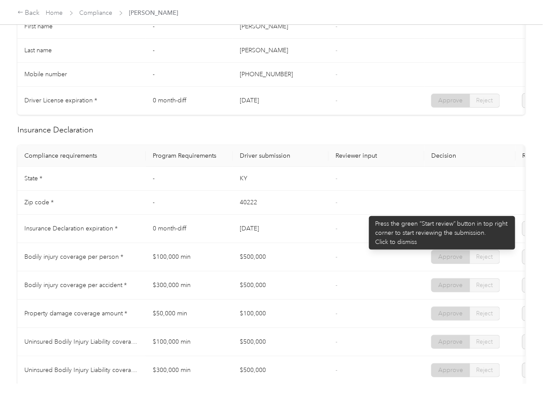
scroll to position [0, 0]
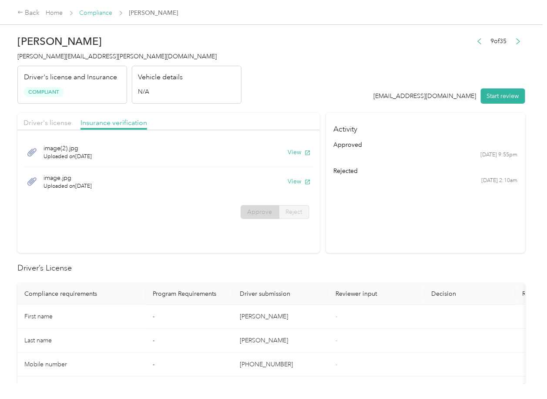
click at [100, 14] on link "Compliance" at bounding box center [96, 12] width 33 height 7
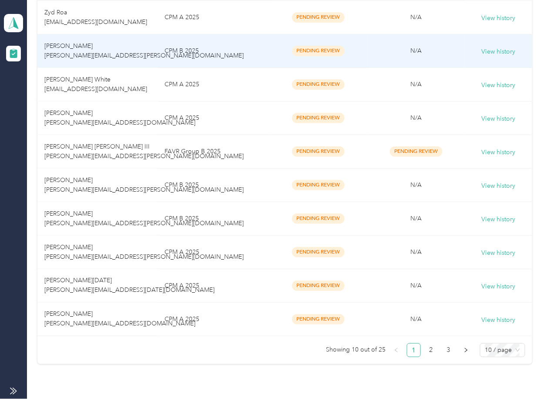
scroll to position [241, 0]
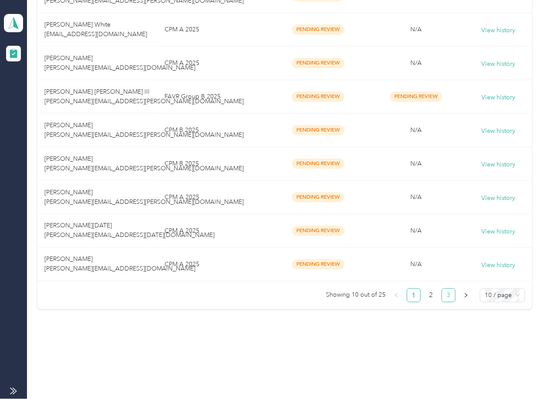
click at [446, 295] on link "3" at bounding box center [448, 295] width 13 height 13
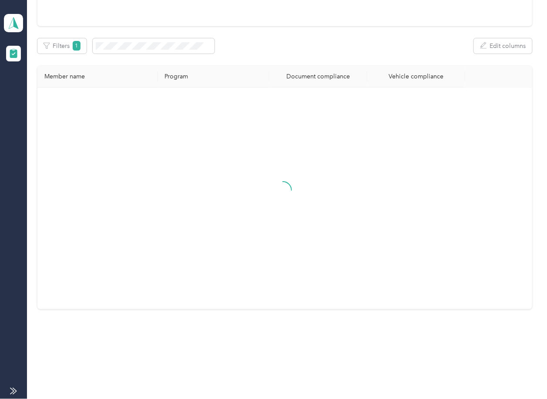
scroll to position [74, 0]
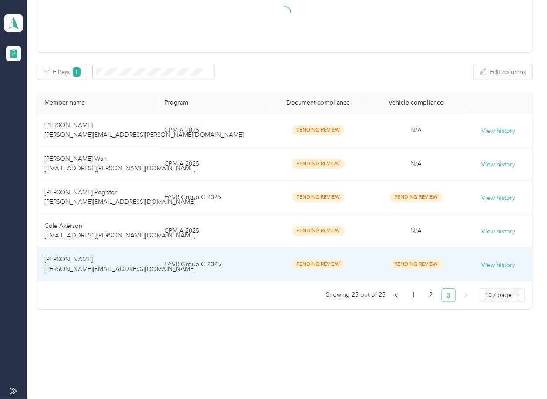
click at [93, 255] on td "[PERSON_NAME] [PERSON_NAME][EMAIL_ADDRESS][DOMAIN_NAME]" at bounding box center [97, 265] width 120 height 34
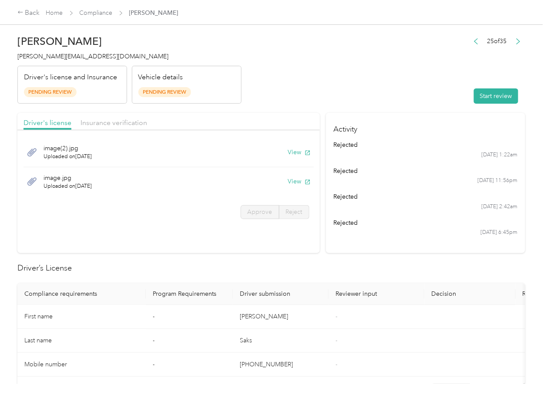
click at [385, 249] on section "Activity rejected [DATE] 1:22am rejected [DATE] 11:56pm rejected [DATE] 2:42am …" at bounding box center [425, 183] width 199 height 140
click at [298, 154] on button "View" at bounding box center [299, 152] width 23 height 9
click at [292, 181] on button "View" at bounding box center [299, 181] width 23 height 9
drag, startPoint x: 225, startPoint y: 114, endPoint x: 146, endPoint y: 121, distance: 79.5
click at [225, 114] on div "Driver's license Insurance verification" at bounding box center [168, 121] width 302 height 17
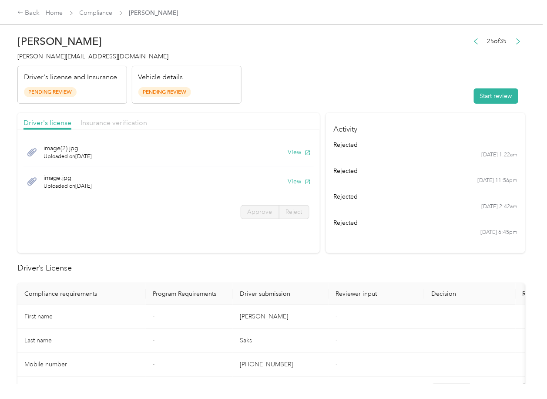
click at [114, 121] on span "Insurance verification" at bounding box center [114, 122] width 67 height 8
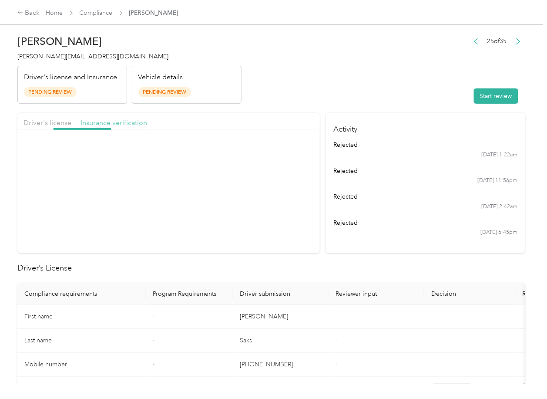
click at [114, 121] on span "Insurance verification" at bounding box center [114, 122] width 67 height 8
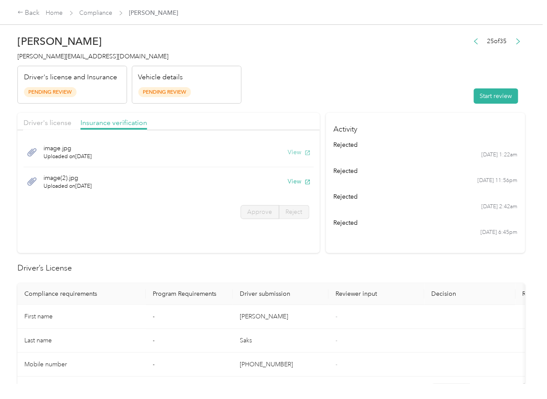
click at [296, 151] on button "View" at bounding box center [299, 152] width 23 height 9
click at [299, 181] on button "View" at bounding box center [299, 181] width 23 height 9
drag, startPoint x: 413, startPoint y: 101, endPoint x: 477, endPoint y: 97, distance: 63.7
click at [413, 101] on header "[PERSON_NAME] [PERSON_NAME][EMAIL_ADDRESS][DOMAIN_NAME] Driver's license and In…" at bounding box center [271, 66] width 508 height 73
click at [477, 96] on button "Start review" at bounding box center [496, 95] width 44 height 15
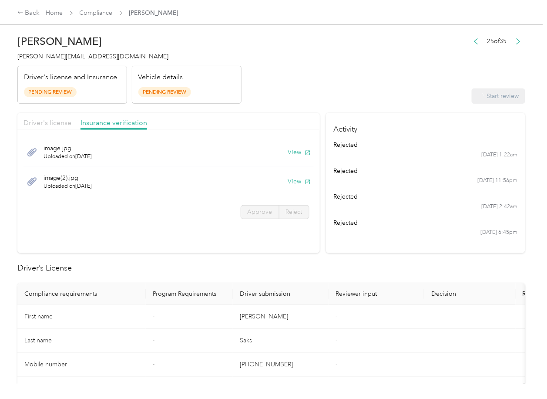
click at [50, 121] on span "Driver's license" at bounding box center [48, 122] width 48 height 8
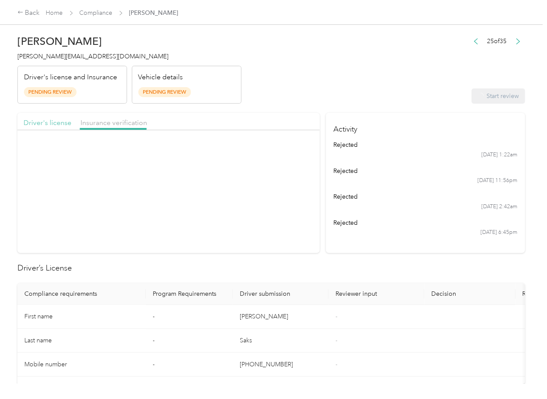
click at [50, 121] on span "Driver's license" at bounding box center [48, 122] width 48 height 8
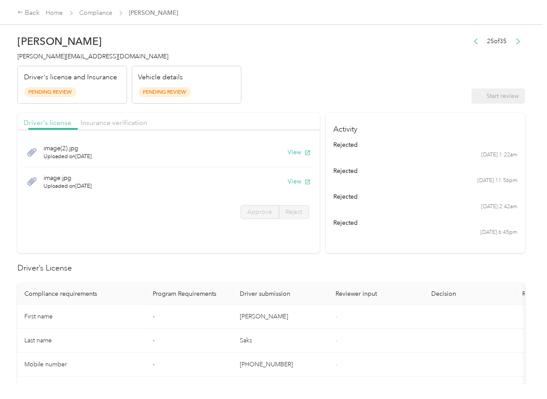
click at [50, 121] on span "Driver's license" at bounding box center [48, 122] width 48 height 8
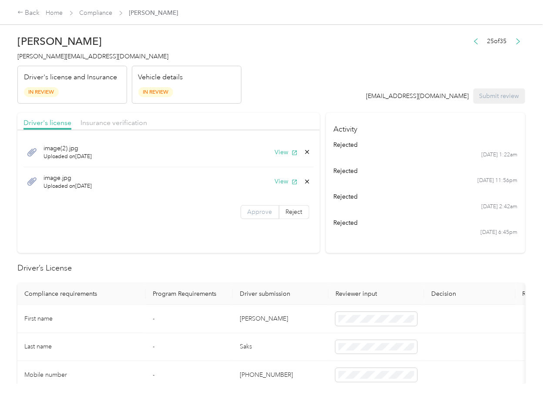
click at [252, 209] on span "Approve" at bounding box center [260, 211] width 25 height 7
click at [123, 123] on span "Insurance verification" at bounding box center [114, 122] width 67 height 8
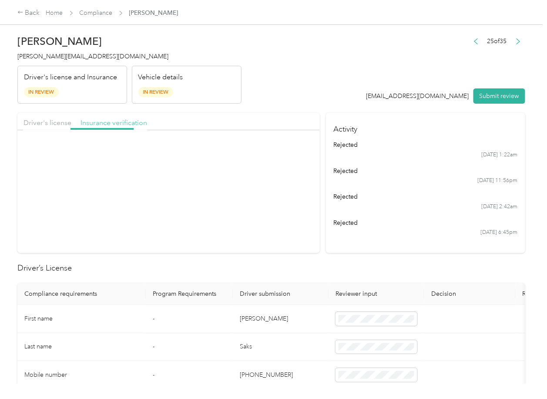
click at [109, 123] on span "Insurance verification" at bounding box center [114, 122] width 67 height 8
click at [257, 208] on span "Approve" at bounding box center [260, 211] width 25 height 7
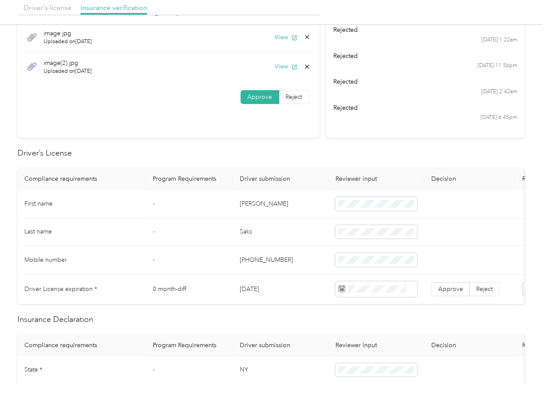
scroll to position [116, 0]
click at [255, 292] on td "[DATE]" at bounding box center [281, 288] width 96 height 30
click at [255, 293] on td "[DATE]" at bounding box center [281, 288] width 96 height 30
click at [360, 282] on span at bounding box center [377, 288] width 82 height 16
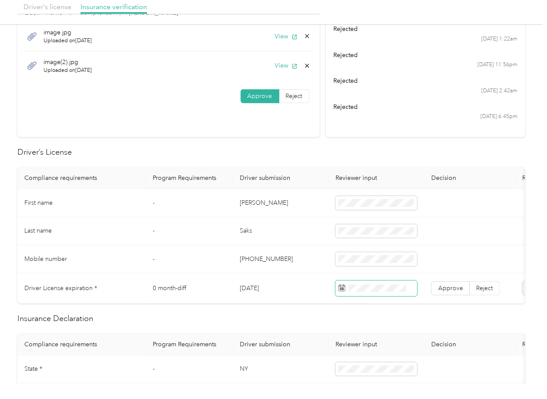
click at [361, 283] on span at bounding box center [377, 288] width 82 height 16
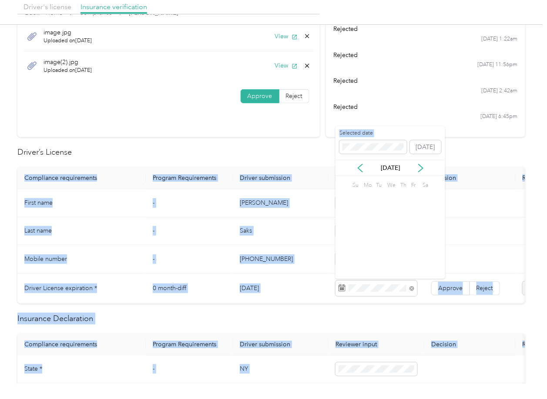
drag, startPoint x: 309, startPoint y: 163, endPoint x: 351, endPoint y: 233, distance: 82.0
click at [322, 194] on body "Back Home Compliance [PERSON_NAME] [PERSON_NAME] [PERSON_NAME][EMAIL_ADDRESS][D…" at bounding box center [271, 199] width 543 height 399
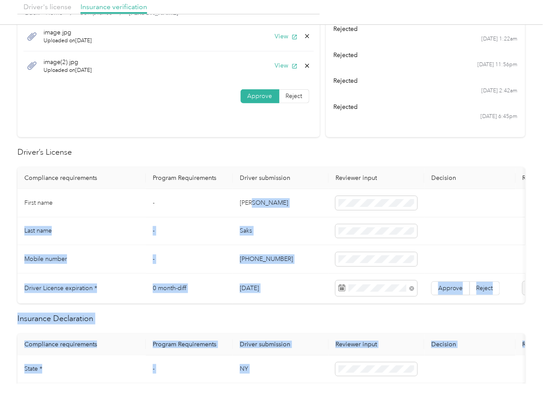
click at [296, 251] on td "[PHONE_NUMBER]" at bounding box center [281, 259] width 96 height 28
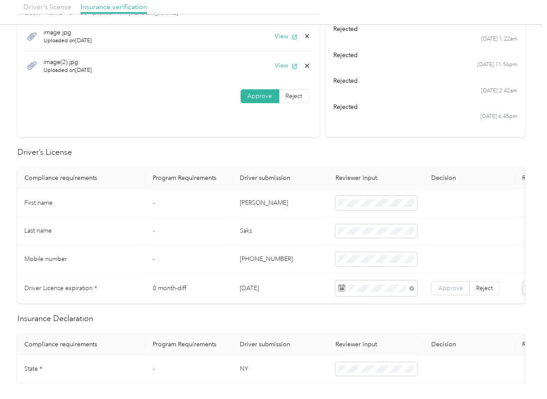
click at [447, 285] on span "Approve" at bounding box center [450, 287] width 25 height 7
click at [261, 205] on td "[PERSON_NAME]" at bounding box center [281, 203] width 96 height 28
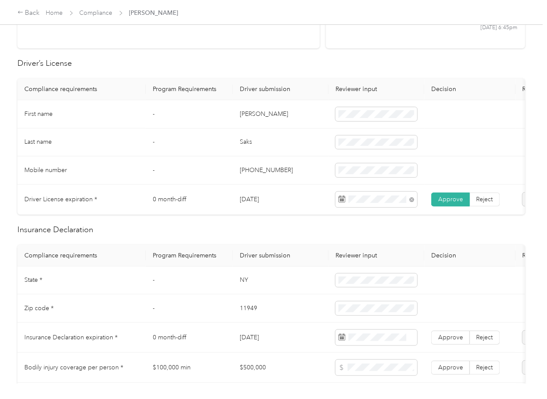
scroll to position [290, 0]
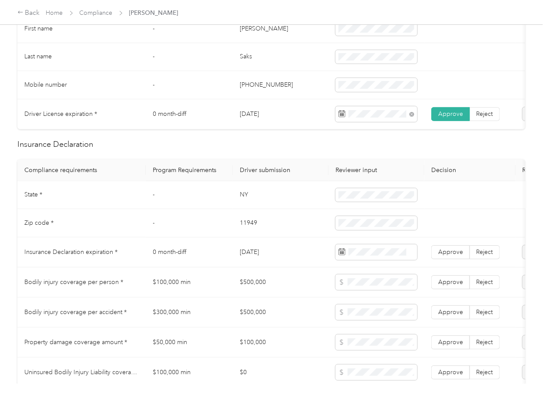
click at [238, 198] on td "NY" at bounding box center [281, 195] width 96 height 28
click at [257, 230] on td "11949" at bounding box center [281, 223] width 96 height 28
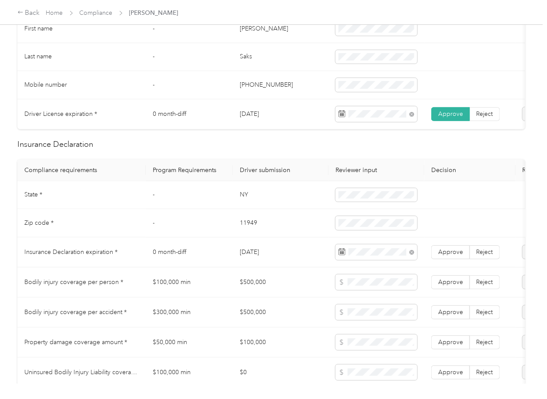
click at [247, 237] on td "11949" at bounding box center [281, 223] width 96 height 28
click at [447, 255] on span "Approve" at bounding box center [450, 251] width 25 height 7
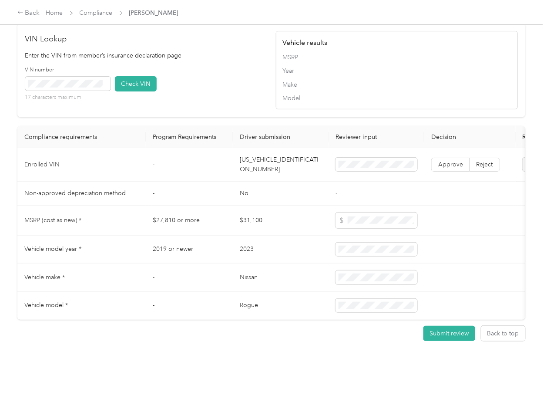
scroll to position [851, 0]
click at [277, 148] on td "[US_VEHICLE_IDENTIFICATION_NUMBER]" at bounding box center [281, 165] width 96 height 34
click at [221, 87] on div "VIN number 17 characters maximum Check VIN" at bounding box center [146, 86] width 242 height 41
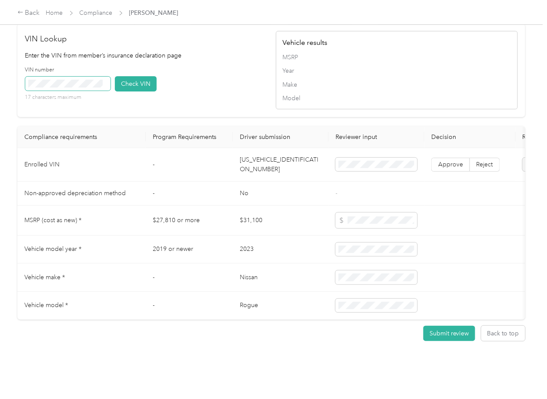
click at [83, 77] on span at bounding box center [67, 84] width 85 height 14
click at [129, 76] on button "Check VIN" at bounding box center [136, 83] width 42 height 15
click at [126, 76] on button "Check VIN" at bounding box center [136, 83] width 42 height 15
click at [445, 161] on span "Approve" at bounding box center [450, 164] width 25 height 7
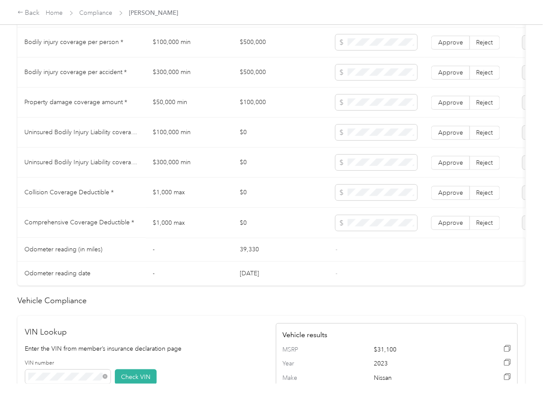
scroll to position [503, 0]
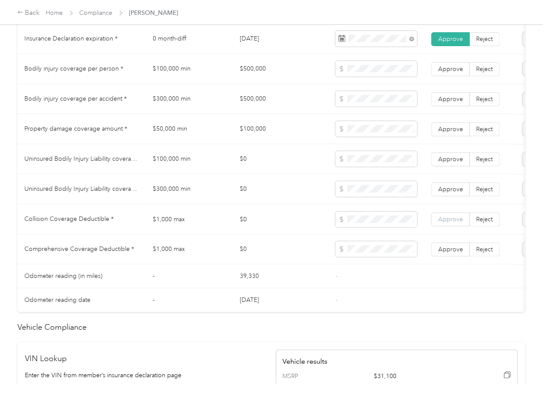
click at [454, 222] on span "Approve" at bounding box center [450, 218] width 25 height 7
click at [451, 264] on td "Approve Reject" at bounding box center [469, 249] width 91 height 30
click at [451, 256] on label "Approve" at bounding box center [450, 249] width 39 height 14
click at [171, 163] on td "$100,000 min" at bounding box center [189, 159] width 87 height 30
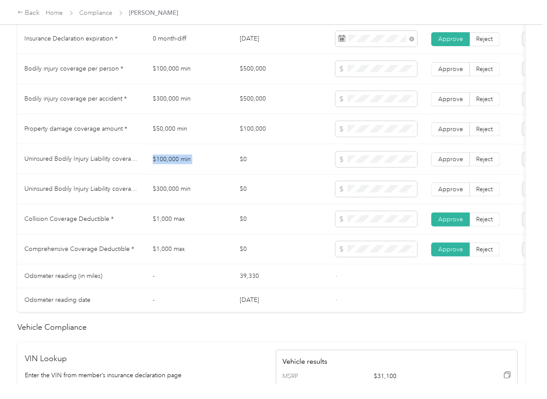
click at [171, 163] on td "$100,000 min" at bounding box center [189, 159] width 87 height 30
click at [185, 193] on td "$300,000 min" at bounding box center [189, 189] width 87 height 30
click at [440, 192] on span "Approve" at bounding box center [450, 188] width 25 height 7
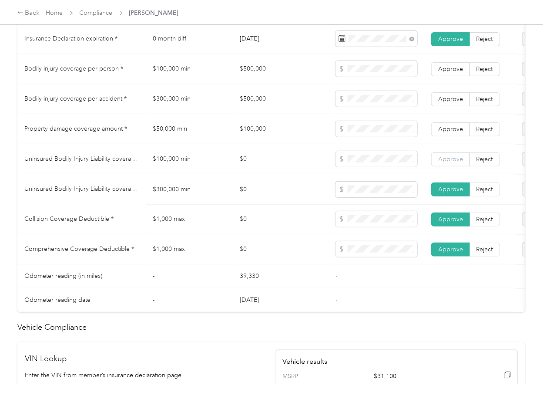
click at [441, 166] on label "Approve" at bounding box center [450, 159] width 39 height 14
click at [454, 132] on span "Approve" at bounding box center [450, 128] width 25 height 7
click at [454, 102] on span "Approve" at bounding box center [450, 98] width 25 height 7
drag, startPoint x: 454, startPoint y: 79, endPoint x: 376, endPoint y: 86, distance: 78.3
click at [454, 72] on span "Approve" at bounding box center [450, 68] width 25 height 7
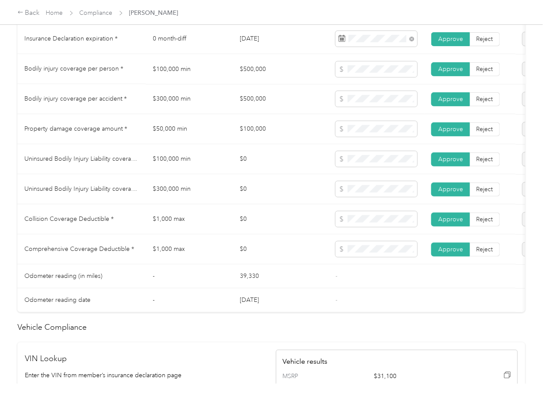
click at [249, 77] on td "$500,000" at bounding box center [281, 69] width 96 height 30
drag, startPoint x: 357, startPoint y: 101, endPoint x: 364, endPoint y: 111, distance: 12.2
click at [357, 101] on span at bounding box center [377, 99] width 82 height 16
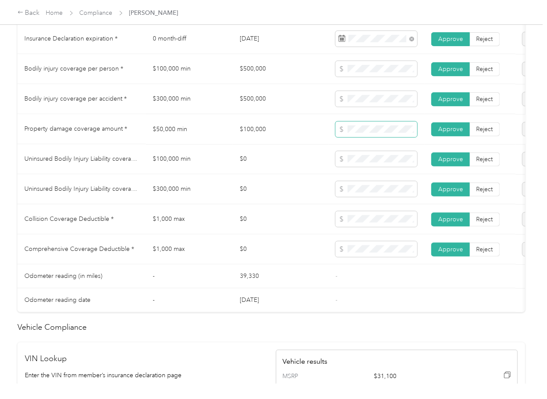
click at [329, 137] on td at bounding box center [377, 129] width 96 height 30
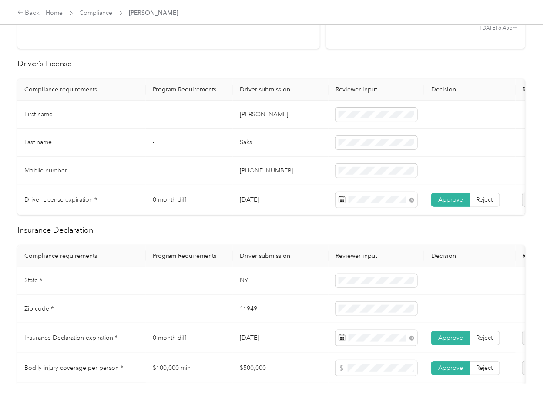
scroll to position [0, 0]
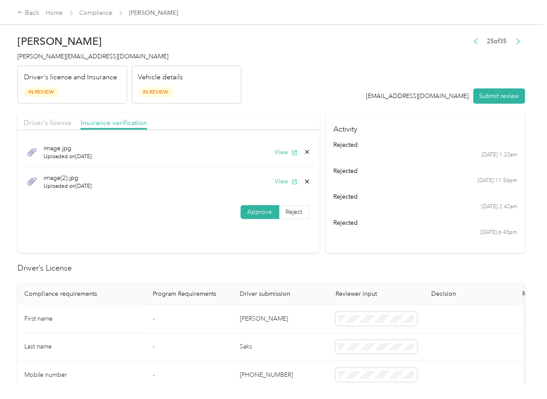
click at [54, 129] on div "Driver's license Insurance verification" at bounding box center [168, 121] width 302 height 17
click at [56, 123] on span "Driver's license" at bounding box center [48, 122] width 48 height 8
click at [284, 152] on button "View" at bounding box center [286, 152] width 23 height 9
click at [275, 183] on button "View" at bounding box center [286, 181] width 23 height 9
drag, startPoint x: 134, startPoint y: 121, endPoint x: 187, endPoint y: 159, distance: 65.5
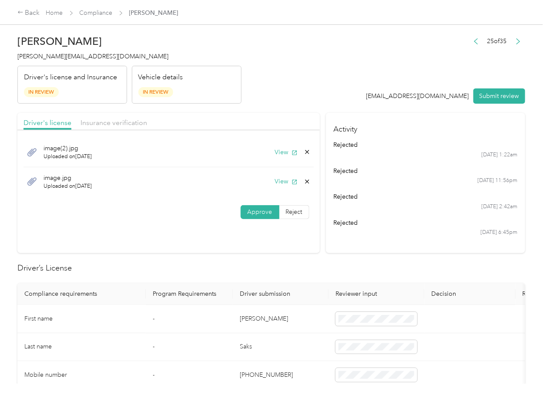
click at [134, 121] on span "Insurance verification" at bounding box center [114, 122] width 67 height 8
click at [285, 151] on button "View" at bounding box center [286, 152] width 23 height 9
click at [502, 96] on button "Submit review" at bounding box center [500, 95] width 52 height 15
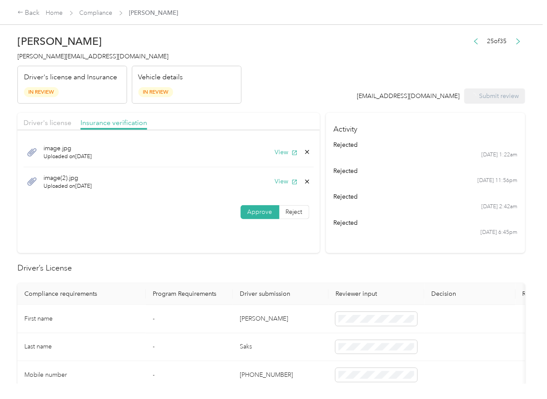
click at [70, 58] on span "[PERSON_NAME][EMAIL_ADDRESS][DOMAIN_NAME]" at bounding box center [92, 56] width 151 height 7
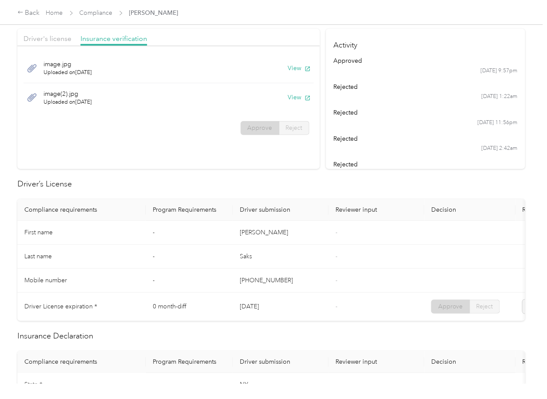
scroll to position [348, 0]
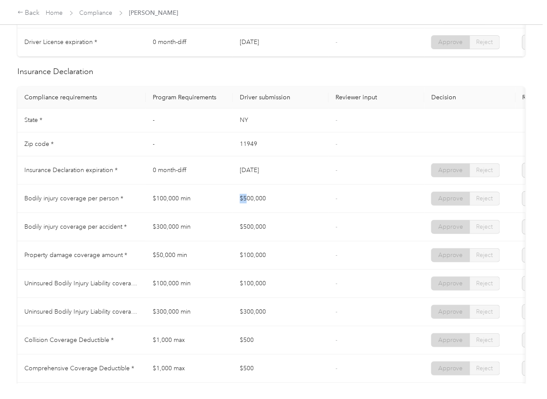
drag, startPoint x: 259, startPoint y: 207, endPoint x: 232, endPoint y: 229, distance: 35.3
click at [279, 207] on td "$500,000" at bounding box center [281, 199] width 96 height 28
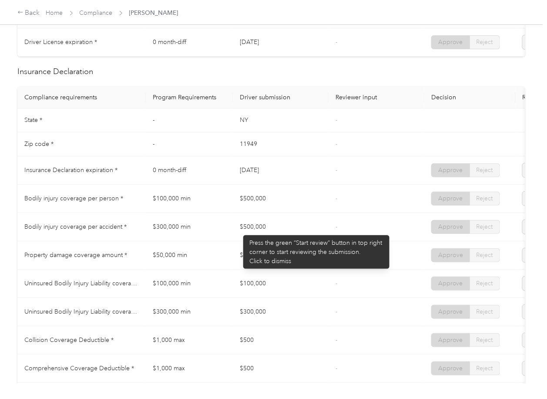
drag, startPoint x: 239, startPoint y: 231, endPoint x: 272, endPoint y: 236, distance: 33.5
click at [267, 235] on tr "Bodily injury coverage per accident * $300,000 min $500,000 - Approve Reject" at bounding box center [324, 227] width 614 height 28
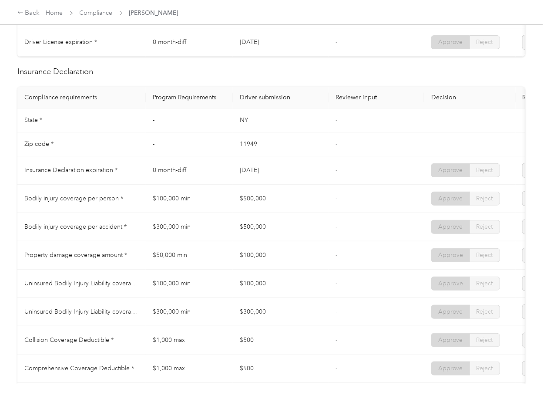
drag, startPoint x: 226, startPoint y: 252, endPoint x: 282, endPoint y: 265, distance: 57.8
click at [283, 258] on tr "Property damage coverage amount * $50,000 min $100,000 - Approve Reject" at bounding box center [324, 255] width 614 height 28
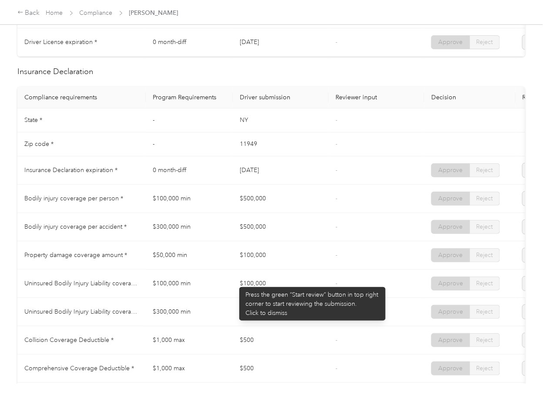
drag, startPoint x: 227, startPoint y: 285, endPoint x: 286, endPoint y: 296, distance: 59.8
click at [281, 289] on tr "Uninsured Bodily Injury Liability coverage per person * $100,000 min $100,000 -…" at bounding box center [324, 283] width 614 height 28
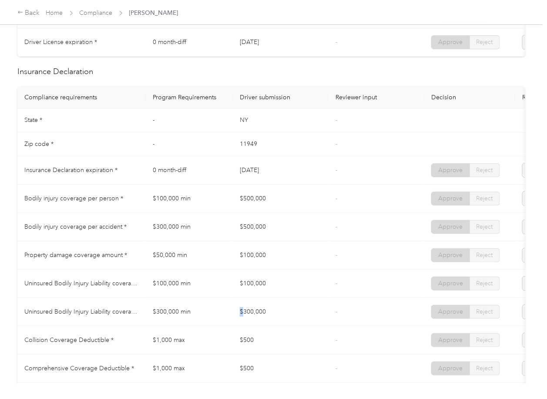
drag, startPoint x: 245, startPoint y: 319, endPoint x: 329, endPoint y: 307, distance: 85.7
click at [323, 307] on tr "Uninsured Bodily Injury Liability coverage per accident * $300,000 min $300,000…" at bounding box center [324, 312] width 614 height 28
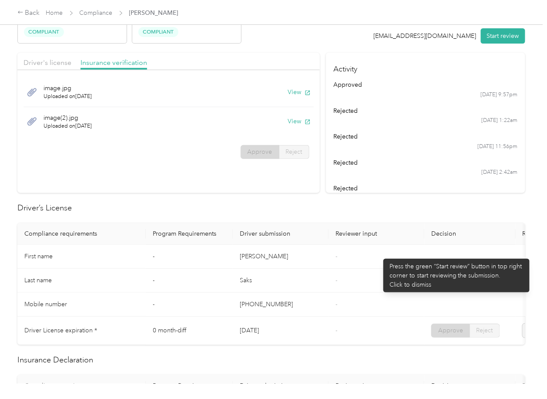
scroll to position [0, 0]
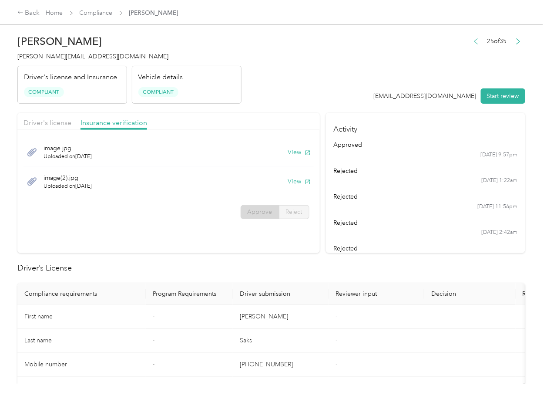
click at [473, 40] on icon "button" at bounding box center [476, 41] width 6 height 6
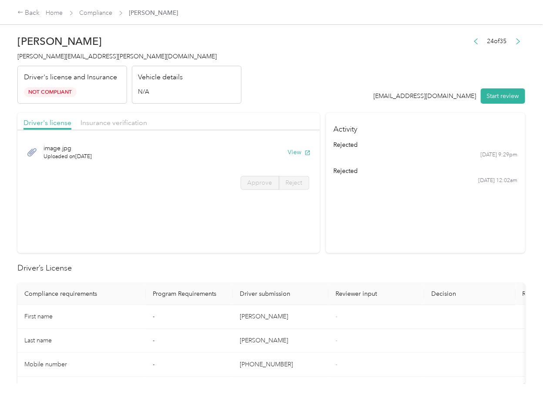
click at [396, 197] on section "Activity rejected [DATE] 9:29pm rejected [DATE] 12:02am" at bounding box center [425, 183] width 199 height 140
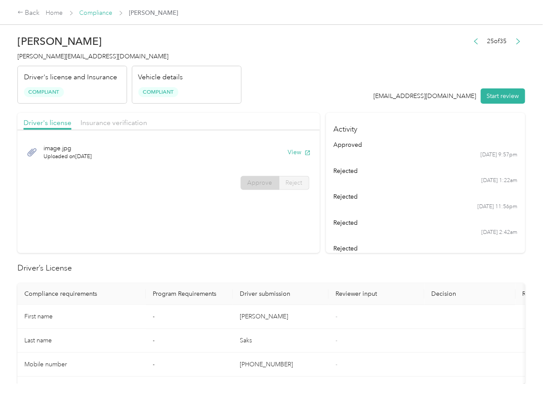
click at [94, 11] on link "Compliance" at bounding box center [96, 12] width 33 height 7
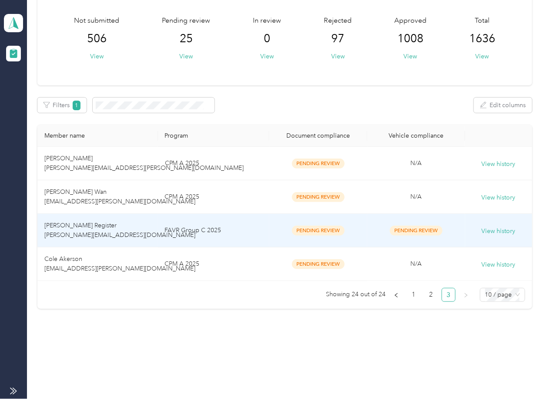
scroll to position [55, 0]
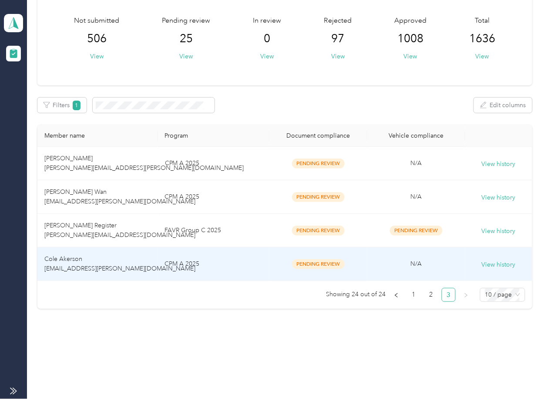
click at [145, 260] on td "Cole Akerson [EMAIL_ADDRESS][PERSON_NAME][DOMAIN_NAME]" at bounding box center [97, 264] width 120 height 34
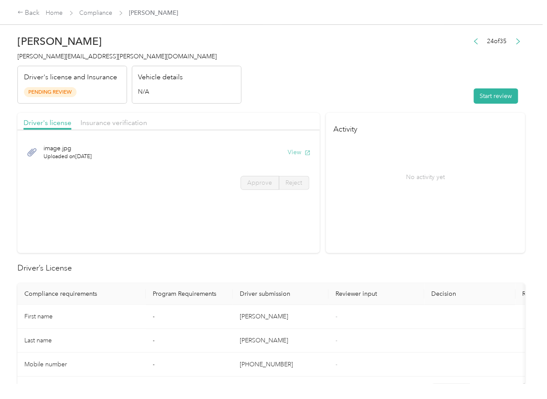
click at [296, 149] on button "View" at bounding box center [299, 152] width 23 height 9
click at [273, 122] on div "Driver's license Insurance verification" at bounding box center [168, 121] width 302 height 17
click at [134, 124] on span "Insurance verification" at bounding box center [114, 122] width 67 height 8
click at [296, 151] on button "View" at bounding box center [299, 152] width 23 height 9
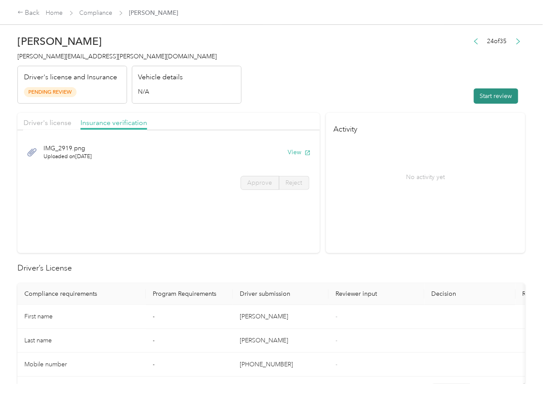
click at [489, 91] on button "Start review" at bounding box center [496, 95] width 44 height 15
click at [36, 115] on div "Driver's license Insurance verification" at bounding box center [168, 121] width 302 height 17
click at [36, 121] on span "Driver's license" at bounding box center [48, 122] width 48 height 8
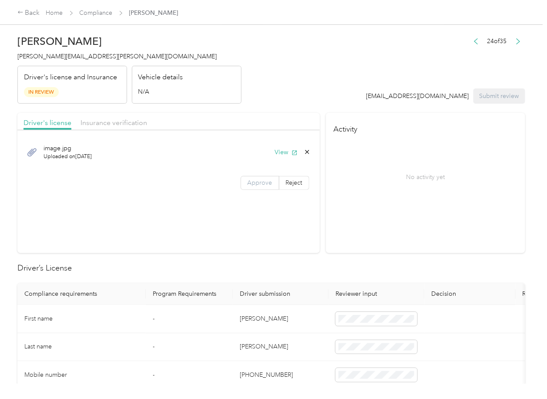
click at [248, 184] on span "Approve" at bounding box center [260, 182] width 25 height 7
click at [255, 179] on span "Approve" at bounding box center [260, 182] width 25 height 7
click at [101, 119] on span "Insurance verification" at bounding box center [114, 122] width 67 height 8
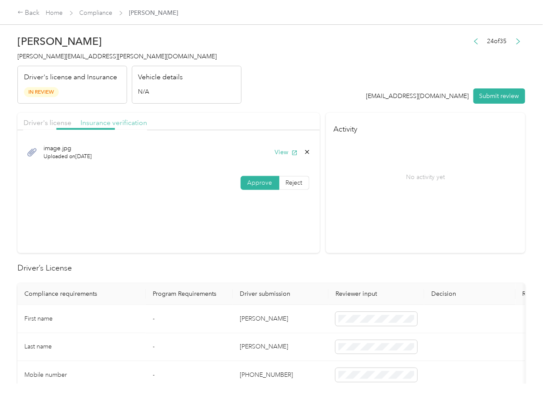
click at [101, 119] on span "Insurance verification" at bounding box center [114, 122] width 67 height 8
click at [263, 187] on label "Approve" at bounding box center [260, 183] width 39 height 14
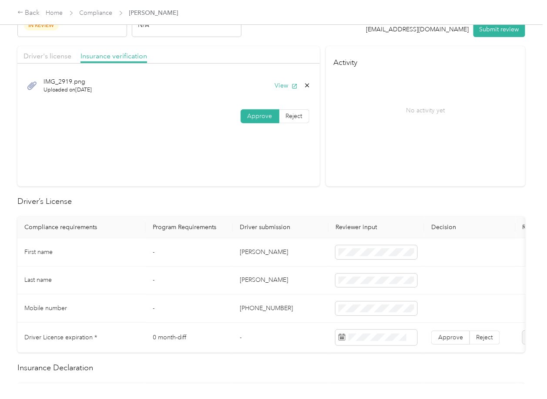
scroll to position [174, 0]
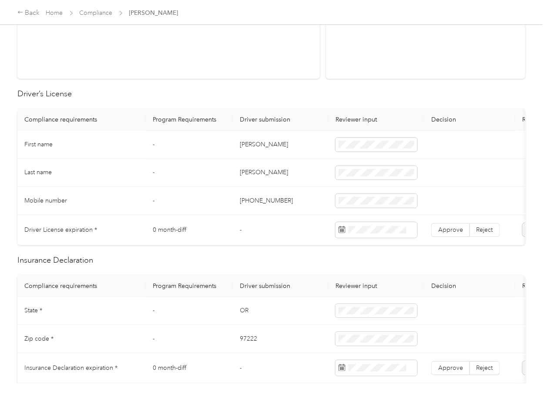
click at [239, 140] on td "[PERSON_NAME]" at bounding box center [281, 145] width 96 height 28
click at [376, 222] on span at bounding box center [377, 230] width 82 height 16
click at [442, 228] on span "Approve" at bounding box center [450, 229] width 25 height 7
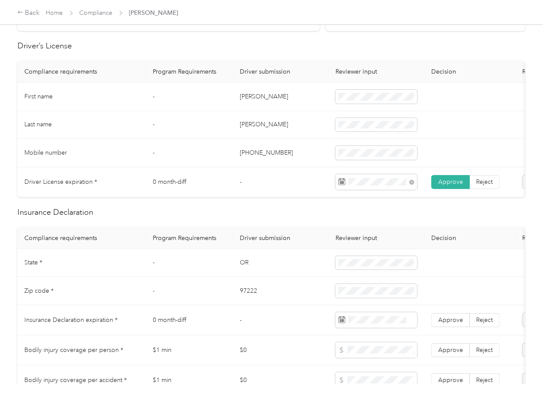
scroll to position [348, 0]
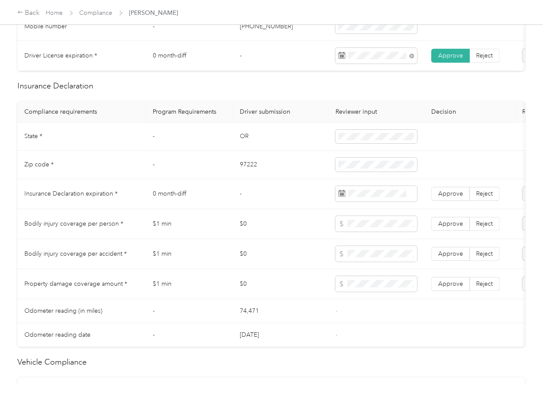
click at [252, 144] on td "OR" at bounding box center [281, 137] width 96 height 28
click at [266, 179] on td "97222" at bounding box center [281, 165] width 96 height 28
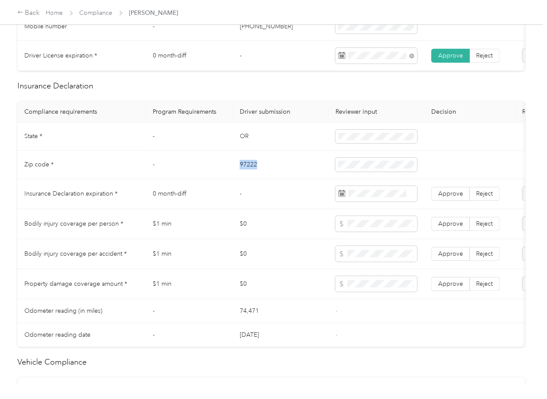
click at [266, 179] on td "97222" at bounding box center [281, 165] width 96 height 28
click at [347, 179] on td at bounding box center [377, 165] width 96 height 28
click at [383, 195] on span at bounding box center [377, 194] width 82 height 16
click at [460, 197] on label "Approve" at bounding box center [450, 194] width 39 height 14
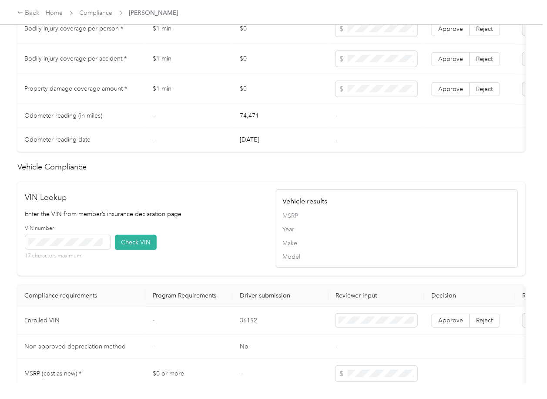
scroll to position [731, 0]
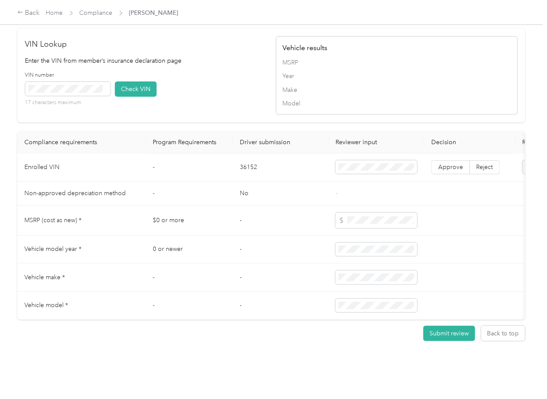
drag, startPoint x: 243, startPoint y: 54, endPoint x: 107, endPoint y: 81, distance: 138.4
click at [242, 71] on div "VIN number 17 characters maximum Check VIN" at bounding box center [146, 91] width 242 height 41
drag, startPoint x: 131, startPoint y: 67, endPoint x: 231, endPoint y: 111, distance: 109.7
click at [131, 81] on button "Check VIN" at bounding box center [136, 88] width 42 height 15
click at [446, 163] on span "Approve" at bounding box center [450, 166] width 25 height 7
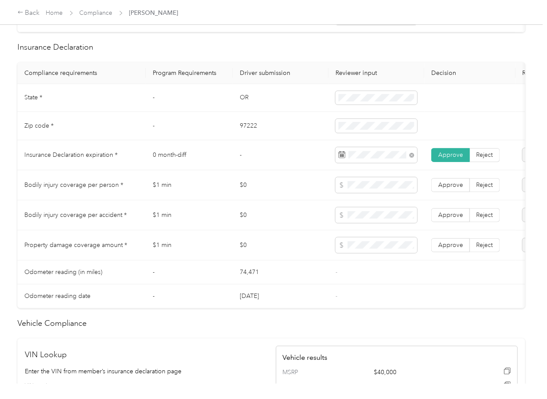
scroll to position [383, 0]
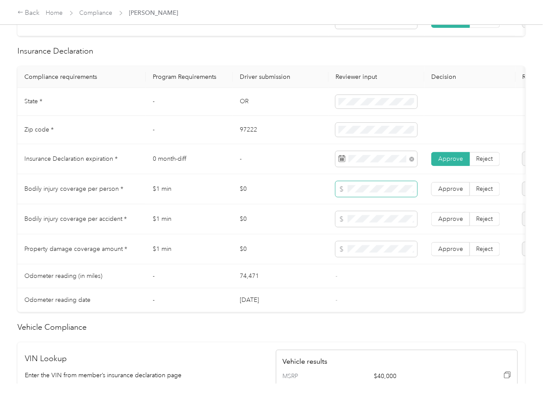
click at [369, 192] on span at bounding box center [377, 189] width 82 height 16
drag, startPoint x: 467, startPoint y: 253, endPoint x: 464, endPoint y: 225, distance: 27.6
click at [467, 252] on label "Approve" at bounding box center [450, 249] width 39 height 14
click at [463, 225] on label "Approve" at bounding box center [450, 219] width 39 height 14
click at [457, 192] on span "Approve" at bounding box center [450, 188] width 25 height 7
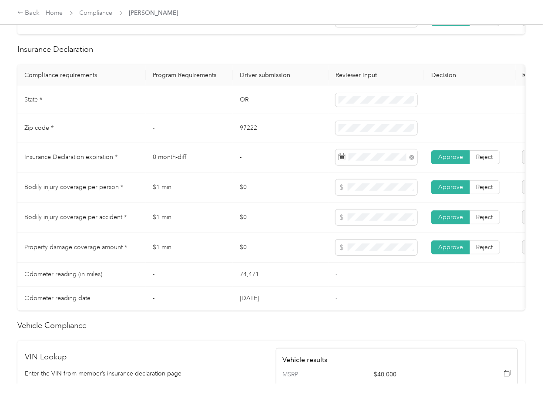
scroll to position [0, 0]
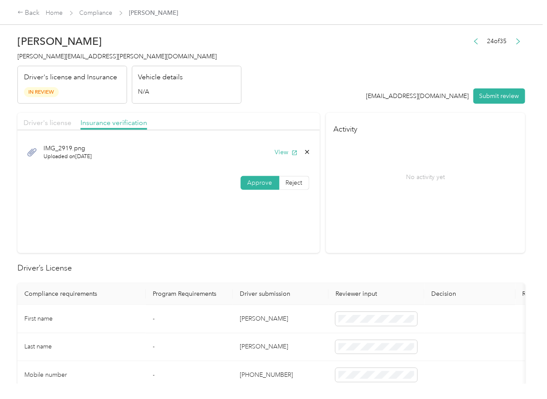
click at [46, 123] on span "Driver's license" at bounding box center [48, 122] width 48 height 8
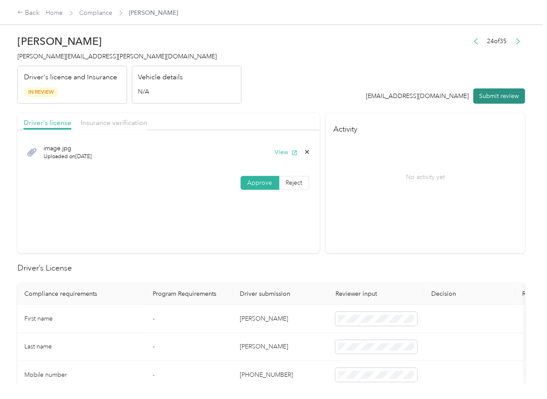
click at [489, 94] on button "Submit review" at bounding box center [500, 95] width 52 height 15
click at [74, 62] on div "Cole Akerson [EMAIL_ADDRESS][PERSON_NAME][DOMAIN_NAME] Driver's license and Ins…" at bounding box center [129, 66] width 224 height 73
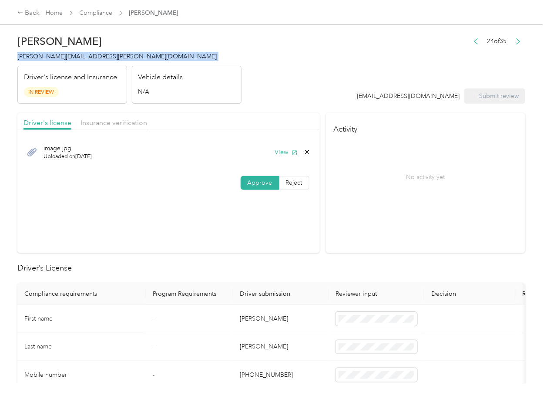
click at [74, 62] on div "Cole Akerson [EMAIL_ADDRESS][PERSON_NAME][DOMAIN_NAME] Driver's license and Ins…" at bounding box center [129, 66] width 224 height 73
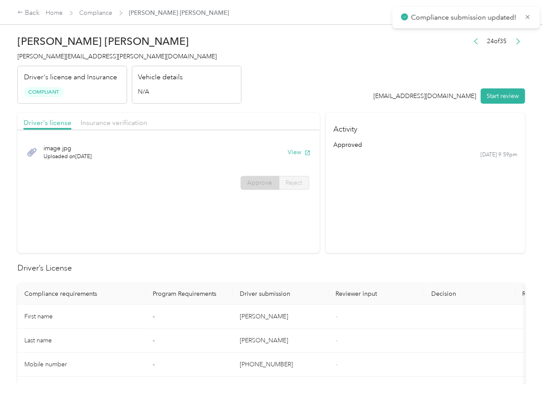
click at [346, 242] on section "Activity approved [DATE] 9:59pm" at bounding box center [425, 183] width 199 height 140
click at [469, 41] on button "button" at bounding box center [476, 41] width 14 height 12
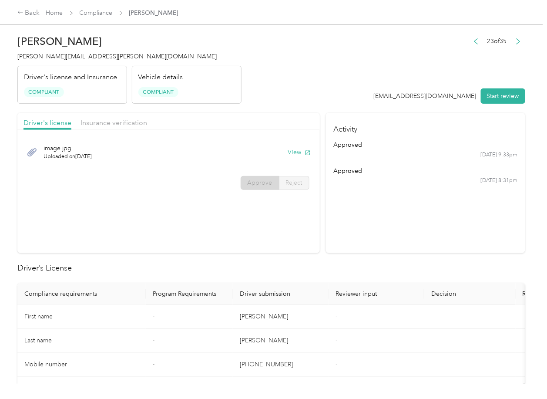
click at [404, 195] on section "Activity approved [DATE] 9:33pm approved [DATE] 8:31pm" at bounding box center [425, 183] width 199 height 140
click at [305, 152] on icon "button" at bounding box center [307, 152] width 5 height 5
drag, startPoint x: 275, startPoint y: 114, endPoint x: 183, endPoint y: 114, distance: 92.7
click at [275, 114] on div "Driver's license Insurance verification" at bounding box center [168, 121] width 302 height 17
click at [140, 119] on span "Insurance verification" at bounding box center [114, 122] width 67 height 8
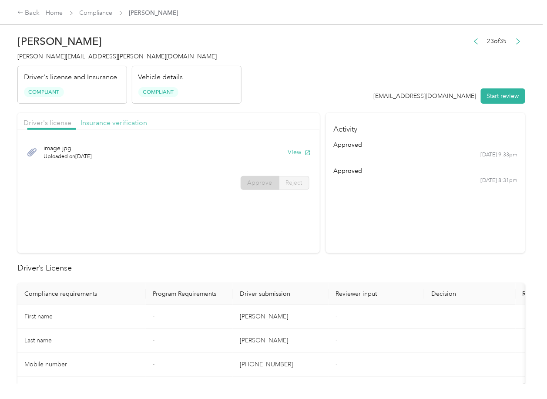
click at [131, 123] on span "Insurance verification" at bounding box center [114, 122] width 67 height 8
click at [95, 6] on div "Back Home Compliance [PERSON_NAME]" at bounding box center [273, 12] width 547 height 24
click at [94, 10] on link "Compliance" at bounding box center [96, 12] width 33 height 7
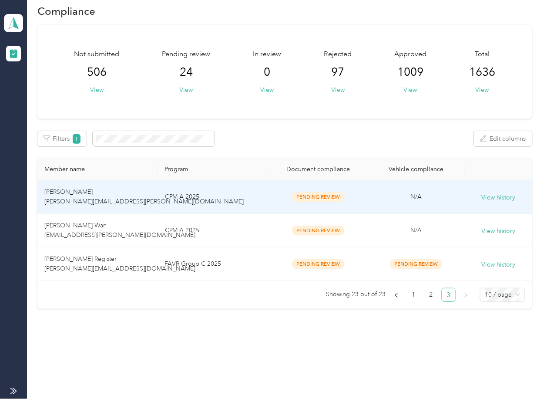
scroll to position [22, 0]
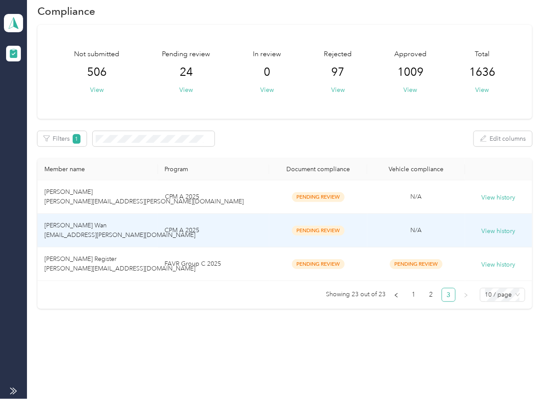
click at [111, 214] on td "[PERSON_NAME] Wan [EMAIL_ADDRESS][PERSON_NAME][DOMAIN_NAME]" at bounding box center [97, 231] width 120 height 34
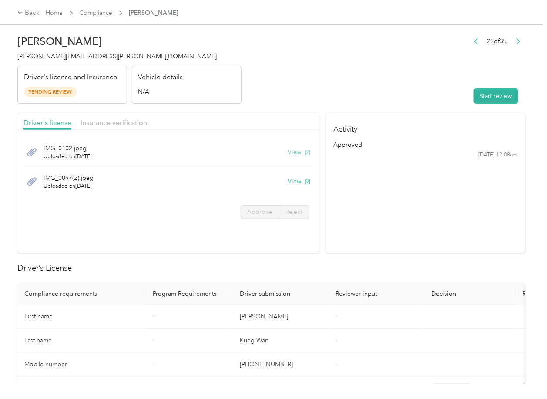
click at [296, 151] on button "View" at bounding box center [299, 152] width 23 height 9
click at [296, 180] on button "View" at bounding box center [299, 181] width 23 height 9
click at [279, 102] on header "[PERSON_NAME] Wan [EMAIL_ADDRESS][PERSON_NAME][DOMAIN_NAME] Driver's license an…" at bounding box center [271, 66] width 508 height 73
click at [118, 119] on span "Insurance verification" at bounding box center [114, 122] width 67 height 8
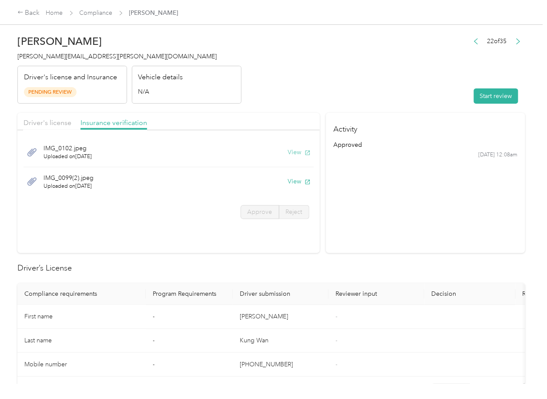
click at [300, 148] on button "View" at bounding box center [299, 152] width 23 height 9
click at [294, 180] on button "View" at bounding box center [299, 181] width 23 height 9
click at [358, 100] on header "[PERSON_NAME] Wan [EMAIL_ADDRESS][PERSON_NAME][DOMAIN_NAME] Driver's license an…" at bounding box center [271, 66] width 508 height 73
click at [474, 93] on button "Start review" at bounding box center [496, 95] width 44 height 15
click at [50, 122] on span "Driver's license" at bounding box center [48, 122] width 48 height 8
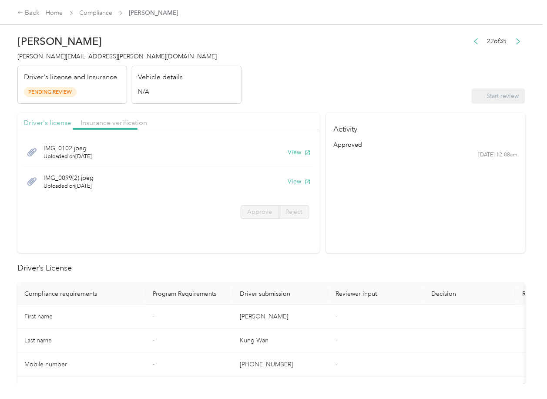
click at [50, 122] on span "Driver's license" at bounding box center [48, 122] width 48 height 8
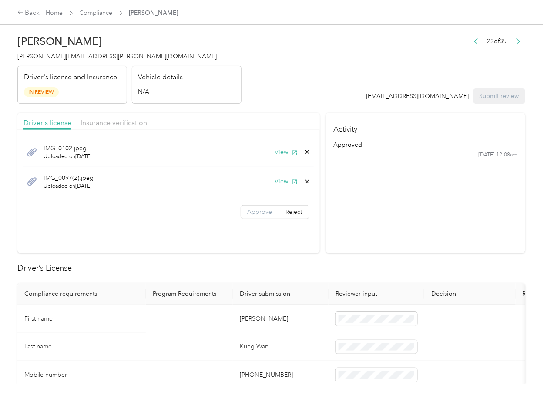
click at [256, 212] on span "Approve" at bounding box center [260, 211] width 25 height 7
click at [91, 115] on div "Driver's license Insurance verification" at bounding box center [168, 121] width 302 height 17
click at [96, 127] on div "Insurance verification" at bounding box center [114, 123] width 67 height 11
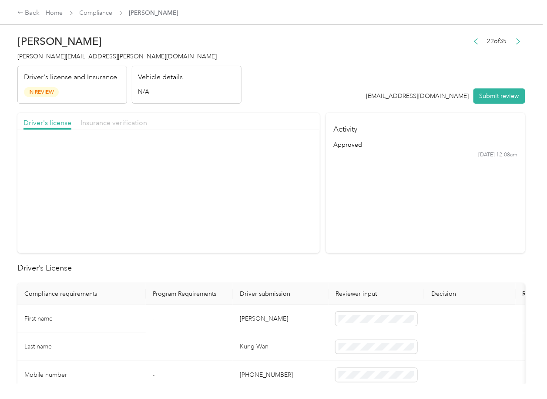
click at [104, 122] on span "Insurance verification" at bounding box center [114, 122] width 67 height 8
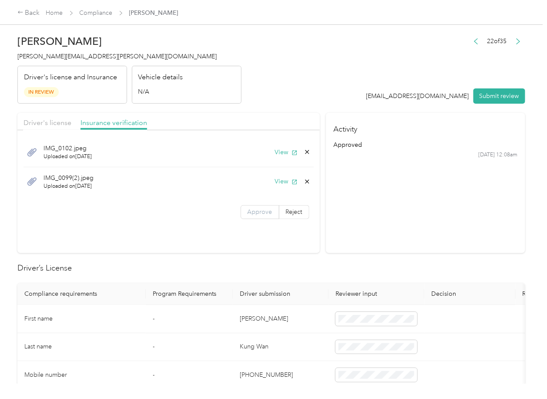
click at [258, 207] on label "Approve" at bounding box center [260, 212] width 39 height 14
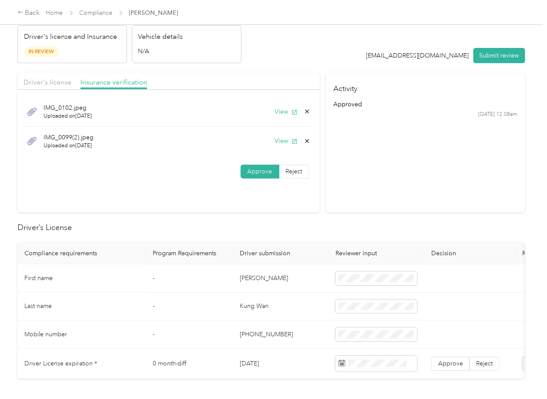
scroll to position [174, 0]
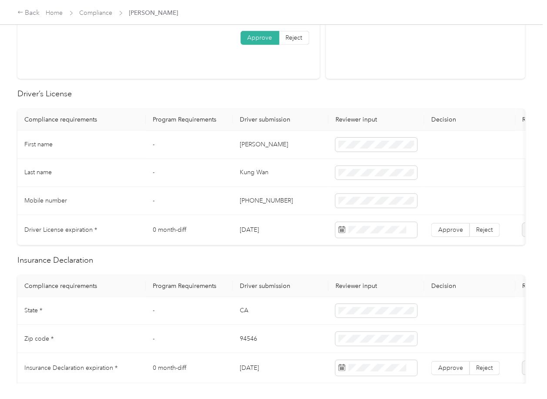
click at [254, 143] on td "[PERSON_NAME]" at bounding box center [281, 145] width 96 height 28
click at [259, 232] on td "[DATE]" at bounding box center [281, 230] width 96 height 30
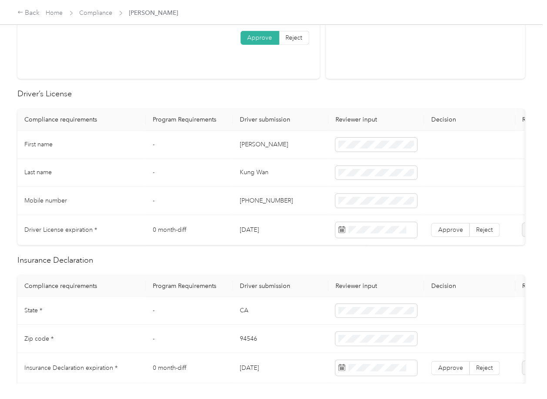
click at [259, 232] on td "[DATE]" at bounding box center [281, 230] width 96 height 30
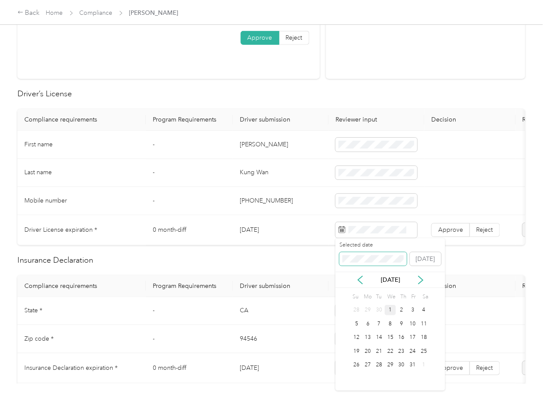
click at [375, 264] on span at bounding box center [372, 259] width 67 height 14
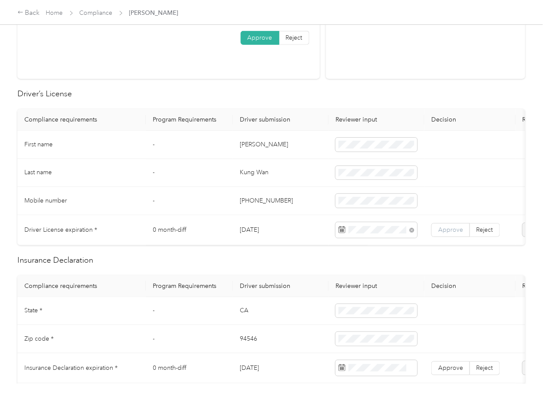
click at [461, 228] on span "Approve" at bounding box center [450, 229] width 25 height 7
drag, startPoint x: 411, startPoint y: 161, endPoint x: -71, endPoint y: 176, distance: 481.6
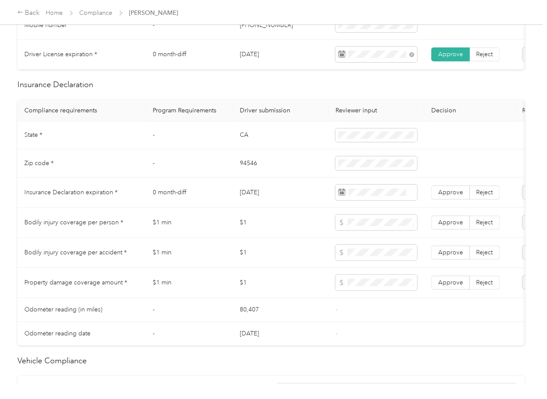
scroll to position [406, 0]
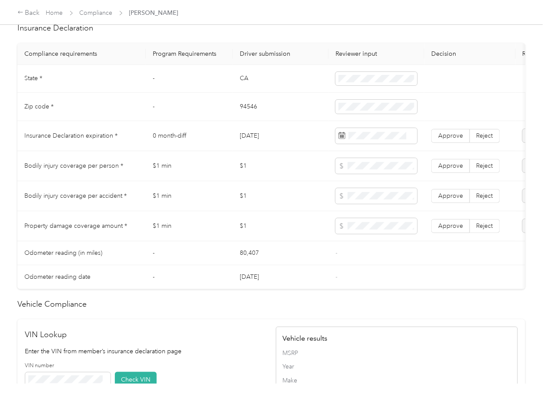
click at [247, 90] on td "CA" at bounding box center [281, 79] width 96 height 28
click at [256, 112] on td "94546" at bounding box center [281, 107] width 96 height 28
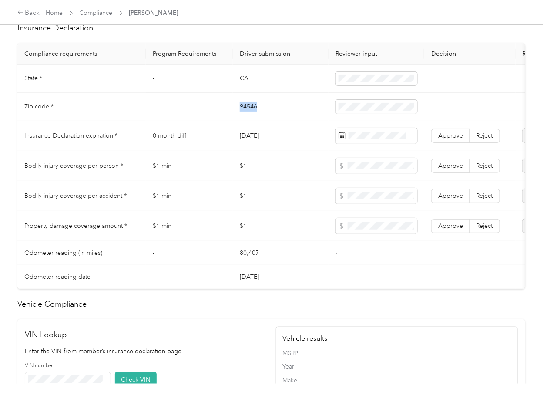
click at [256, 112] on td "94546" at bounding box center [281, 107] width 96 height 28
click at [461, 139] on span "Approve" at bounding box center [450, 135] width 25 height 7
click at [433, 233] on label "Approve" at bounding box center [450, 226] width 39 height 14
click at [442, 199] on span "Approve" at bounding box center [450, 195] width 25 height 7
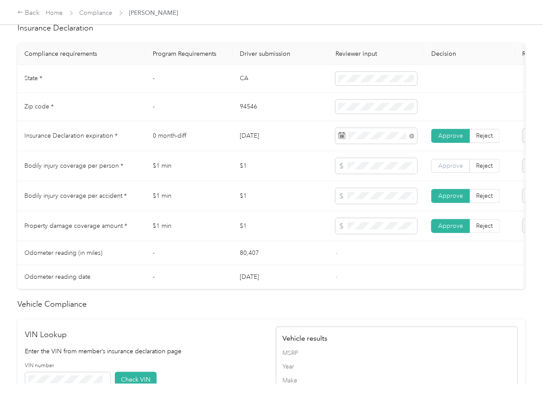
click at [447, 169] on span "Approve" at bounding box center [450, 165] width 25 height 7
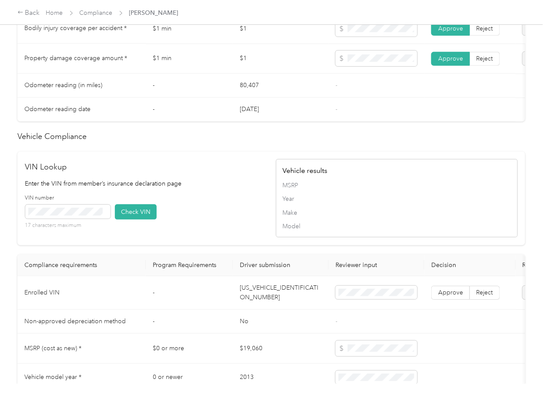
scroll to position [731, 0]
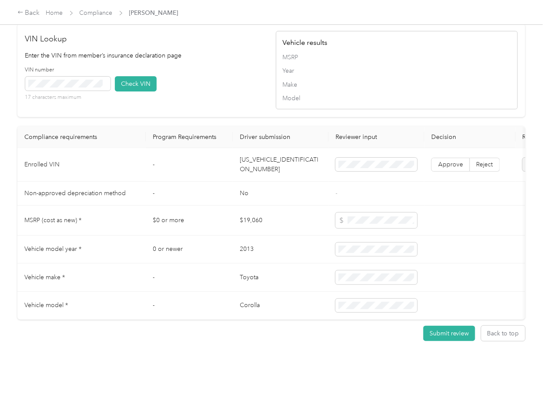
click at [281, 148] on td "[US_VEHICLE_IDENTIFICATION_NUMBER]" at bounding box center [281, 165] width 96 height 34
click at [162, 76] on div "VIN number 17 characters maximum Check VIN" at bounding box center [146, 86] width 242 height 41
click at [131, 76] on button "Check VIN" at bounding box center [136, 83] width 42 height 15
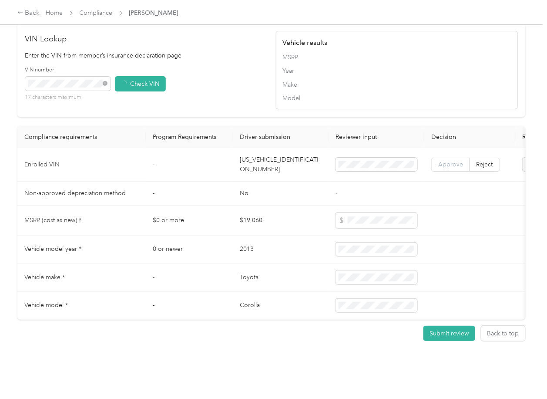
click at [447, 161] on span "Approve" at bounding box center [450, 164] width 25 height 7
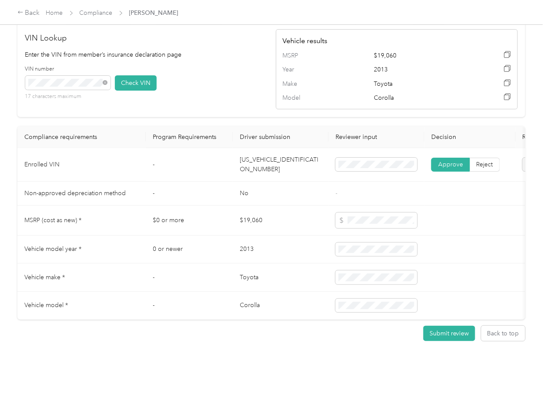
click at [221, 158] on td "-" at bounding box center [189, 165] width 87 height 34
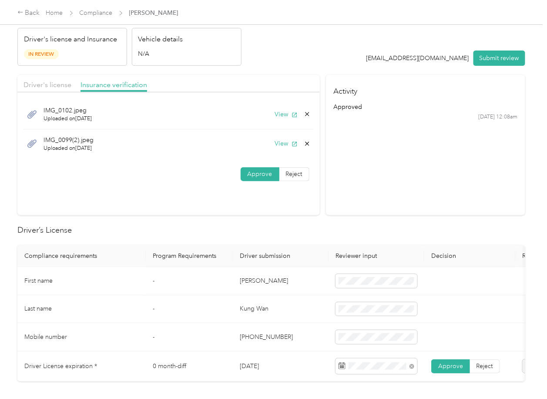
scroll to position [35, 0]
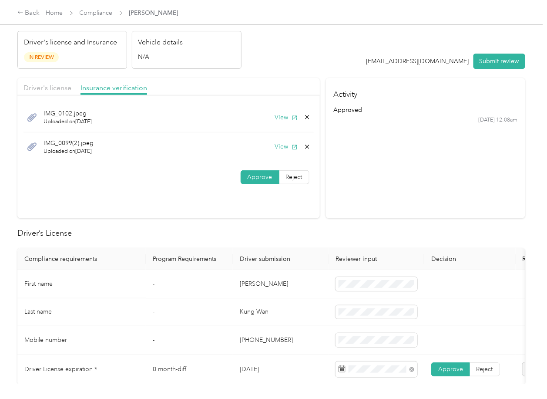
click at [339, 198] on section "Activity approved [DATE] 12:08am" at bounding box center [425, 148] width 199 height 140
click at [227, 83] on div "Driver's license Insurance verification" at bounding box center [168, 86] width 302 height 17
click at [307, 147] on icon at bounding box center [307, 146] width 7 height 7
click at [287, 153] on button "Yes" at bounding box center [282, 153] width 17 height 14
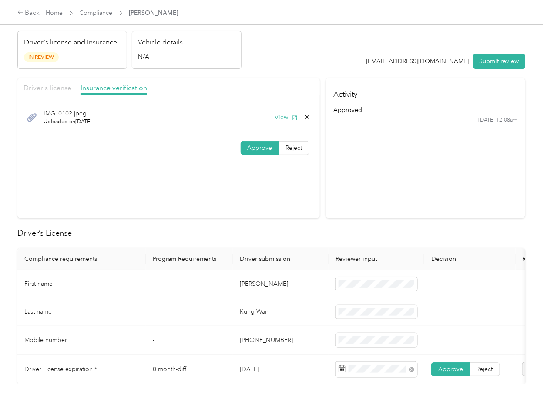
click at [50, 84] on span "Driver's license" at bounding box center [48, 88] width 48 height 8
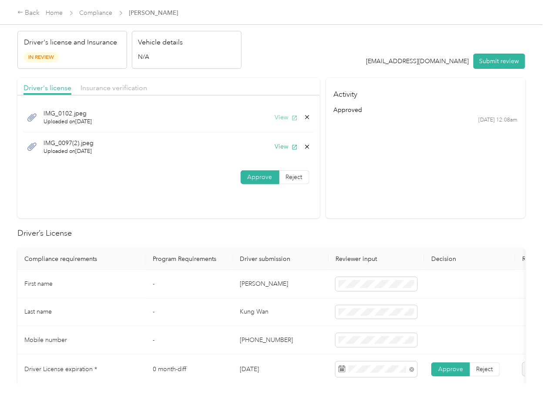
click at [281, 114] on button "View" at bounding box center [286, 117] width 23 height 9
click at [132, 84] on span "Insurance verification" at bounding box center [114, 88] width 67 height 8
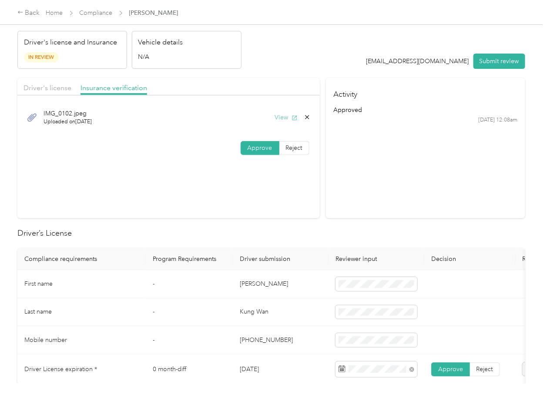
click at [282, 118] on button "View" at bounding box center [286, 117] width 23 height 9
click at [60, 91] on span "Driver's license" at bounding box center [48, 88] width 48 height 8
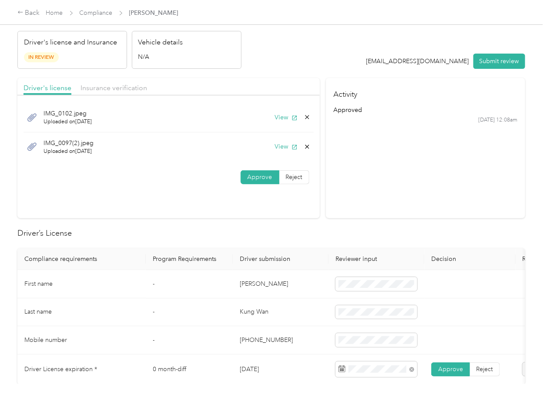
click at [304, 116] on icon at bounding box center [307, 117] width 7 height 7
click at [289, 122] on button "Yes" at bounding box center [282, 124] width 17 height 14
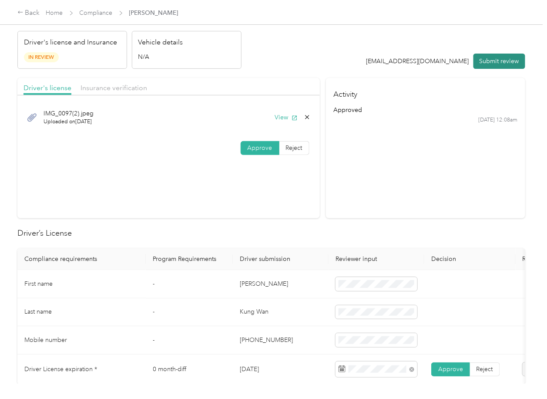
click at [496, 60] on button "Submit review" at bounding box center [500, 61] width 52 height 15
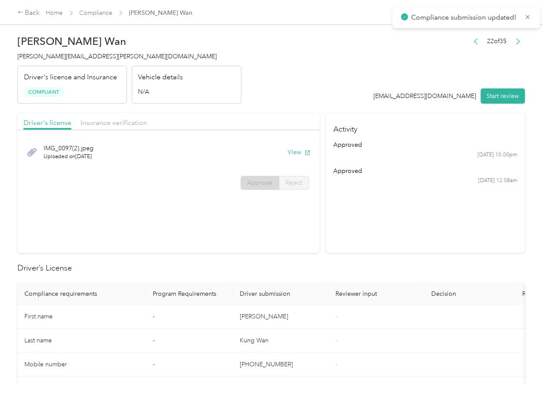
click at [67, 51] on div "[PERSON_NAME] Wan [EMAIL_ADDRESS][PERSON_NAME][DOMAIN_NAME] Driver's license an…" at bounding box center [129, 66] width 224 height 73
drag, startPoint x: 336, startPoint y: 218, endPoint x: 337, endPoint y: 211, distance: 7.1
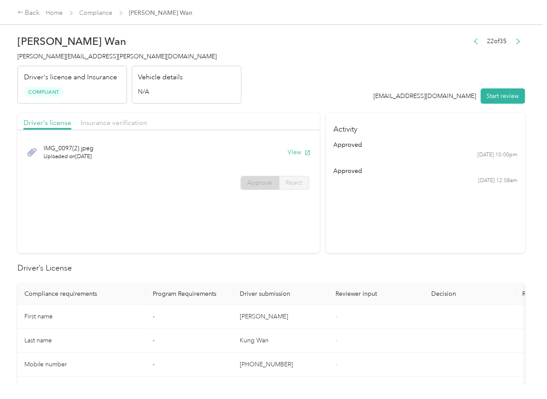
click at [336, 218] on section "Activity approved [DATE] 10:00pm approved [DATE] 12:08am" at bounding box center [425, 183] width 199 height 140
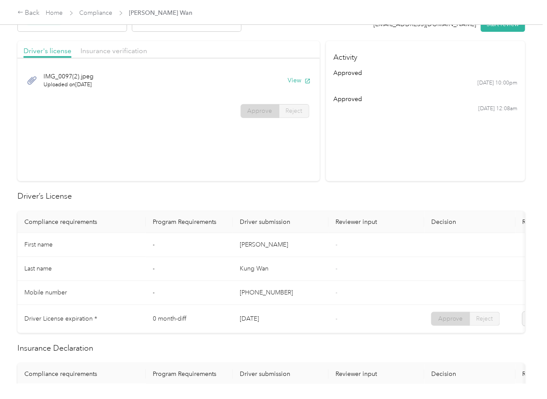
scroll to position [232, 0]
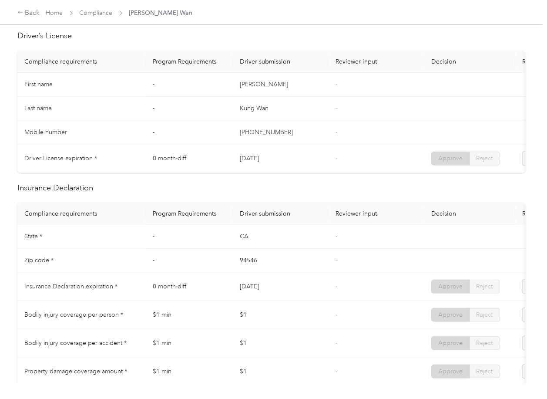
click at [432, 216] on th "Decision" at bounding box center [469, 214] width 91 height 22
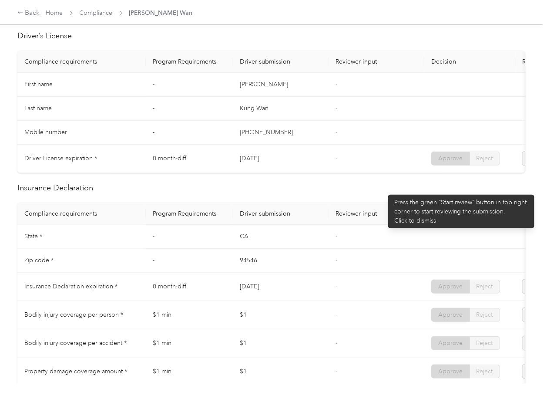
click at [383, 189] on div "Driver’s License Compliance requirements Program Requirements Driver submission…" at bounding box center [271, 386] width 508 height 713
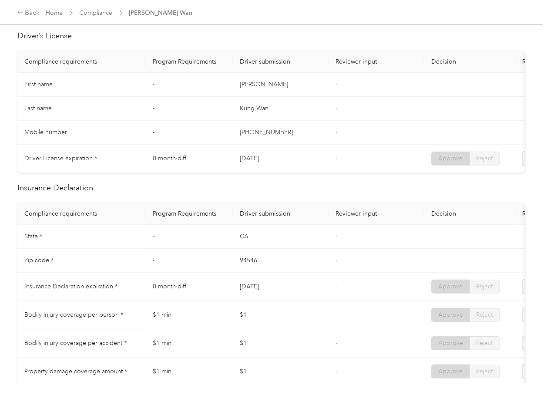
click at [322, 287] on td "[DATE]" at bounding box center [281, 286] width 96 height 28
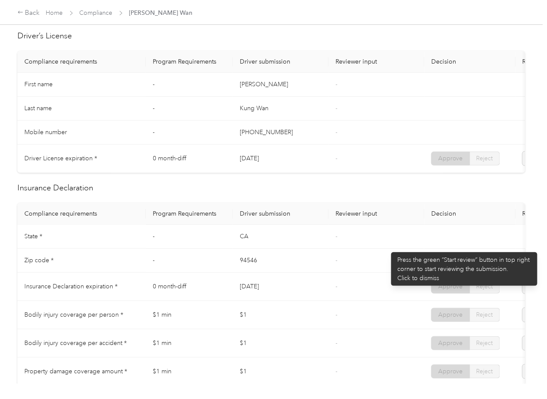
click at [387, 248] on td "-" at bounding box center [377, 237] width 96 height 24
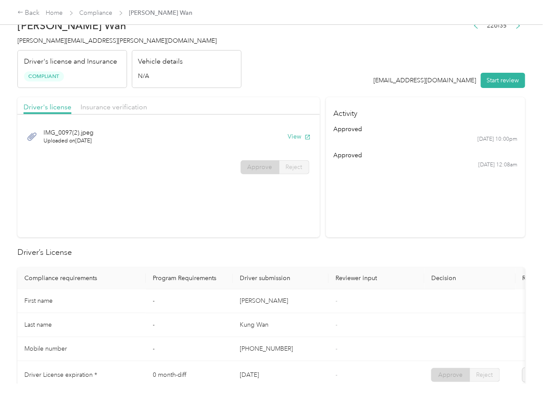
scroll to position [0, 0]
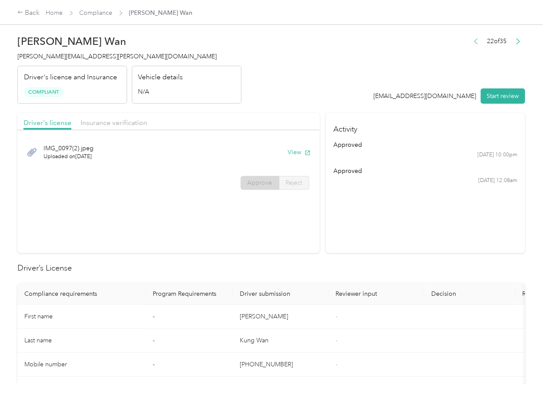
click at [473, 42] on icon "button" at bounding box center [476, 41] width 6 height 6
click at [106, 13] on link "Compliance" at bounding box center [96, 12] width 33 height 7
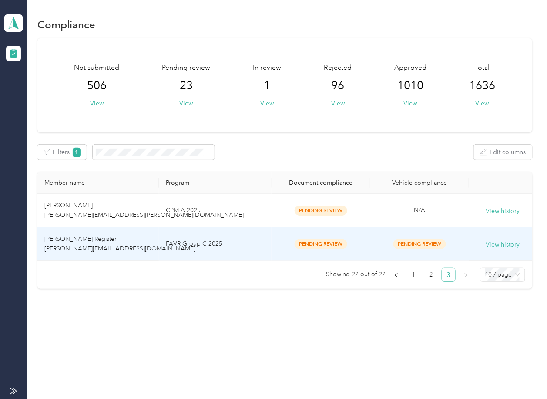
click at [134, 238] on td "[PERSON_NAME] Register [PERSON_NAME][EMAIL_ADDRESS][DOMAIN_NAME]" at bounding box center [97, 244] width 121 height 34
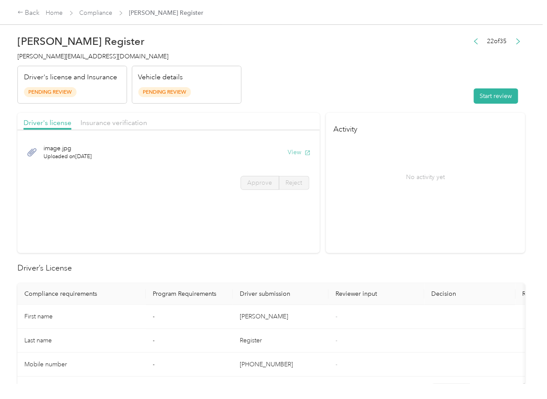
click at [297, 152] on button "View" at bounding box center [299, 152] width 23 height 9
click at [271, 118] on div "Driver's license Insurance verification" at bounding box center [168, 121] width 302 height 17
click at [151, 119] on div "Driver's license Insurance verification" at bounding box center [168, 121] width 302 height 17
click at [129, 121] on span "Insurance verification" at bounding box center [114, 122] width 67 height 8
click at [111, 124] on span "Insurance verification" at bounding box center [114, 122] width 67 height 8
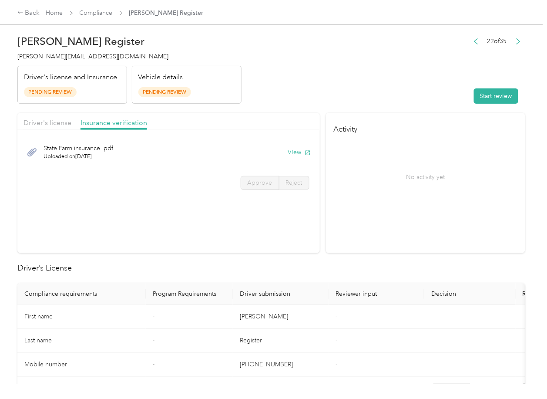
click at [288, 147] on div "State Farm insurance .pdf Uploaded on [DATE] View" at bounding box center [169, 152] width 290 height 29
click at [296, 154] on button "View" at bounding box center [299, 152] width 23 height 9
click at [495, 94] on button "Start review" at bounding box center [496, 95] width 44 height 15
click at [67, 124] on span "Driver's license" at bounding box center [48, 122] width 48 height 8
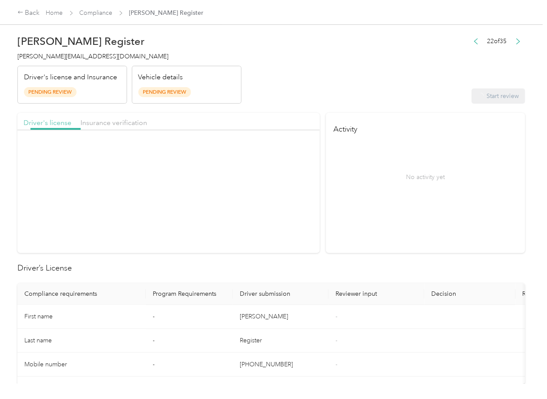
click at [54, 124] on span "Driver's license" at bounding box center [48, 122] width 48 height 8
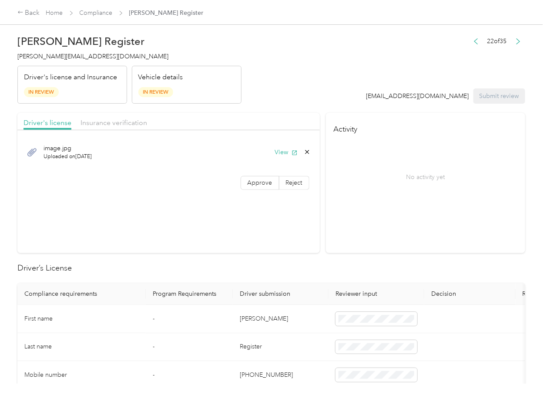
click at [259, 191] on div "image.jpg Uploaded on [DATE] View Approve Reject" at bounding box center [168, 164] width 302 height 61
click at [259, 184] on span "Approve" at bounding box center [260, 182] width 25 height 7
click at [138, 122] on span "Insurance verification" at bounding box center [114, 122] width 67 height 8
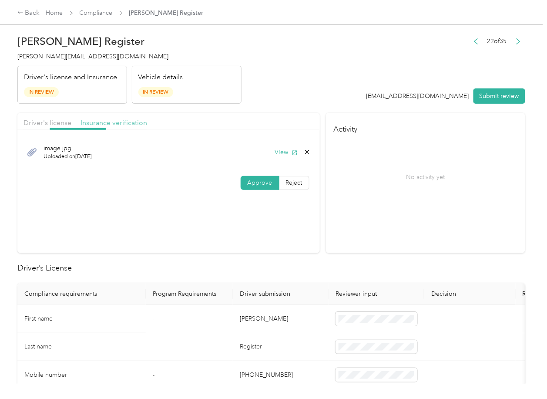
click at [126, 124] on span "Insurance verification" at bounding box center [114, 122] width 67 height 8
click at [248, 181] on span "Approve" at bounding box center [260, 182] width 25 height 7
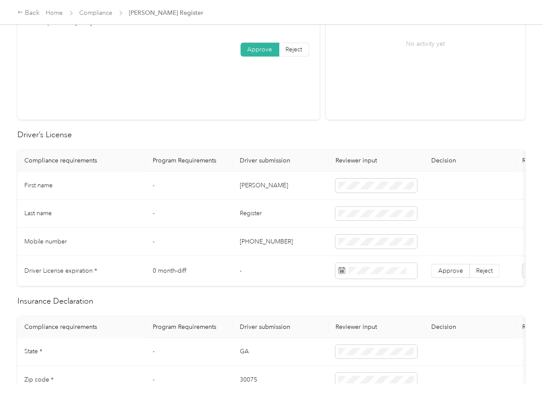
scroll to position [232, 0]
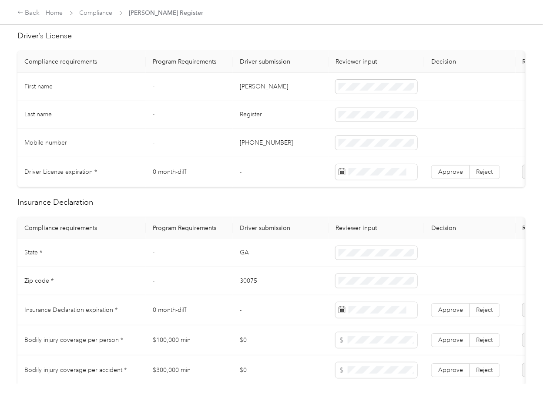
click at [253, 89] on td "[PERSON_NAME]" at bounding box center [281, 87] width 96 height 28
click at [453, 164] on td "Approve Reject" at bounding box center [469, 172] width 91 height 30
click at [455, 165] on label "Approve" at bounding box center [450, 172] width 39 height 14
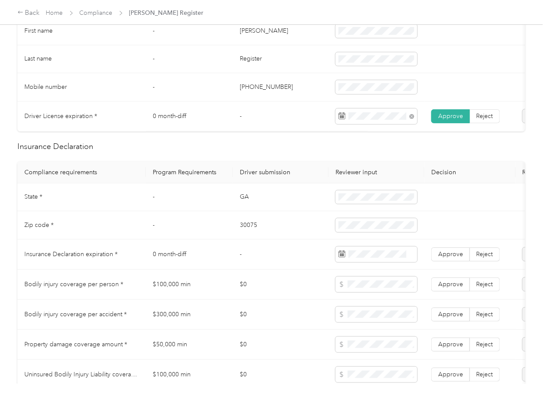
scroll to position [348, 0]
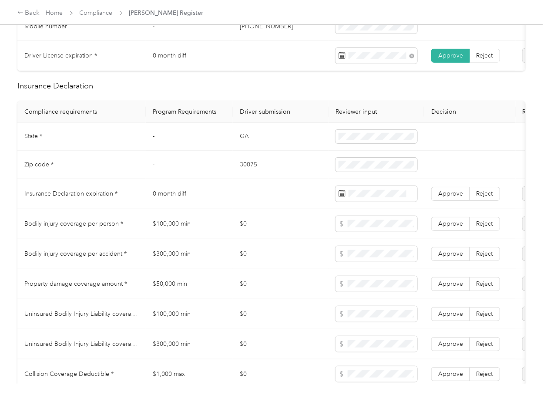
click at [245, 143] on td "GA" at bounding box center [281, 137] width 96 height 28
click at [249, 172] on td "30075" at bounding box center [281, 165] width 96 height 28
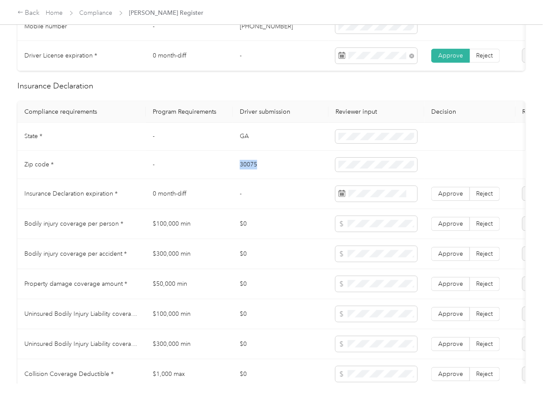
click at [249, 172] on td "30075" at bounding box center [281, 165] width 96 height 28
click at [363, 226] on span at bounding box center [372, 231] width 67 height 14
click at [459, 197] on span "Approve" at bounding box center [450, 193] width 25 height 7
click at [242, 219] on td "$0" at bounding box center [281, 224] width 96 height 30
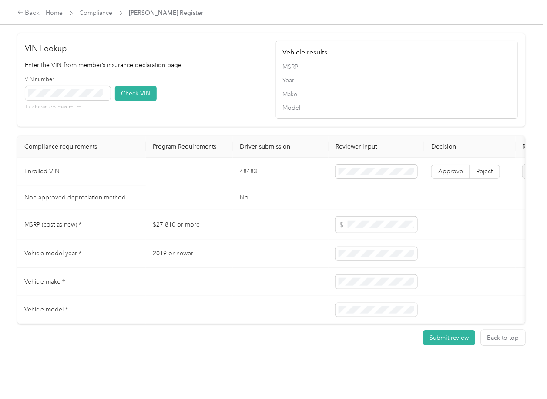
click at [241, 184] on td "48483" at bounding box center [281, 172] width 96 height 28
drag, startPoint x: 201, startPoint y: 126, endPoint x: 71, endPoint y: 114, distance: 130.3
click at [200, 117] on div "VIN number 17 characters maximum Check VIN" at bounding box center [146, 96] width 242 height 41
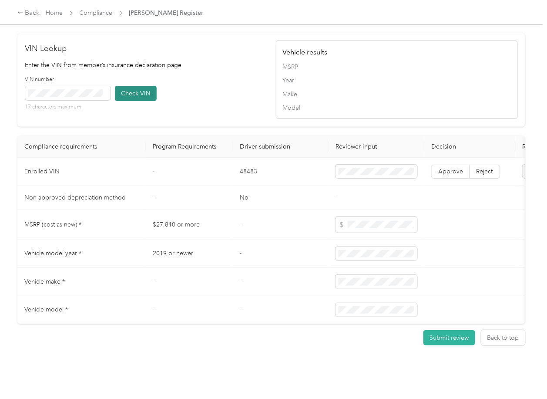
click at [155, 101] on button "Check VIN" at bounding box center [136, 93] width 42 height 15
click at [455, 178] on label "Approve" at bounding box center [450, 172] width 39 height 14
click at [166, 117] on div "VIN number 17 characters maximum Check VIN" at bounding box center [146, 96] width 242 height 41
click at [82, 100] on span at bounding box center [67, 93] width 85 height 14
click at [119, 101] on button "Check VIN" at bounding box center [136, 93] width 42 height 15
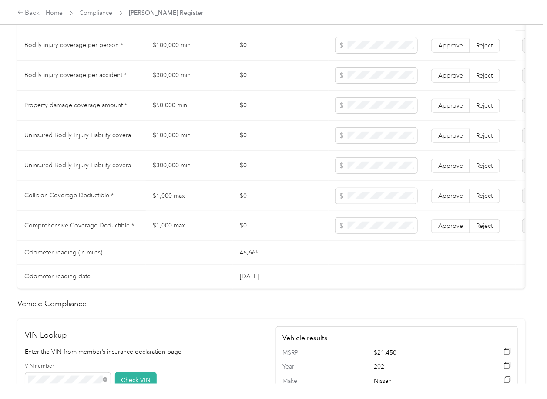
scroll to position [464, 0]
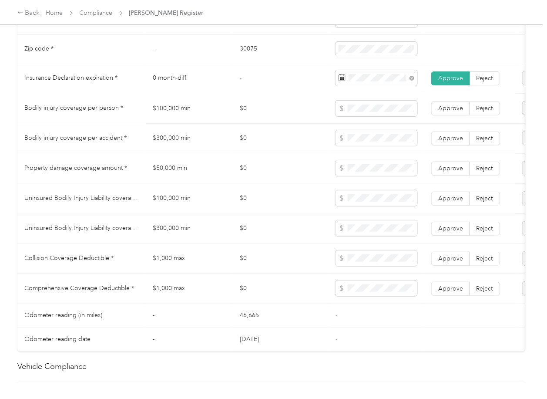
click at [163, 111] on td "$100,000 min" at bounding box center [189, 108] width 87 height 30
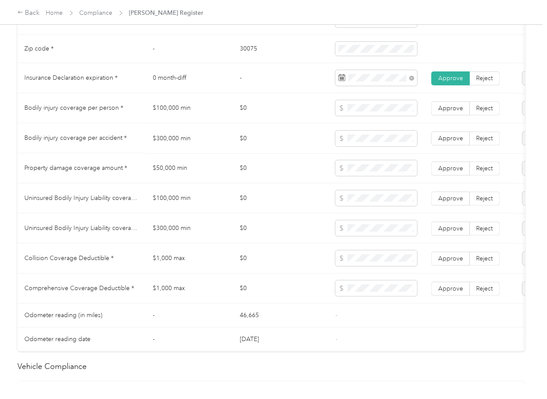
click at [178, 147] on td "$300,000 min" at bounding box center [189, 138] width 87 height 30
click at [448, 141] on span "Approve" at bounding box center [450, 137] width 25 height 7
click at [443, 111] on span "Approve" at bounding box center [450, 107] width 25 height 7
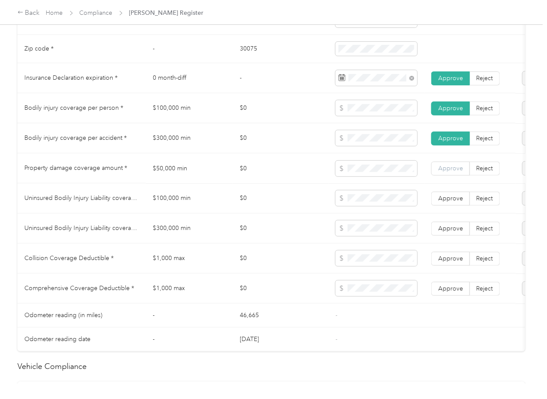
click at [453, 171] on span "Approve" at bounding box center [450, 167] width 25 height 7
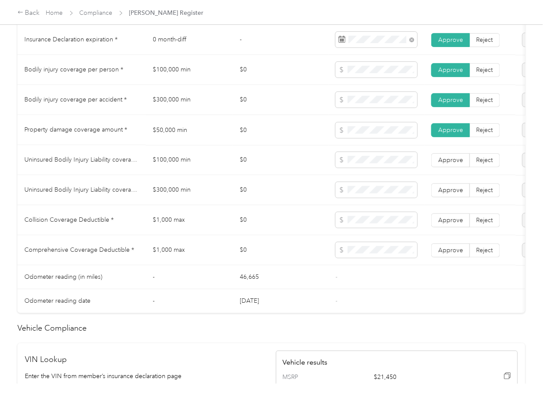
scroll to position [522, 0]
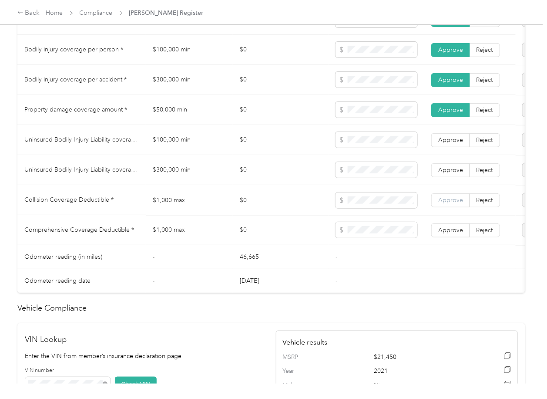
drag, startPoint x: 447, startPoint y: 202, endPoint x: 451, endPoint y: 210, distance: 9.3
click at [447, 202] on label "Approve" at bounding box center [450, 200] width 39 height 14
click at [453, 233] on span "Approve" at bounding box center [450, 229] width 25 height 7
click at [170, 151] on td "$100,000 min" at bounding box center [189, 140] width 87 height 30
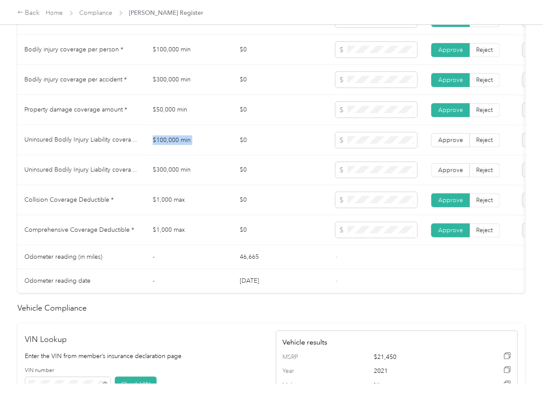
click at [170, 151] on td "$100,000 min" at bounding box center [189, 140] width 87 height 30
click at [161, 177] on td "$300,000 min" at bounding box center [189, 170] width 87 height 30
click at [380, 173] on span at bounding box center [377, 170] width 82 height 16
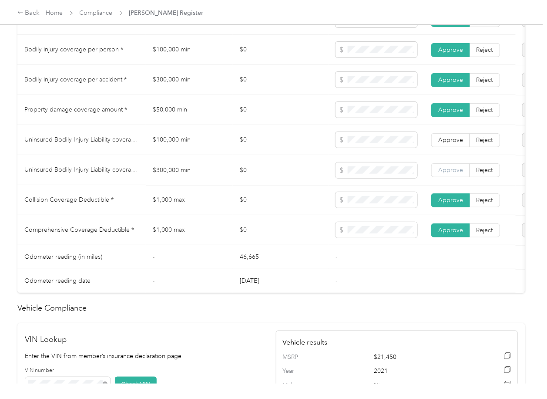
click at [436, 173] on label "Approve" at bounding box center [450, 170] width 39 height 14
click at [447, 143] on span "Approve" at bounding box center [450, 139] width 25 height 7
click at [223, 185] on td "$300,000 min" at bounding box center [189, 170] width 87 height 30
click at [357, 84] on span at bounding box center [377, 80] width 82 height 16
click at [362, 57] on span at bounding box center [377, 50] width 82 height 16
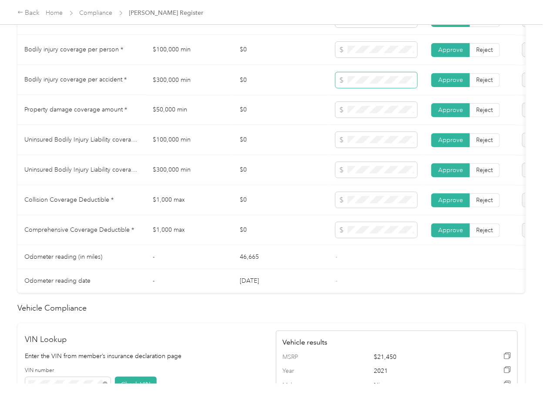
click at [354, 87] on span at bounding box center [377, 80] width 82 height 16
click at [329, 63] on td at bounding box center [377, 50] width 96 height 30
click at [350, 81] on span at bounding box center [377, 80] width 82 height 16
click at [343, 87] on span at bounding box center [377, 80] width 82 height 16
click at [331, 119] on td at bounding box center [377, 110] width 96 height 30
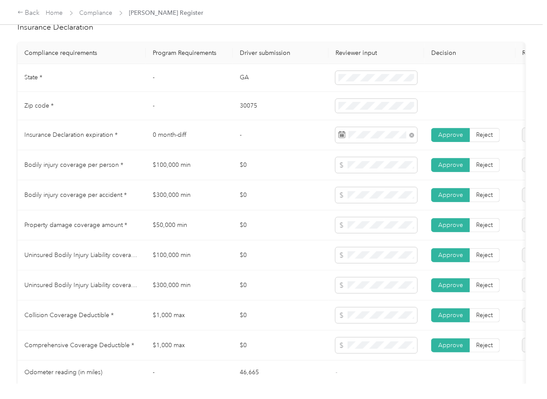
scroll to position [406, 0]
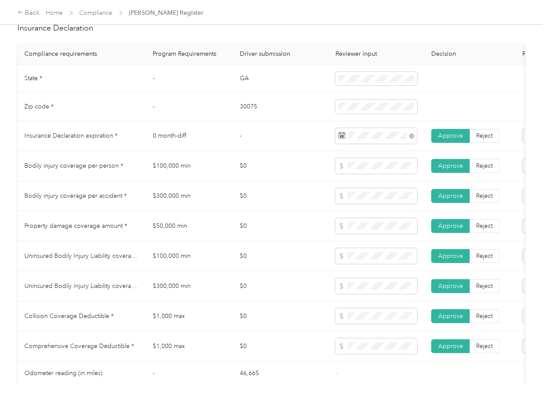
click at [245, 180] on td "$0" at bounding box center [281, 166] width 96 height 30
click at [202, 165] on td "$100,000 min" at bounding box center [189, 166] width 87 height 30
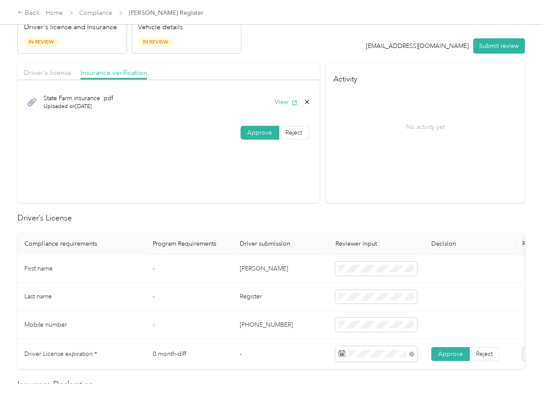
scroll to position [0, 0]
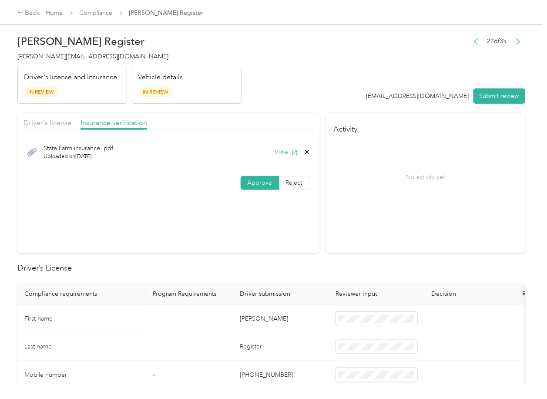
drag, startPoint x: 505, startPoint y: 96, endPoint x: 467, endPoint y: 96, distance: 37.9
click at [505, 96] on button "Submit review" at bounding box center [500, 95] width 52 height 15
click at [97, 57] on span "[PERSON_NAME][EMAIL_ADDRESS][DOMAIN_NAME]" at bounding box center [92, 56] width 151 height 7
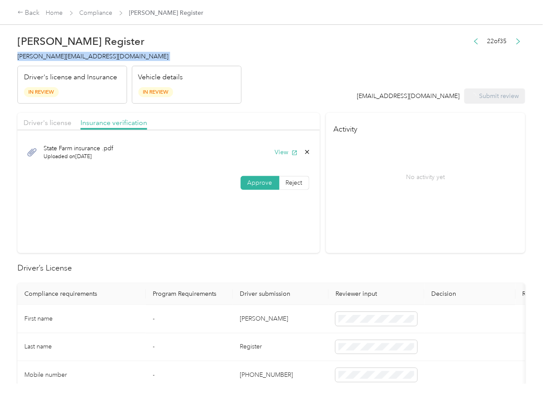
click at [97, 57] on span "[PERSON_NAME][EMAIL_ADDRESS][DOMAIN_NAME]" at bounding box center [92, 56] width 151 height 7
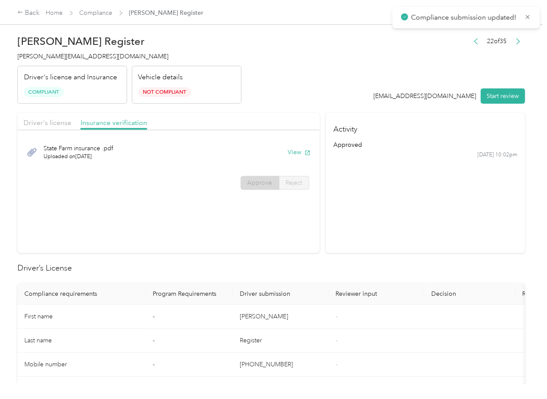
click at [301, 195] on div "State Farm insurance .pdf Uploaded on [DATE] View Approve Reject" at bounding box center [168, 164] width 302 height 61
click at [233, 244] on section "Driver's license Insurance verification State Farm insurance .pdf Uploaded on […" at bounding box center [168, 183] width 302 height 140
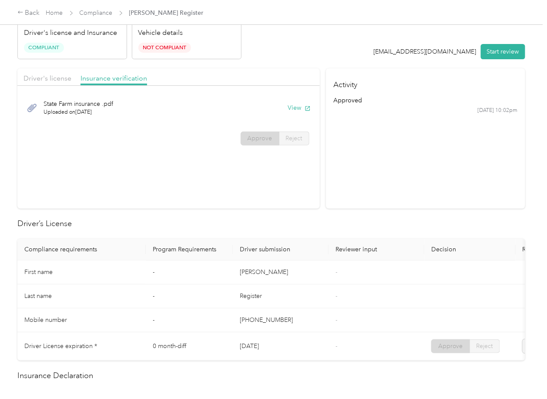
scroll to position [44, 0]
click at [385, 194] on section "Activity approved [DATE] 10:02pm" at bounding box center [425, 139] width 199 height 140
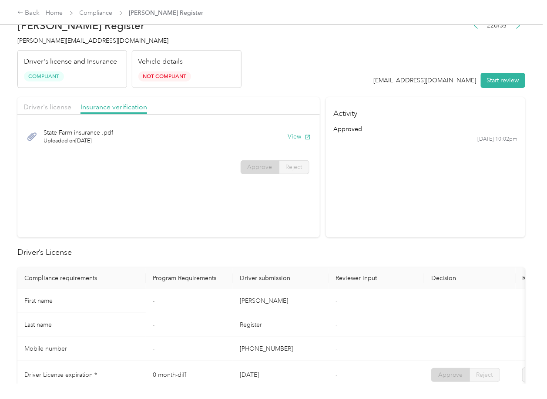
scroll to position [0, 0]
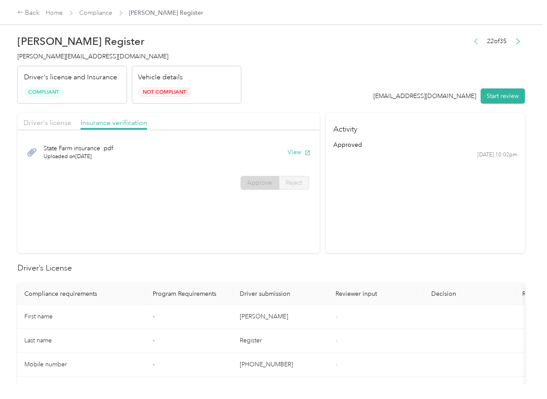
click at [475, 40] on button "button" at bounding box center [476, 41] width 14 height 12
click at [473, 41] on icon "button" at bounding box center [476, 41] width 6 height 6
click at [108, 14] on link "Compliance" at bounding box center [96, 12] width 33 height 7
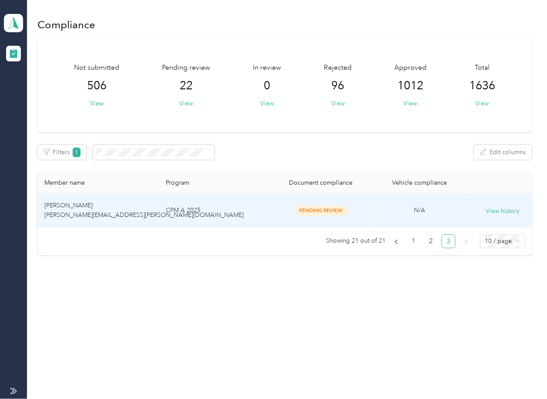
click at [198, 210] on td "CPM A 2025" at bounding box center [215, 211] width 112 height 34
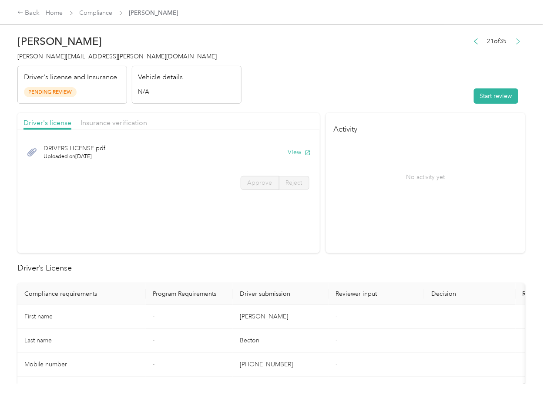
click at [515, 44] on icon "button" at bounding box center [518, 41] width 6 height 6
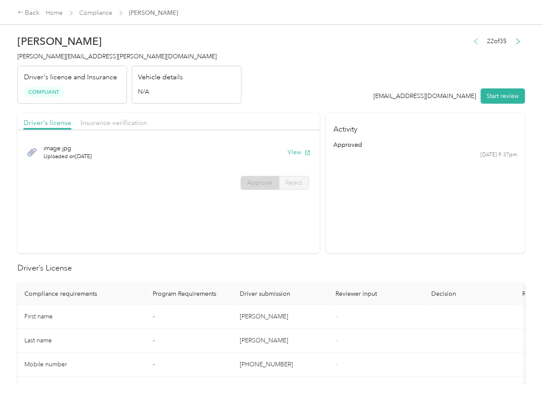
click at [473, 40] on icon "button" at bounding box center [476, 41] width 6 height 6
click at [473, 41] on icon "button" at bounding box center [476, 41] width 6 height 6
click at [94, 8] on div "Back Home Compliance [PERSON_NAME] [PERSON_NAME]" at bounding box center [123, 13] width 212 height 10
click at [94, 10] on link "Compliance" at bounding box center [96, 12] width 33 height 7
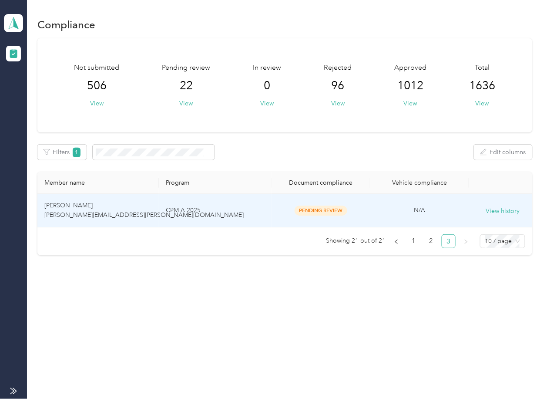
click at [171, 194] on td "CPM A 2025" at bounding box center [215, 211] width 112 height 34
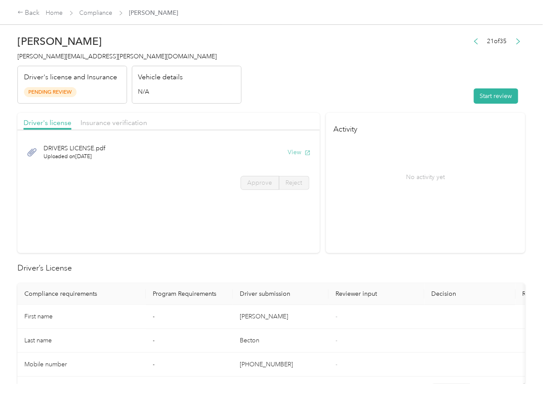
click at [295, 148] on button "View" at bounding box center [299, 152] width 23 height 9
click at [131, 119] on span "Insurance verification" at bounding box center [114, 122] width 67 height 8
click at [121, 122] on span "Insurance verification" at bounding box center [114, 122] width 67 height 8
click at [288, 151] on button "View" at bounding box center [299, 152] width 23 height 9
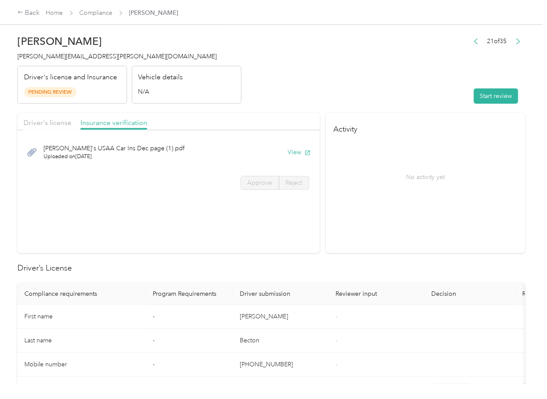
click at [489, 87] on div "21 of 35 Start review" at bounding box center [497, 69] width 56 height 69
click at [486, 93] on button "Start review" at bounding box center [496, 95] width 44 height 15
click at [51, 115] on div "Driver's license Insurance verification" at bounding box center [168, 121] width 302 height 17
click at [47, 123] on span "Driver's license" at bounding box center [48, 122] width 48 height 8
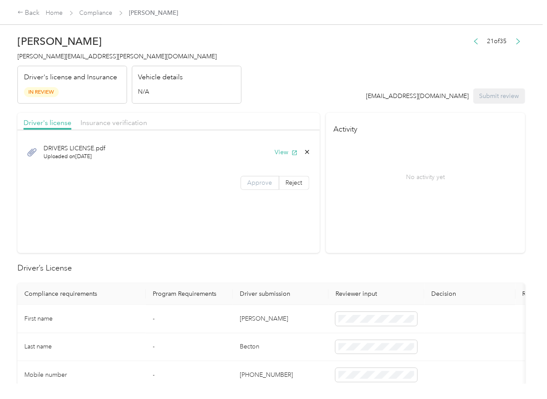
click at [267, 183] on span "Approve" at bounding box center [260, 182] width 25 height 7
click at [253, 184] on span "Approve" at bounding box center [260, 182] width 25 height 7
click at [124, 124] on span "Insurance verification" at bounding box center [114, 122] width 67 height 8
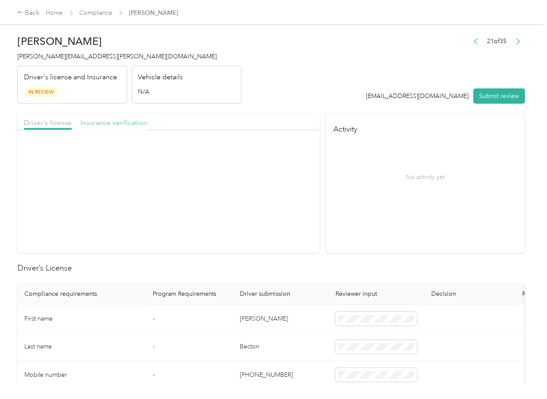
click at [124, 122] on span "Insurance verification" at bounding box center [114, 122] width 67 height 8
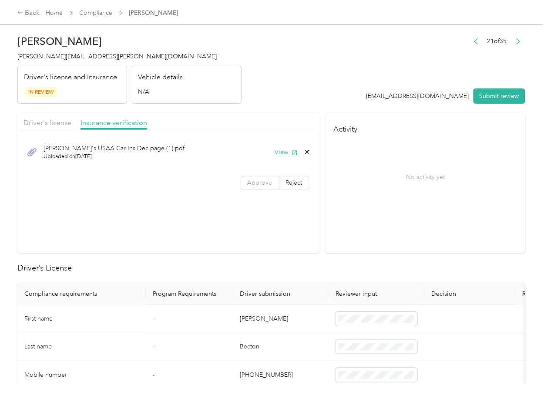
click at [259, 184] on span "Approve" at bounding box center [260, 182] width 25 height 7
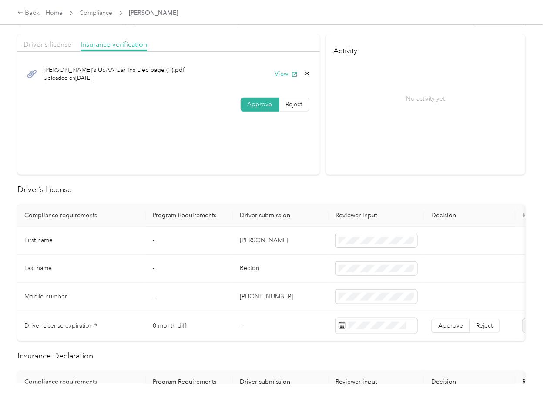
scroll to position [174, 0]
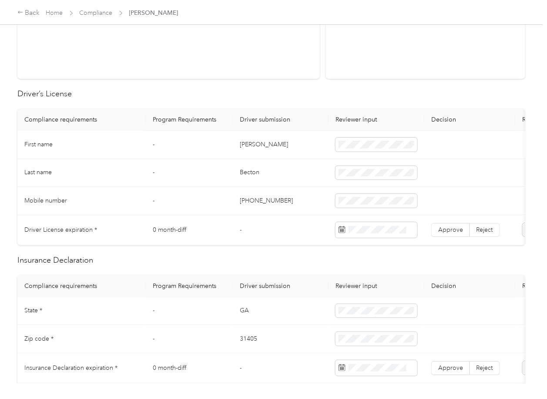
click at [245, 144] on td "[PERSON_NAME]" at bounding box center [281, 145] width 96 height 28
click at [448, 228] on span "Approve" at bounding box center [450, 229] width 25 height 7
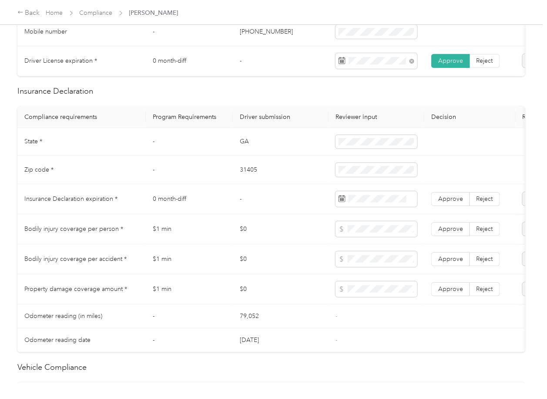
scroll to position [348, 0]
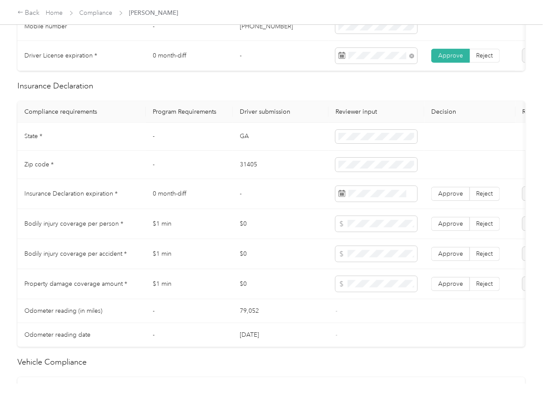
click at [245, 141] on td "GA" at bounding box center [281, 137] width 96 height 28
click at [256, 179] on td "31405" at bounding box center [281, 165] width 96 height 28
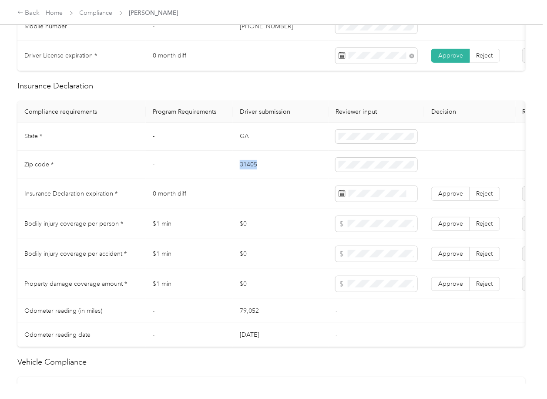
click at [256, 179] on td "31405" at bounding box center [281, 165] width 96 height 28
click at [337, 171] on span at bounding box center [377, 165] width 82 height 14
click at [376, 202] on span at bounding box center [377, 194] width 82 height 16
click at [381, 197] on span at bounding box center [377, 194] width 82 height 16
click at [271, 192] on td "-" at bounding box center [281, 194] width 96 height 30
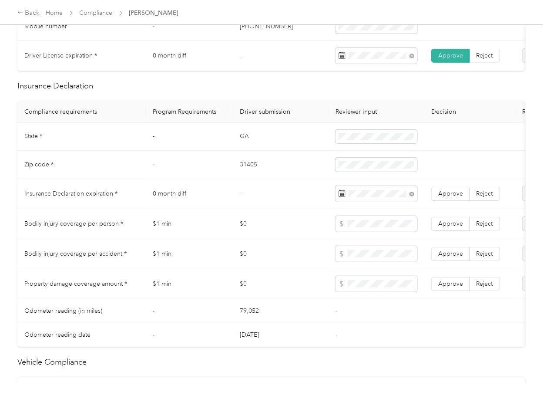
drag, startPoint x: 478, startPoint y: 199, endPoint x: 453, endPoint y: 271, distance: 76.5
click at [478, 197] on span "Reject" at bounding box center [485, 193] width 17 height 7
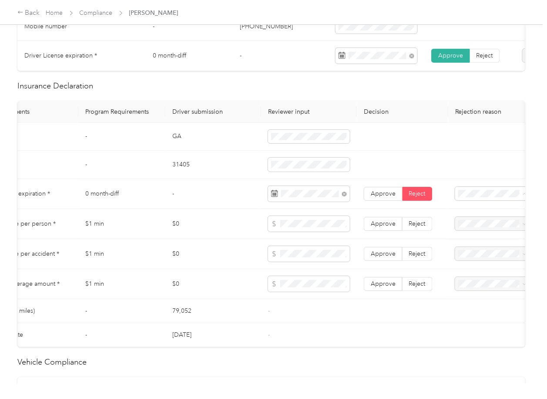
click at [480, 264] on div "Expired Insurance Policy" at bounding box center [492, 264] width 62 height 18
click at [172, 162] on td "31405" at bounding box center [213, 165] width 96 height 28
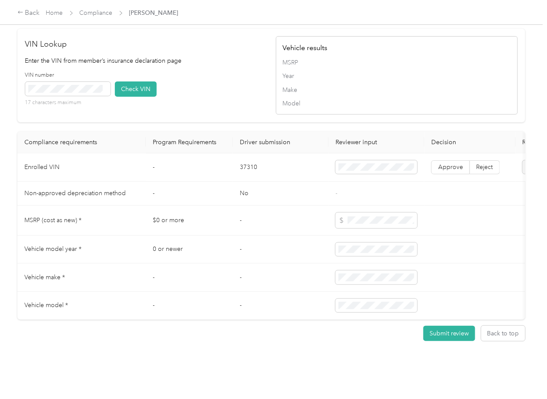
click at [252, 158] on td "37310" at bounding box center [281, 167] width 96 height 28
click at [207, 71] on div "VIN number 17 characters maximum Check VIN" at bounding box center [146, 91] width 242 height 41
click at [118, 81] on button "Check VIN" at bounding box center [136, 88] width 42 height 15
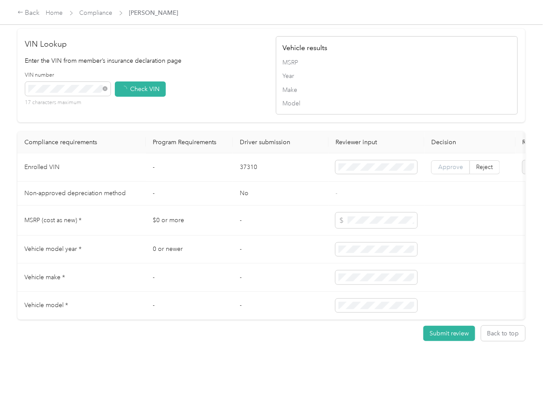
click at [455, 163] on span "Approve" at bounding box center [450, 166] width 25 height 7
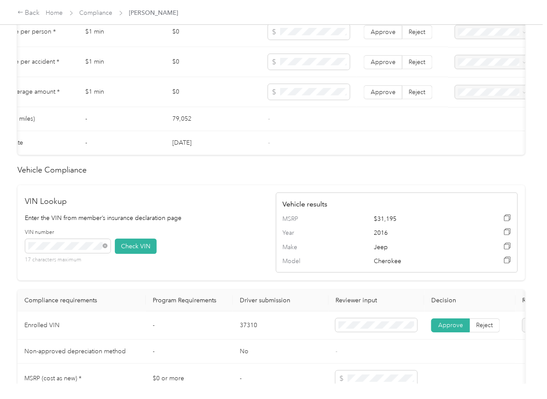
scroll to position [499, 0]
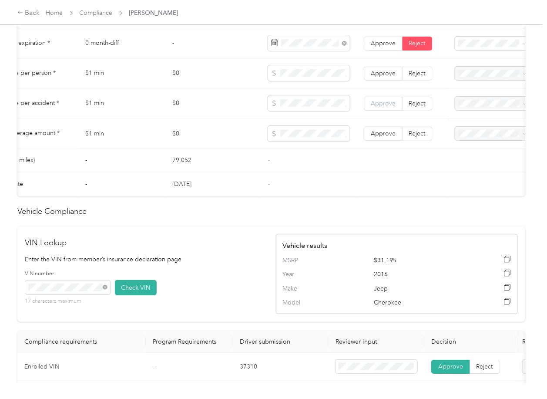
drag, startPoint x: 391, startPoint y: 141, endPoint x: 386, endPoint y: 109, distance: 32.1
click at [389, 137] on span "Approve" at bounding box center [383, 132] width 25 height 7
click at [386, 106] on label "Approve" at bounding box center [383, 103] width 39 height 14
click at [384, 77] on span "Approve" at bounding box center [383, 72] width 25 height 7
click at [378, 137] on label "Approve" at bounding box center [383, 133] width 39 height 14
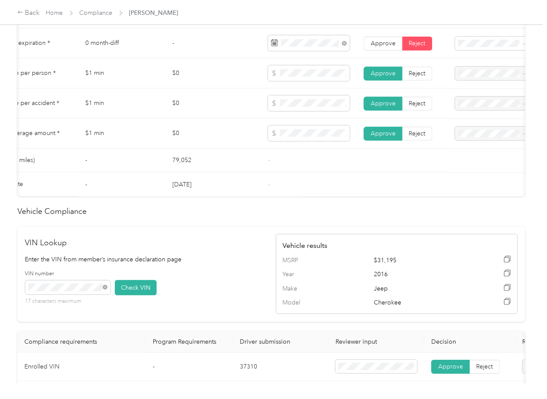
click at [184, 193] on td "[DATE]" at bounding box center [213, 184] width 96 height 24
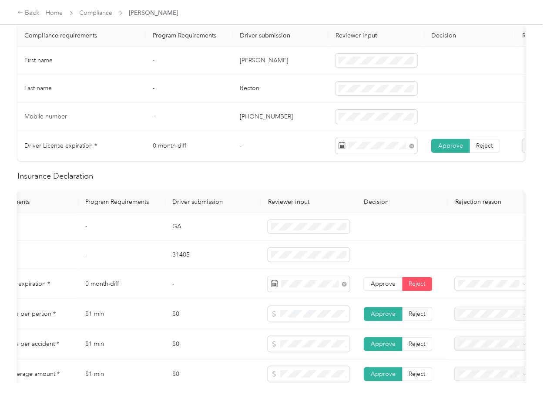
scroll to position [0, 0]
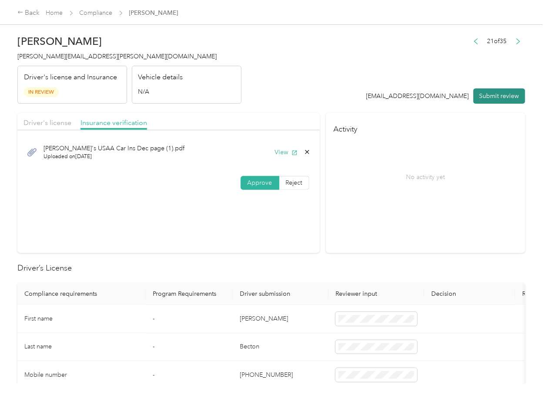
click at [483, 93] on button "Submit review" at bounding box center [500, 95] width 52 height 15
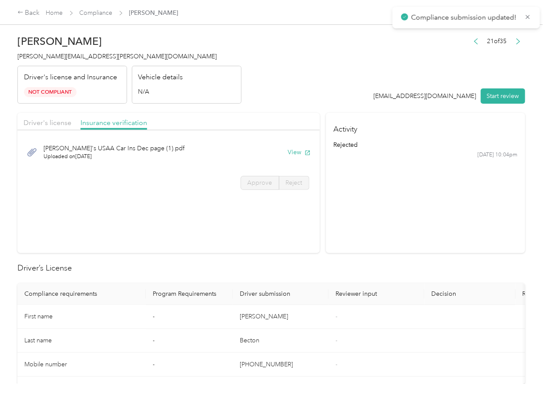
click at [36, 56] on span "[PERSON_NAME][EMAIL_ADDRESS][PERSON_NAME][DOMAIN_NAME]" at bounding box center [116, 56] width 199 height 7
drag, startPoint x: 36, startPoint y: 56, endPoint x: 7, endPoint y: 98, distance: 51.3
click at [34, 57] on span "[PERSON_NAME][EMAIL_ADDRESS][PERSON_NAME][DOMAIN_NAME]" at bounding box center [116, 56] width 199 height 7
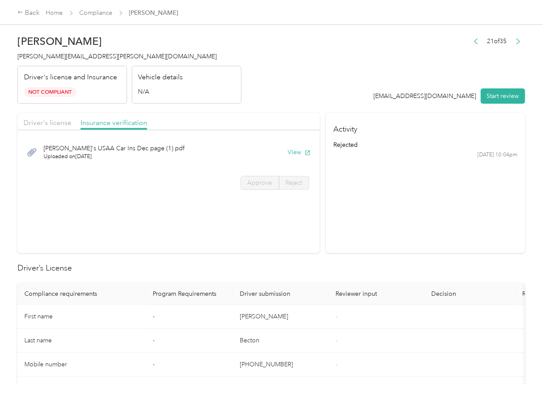
click at [360, 221] on section "Activity rejected [DATE] 10:04pm" at bounding box center [425, 183] width 199 height 140
click at [100, 10] on link "Compliance" at bounding box center [96, 12] width 33 height 7
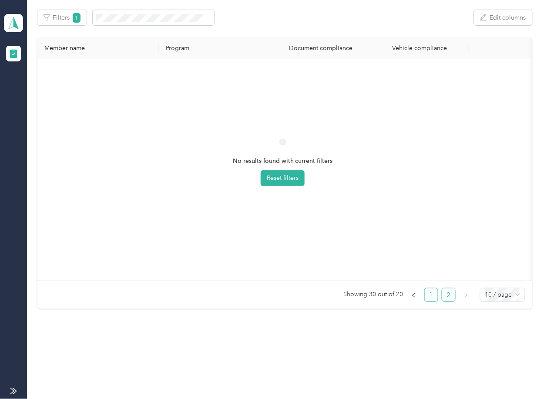
click at [425, 292] on link "1" at bounding box center [431, 294] width 13 height 13
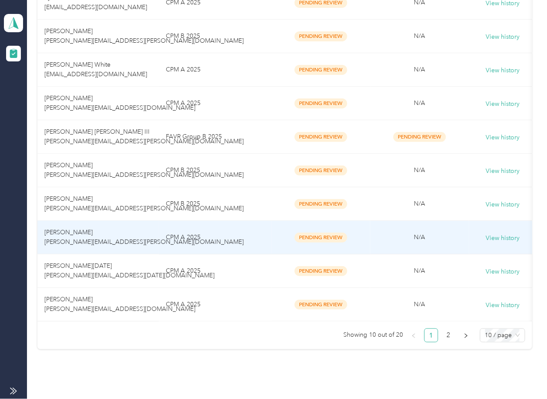
scroll to position [256, 0]
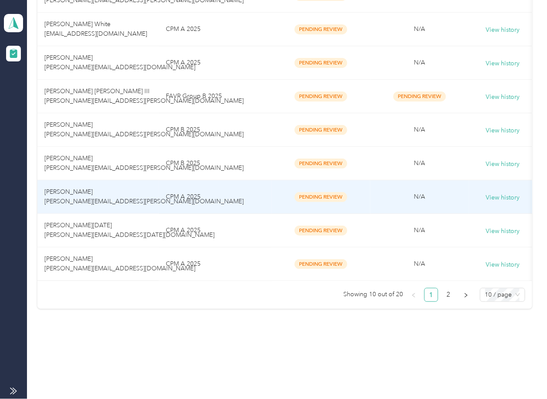
click at [119, 199] on td "[PERSON_NAME] [PERSON_NAME][EMAIL_ADDRESS][PERSON_NAME][DOMAIN_NAME]" at bounding box center [97, 197] width 121 height 34
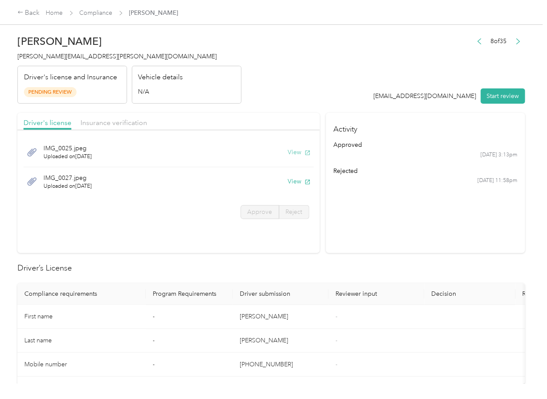
click at [296, 148] on button "View" at bounding box center [299, 152] width 23 height 9
click at [294, 181] on button "View" at bounding box center [299, 181] width 23 height 9
drag, startPoint x: 236, startPoint y: 111, endPoint x: 152, endPoint y: 118, distance: 84.3
click at [108, 121] on span "Insurance verification" at bounding box center [114, 122] width 67 height 8
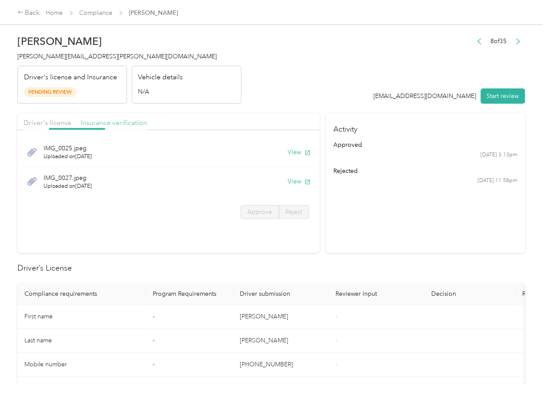
click at [108, 121] on span "Insurance verification" at bounding box center [114, 122] width 67 height 8
click at [305, 155] on icon "button" at bounding box center [308, 153] width 6 height 6
click at [296, 183] on button "View" at bounding box center [299, 181] width 23 height 9
click at [347, 93] on header "[PERSON_NAME] [PERSON_NAME][EMAIL_ADDRESS][PERSON_NAME][DOMAIN_NAME] Driver's l…" at bounding box center [271, 66] width 508 height 73
click at [506, 94] on button "Start review" at bounding box center [503, 95] width 44 height 15
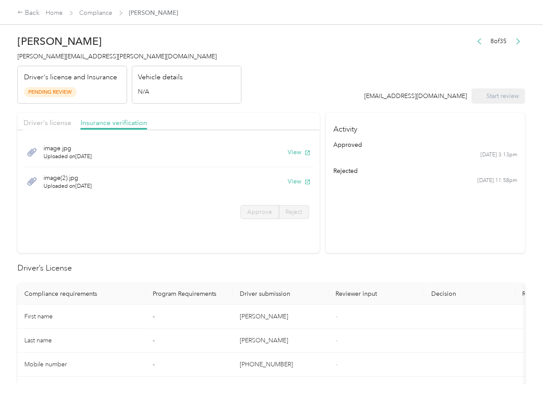
click at [41, 116] on div "Driver's license Insurance verification" at bounding box center [168, 121] width 302 height 17
click at [34, 117] on div "Driver's license Insurance verification" at bounding box center [168, 121] width 302 height 17
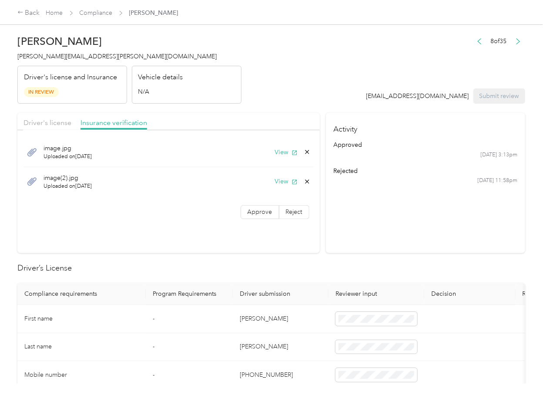
click at [34, 118] on span "Driver's license" at bounding box center [48, 122] width 48 height 8
drag, startPoint x: 34, startPoint y: 118, endPoint x: 61, endPoint y: 140, distance: 35.9
click at [34, 118] on span "Driver's license" at bounding box center [48, 122] width 48 height 8
click at [255, 208] on span "Approve" at bounding box center [260, 211] width 25 height 7
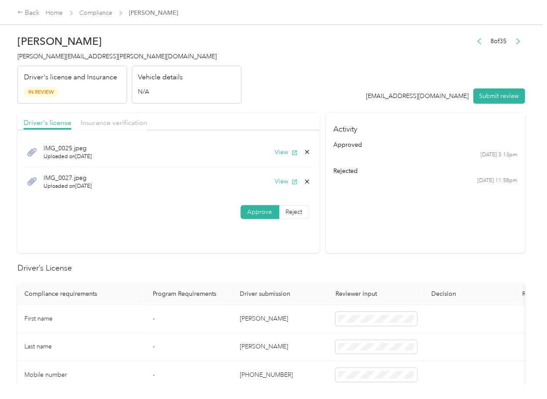
click at [262, 211] on span "Approve" at bounding box center [260, 211] width 25 height 7
click at [120, 125] on span "Insurance verification" at bounding box center [114, 122] width 67 height 8
click at [119, 121] on span "Insurance verification" at bounding box center [114, 122] width 67 height 8
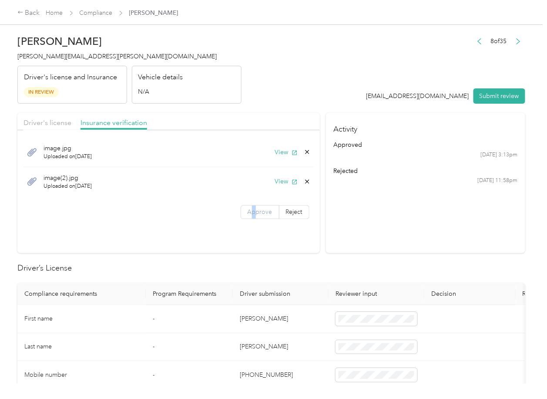
drag, startPoint x: 251, startPoint y: 209, endPoint x: 242, endPoint y: 282, distance: 73.6
click at [251, 212] on span "Approve" at bounding box center [260, 211] width 25 height 7
click at [249, 211] on span "Approve" at bounding box center [260, 211] width 25 height 7
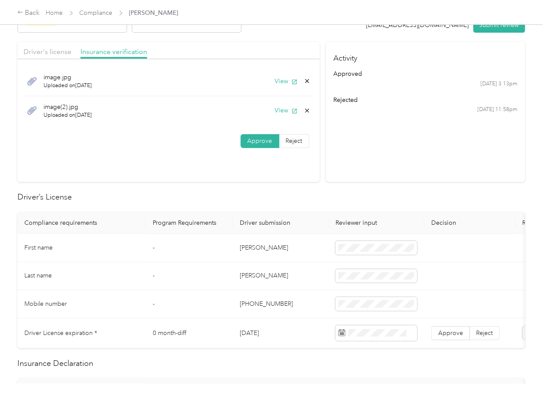
scroll to position [174, 0]
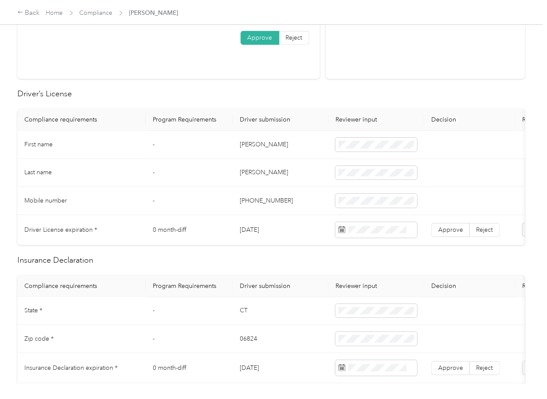
click at [245, 146] on td "[PERSON_NAME]" at bounding box center [281, 145] width 96 height 28
drag, startPoint x: 360, startPoint y: 150, endPoint x: 368, endPoint y: 148, distance: 8.5
click at [360, 150] on span at bounding box center [377, 145] width 82 height 14
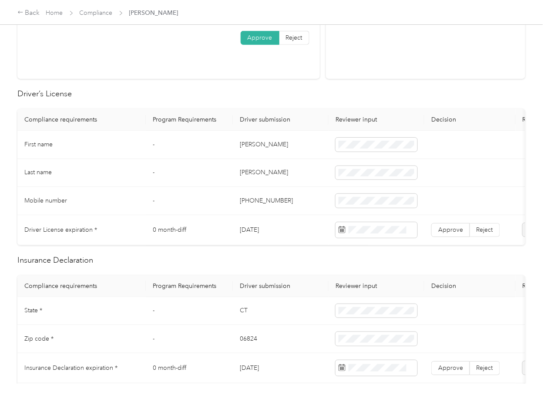
click at [246, 231] on td "[DATE]" at bounding box center [281, 230] width 96 height 30
click at [376, 233] on span at bounding box center [377, 230] width 82 height 16
click at [461, 219] on td "Approve Reject" at bounding box center [469, 230] width 91 height 30
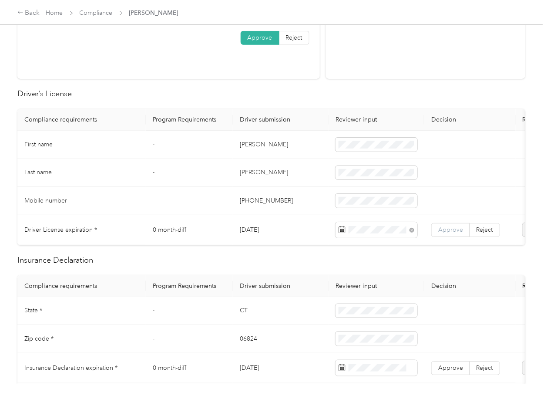
drag, startPoint x: 460, startPoint y: 225, endPoint x: 444, endPoint y: 226, distance: 16.6
click at [460, 225] on label "Approve" at bounding box center [450, 230] width 39 height 14
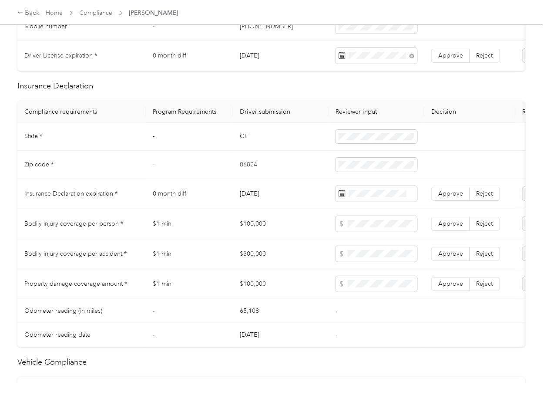
click at [243, 147] on td "CT" at bounding box center [281, 137] width 96 height 28
click at [437, 56] on label "Approve" at bounding box center [450, 56] width 39 height 14
click at [248, 176] on td "06824" at bounding box center [281, 165] width 96 height 28
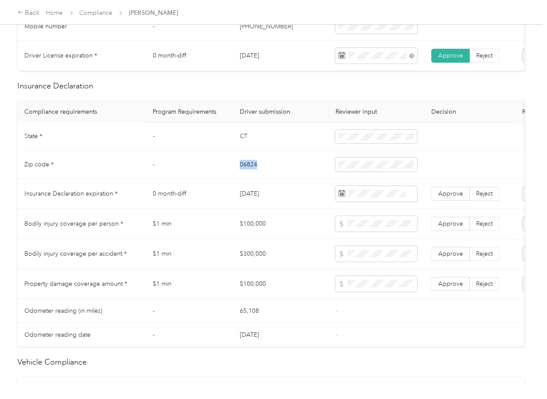
click at [248, 176] on td "06824" at bounding box center [281, 165] width 96 height 28
click at [450, 197] on span "Approve" at bounding box center [450, 193] width 25 height 7
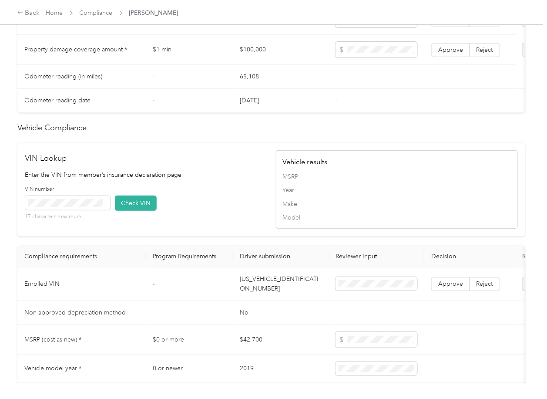
scroll to position [731, 0]
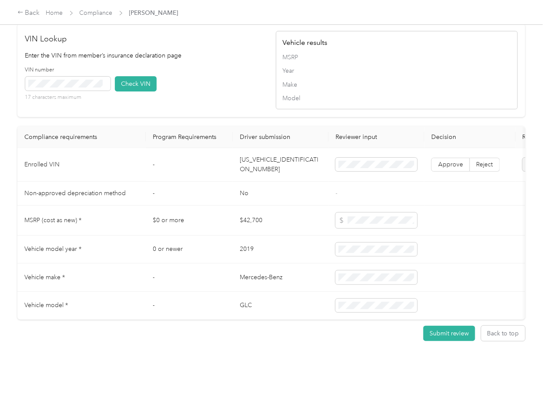
click at [264, 150] on td "[US_VEHICLE_IDENTIFICATION_NUMBER]" at bounding box center [281, 165] width 96 height 34
drag, startPoint x: 209, startPoint y: 72, endPoint x: 117, endPoint y: 79, distance: 92.1
click at [209, 72] on div "VIN number 17 characters maximum Check VIN" at bounding box center [146, 86] width 242 height 41
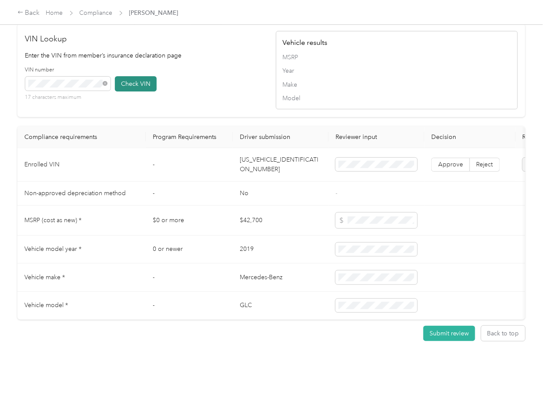
drag, startPoint x: 144, startPoint y: 76, endPoint x: 333, endPoint y: 161, distance: 206.5
click at [147, 76] on button "Check VIN" at bounding box center [136, 83] width 42 height 15
click at [446, 161] on span "Approve" at bounding box center [450, 164] width 25 height 7
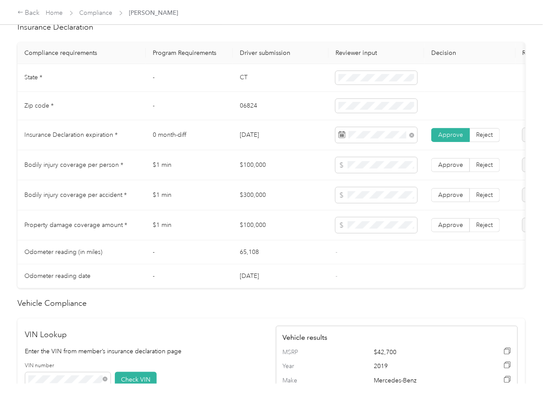
scroll to position [383, 0]
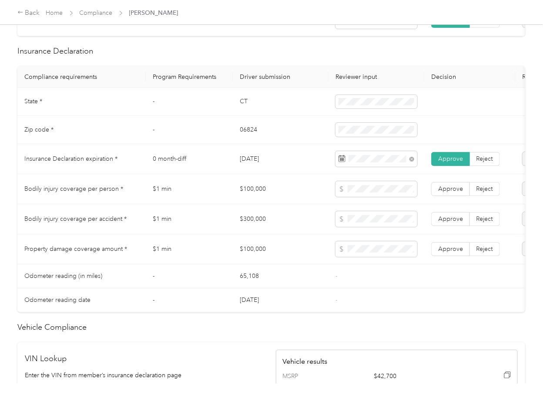
click at [249, 195] on td "$100,000" at bounding box center [281, 189] width 96 height 30
click at [262, 234] on td "$300,000" at bounding box center [281, 219] width 96 height 30
click at [246, 225] on td "$300,000" at bounding box center [281, 219] width 96 height 30
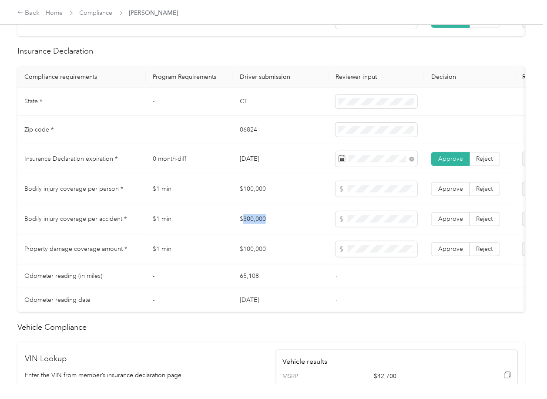
click at [246, 225] on td "$300,000" at bounding box center [281, 219] width 96 height 30
click at [448, 218] on td "Approve Reject" at bounding box center [469, 219] width 91 height 30
click at [450, 192] on span "Approve" at bounding box center [450, 188] width 25 height 7
click at [450, 252] on span "Approve" at bounding box center [450, 248] width 25 height 7
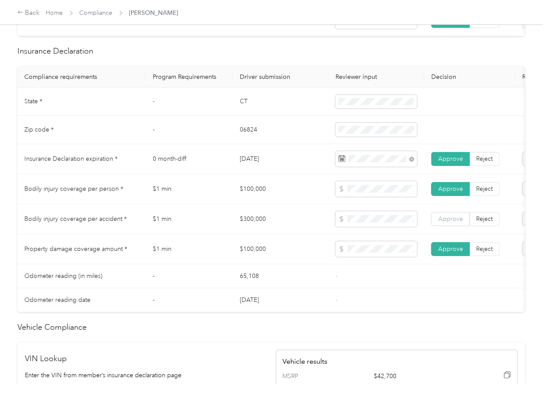
click at [450, 222] on span "Approve" at bounding box center [450, 218] width 25 height 7
click at [182, 168] on td "0 month-diff" at bounding box center [189, 159] width 87 height 30
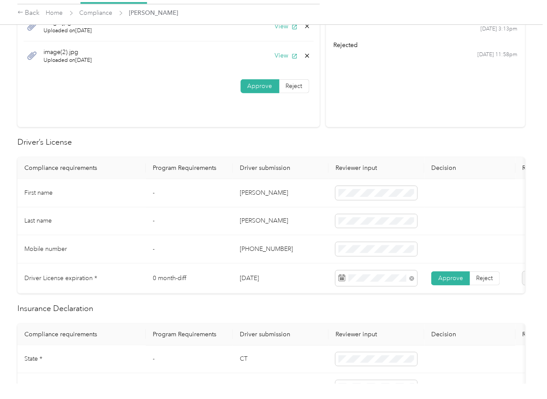
scroll to position [0, 0]
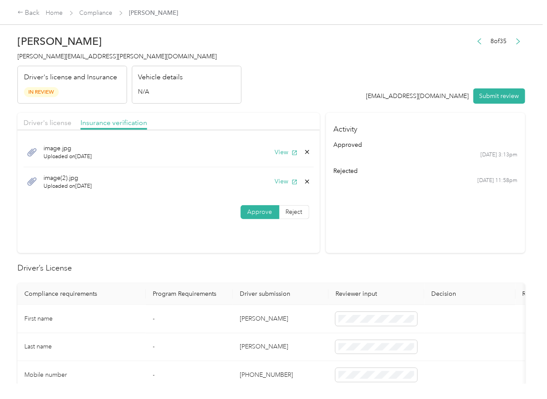
click at [306, 182] on icon at bounding box center [307, 181] width 7 height 7
click at [291, 188] on div "Delete this file? No Yes" at bounding box center [262, 182] width 72 height 38
click at [300, 177] on div "View" at bounding box center [293, 181] width 36 height 9
click at [304, 180] on icon at bounding box center [307, 181] width 7 height 7
click at [277, 191] on button "Yes" at bounding box center [282, 188] width 17 height 14
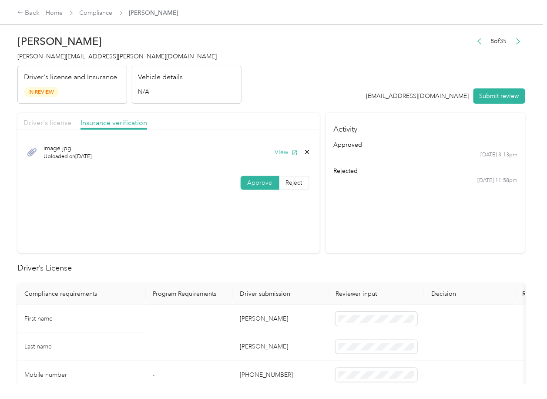
drag, startPoint x: 42, startPoint y: 123, endPoint x: 258, endPoint y: 158, distance: 218.7
click at [42, 124] on span "Driver's license" at bounding box center [48, 122] width 48 height 8
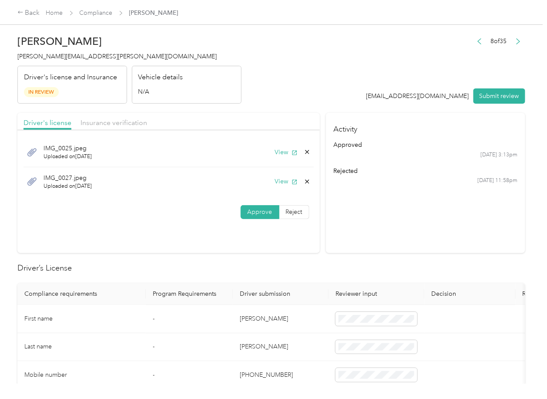
click at [297, 152] on div "View" at bounding box center [293, 152] width 36 height 9
click at [292, 154] on icon "button" at bounding box center [295, 153] width 6 height 6
click at [285, 183] on button "View" at bounding box center [286, 181] width 23 height 9
click at [307, 181] on icon at bounding box center [307, 181] width 7 height 7
click at [282, 191] on button "Yes" at bounding box center [282, 188] width 17 height 14
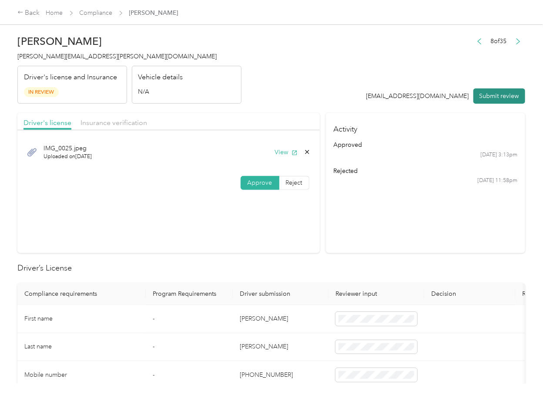
click at [492, 94] on button "Submit review" at bounding box center [500, 95] width 52 height 15
click at [77, 66] on div "Driver's license and Insurance In Review" at bounding box center [72, 85] width 110 height 38
click at [60, 60] on span "[PERSON_NAME][EMAIL_ADDRESS][PERSON_NAME][DOMAIN_NAME]" at bounding box center [116, 56] width 199 height 7
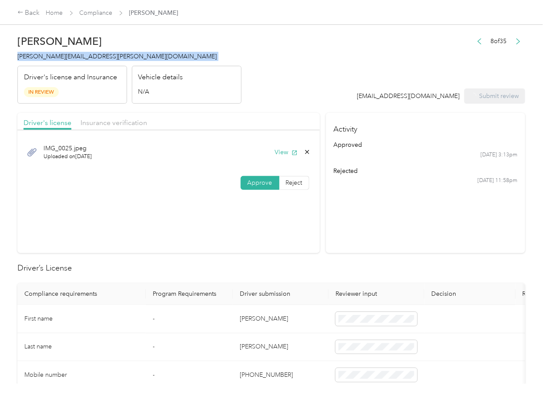
click at [60, 60] on span "[PERSON_NAME][EMAIL_ADDRESS][PERSON_NAME][DOMAIN_NAME]" at bounding box center [116, 56] width 199 height 7
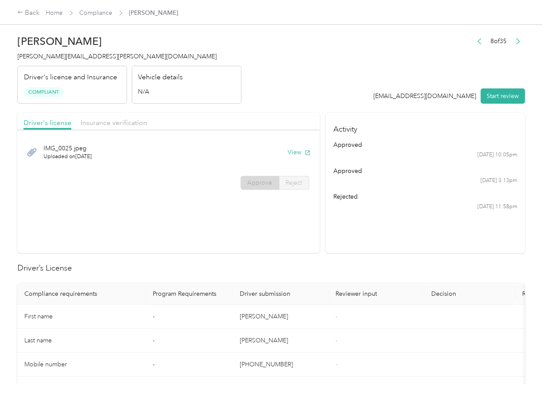
click at [302, 243] on section "Driver's license Insurance verification IMG_0025.jpeg Uploaded on [DATE] View A…" at bounding box center [168, 183] width 302 height 140
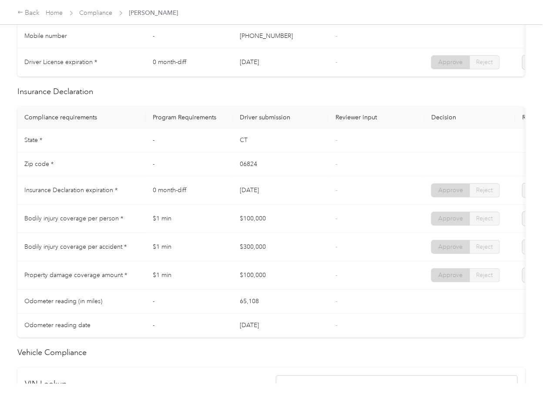
scroll to position [348, 0]
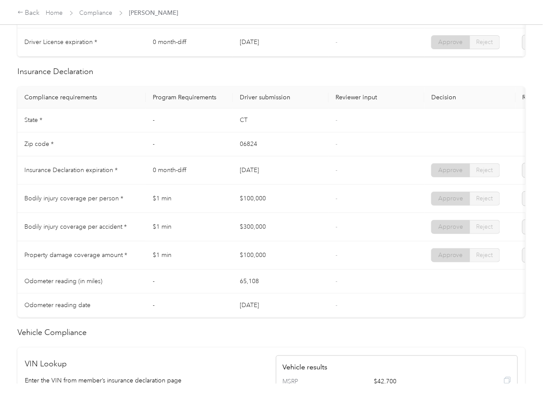
click at [286, 185] on td "[DATE]" at bounding box center [281, 170] width 96 height 28
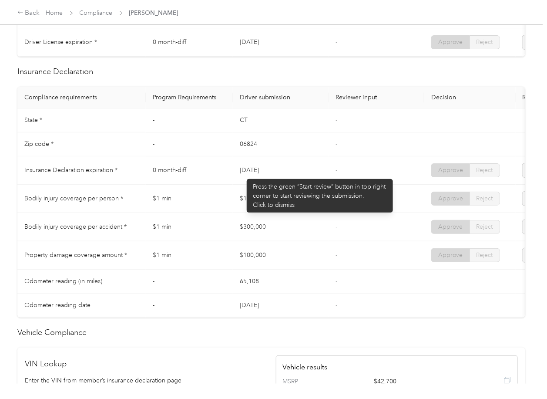
drag, startPoint x: 242, startPoint y: 175, endPoint x: 273, endPoint y: 179, distance: 31.2
click at [274, 173] on td "[DATE]" at bounding box center [281, 170] width 96 height 28
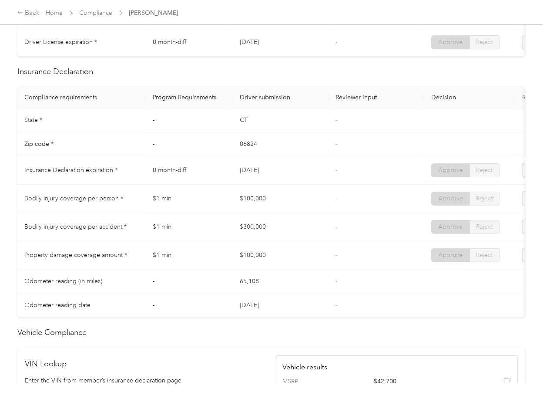
click at [270, 195] on td "$100,000" at bounding box center [281, 199] width 96 height 28
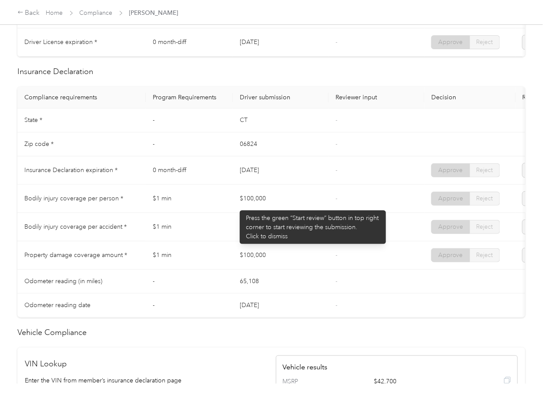
drag, startPoint x: 235, startPoint y: 206, endPoint x: 267, endPoint y: 218, distance: 33.7
click at [267, 208] on td "$100,000" at bounding box center [281, 199] width 96 height 28
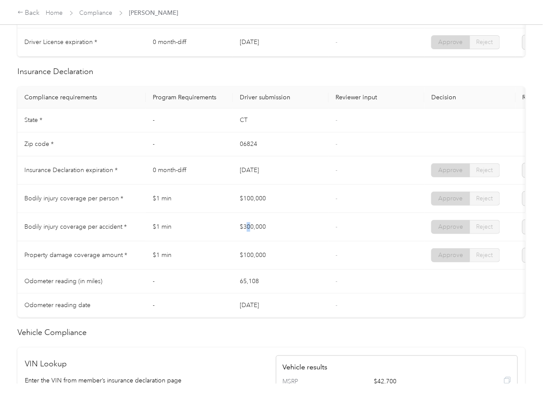
drag, startPoint x: 252, startPoint y: 236, endPoint x: 281, endPoint y: 256, distance: 35.5
click at [275, 237] on td "$300,000" at bounding box center [281, 227] width 96 height 28
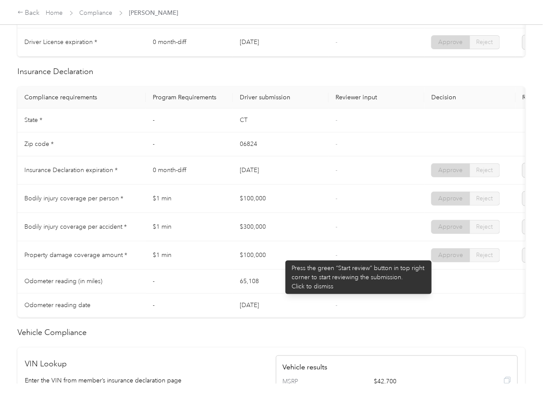
click at [276, 264] on td "$100,000" at bounding box center [281, 255] width 96 height 28
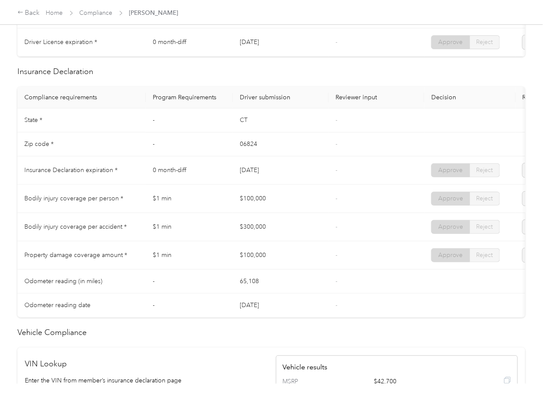
click at [277, 211] on td "$100,000" at bounding box center [281, 199] width 96 height 28
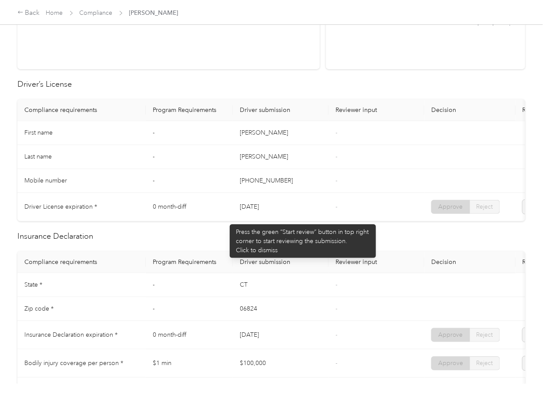
scroll to position [0, 0]
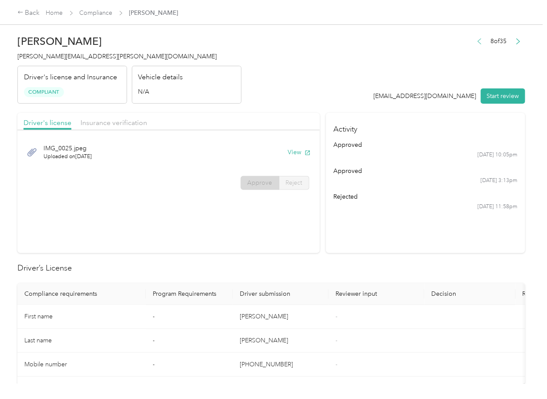
click at [478, 42] on icon "button" at bounding box center [479, 40] width 3 height 5
click at [97, 17] on span "Compliance" at bounding box center [96, 12] width 33 height 9
click at [97, 13] on link "Compliance" at bounding box center [96, 12] width 33 height 7
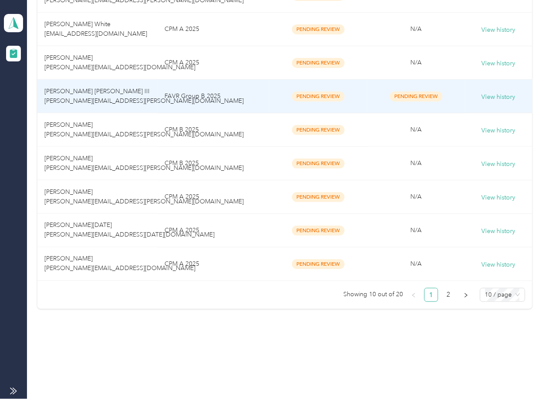
scroll to position [256, 0]
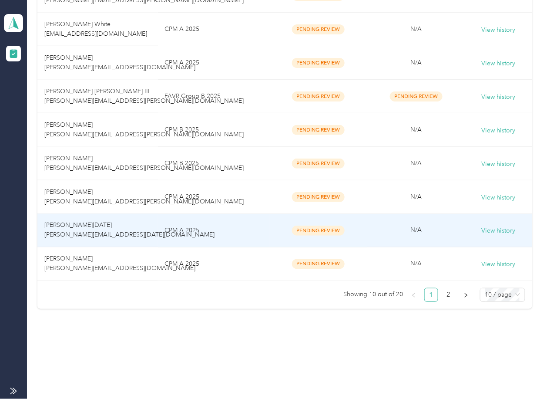
click at [148, 236] on td "[PERSON_NAME][DATE] [PERSON_NAME][EMAIL_ADDRESS][DATE][DOMAIN_NAME]" at bounding box center [97, 231] width 120 height 34
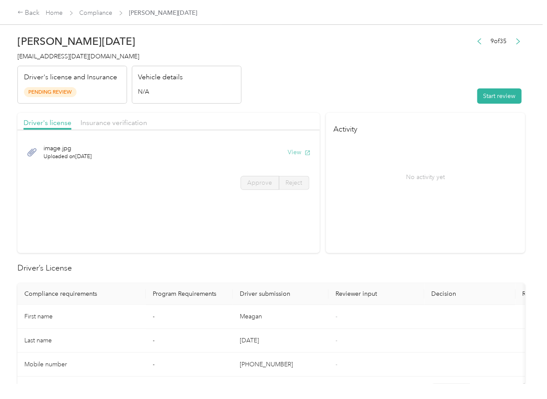
click at [297, 151] on button "View" at bounding box center [299, 152] width 23 height 9
click at [279, 114] on div "Driver's license Insurance verification" at bounding box center [168, 121] width 302 height 17
click at [101, 128] on div "Driver's license Insurance verification" at bounding box center [168, 121] width 302 height 17
click at [107, 124] on span "Insurance verification" at bounding box center [114, 122] width 67 height 8
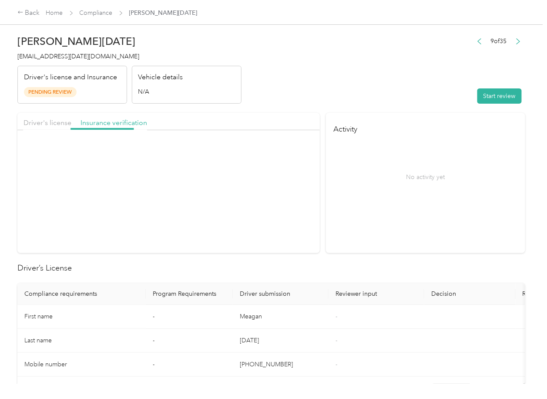
drag, startPoint x: 107, startPoint y: 124, endPoint x: 112, endPoint y: 128, distance: 7.1
click at [107, 124] on span "Insurance verification" at bounding box center [114, 122] width 67 height 8
click at [306, 153] on icon "button" at bounding box center [308, 153] width 6 height 6
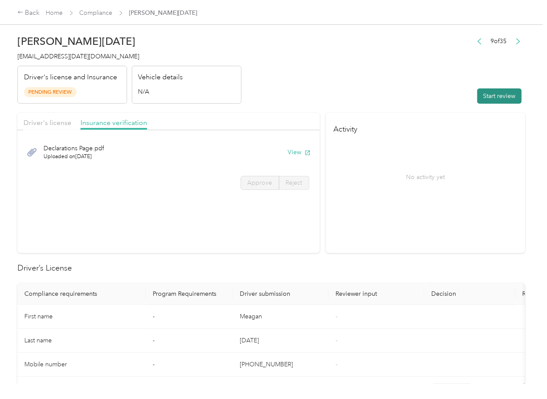
click at [477, 97] on button "Start review" at bounding box center [499, 95] width 44 height 15
click at [68, 123] on span "Driver's license" at bounding box center [48, 122] width 48 height 8
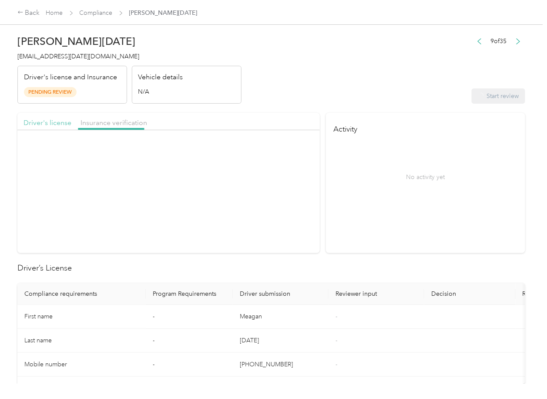
click at [63, 123] on span "Driver's license" at bounding box center [48, 122] width 48 height 8
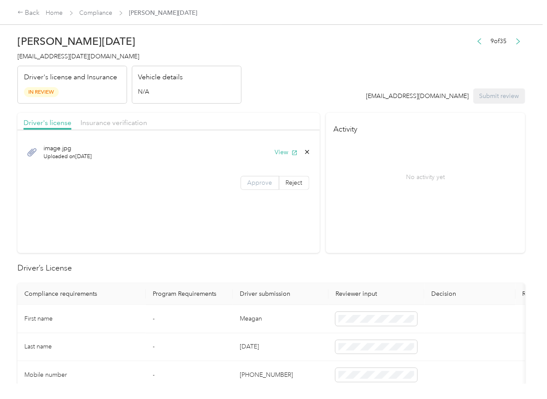
click at [262, 181] on span "Approve" at bounding box center [260, 182] width 25 height 7
click at [128, 121] on span "Insurance verification" at bounding box center [114, 122] width 67 height 8
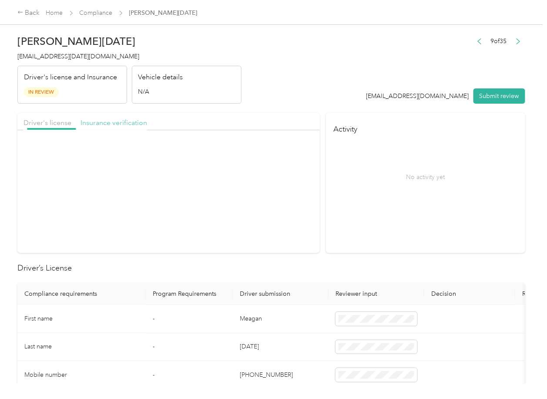
click at [121, 121] on span "Insurance verification" at bounding box center [114, 122] width 67 height 8
click at [248, 183] on span "Approve" at bounding box center [260, 182] width 25 height 7
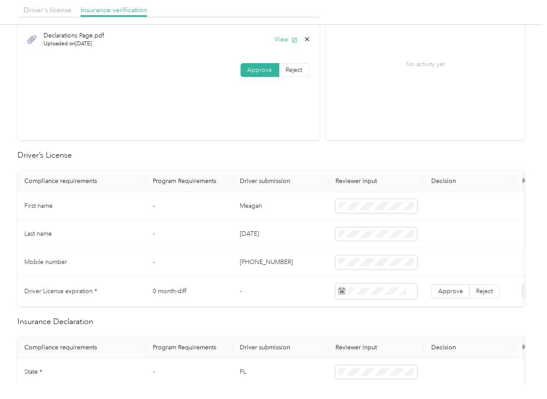
scroll to position [232, 0]
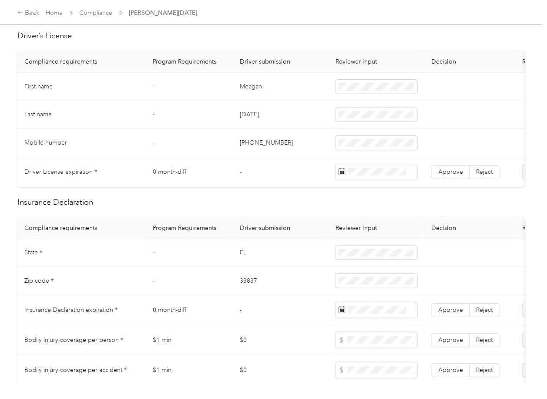
click at [260, 86] on td "Meagan" at bounding box center [281, 87] width 96 height 28
click at [445, 170] on span "Approve" at bounding box center [450, 171] width 25 height 7
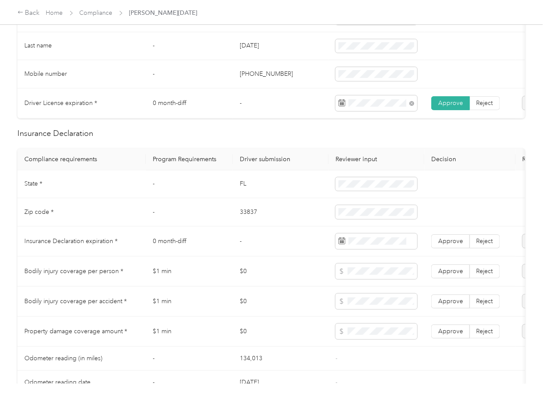
scroll to position [406, 0]
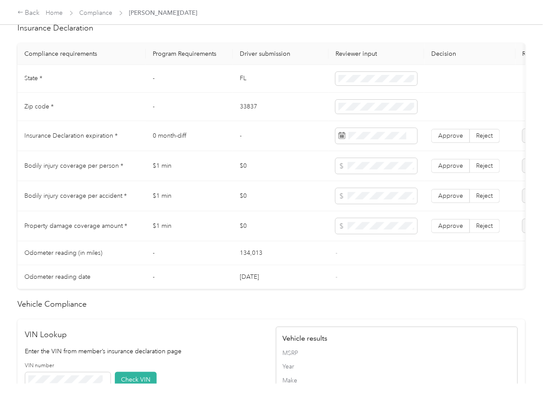
click at [241, 86] on td "FL" at bounding box center [281, 79] width 96 height 28
click at [251, 115] on td "33837" at bounding box center [281, 107] width 96 height 28
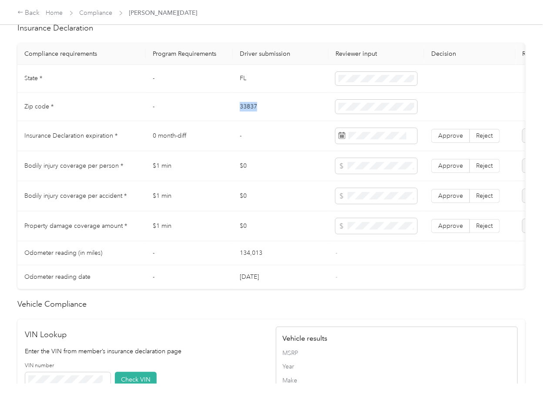
click at [251, 115] on td "33837" at bounding box center [281, 107] width 96 height 28
click at [301, 181] on td "$0" at bounding box center [281, 166] width 96 height 30
click at [464, 143] on label "Approve" at bounding box center [450, 136] width 39 height 14
click at [193, 202] on td "$1 min" at bounding box center [189, 196] width 87 height 30
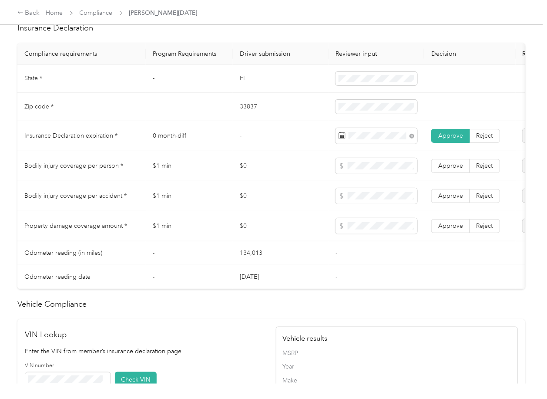
click at [239, 207] on td "$0" at bounding box center [281, 196] width 96 height 30
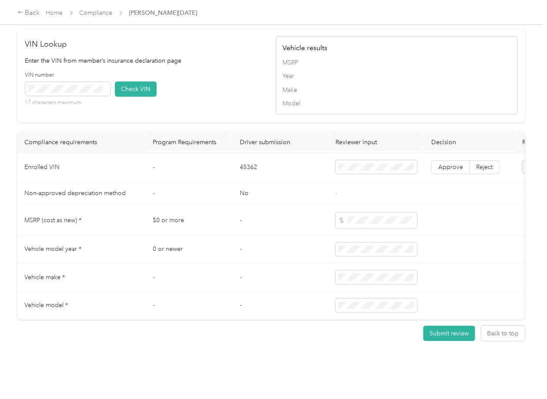
click at [251, 153] on td "45362" at bounding box center [281, 167] width 96 height 28
drag, startPoint x: 208, startPoint y: 82, endPoint x: 78, endPoint y: 76, distance: 129.9
click at [208, 82] on div "VIN number 17 characters maximum Check VIN" at bounding box center [146, 91] width 242 height 41
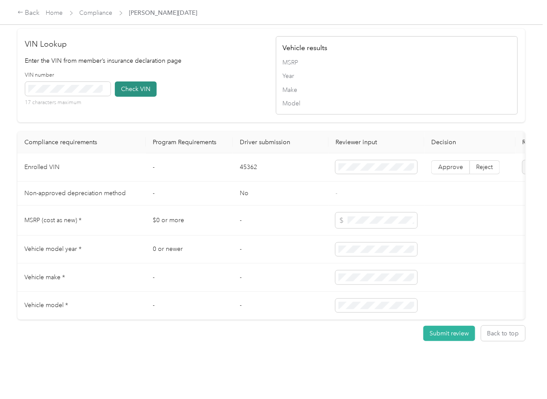
click at [131, 81] on button "Check VIN" at bounding box center [136, 88] width 42 height 15
click at [448, 163] on span "Approve" at bounding box center [450, 166] width 25 height 7
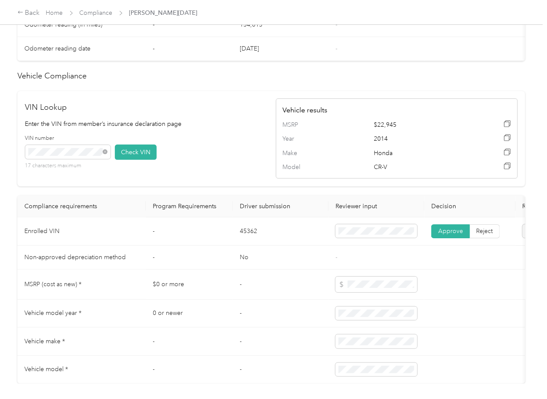
scroll to position [441, 0]
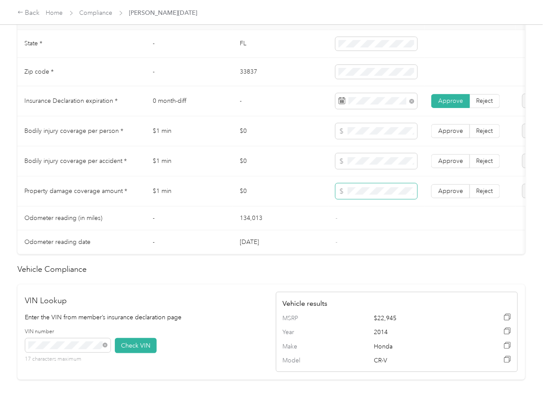
click at [353, 199] on span at bounding box center [377, 191] width 82 height 16
drag, startPoint x: 456, startPoint y: 201, endPoint x: 451, endPoint y: 178, distance: 23.1
click at [456, 195] on span "Approve" at bounding box center [450, 190] width 25 height 7
click at [451, 176] on td "Approve Reject" at bounding box center [469, 161] width 91 height 30
click at [449, 133] on label "Approve" at bounding box center [450, 131] width 39 height 14
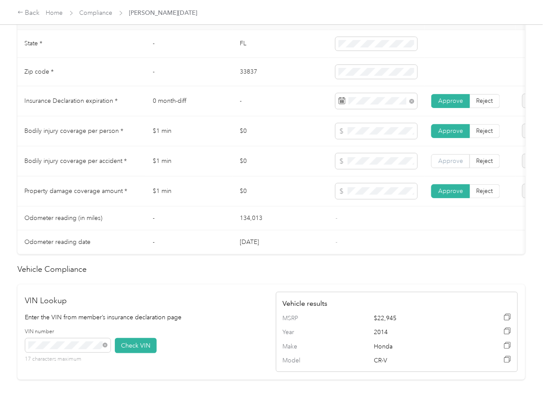
click at [447, 165] on span "Approve" at bounding box center [450, 160] width 25 height 7
click at [220, 230] on td "-" at bounding box center [189, 218] width 87 height 24
click at [270, 115] on td "-" at bounding box center [281, 101] width 96 height 30
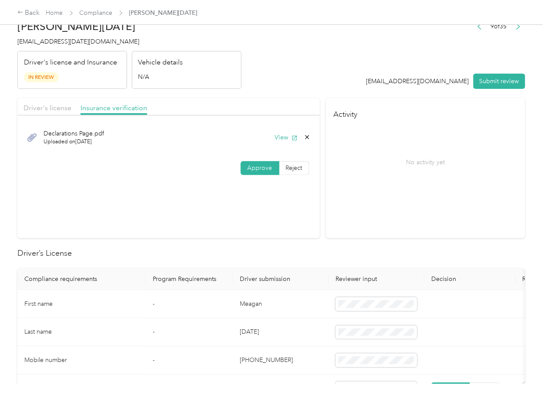
scroll to position [0, 0]
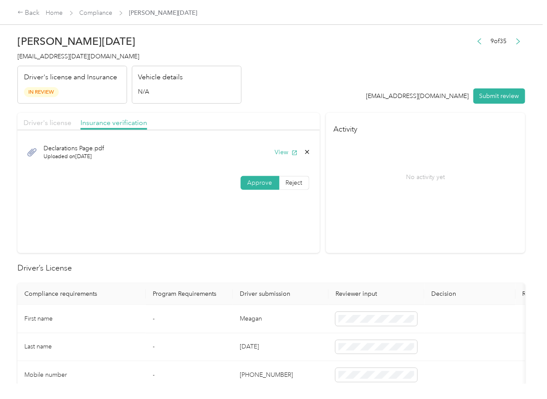
click at [47, 119] on span "Driver's license" at bounding box center [48, 122] width 48 height 8
click at [505, 94] on button "Submit review" at bounding box center [500, 95] width 52 height 15
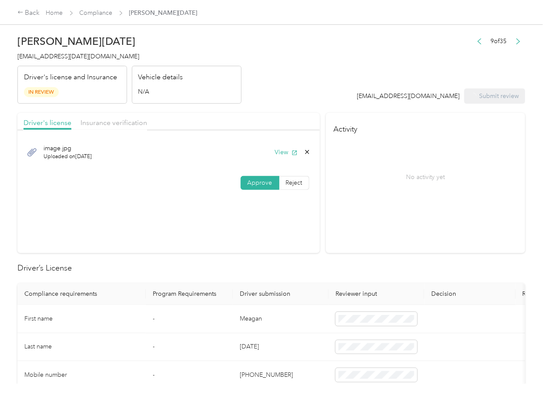
click at [67, 54] on span "[EMAIL_ADDRESS][DATE][DOMAIN_NAME]" at bounding box center [78, 56] width 122 height 7
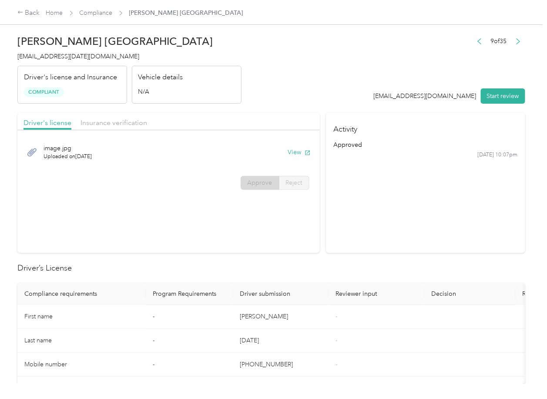
click at [372, 237] on section "Activity approved [DATE] 10:07pm" at bounding box center [425, 183] width 199 height 140
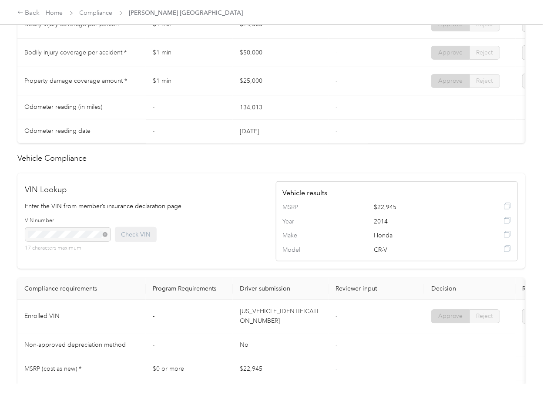
scroll to position [406, 0]
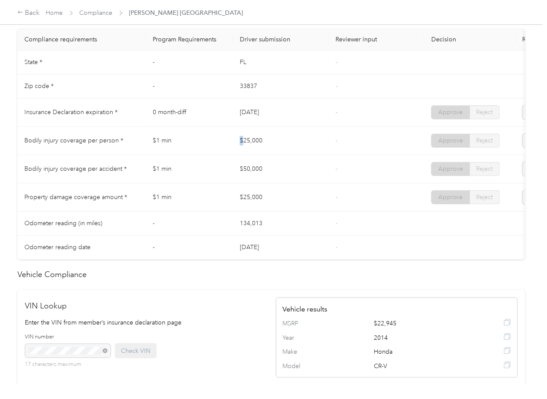
drag, startPoint x: 232, startPoint y: 152, endPoint x: 241, endPoint y: 171, distance: 20.8
click at [269, 153] on tr "Bodily injury coverage per person * $1 min $25,000 - Approve Reject" at bounding box center [324, 141] width 614 height 28
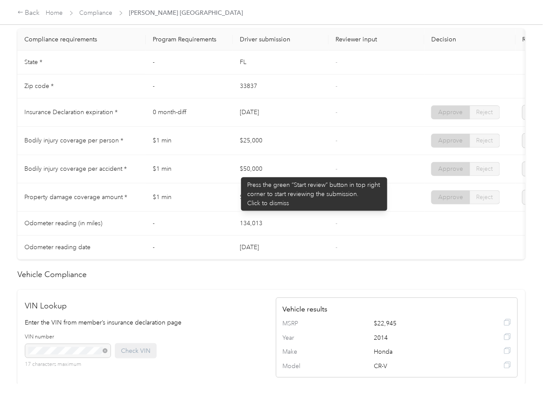
click at [259, 178] on td "$50,000" at bounding box center [281, 169] width 96 height 28
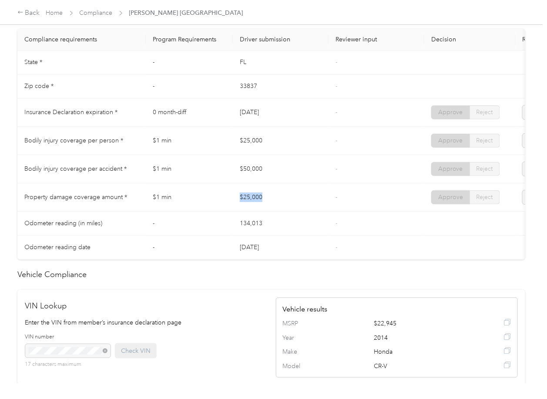
drag, startPoint x: 241, startPoint y: 203, endPoint x: 322, endPoint y: 211, distance: 81.8
click at [302, 211] on td "$25,000" at bounding box center [281, 197] width 96 height 28
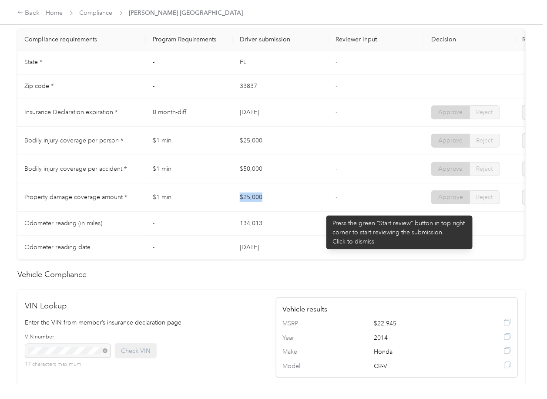
click at [322, 211] on td "$25,000" at bounding box center [281, 197] width 96 height 28
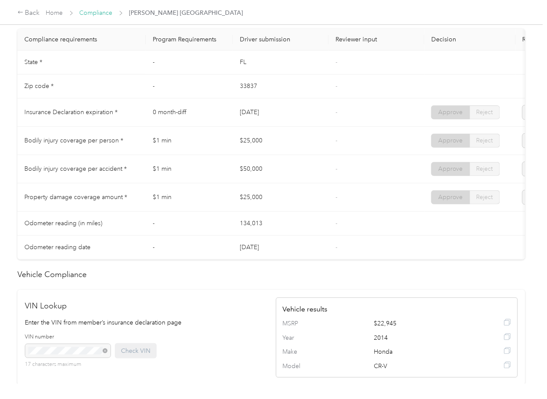
click at [93, 14] on link "Compliance" at bounding box center [96, 12] width 33 height 7
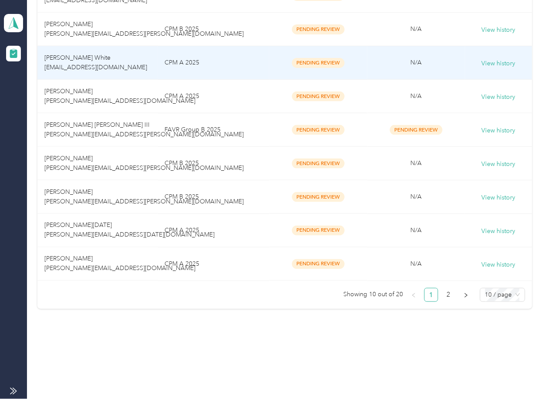
scroll to position [256, 0]
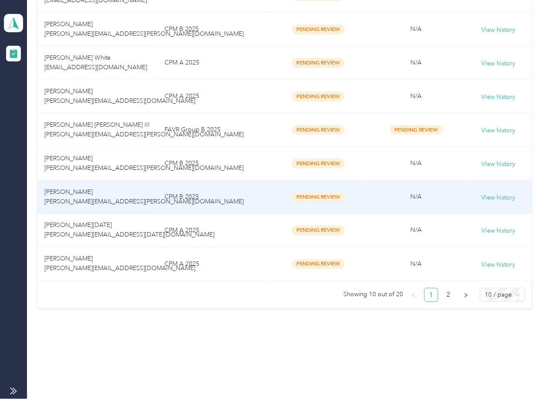
click at [158, 195] on td "CPM B 2025" at bounding box center [213, 197] width 111 height 34
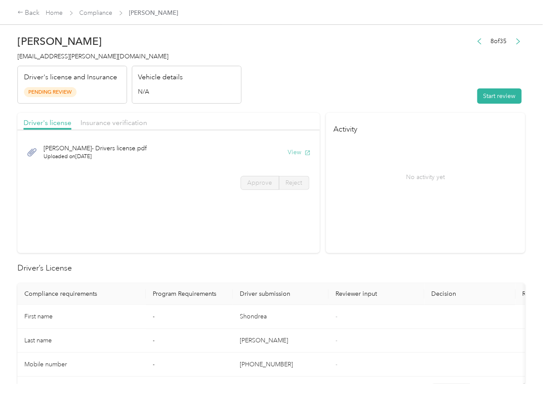
click at [298, 150] on button "View" at bounding box center [299, 152] width 23 height 9
click at [281, 114] on div "Driver's license Insurance verification" at bounding box center [168, 121] width 302 height 17
click at [135, 121] on span "Insurance verification" at bounding box center [114, 122] width 67 height 8
click at [123, 121] on span "Insurance verification" at bounding box center [114, 122] width 67 height 8
drag, startPoint x: 294, startPoint y: 151, endPoint x: 393, endPoint y: 133, distance: 100.4
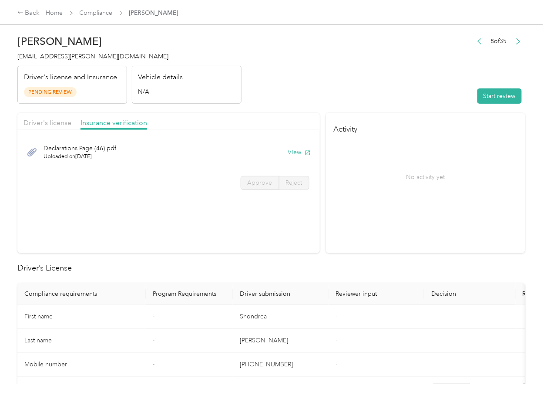
click at [294, 151] on button "View" at bounding box center [299, 152] width 23 height 9
click at [484, 91] on button "Start review" at bounding box center [499, 95] width 44 height 15
click at [42, 122] on span "Driver's license" at bounding box center [48, 122] width 48 height 8
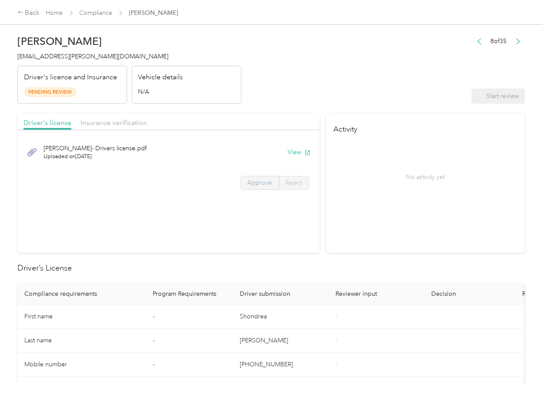
click at [275, 178] on label "Approve" at bounding box center [260, 183] width 39 height 14
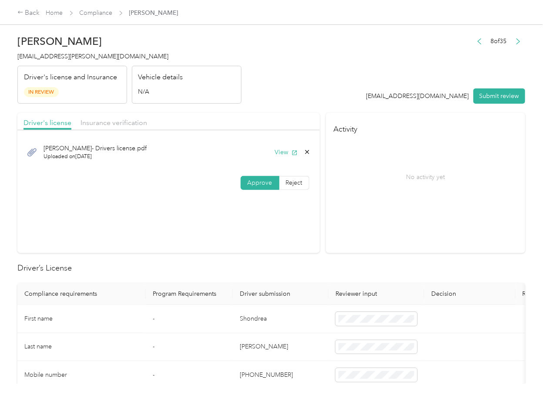
click at [263, 180] on span "Approve" at bounding box center [260, 182] width 25 height 7
click at [126, 123] on span "Insurance verification" at bounding box center [114, 122] width 67 height 8
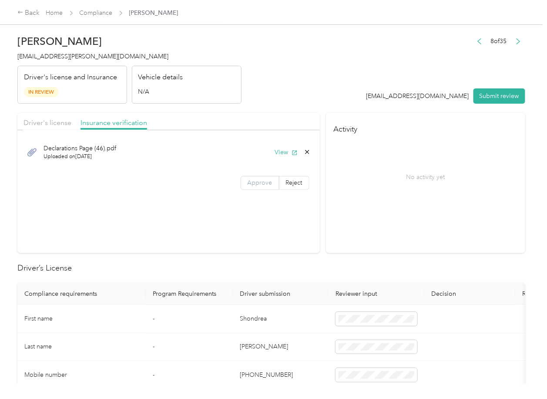
click at [268, 178] on label "Approve" at bounding box center [260, 183] width 39 height 14
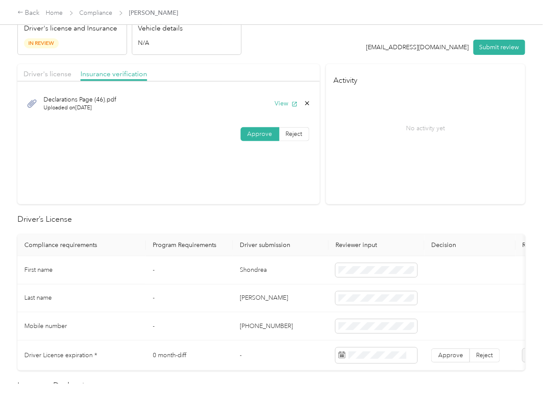
scroll to position [116, 0]
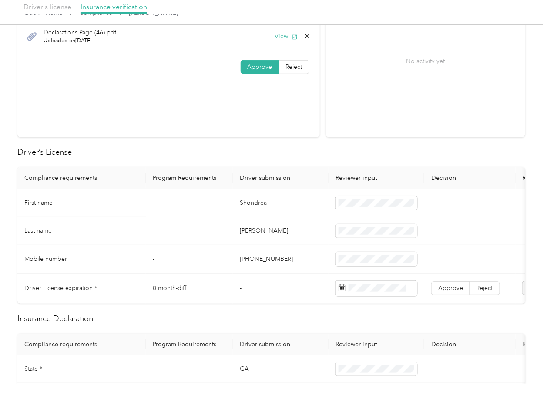
click at [261, 201] on td "Shondrea" at bounding box center [281, 203] width 96 height 28
click at [457, 287] on span "Approve" at bounding box center [450, 287] width 25 height 7
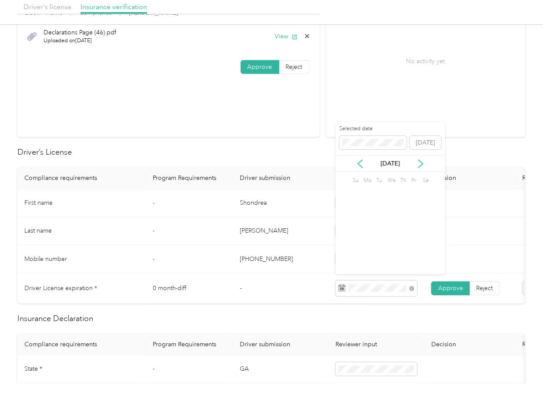
click at [157, 288] on td "0 month-diff" at bounding box center [189, 288] width 87 height 30
drag, startPoint x: 144, startPoint y: 293, endPoint x: 219, endPoint y: 288, distance: 75.5
click at [219, 288] on tr "Driver License expiration * 0 month-diff - Approve Reject" at bounding box center [324, 288] width 614 height 30
click at [185, 281] on td "0 month-diff" at bounding box center [189, 288] width 87 height 30
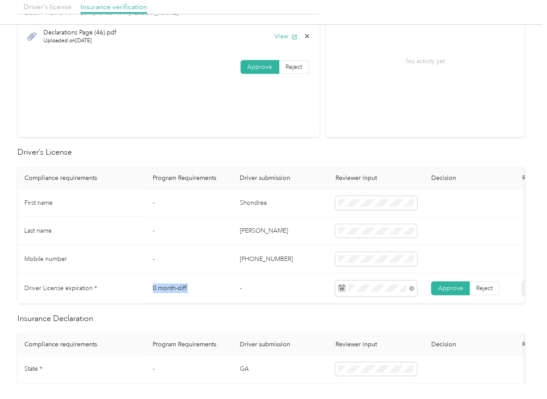
click at [185, 281] on td "0 month-diff" at bounding box center [189, 288] width 87 height 30
click at [210, 278] on td "0 month-diff" at bounding box center [189, 288] width 87 height 30
click at [198, 274] on td "0 month-diff" at bounding box center [189, 288] width 87 height 30
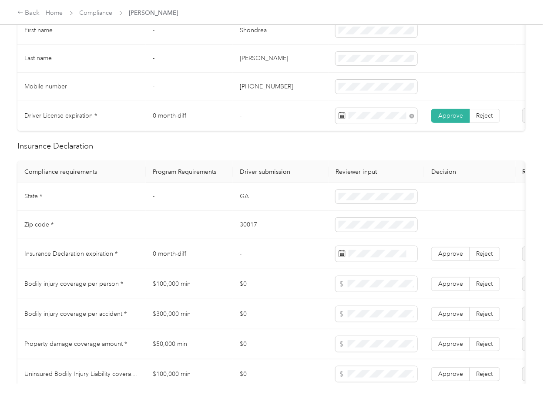
scroll to position [290, 0]
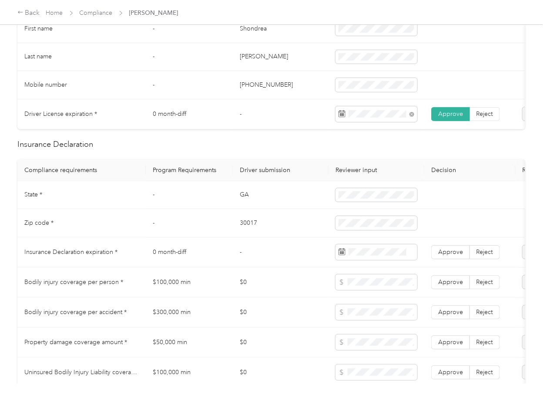
click at [230, 202] on td "-" at bounding box center [189, 195] width 87 height 28
click at [259, 205] on td "GA" at bounding box center [281, 195] width 96 height 28
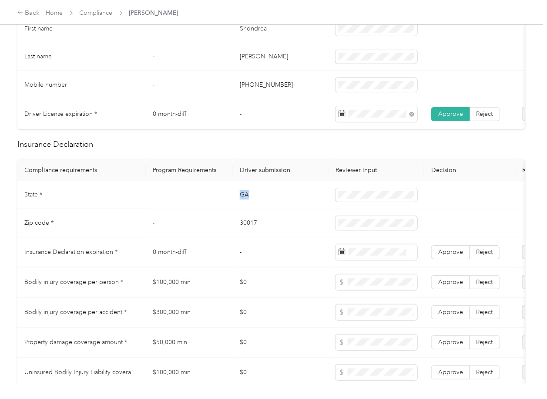
click at [259, 205] on td "GA" at bounding box center [281, 195] width 96 height 28
click at [249, 235] on td "30017" at bounding box center [281, 223] width 96 height 28
click at [228, 264] on td "0 month-diff" at bounding box center [189, 252] width 87 height 30
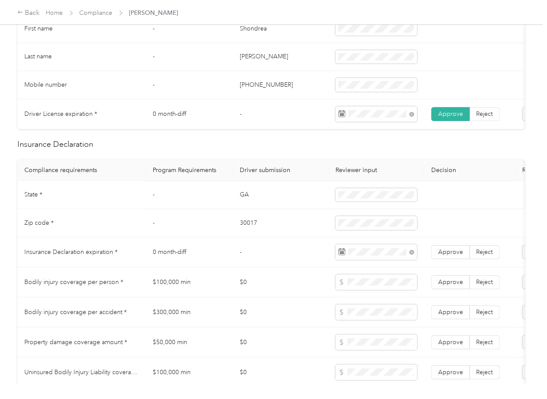
click at [218, 277] on td "$100,000 min" at bounding box center [189, 282] width 87 height 30
click at [450, 255] on span "Approve" at bounding box center [450, 251] width 25 height 7
click at [189, 249] on td "0 month-diff" at bounding box center [189, 252] width 87 height 30
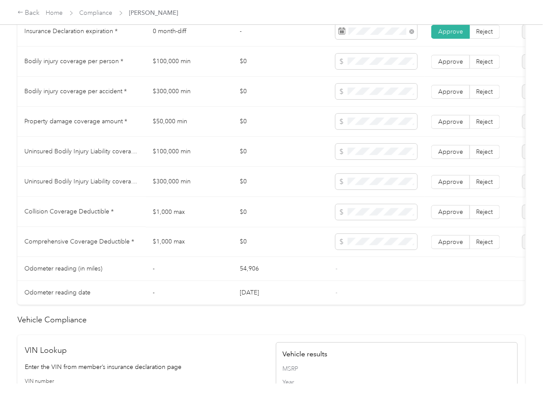
scroll to position [754, 0]
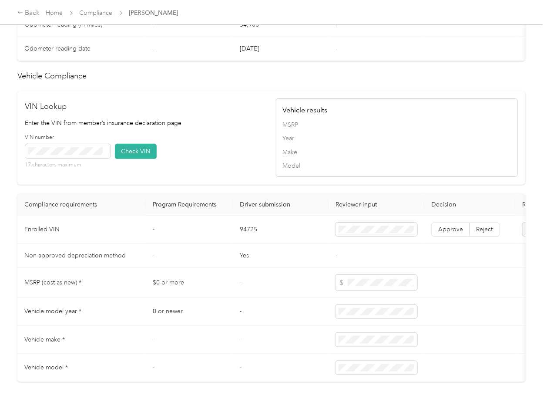
click at [249, 244] on td "94725" at bounding box center [281, 229] width 96 height 28
drag, startPoint x: 249, startPoint y: 247, endPoint x: 12, endPoint y: 204, distance: 241.5
click at [249, 244] on td "94725" at bounding box center [281, 229] width 96 height 28
click at [195, 171] on div "VIN number 17 characters maximum Check VIN" at bounding box center [146, 154] width 242 height 41
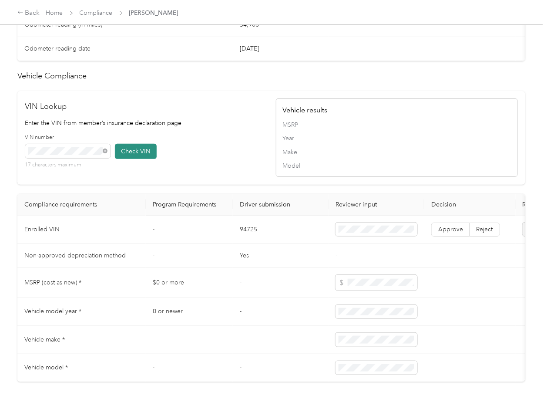
click at [124, 159] on button "Check VIN" at bounding box center [136, 151] width 42 height 15
click at [449, 236] on label "Approve" at bounding box center [450, 229] width 39 height 14
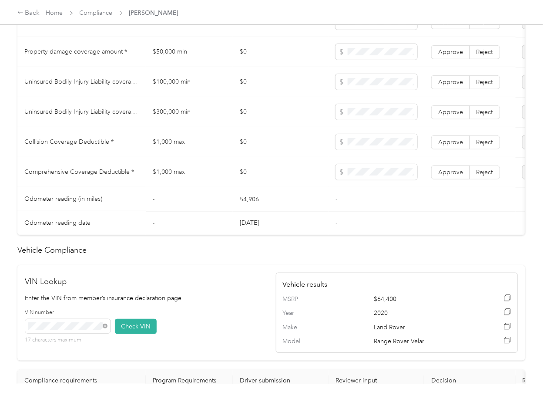
scroll to position [522, 0]
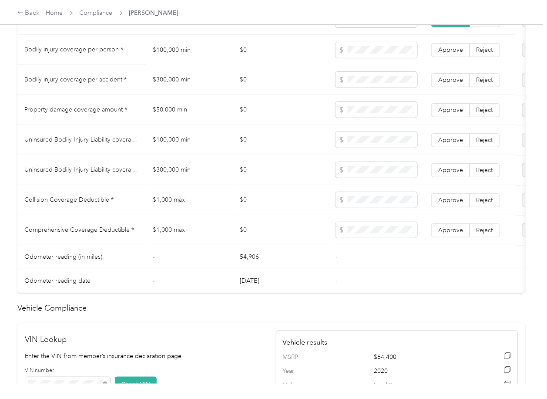
click at [171, 64] on td "$100,000 min" at bounding box center [189, 50] width 87 height 30
click at [188, 84] on td "$300,000 min" at bounding box center [189, 80] width 87 height 30
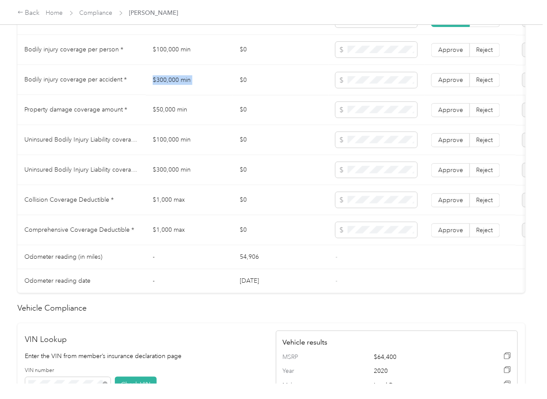
click at [188, 84] on td "$300,000 min" at bounding box center [189, 80] width 87 height 30
click at [351, 87] on span at bounding box center [377, 80] width 82 height 16
click at [174, 113] on td "$50,000 min" at bounding box center [189, 110] width 87 height 30
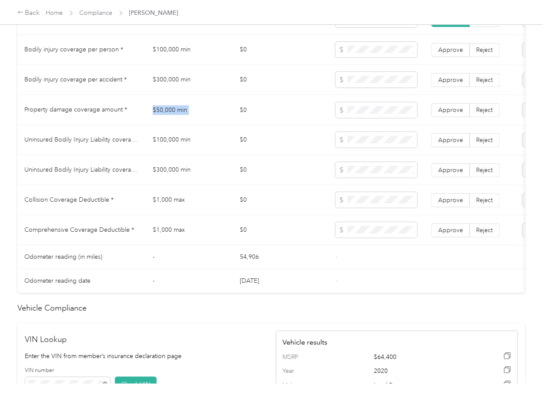
click at [174, 113] on td "$50,000 min" at bounding box center [189, 110] width 87 height 30
click at [372, 118] on span at bounding box center [377, 110] width 82 height 16
click at [454, 113] on span "Approve" at bounding box center [450, 109] width 25 height 7
click at [447, 83] on span "Approve" at bounding box center [450, 79] width 25 height 7
drag, startPoint x: 448, startPoint y: 66, endPoint x: 448, endPoint y: 55, distance: 10.4
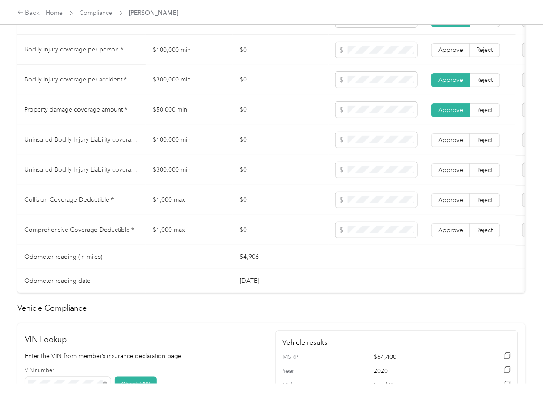
click at [448, 65] on td "Approve Reject" at bounding box center [469, 50] width 91 height 30
click at [448, 53] on span "Approve" at bounding box center [450, 49] width 25 height 7
click at [280, 151] on td "$0" at bounding box center [281, 140] width 96 height 30
click at [191, 151] on td "$100,000 min" at bounding box center [189, 140] width 87 height 30
click at [176, 145] on td "$100,000 min" at bounding box center [189, 140] width 87 height 30
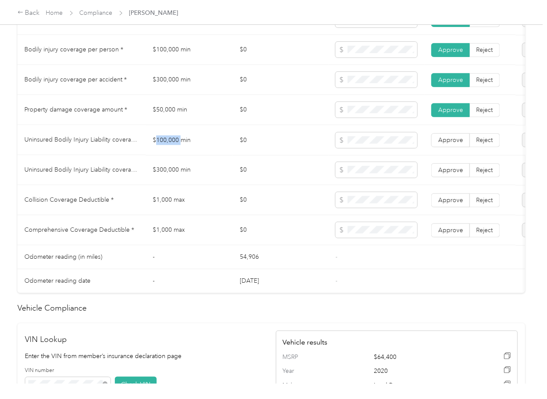
click at [176, 145] on td "$100,000 min" at bounding box center [189, 140] width 87 height 30
